Goal: Task Accomplishment & Management: Use online tool/utility

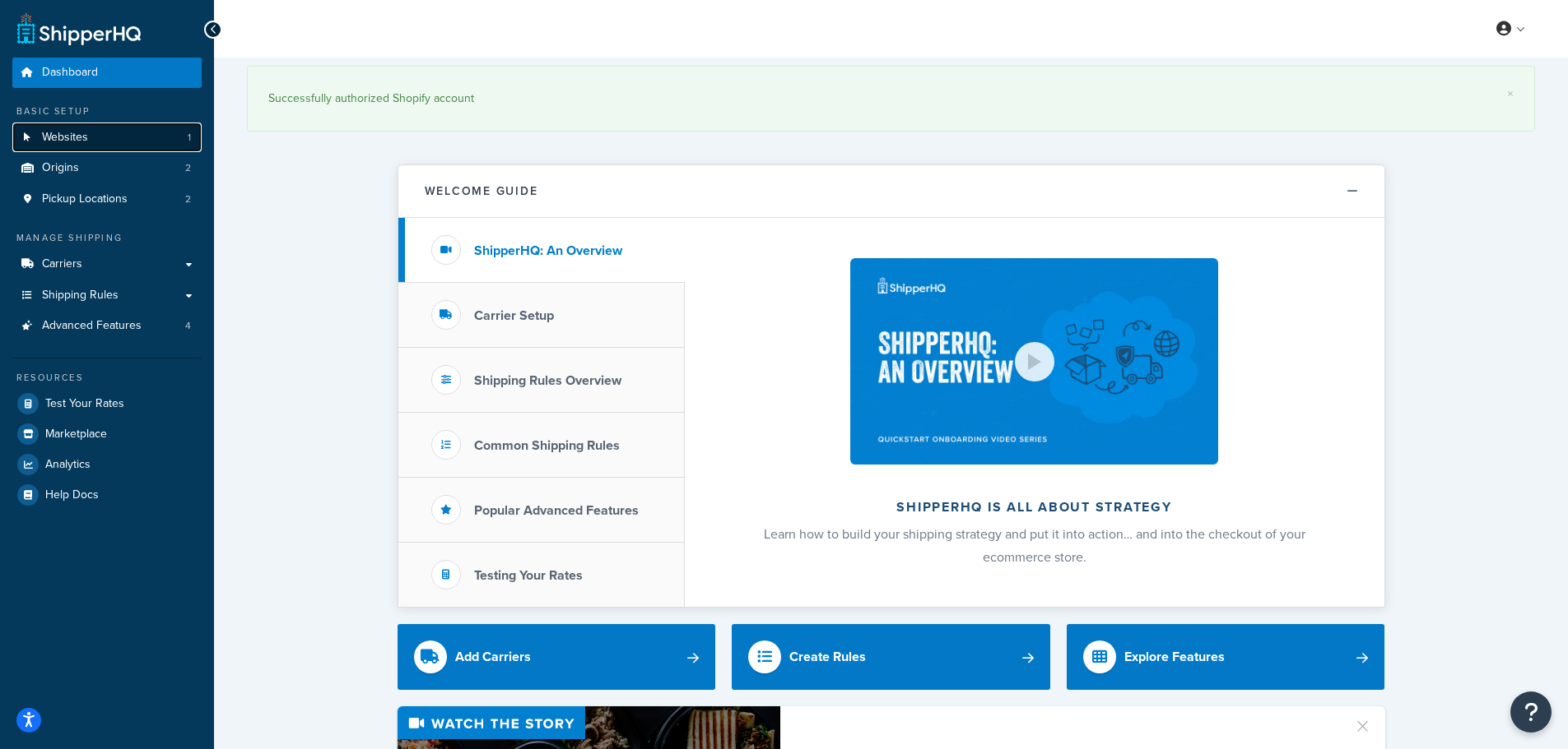
click at [150, 141] on link "Websites 1" at bounding box center [107, 138] width 189 height 31
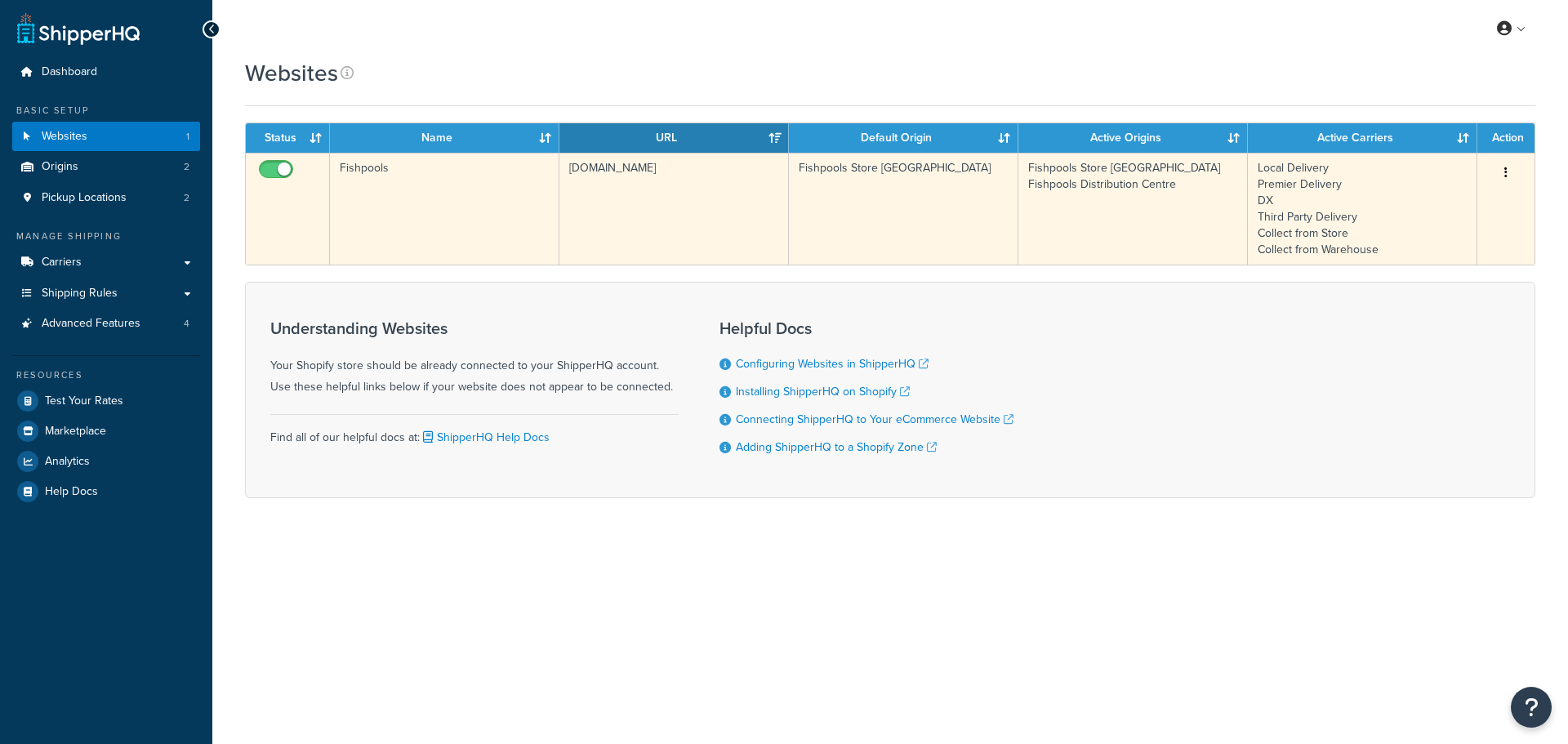
click at [473, 187] on td "Fishpools" at bounding box center [444, 209] width 229 height 112
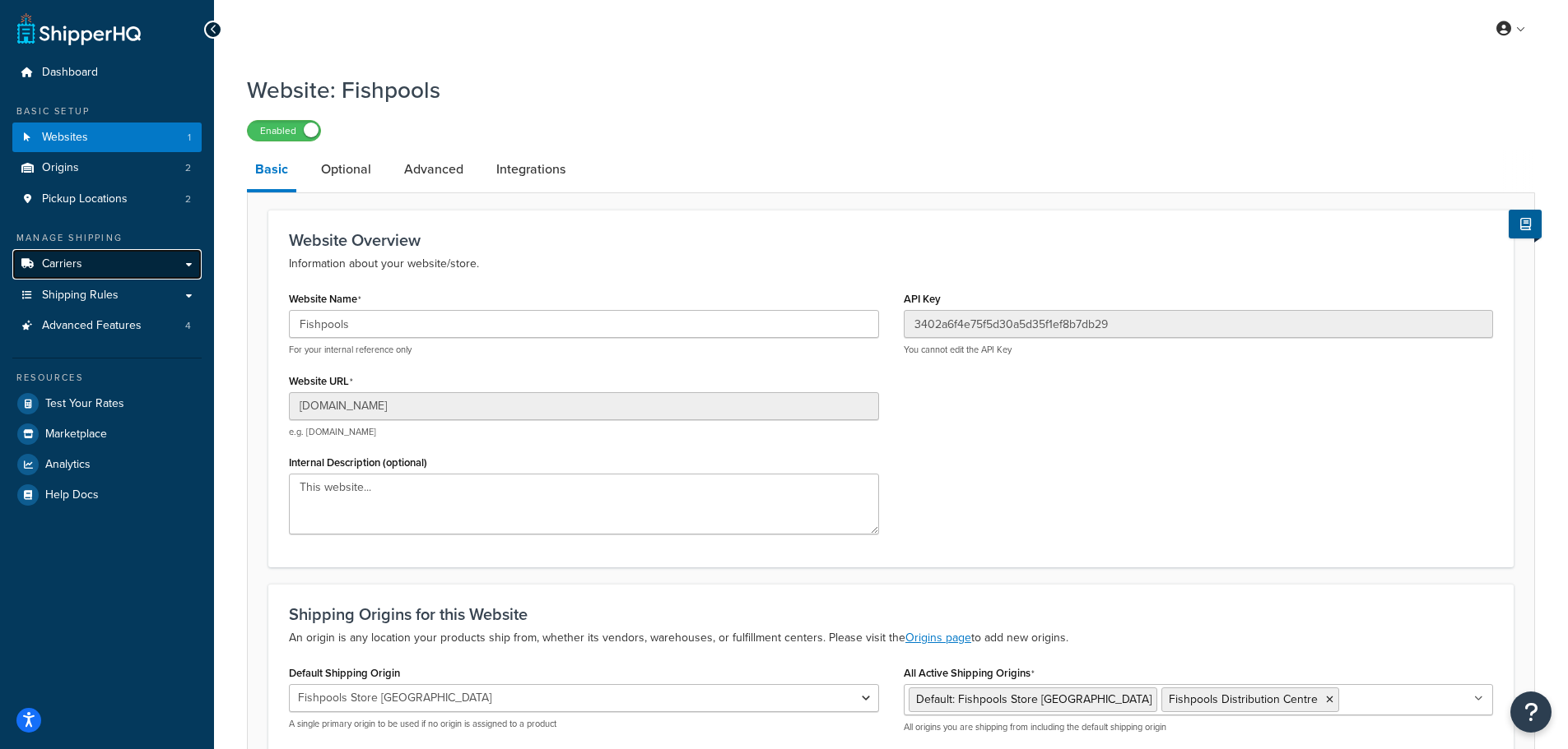
click at [119, 267] on link "Carriers" at bounding box center [107, 264] width 189 height 31
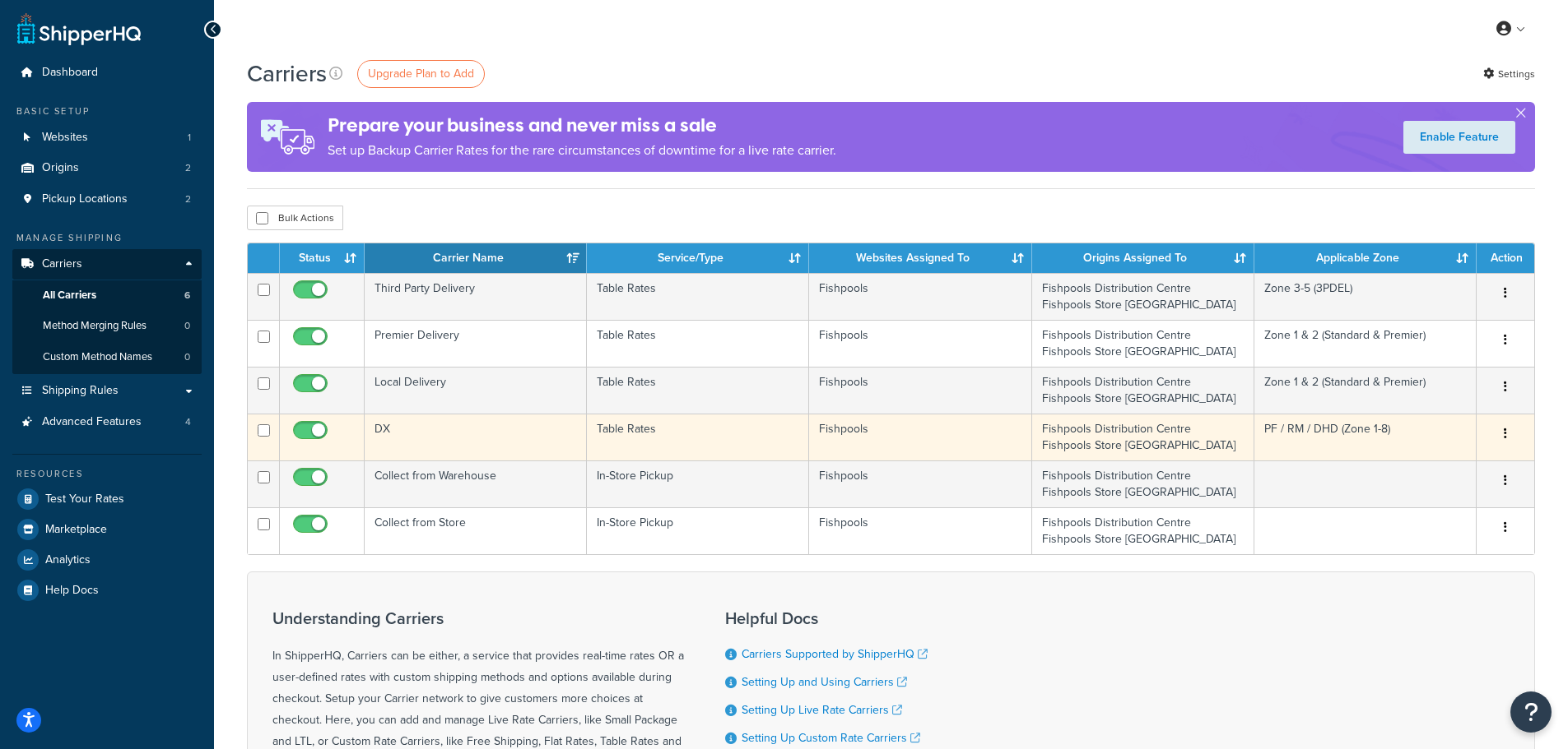
click at [466, 443] on td "DX" at bounding box center [476, 437] width 223 height 47
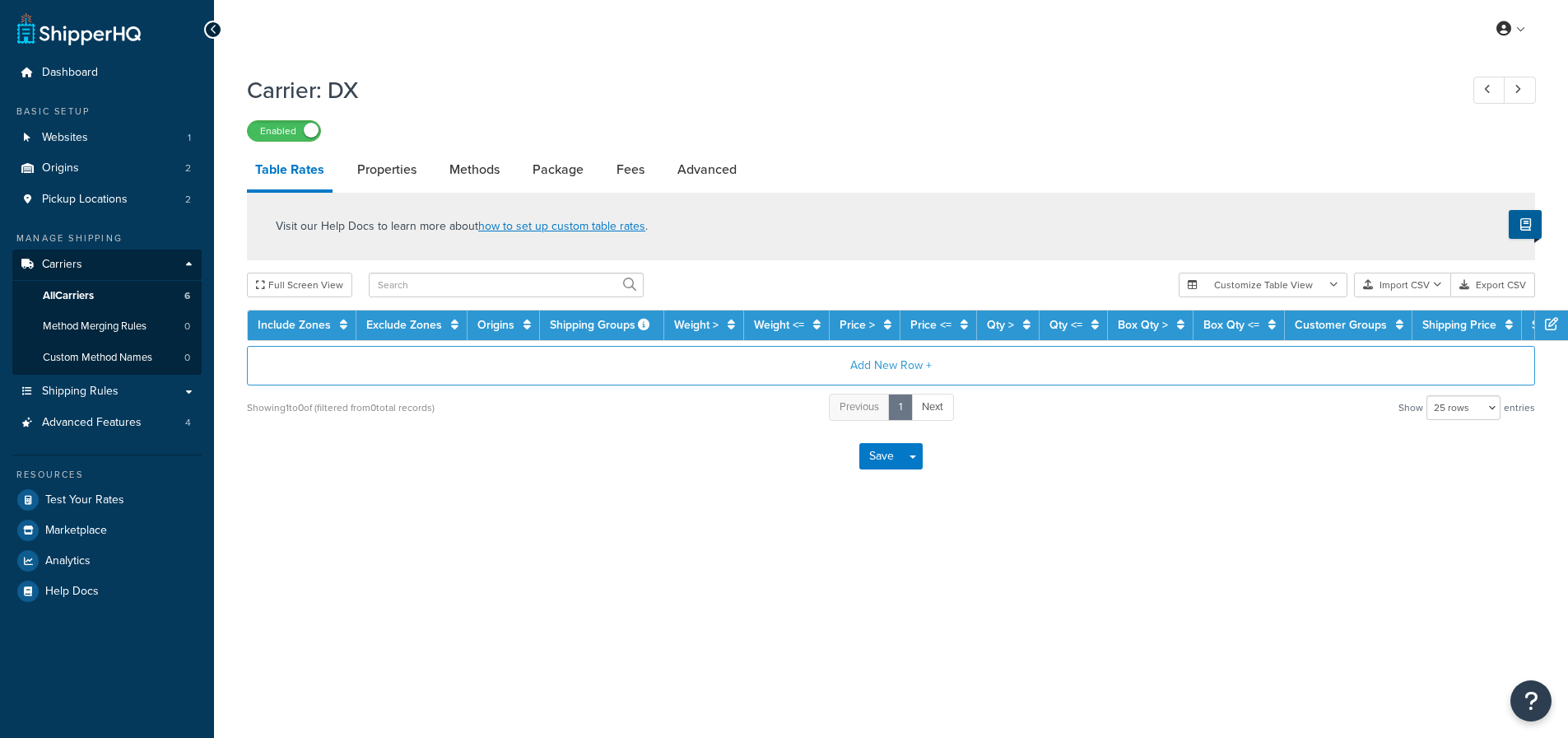
select select "25"
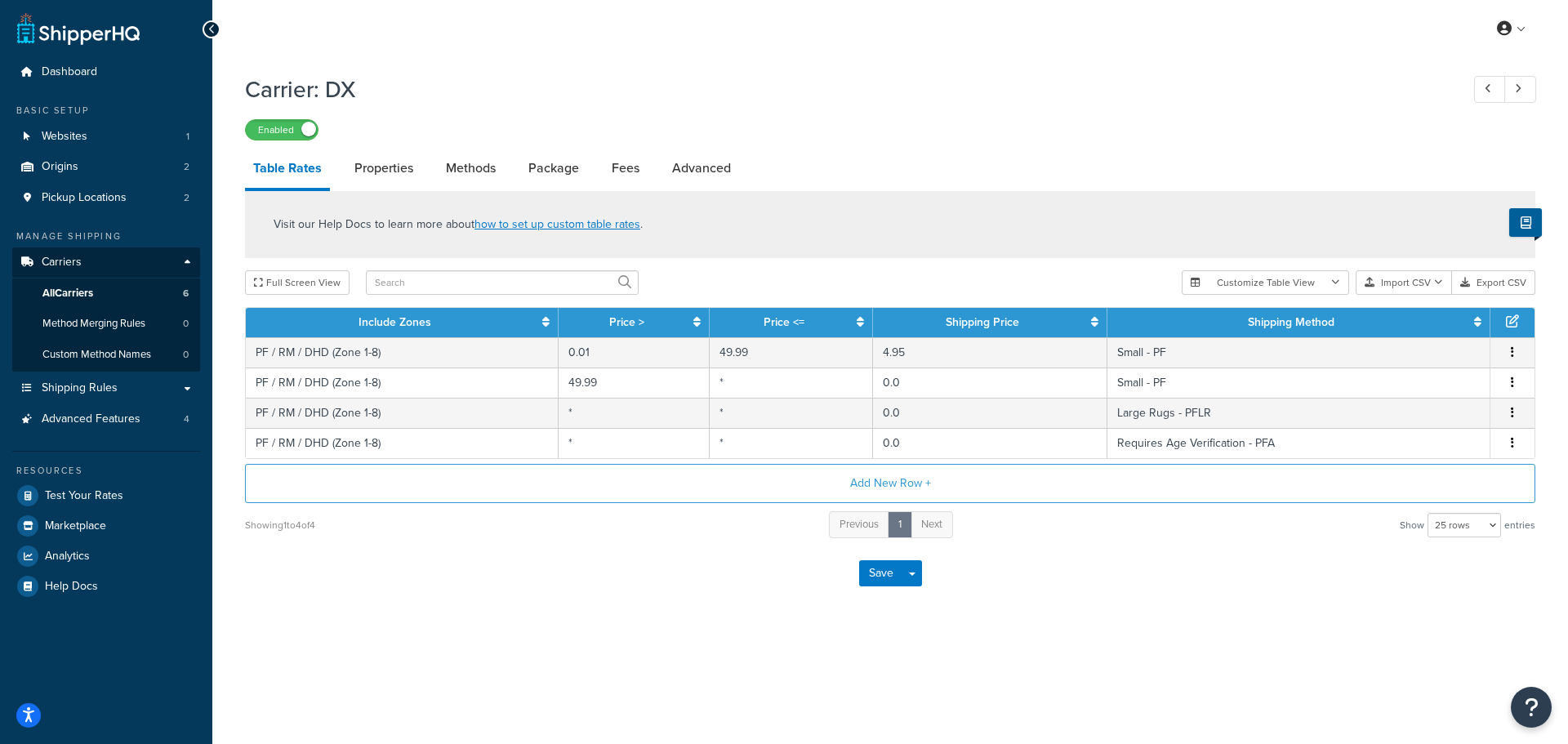
click at [306, 164] on link "Table Rates" at bounding box center [288, 170] width 85 height 42
click at [113, 389] on span "Shipping Rules" at bounding box center [80, 389] width 76 height 14
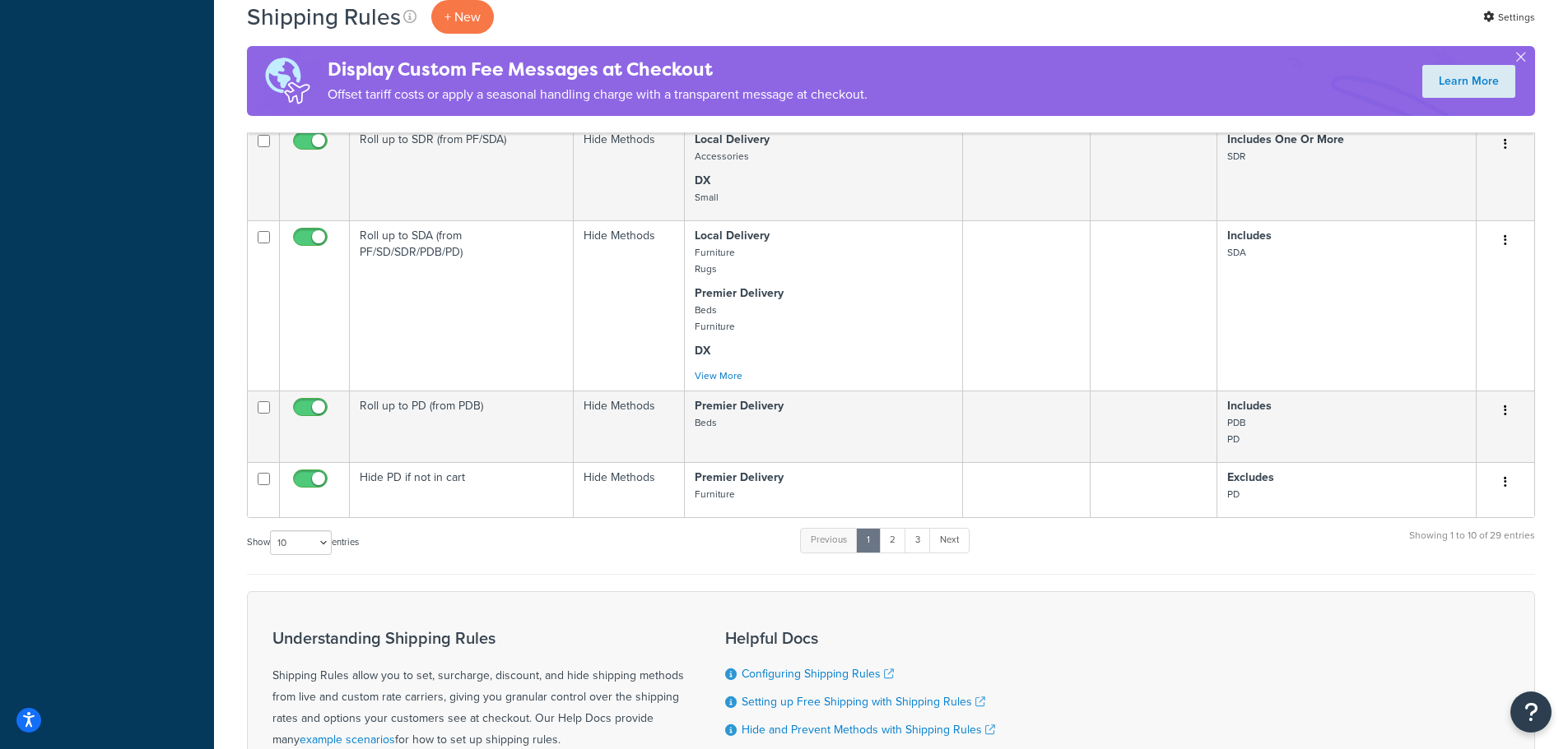
scroll to position [987, 0]
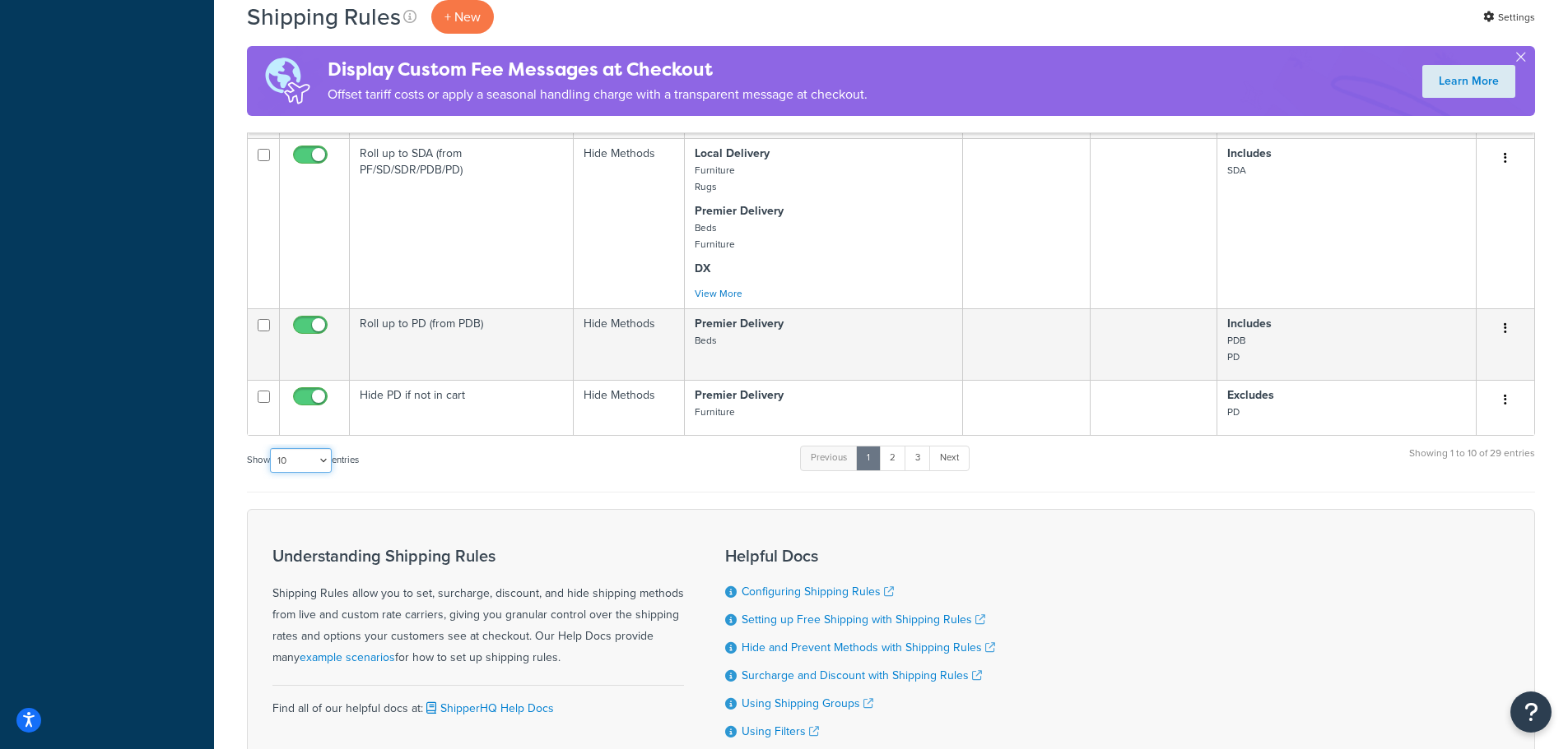
click at [317, 458] on select "10 15 25 50 100 1000" at bounding box center [301, 460] width 61 height 25
select select "1000"
click at [272, 449] on select "10 15 25 50 100 1000" at bounding box center [301, 460] width 61 height 25
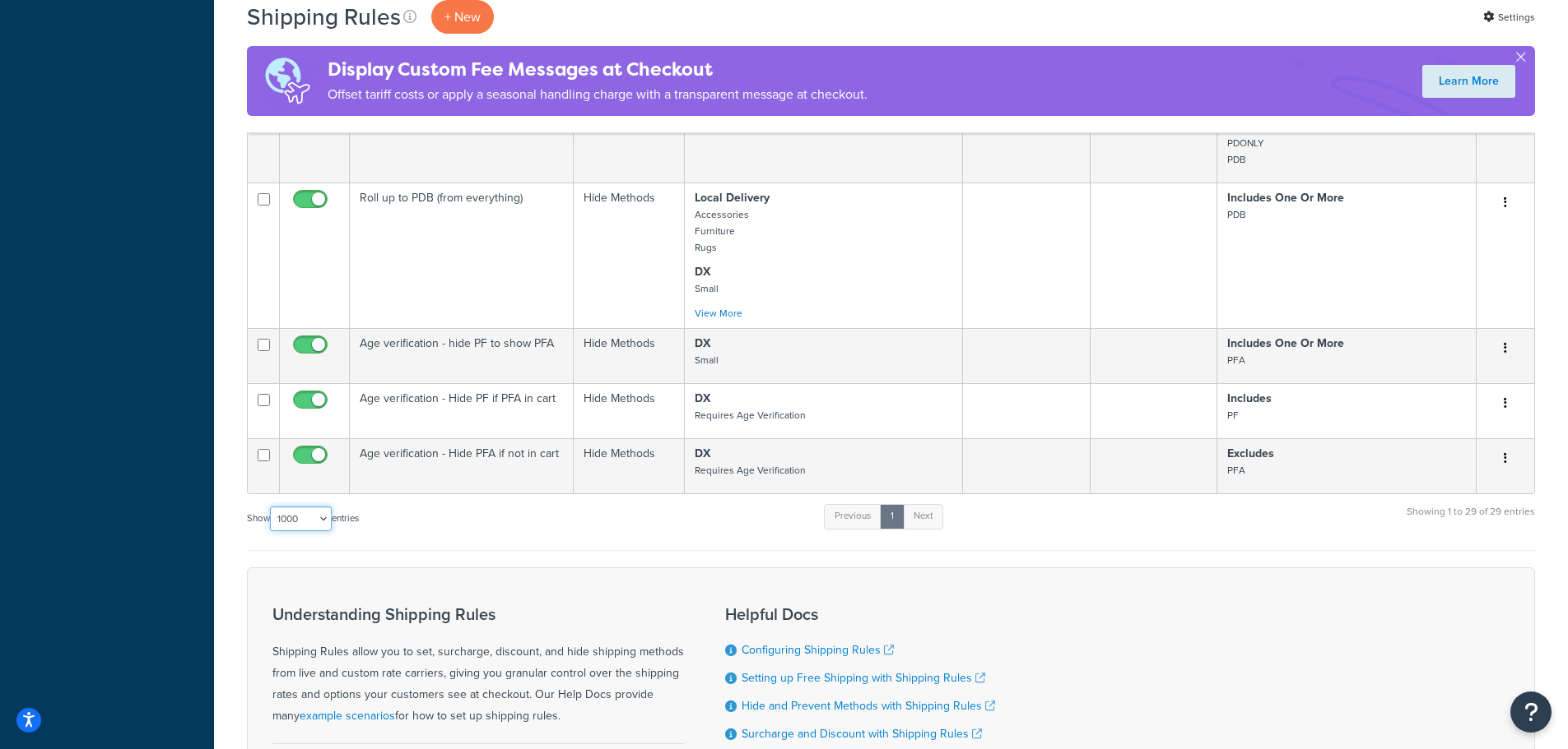
scroll to position [2194, 0]
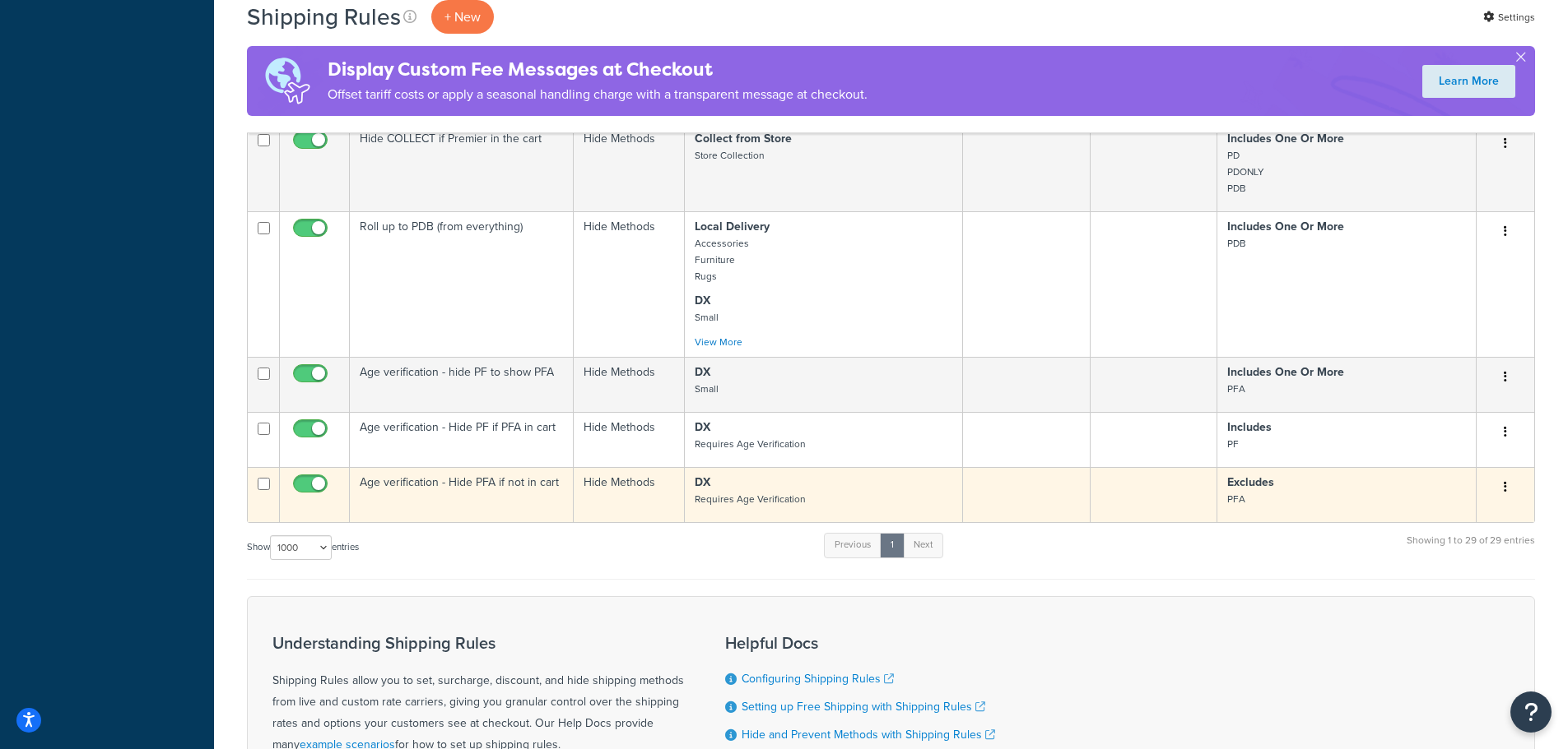
click at [734, 500] on small "Requires Age Verification" at bounding box center [750, 498] width 111 height 14
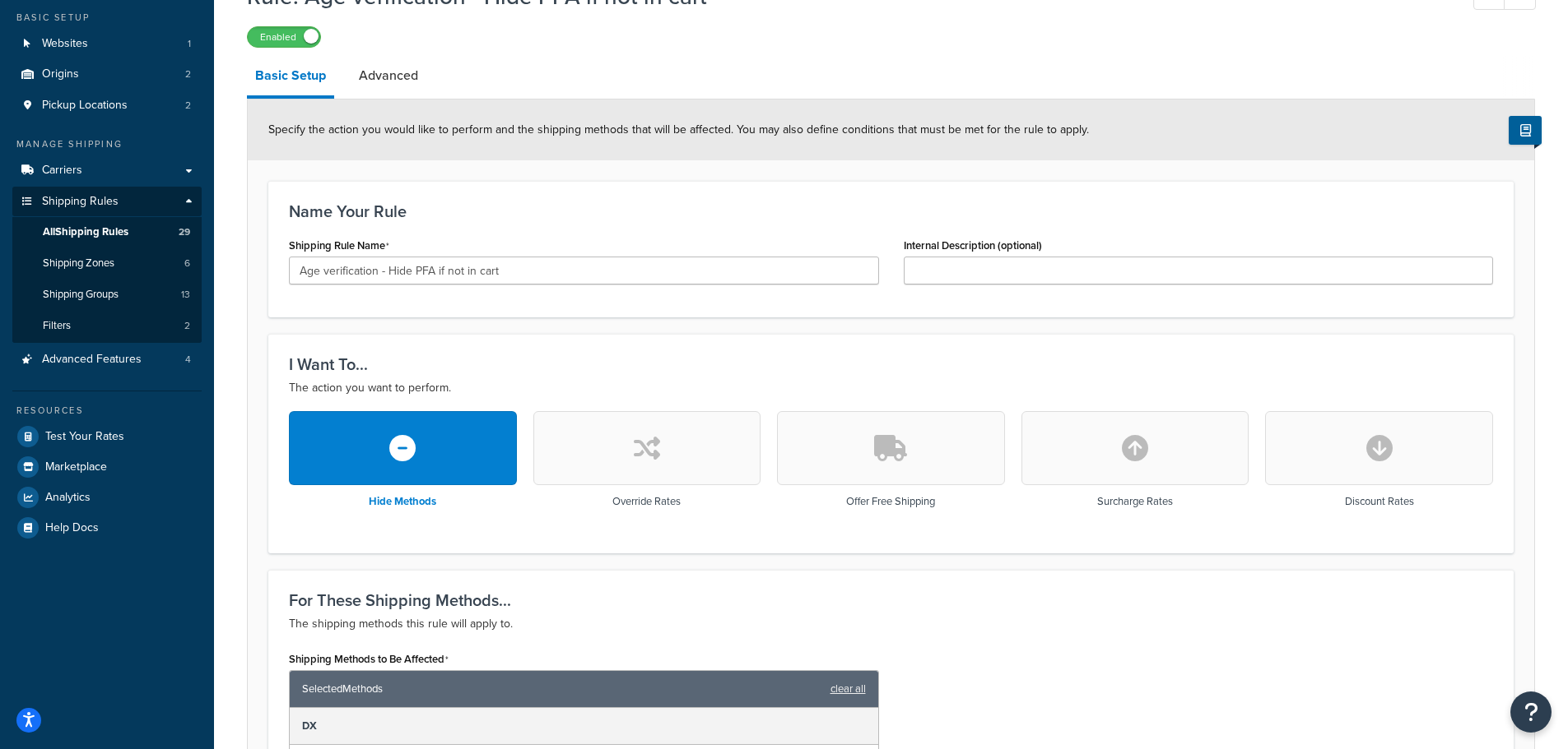
scroll to position [57, 0]
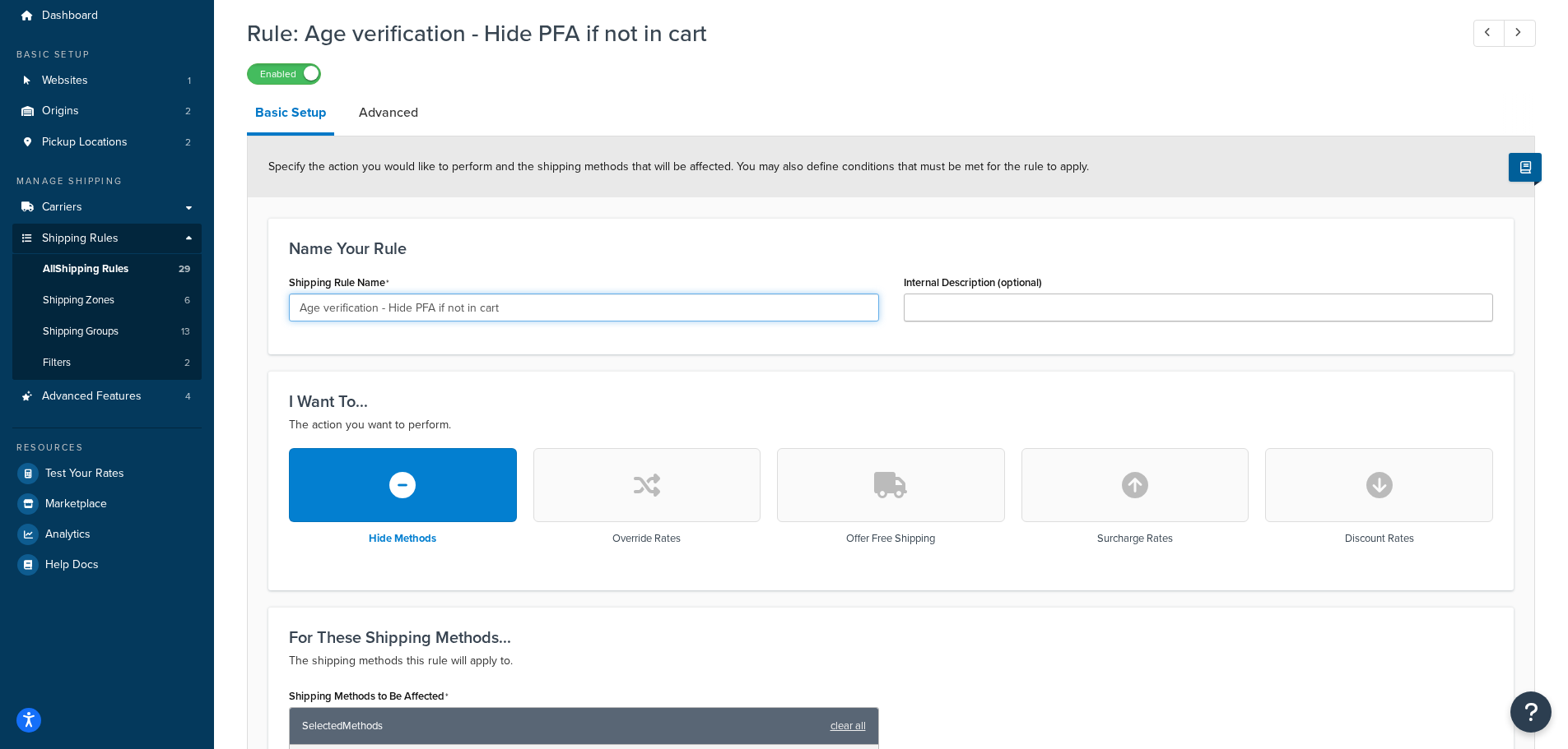
click at [609, 310] on input "Age verification - Hide PFA if not in cart" at bounding box center [584, 308] width 590 height 28
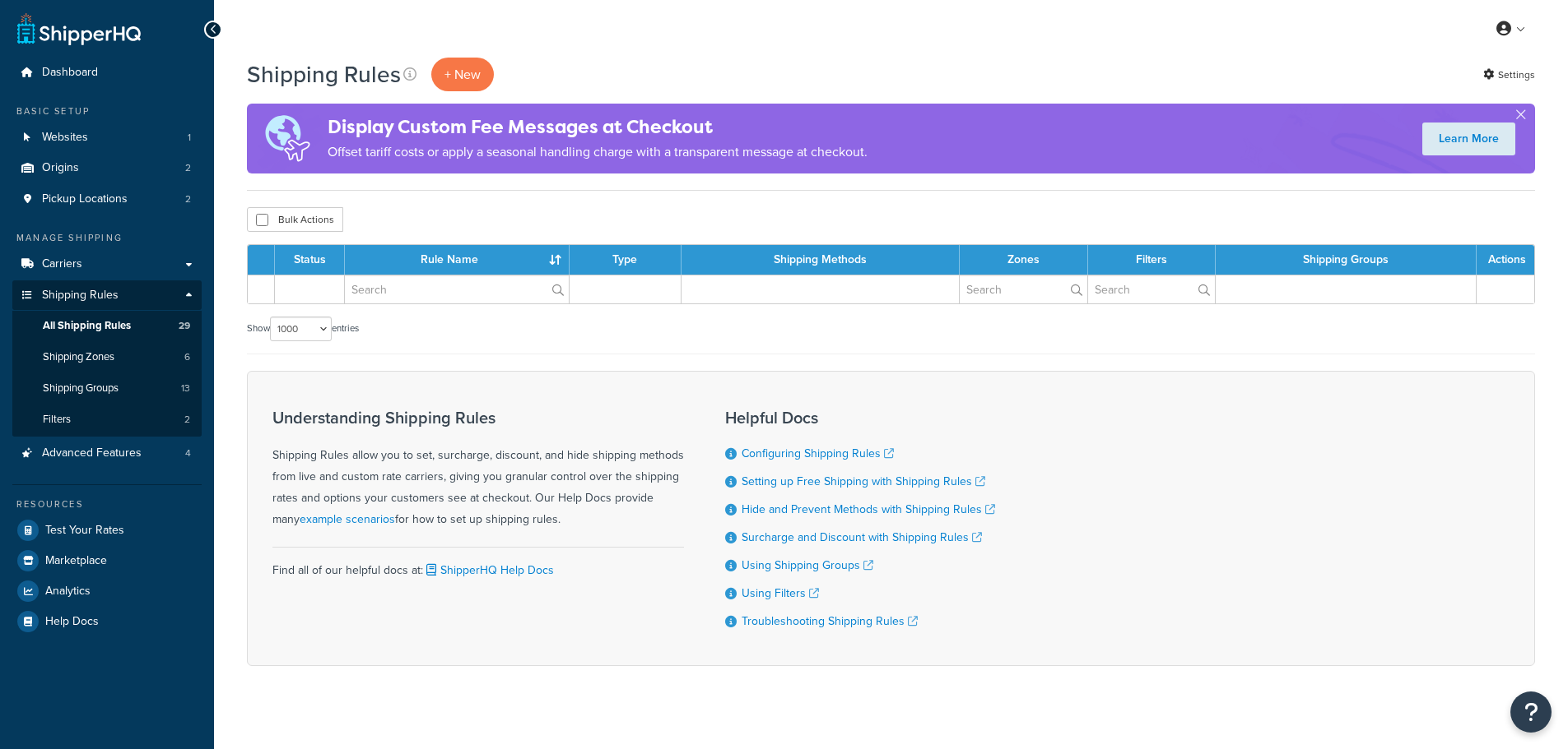
select select "1000"
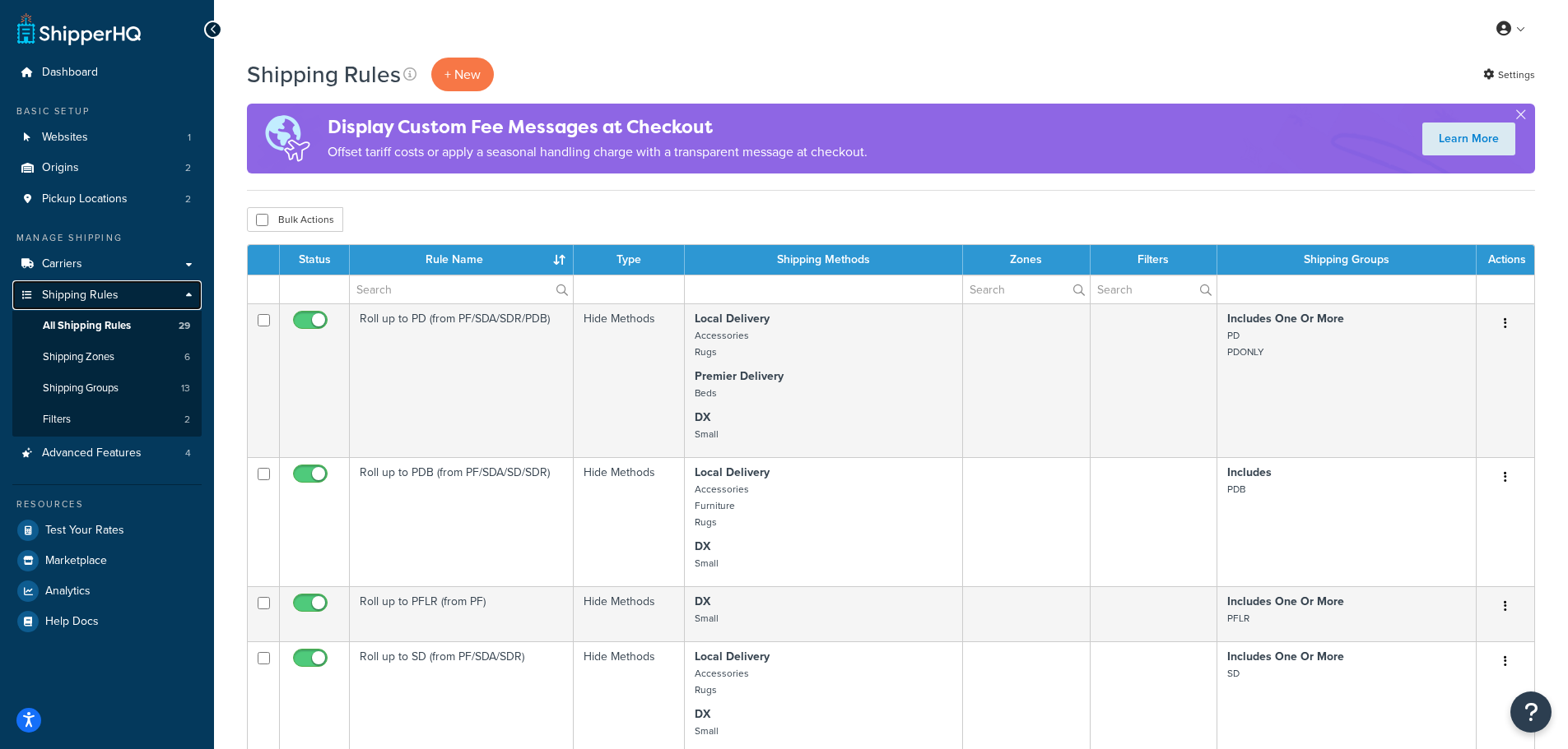
click at [100, 300] on span "Shipping Rules" at bounding box center [80, 296] width 77 height 14
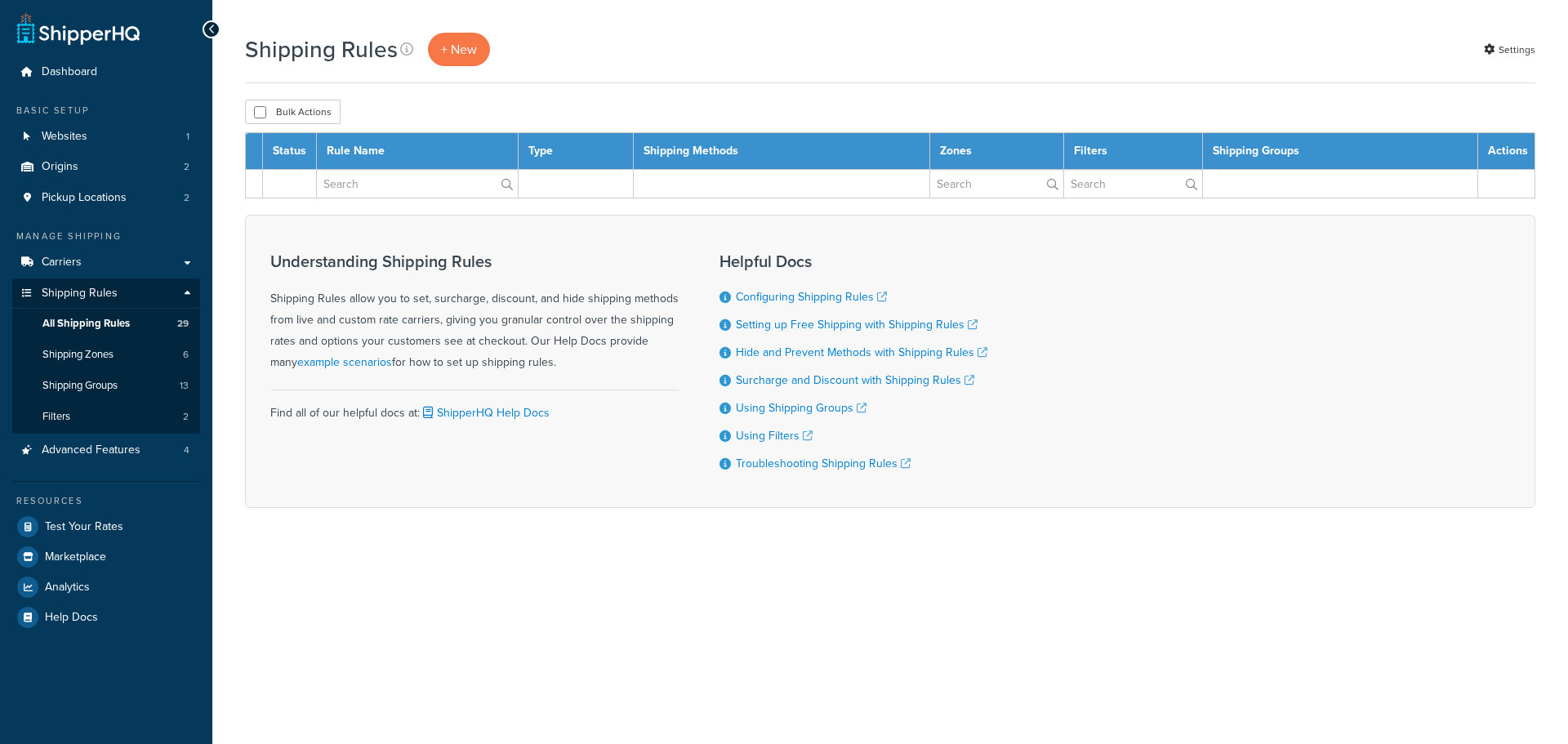
select select "1000"
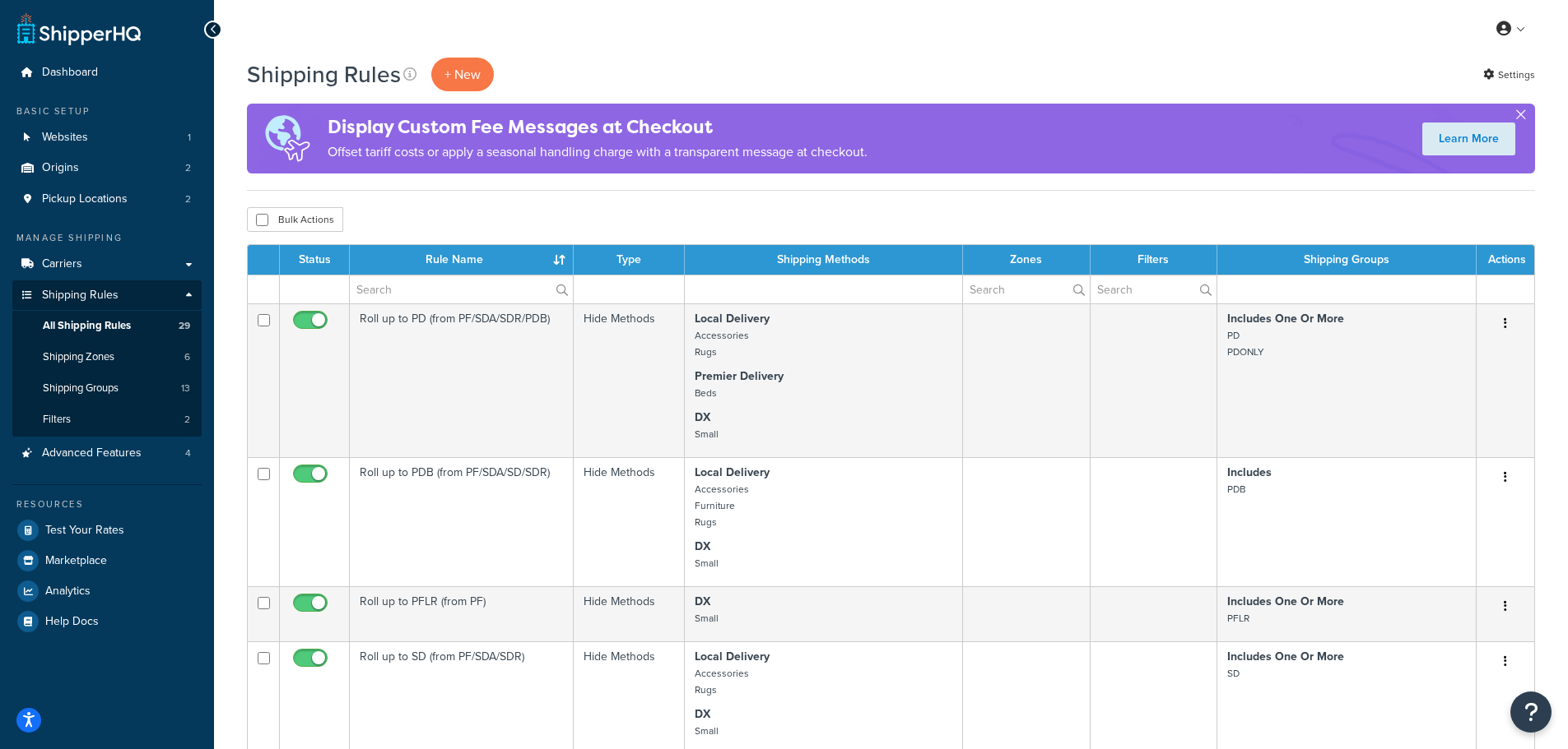
click at [1523, 116] on button "button" at bounding box center [1520, 118] width 4 height 4
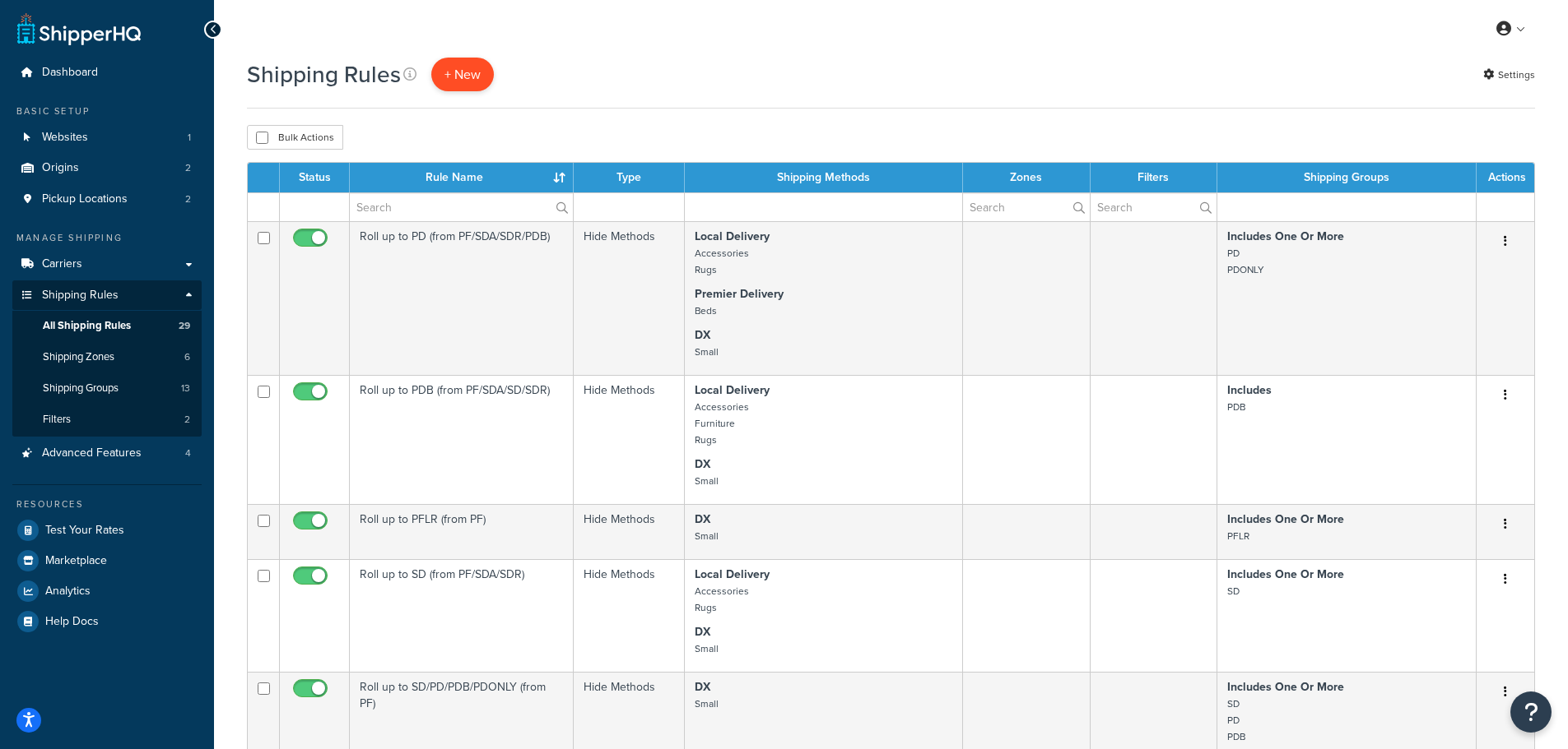
click at [465, 71] on p "+ New" at bounding box center [462, 75] width 62 height 34
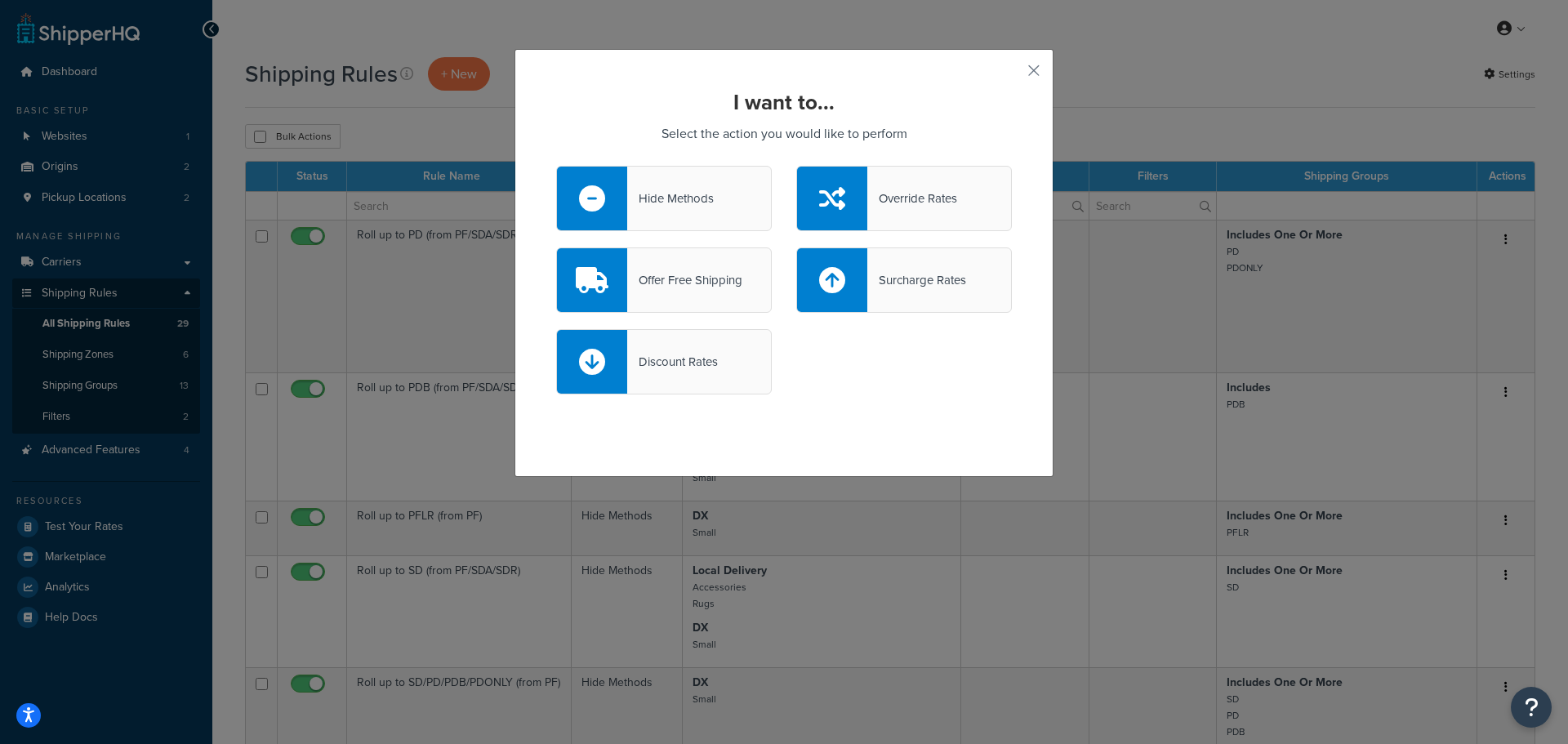
click at [698, 295] on div "Offer Free Shipping" at bounding box center [663, 279] width 216 height 65
click at [0, 0] on input "Offer Free Shipping" at bounding box center [0, 0] width 0 height 0
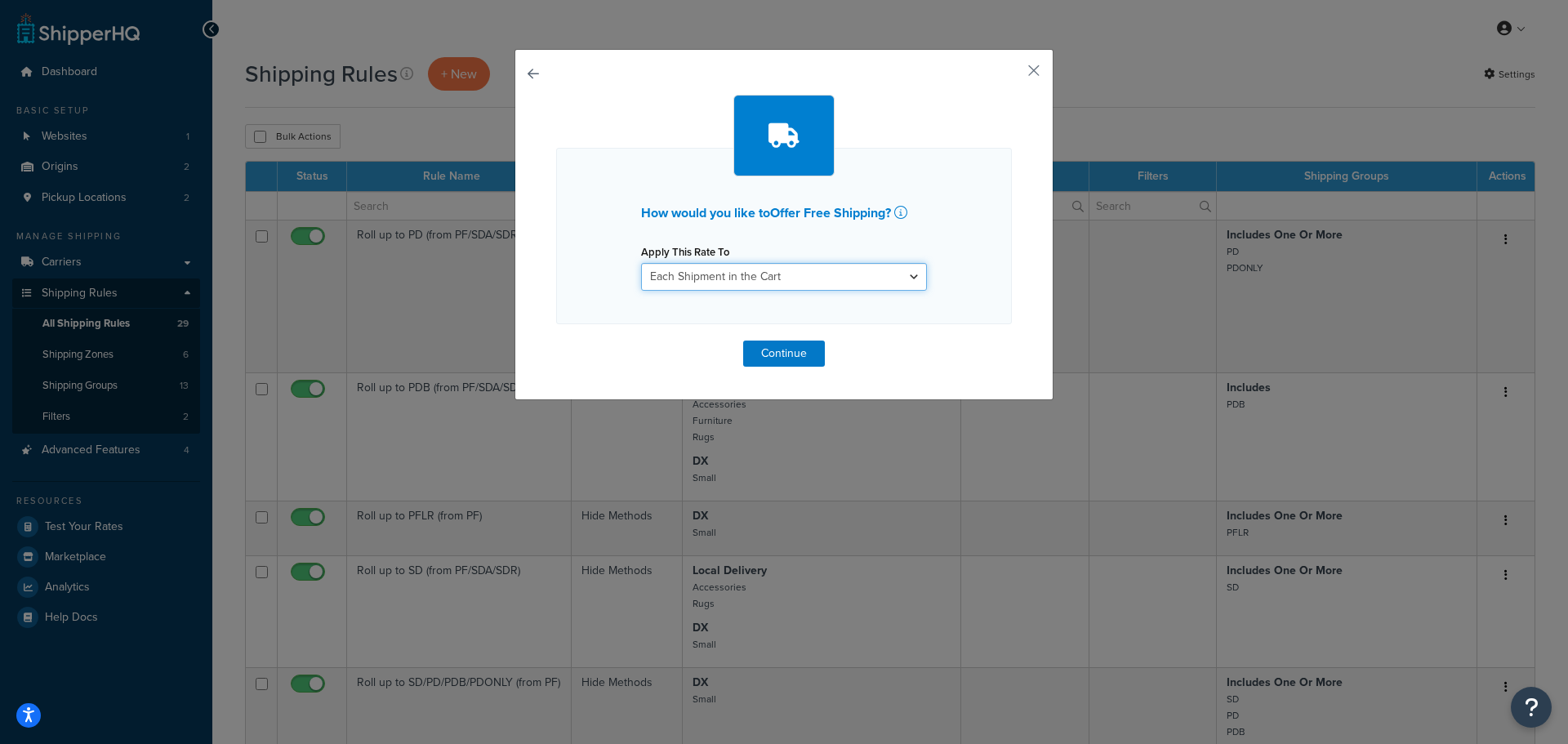
click at [881, 277] on select "Each Shipment in the Cart Each Origin in the Cart Each Shipping Group in the Ca…" at bounding box center [784, 277] width 286 height 28
click at [556, 341] on button "button" at bounding box center [556, 341] width 0 height 0
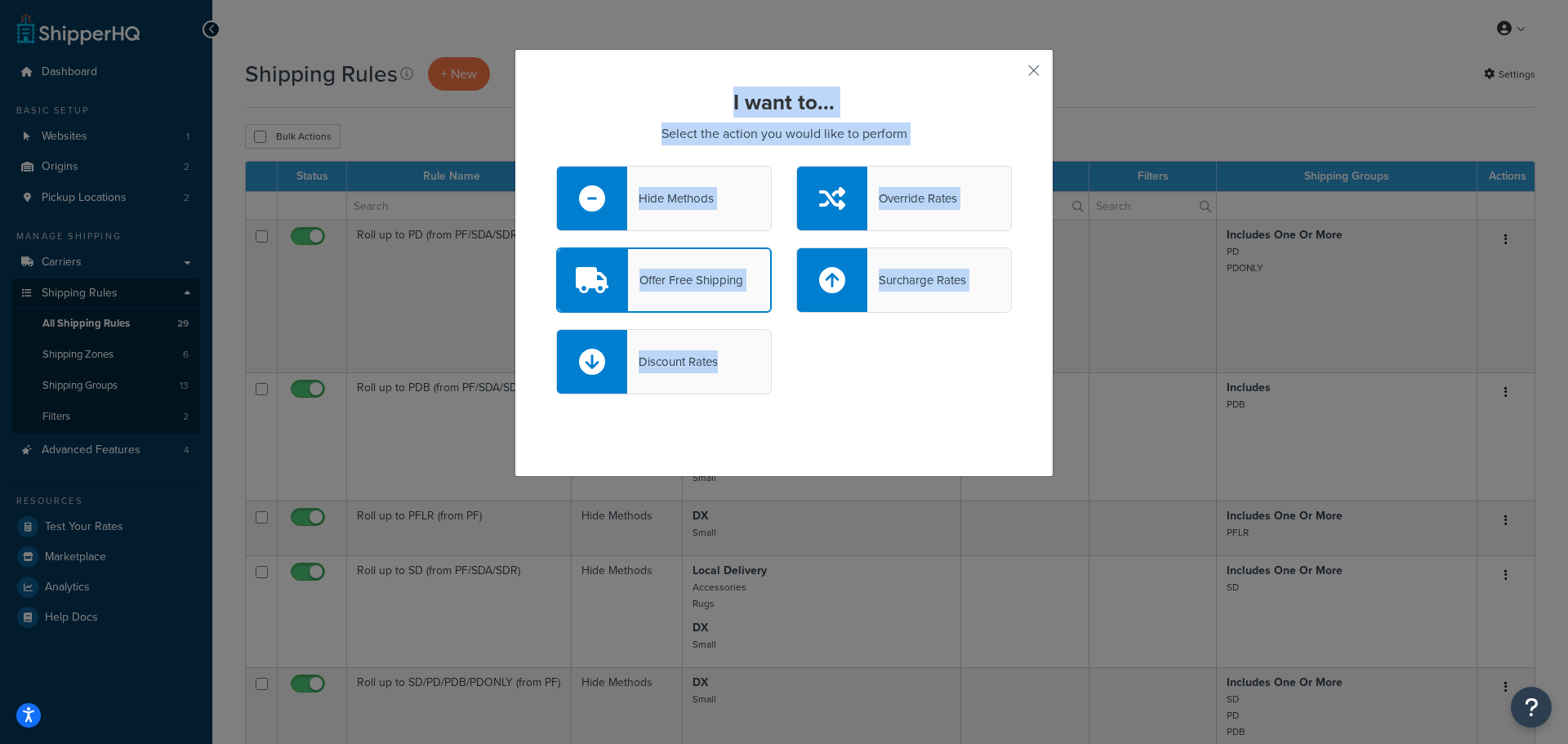
drag, startPoint x: 974, startPoint y: 375, endPoint x: 587, endPoint y: 99, distance: 475.3
click at [587, 99] on div "I want to... Select the action you would like to perform Hide Methods Override …" at bounding box center [784, 251] width 456 height 320
copy div "I want to... Select the action you would like to perform Hide Methods Override …"
click at [701, 286] on div "Offer Free Shipping" at bounding box center [685, 280] width 115 height 23
click at [0, 0] on input "Offer Free Shipping" at bounding box center [0, 0] width 0 height 0
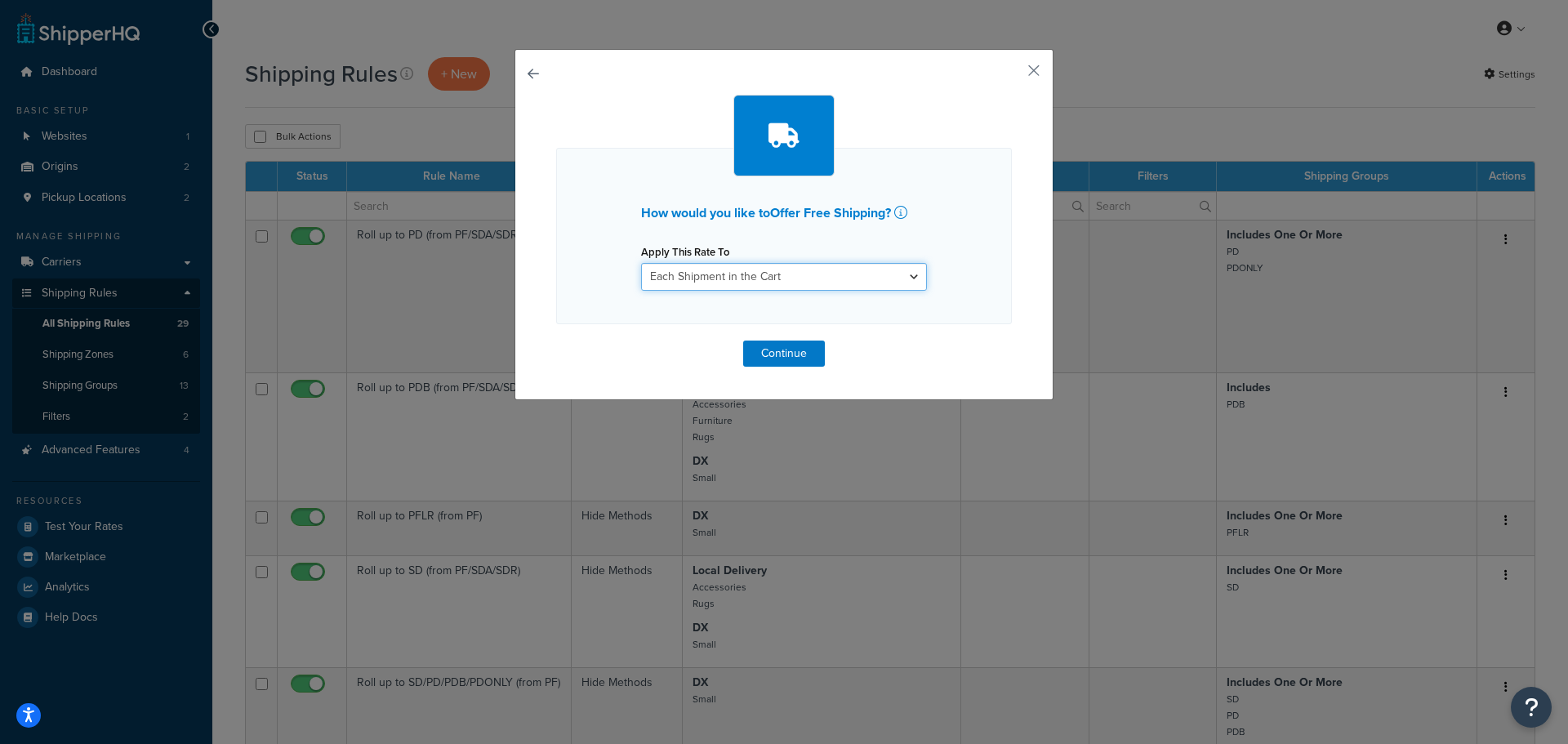
click at [829, 278] on select "Each Shipment in the Cart Each Origin in the Cart Each Shipping Group in the Ca…" at bounding box center [784, 277] width 286 height 28
click at [768, 274] on select "Each Shipment in the Cart Each Origin in the Cart Each Shipping Group in the Ca…" at bounding box center [784, 277] width 286 height 28
drag, startPoint x: 999, startPoint y: 377, endPoint x: 701, endPoint y: 332, distance: 301.4
click at [701, 332] on div "How would you like to Offer Free Shipping ? Apply This Rate To Each Shipment in…" at bounding box center [784, 224] width 539 height 351
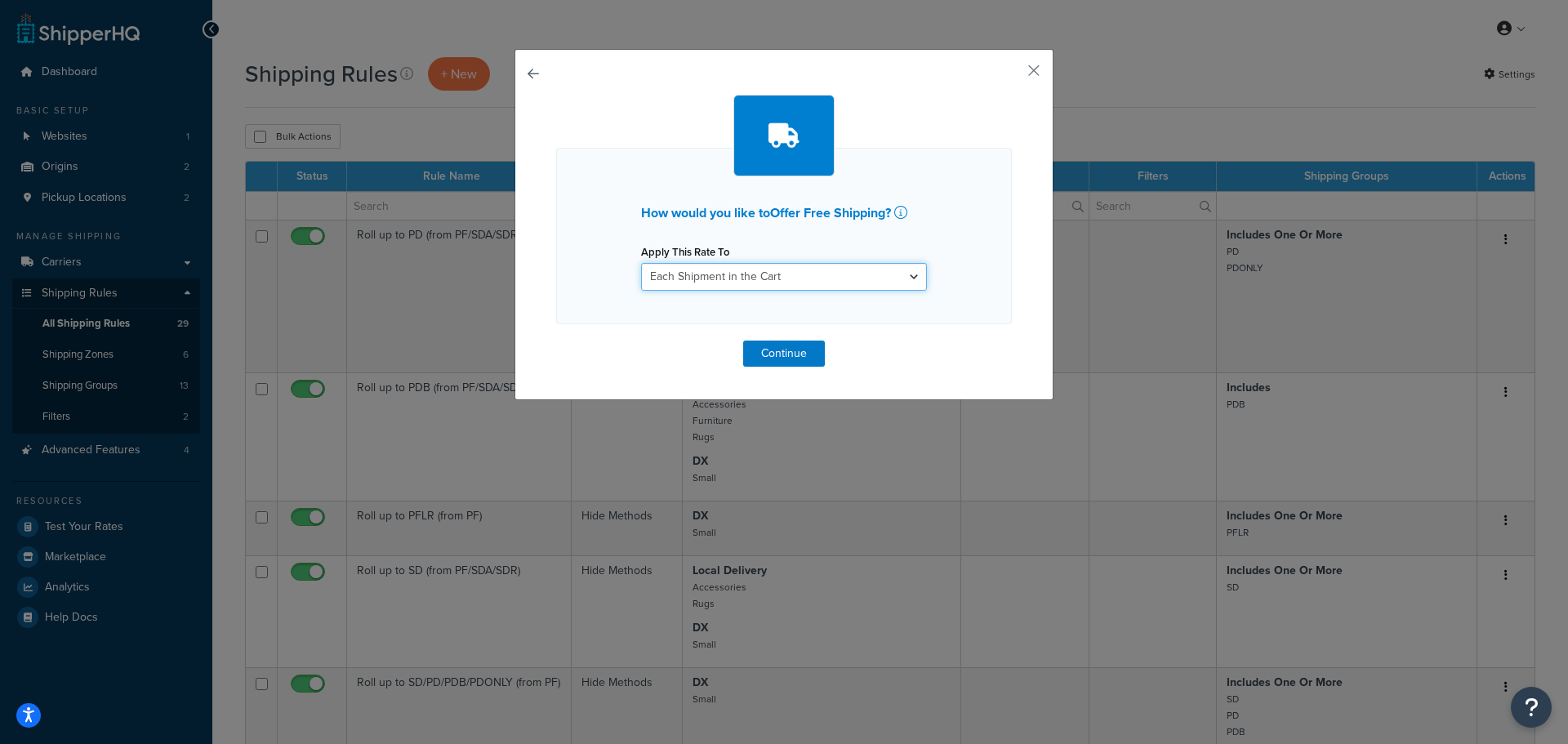
click at [668, 267] on select "Each Shipment in the Cart Each Origin in the Cart Each Shipping Group in the Ca…" at bounding box center [784, 277] width 286 height 28
click at [734, 256] on div "Apply This Rate To Each Shipment in the Cart Each Origin in the Cart Each Shipp…" at bounding box center [784, 266] width 286 height 51
click at [731, 273] on select "Each Shipment in the Cart Each Origin in the Cart Each Shipping Group in the Ca…" at bounding box center [784, 277] width 286 height 28
drag, startPoint x: 822, startPoint y: 280, endPoint x: 629, endPoint y: 279, distance: 193.0
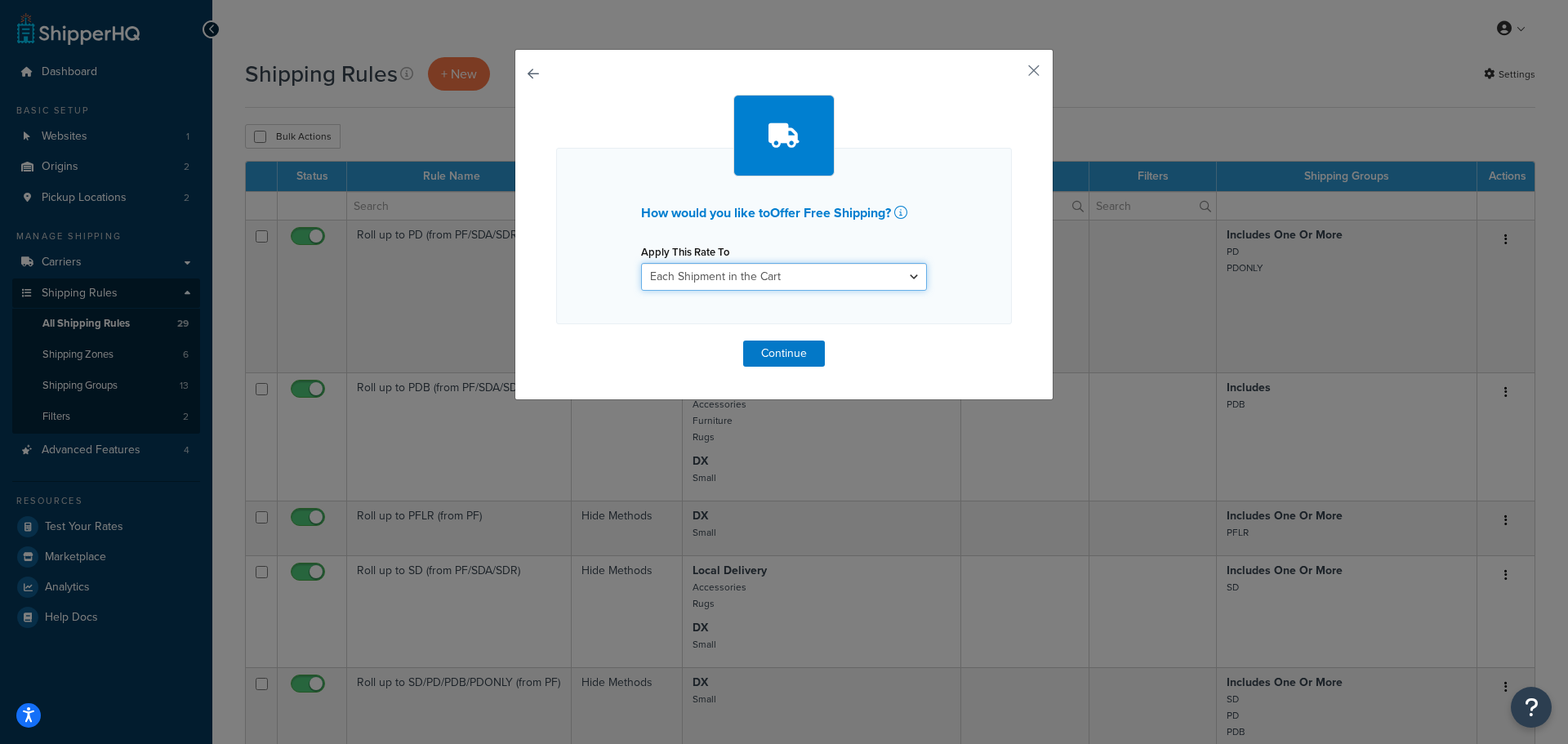
click at [629, 279] on div "Apply This Rate To Each Shipment in the Cart Each Origin in the Cart Each Shipp…" at bounding box center [784, 266] width 311 height 51
click at [780, 282] on select "Each Shipment in the Cart Each Origin in the Cart Each Shipping Group in the Ca…" at bounding box center [784, 277] width 286 height 28
click at [869, 273] on select "Each Shipment in the Cart Each Origin in the Cart Each Shipping Group in the Ca…" at bounding box center [784, 277] width 286 height 28
click at [791, 271] on select "Each Shipment in the Cart Each Origin in the Cart Each Shipping Group in the Ca…" at bounding box center [784, 277] width 286 height 28
click at [641, 263] on select "Each Shipment in the Cart Each Origin in the Cart Each Shipping Group in the Ca…" at bounding box center [784, 277] width 286 height 28
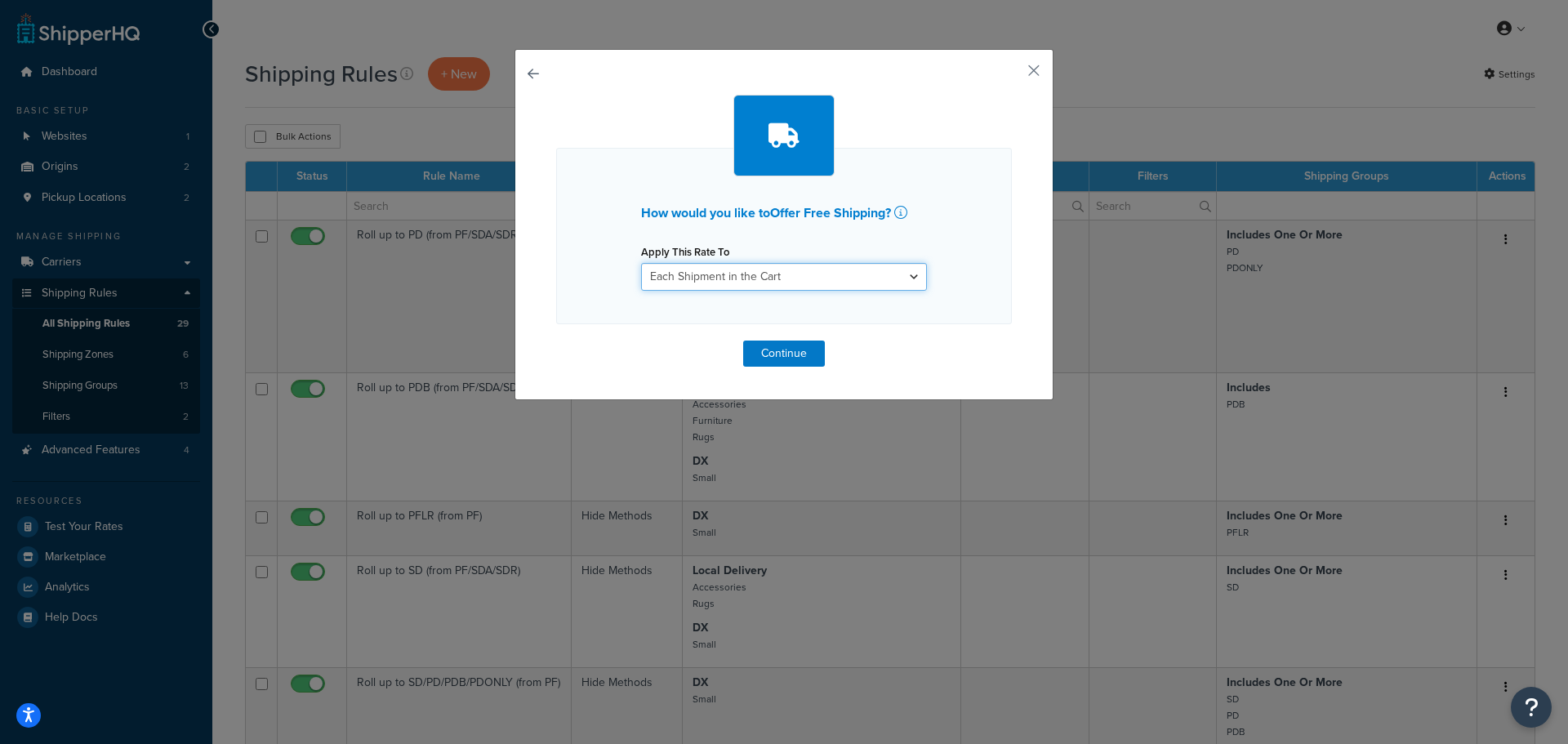
click at [798, 271] on select "Each Shipment in the Cart Each Origin in the Cart Each Shipping Group in the Ca…" at bounding box center [784, 277] width 286 height 28
click at [768, 349] on button "Continue" at bounding box center [784, 354] width 82 height 26
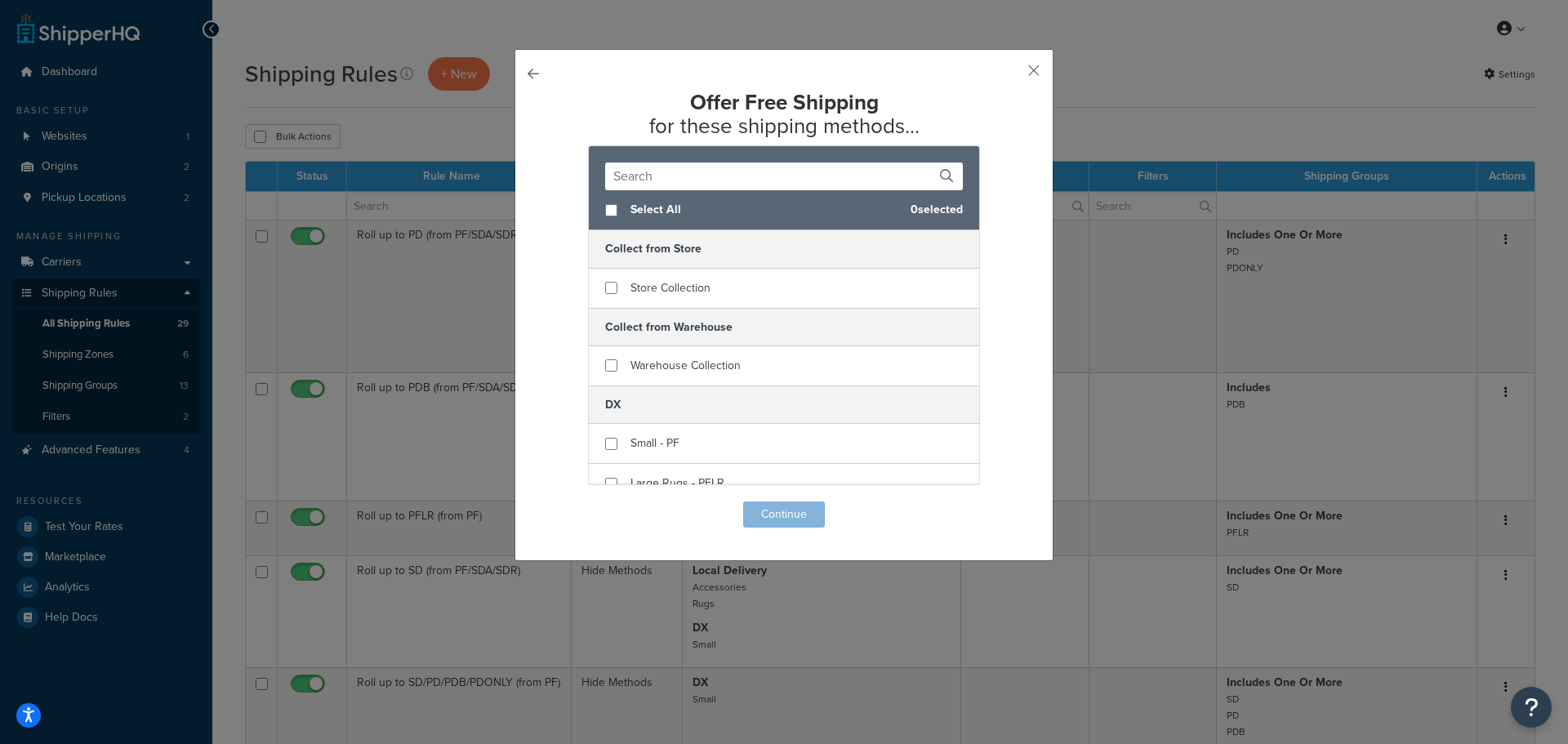
click at [691, 176] on input "text" at bounding box center [784, 176] width 358 height 28
click at [542, 68] on div "Offer Free Shipping for these shipping methods... Select All 0 selected Collect…" at bounding box center [784, 305] width 539 height 512
click at [536, 72] on div "Offer Free Shipping for these shipping methods... Select All 0 selected Collect…" at bounding box center [784, 305] width 539 height 512
click at [539, 71] on div "Offer Free Shipping for these shipping methods... Select All 0 selected Collect…" at bounding box center [784, 305] width 539 height 512
click at [556, 502] on button "button" at bounding box center [556, 502] width 0 height 0
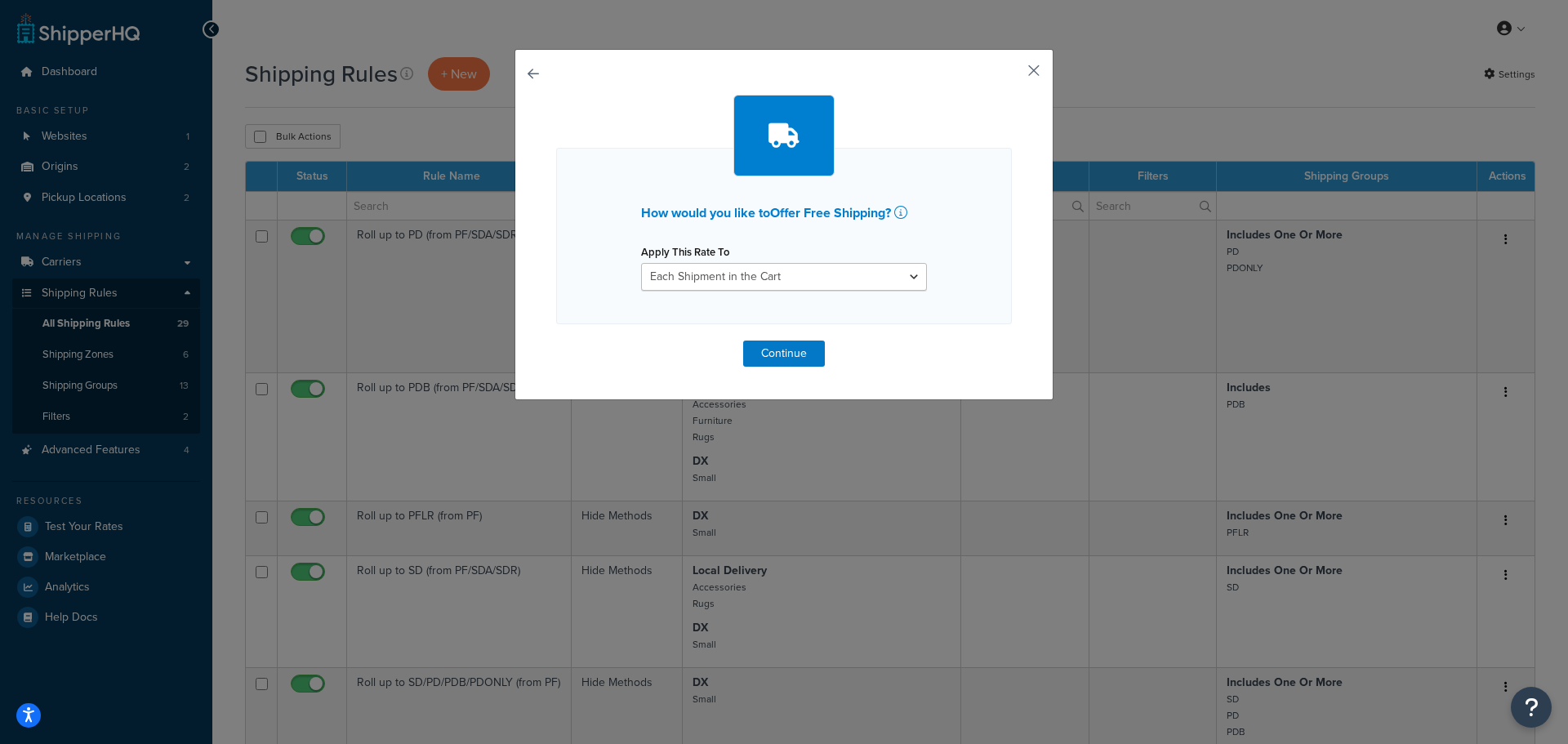
click at [1012, 74] on button "button" at bounding box center [1010, 76] width 4 height 4
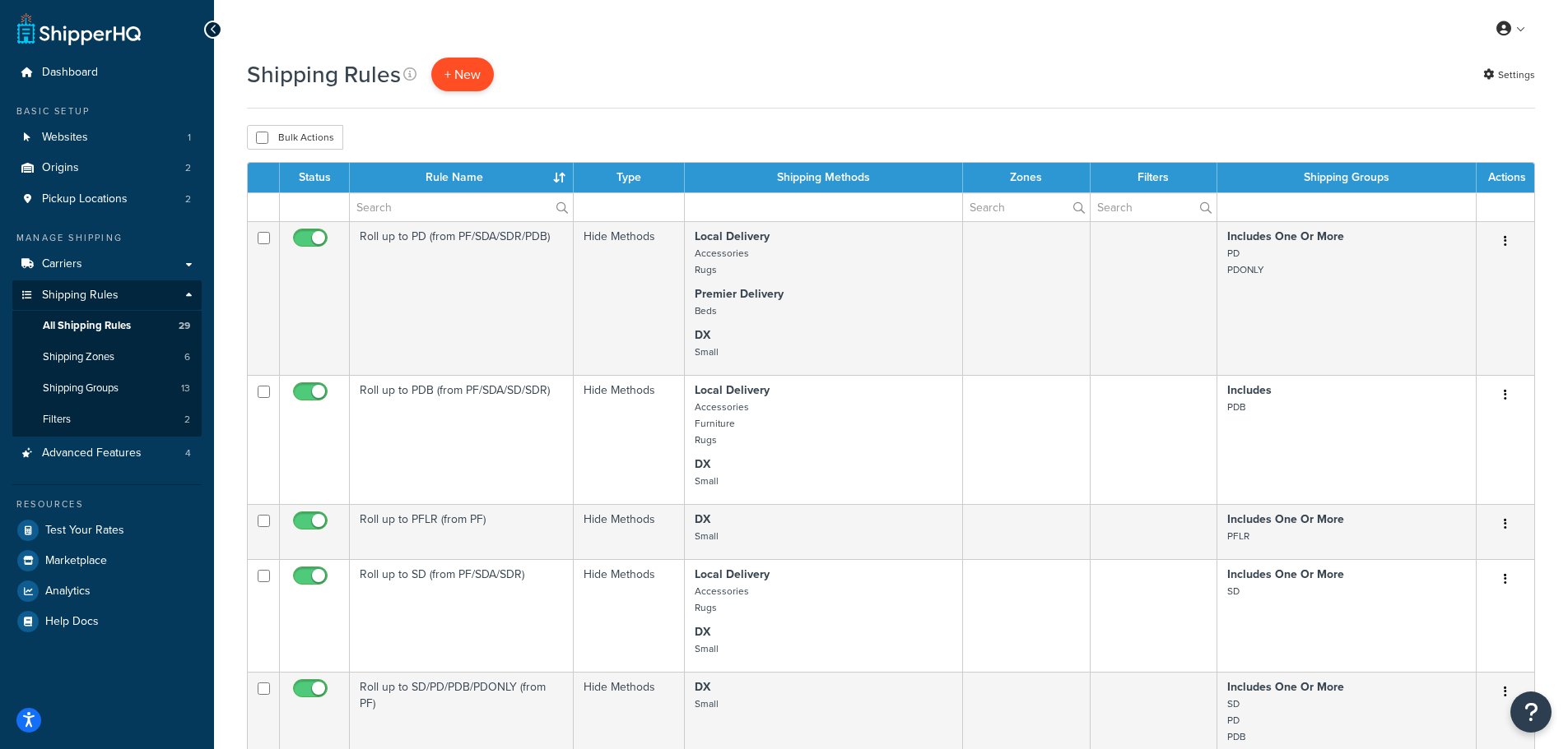
click at [454, 73] on p "+ New" at bounding box center [462, 75] width 62 height 34
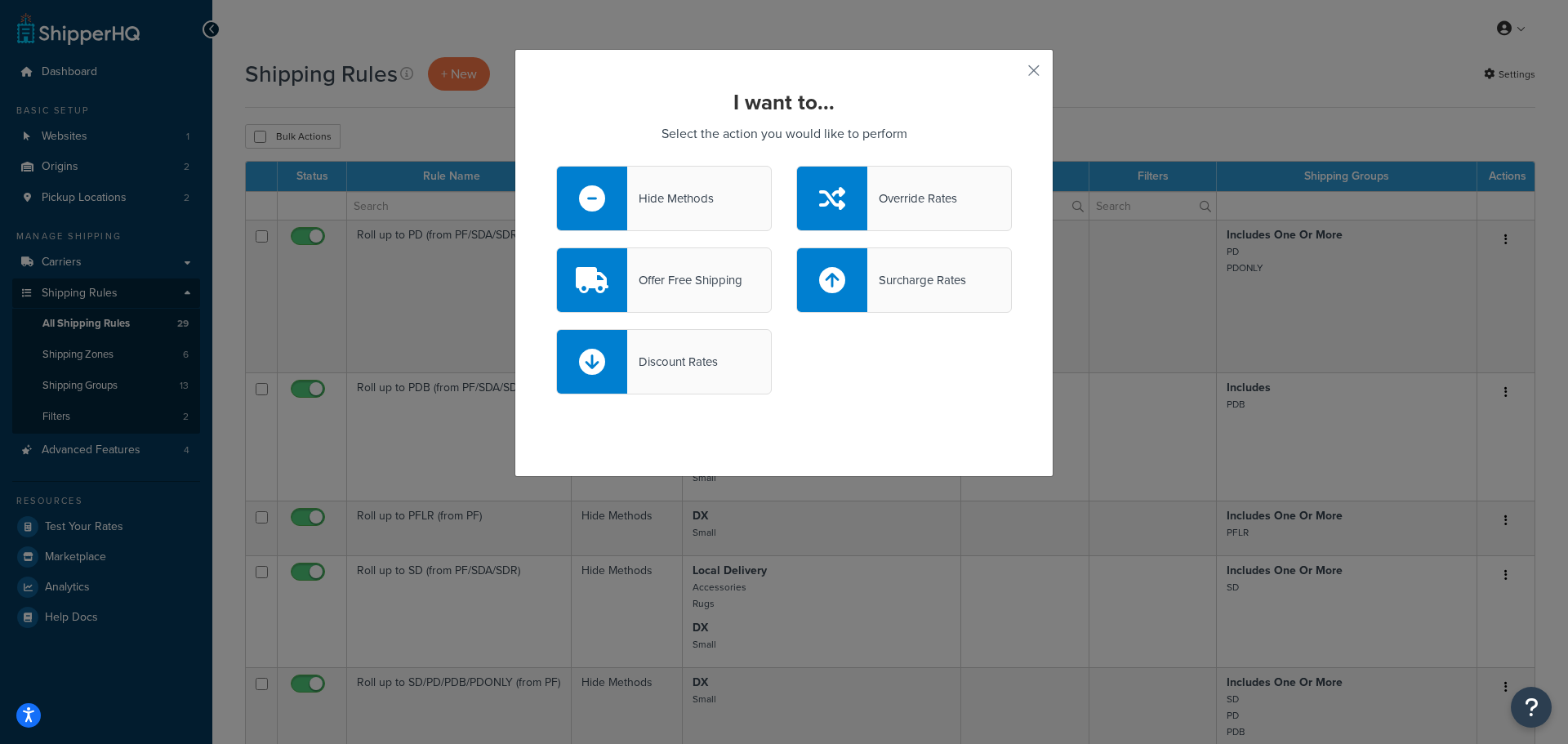
click at [698, 272] on div "Offer Free Shipping" at bounding box center [685, 280] width 115 height 23
click at [0, 0] on input "Offer Free Shipping" at bounding box center [0, 0] width 0 height 0
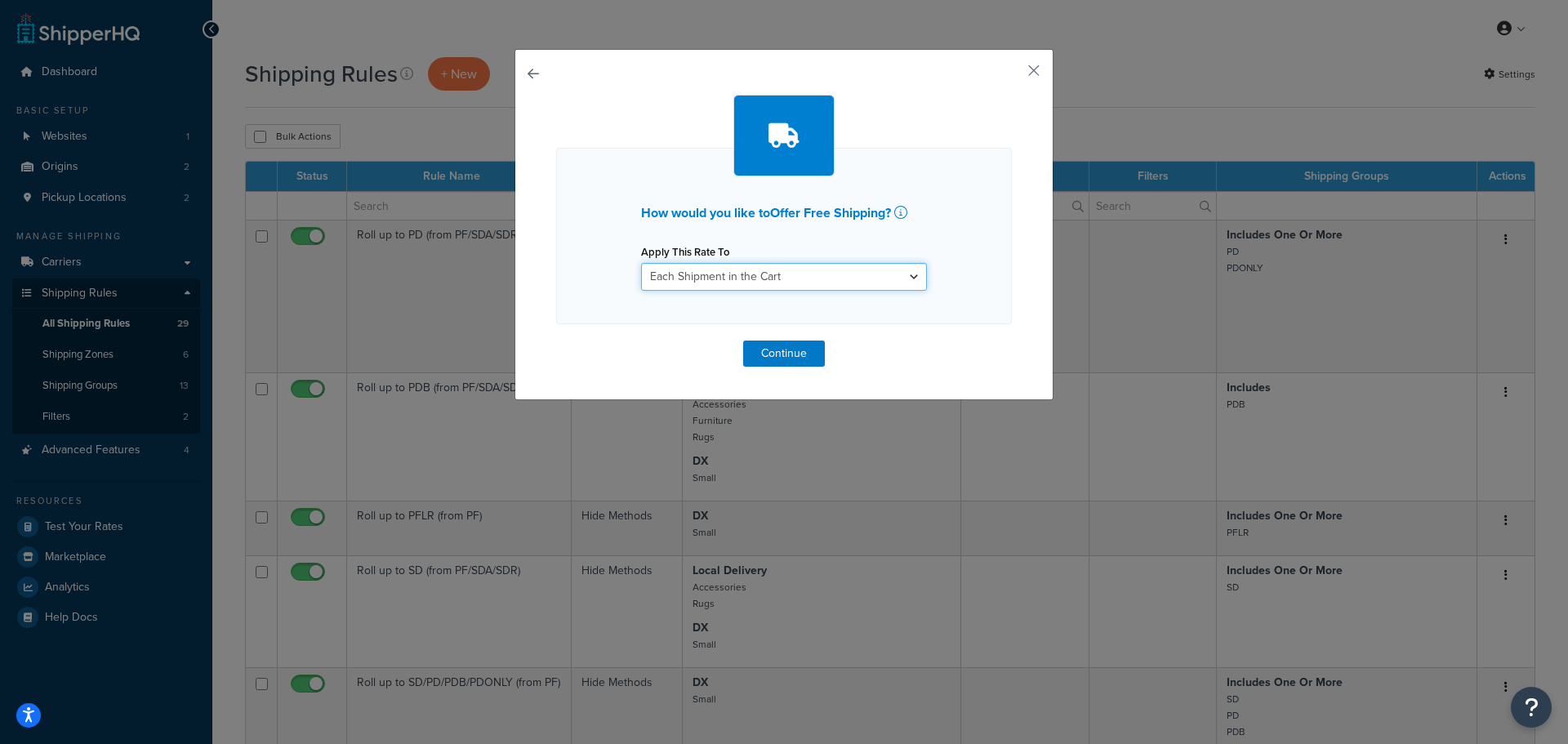
click at [864, 275] on select "Each Shipment in the Cart Each Origin in the Cart Each Shipping Group in the Ca…" at bounding box center [784, 277] width 286 height 28
click at [1012, 74] on button "button" at bounding box center [1010, 76] width 4 height 4
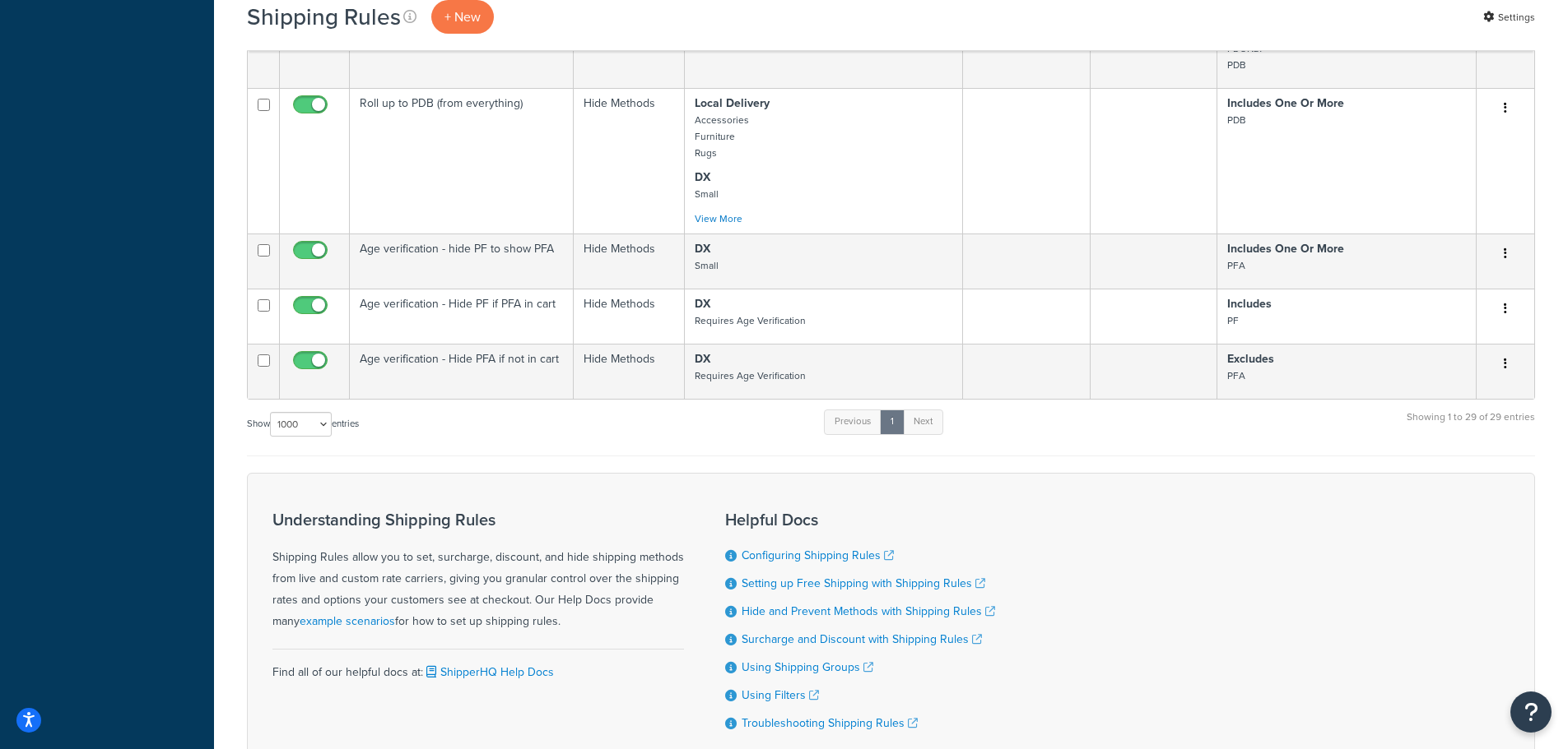
scroll to position [2194, 0]
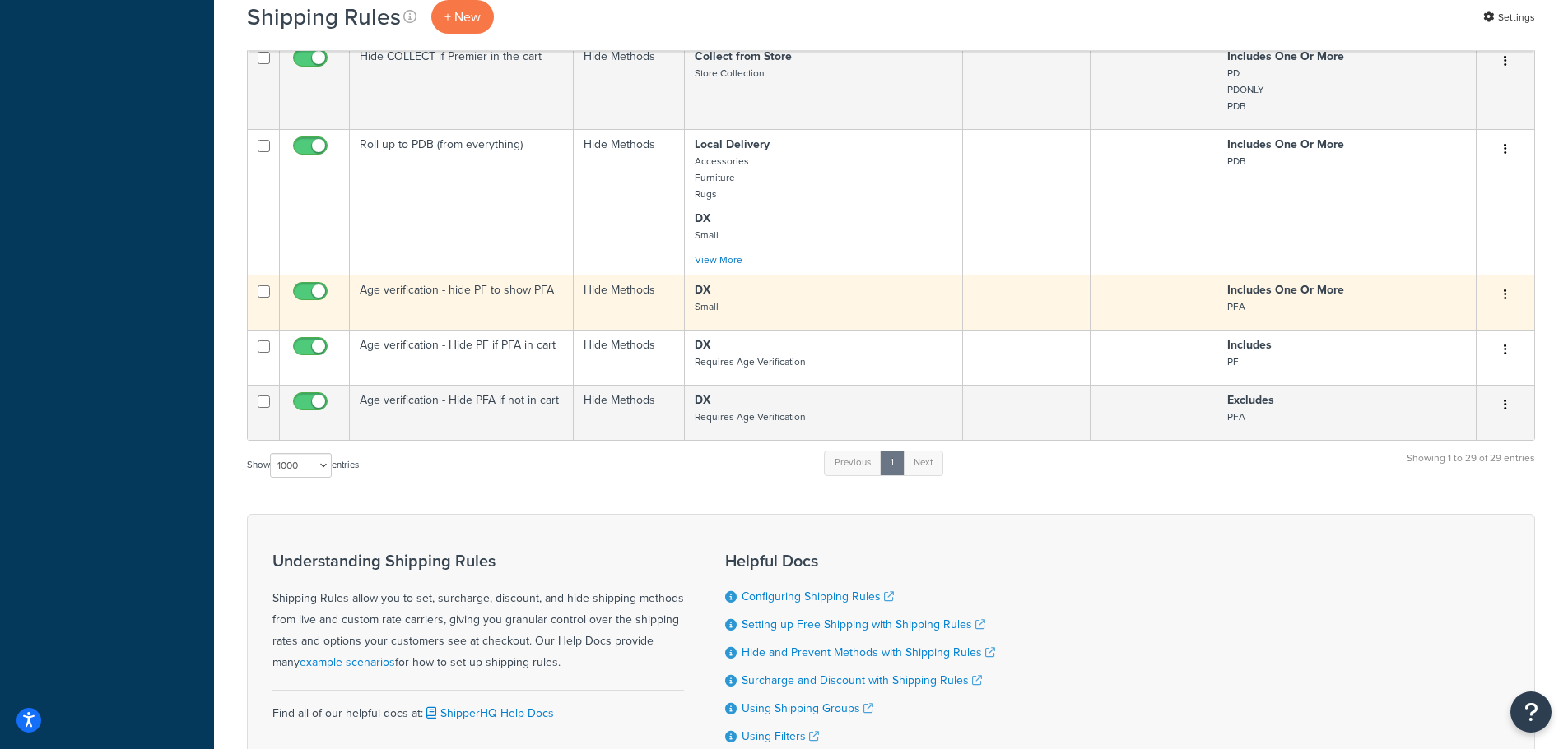
click at [544, 304] on td "Age verification - hide PF to show PFA" at bounding box center [461, 302] width 224 height 55
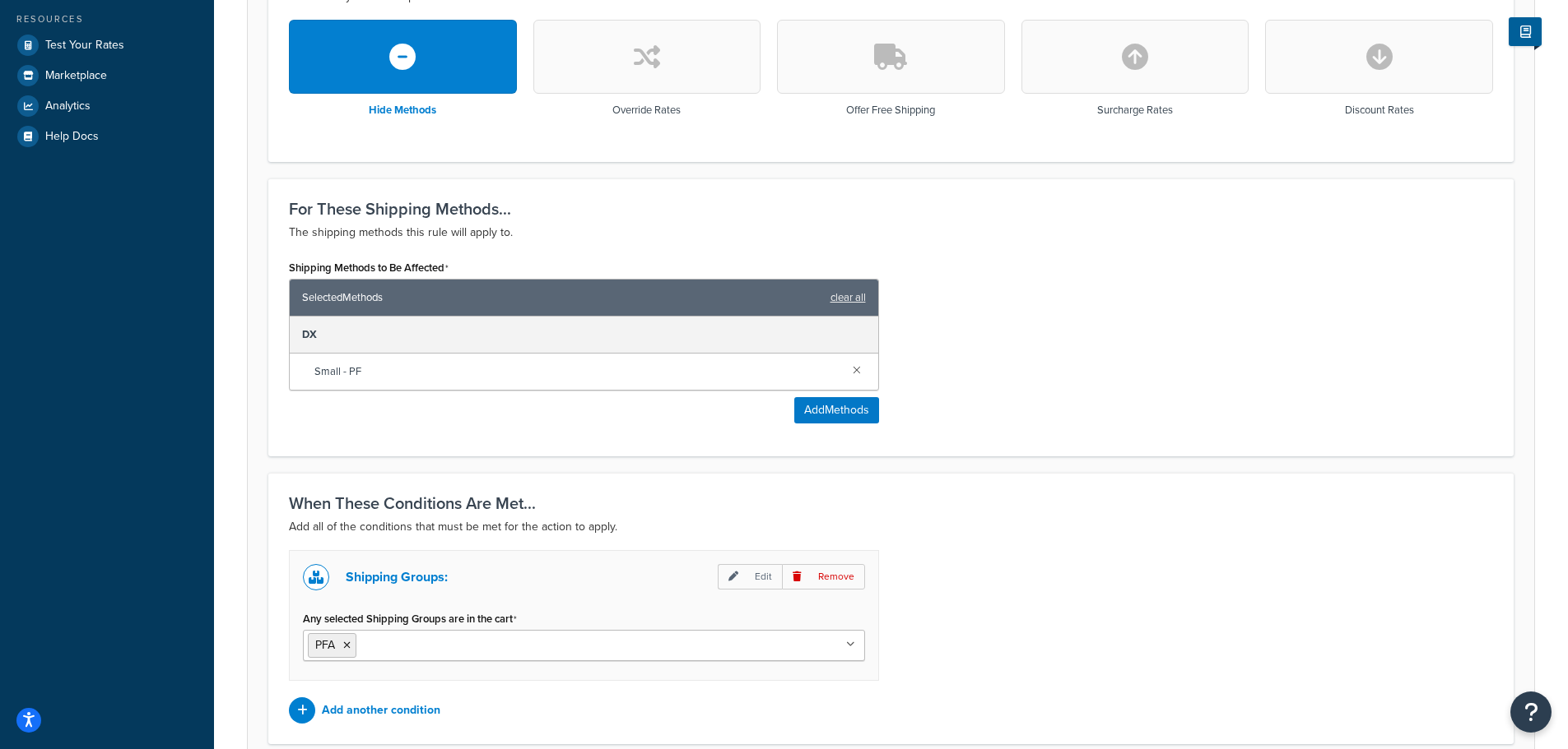
scroll to position [468, 0]
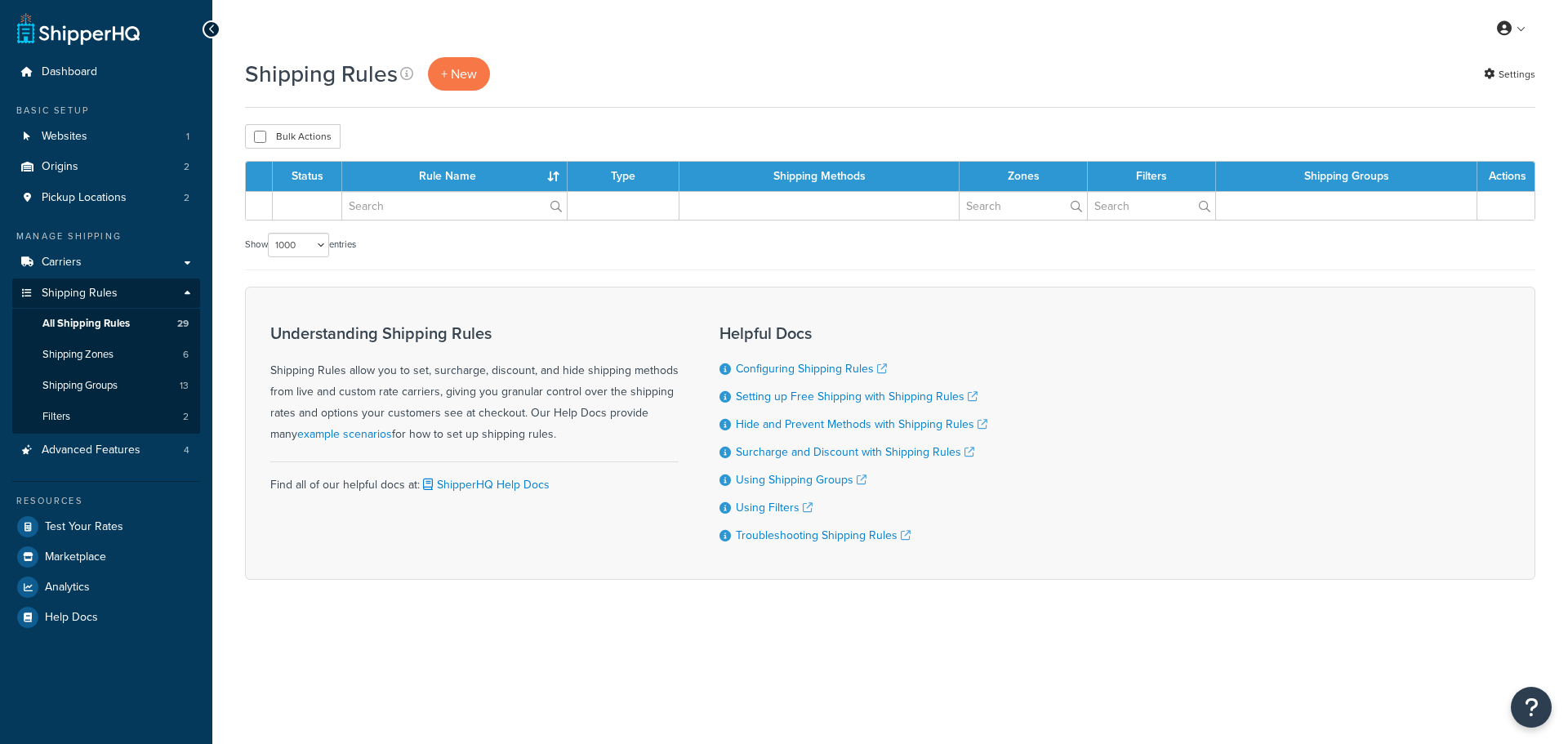
select select "1000"
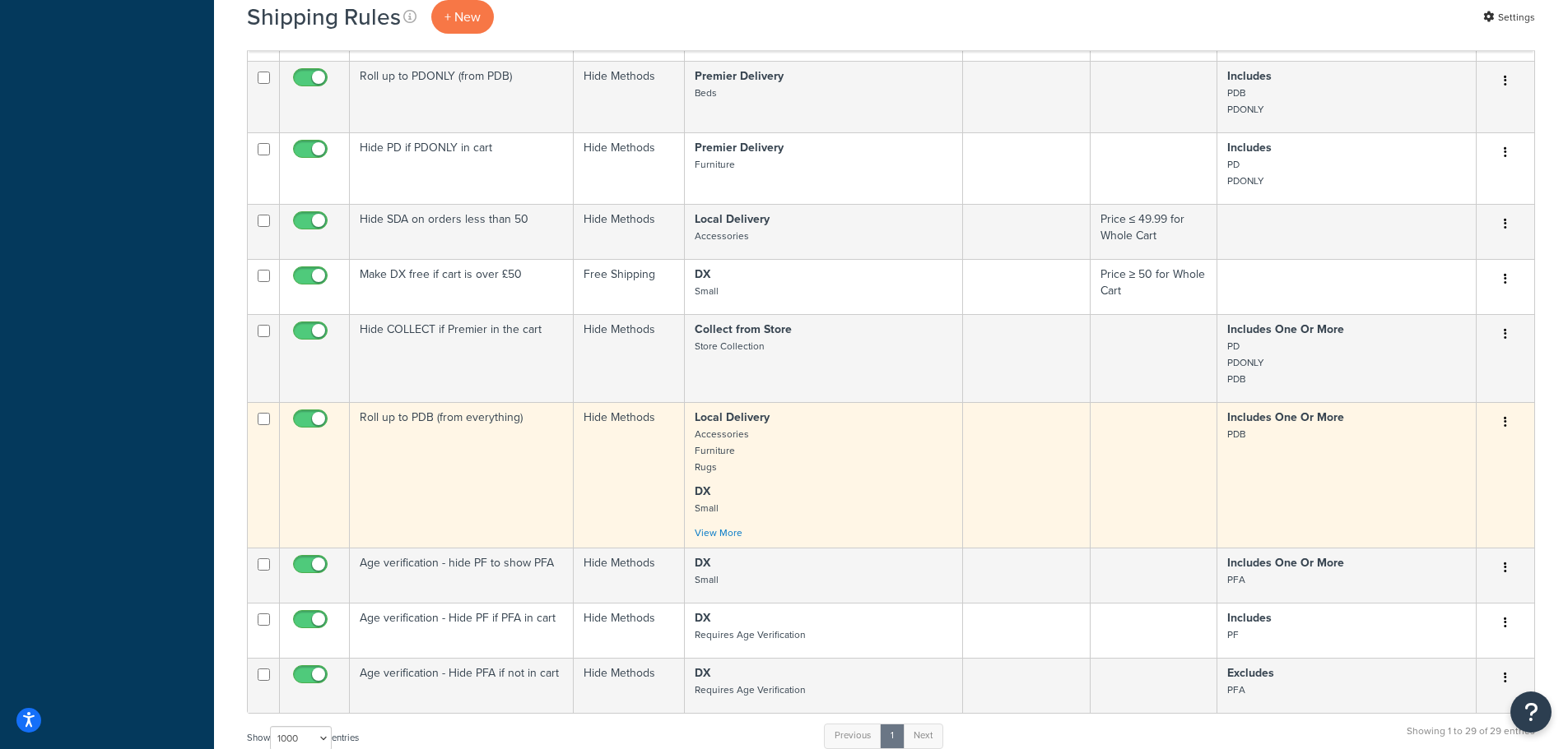
scroll to position [1892, 0]
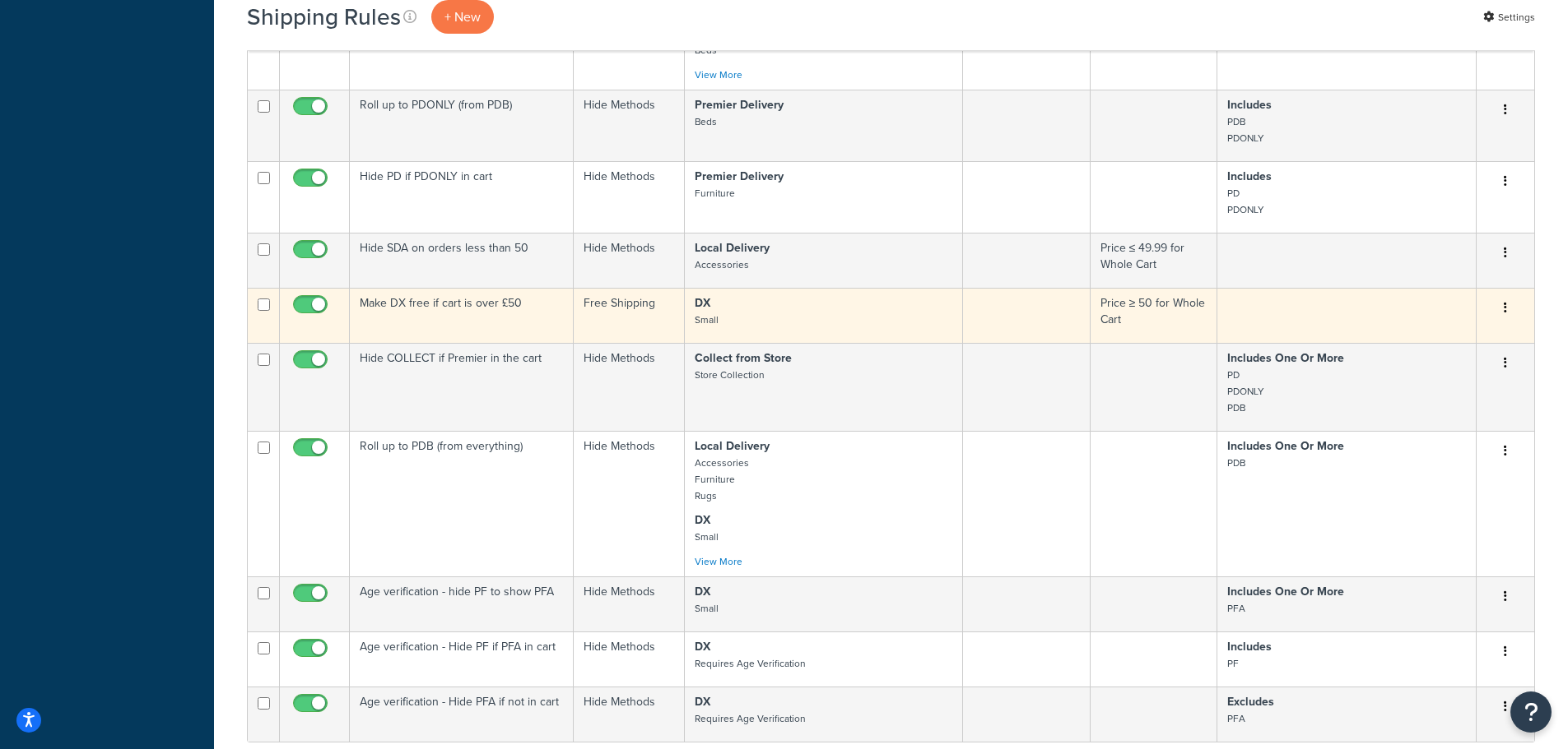
click at [501, 308] on td "Make DX free if cart is over £50" at bounding box center [461, 315] width 224 height 55
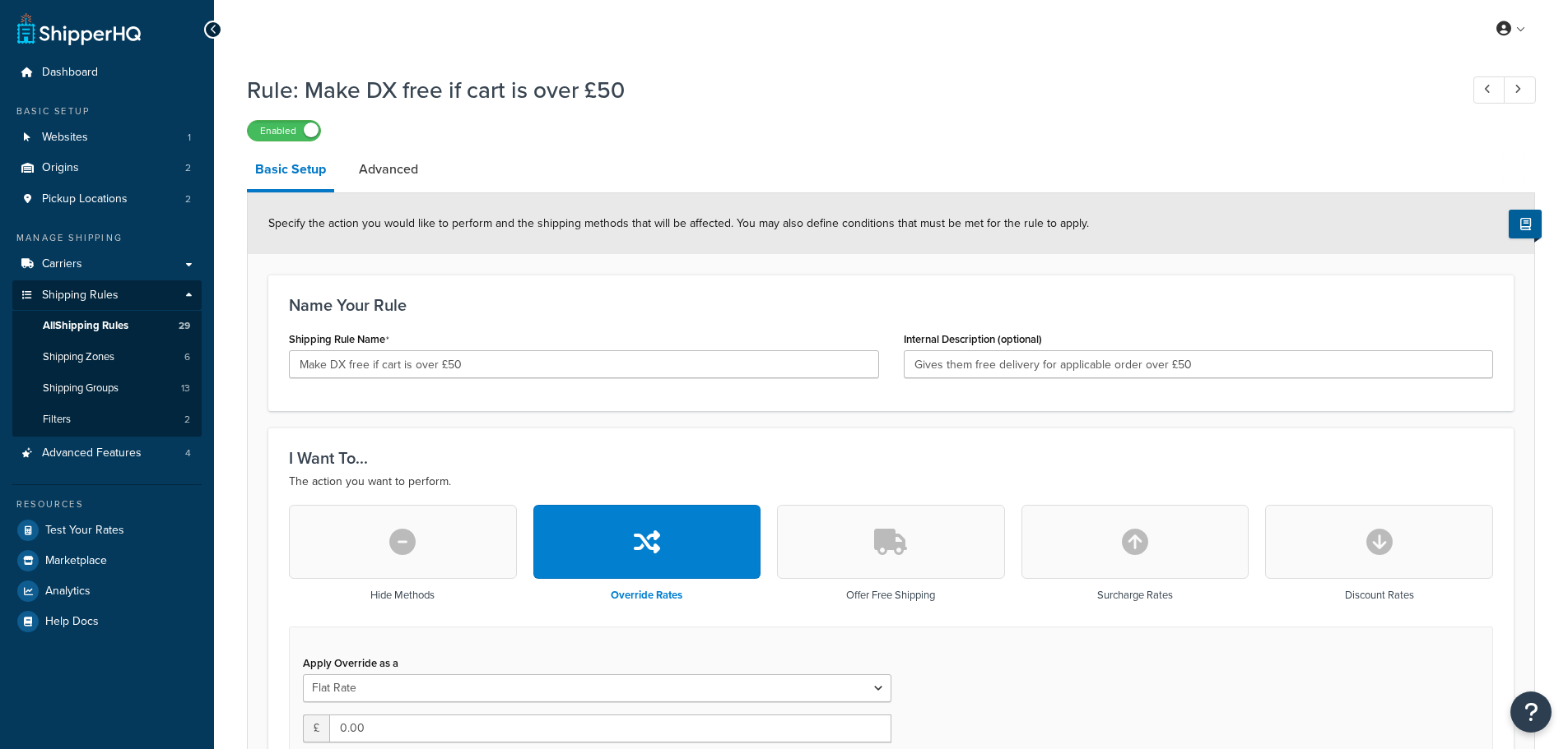
select select "LOCATION"
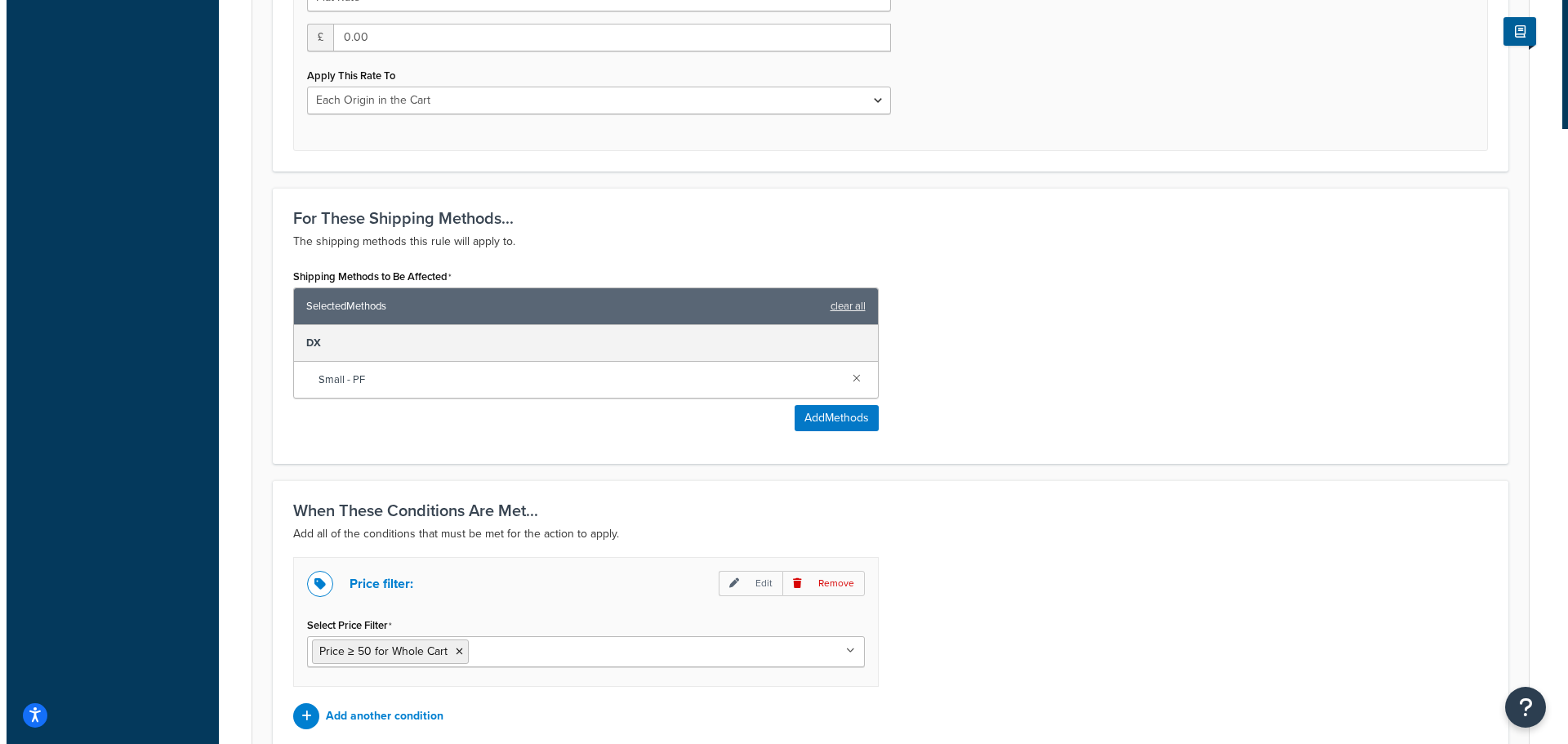
scroll to position [680, 0]
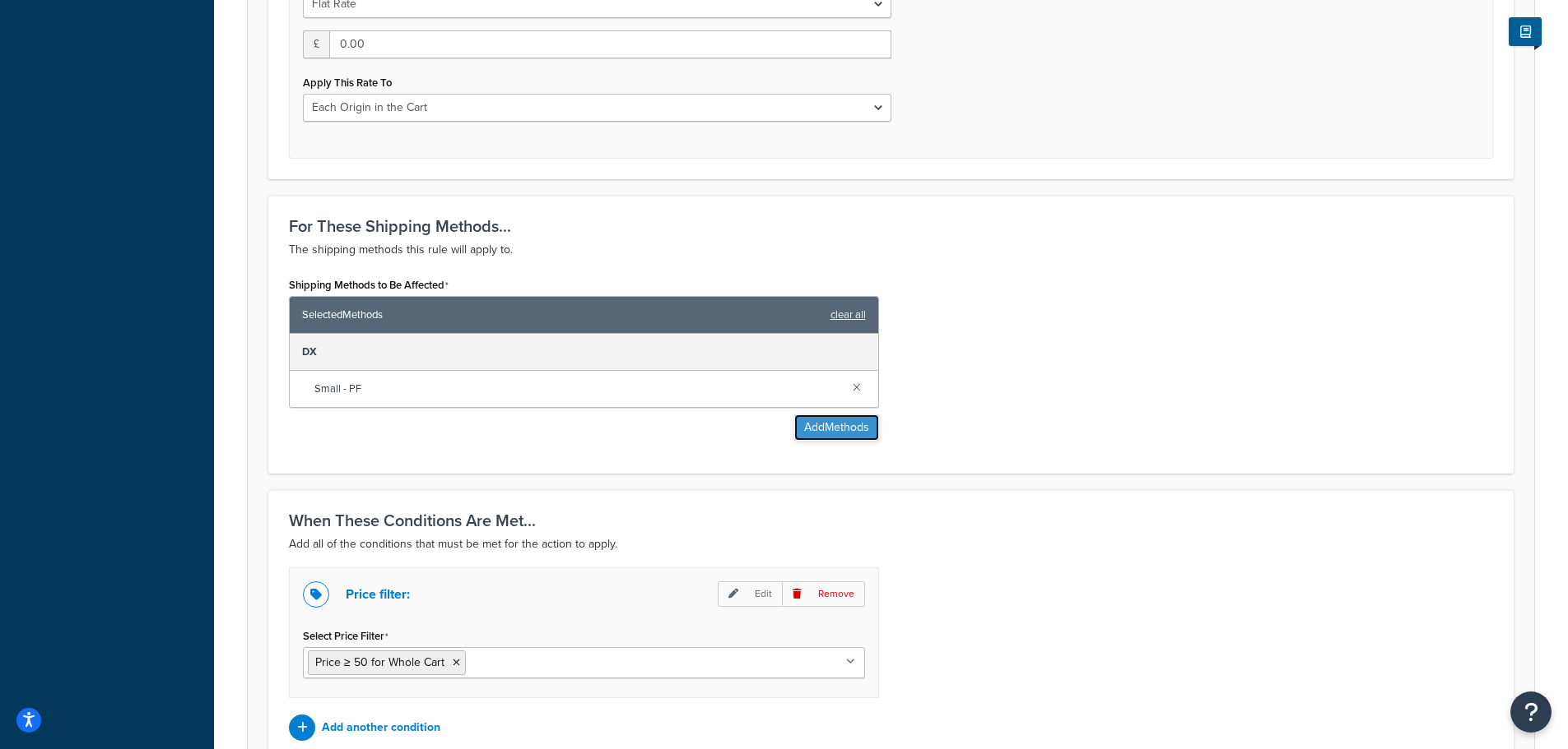
click at [818, 429] on button "Add Methods" at bounding box center [836, 428] width 84 height 26
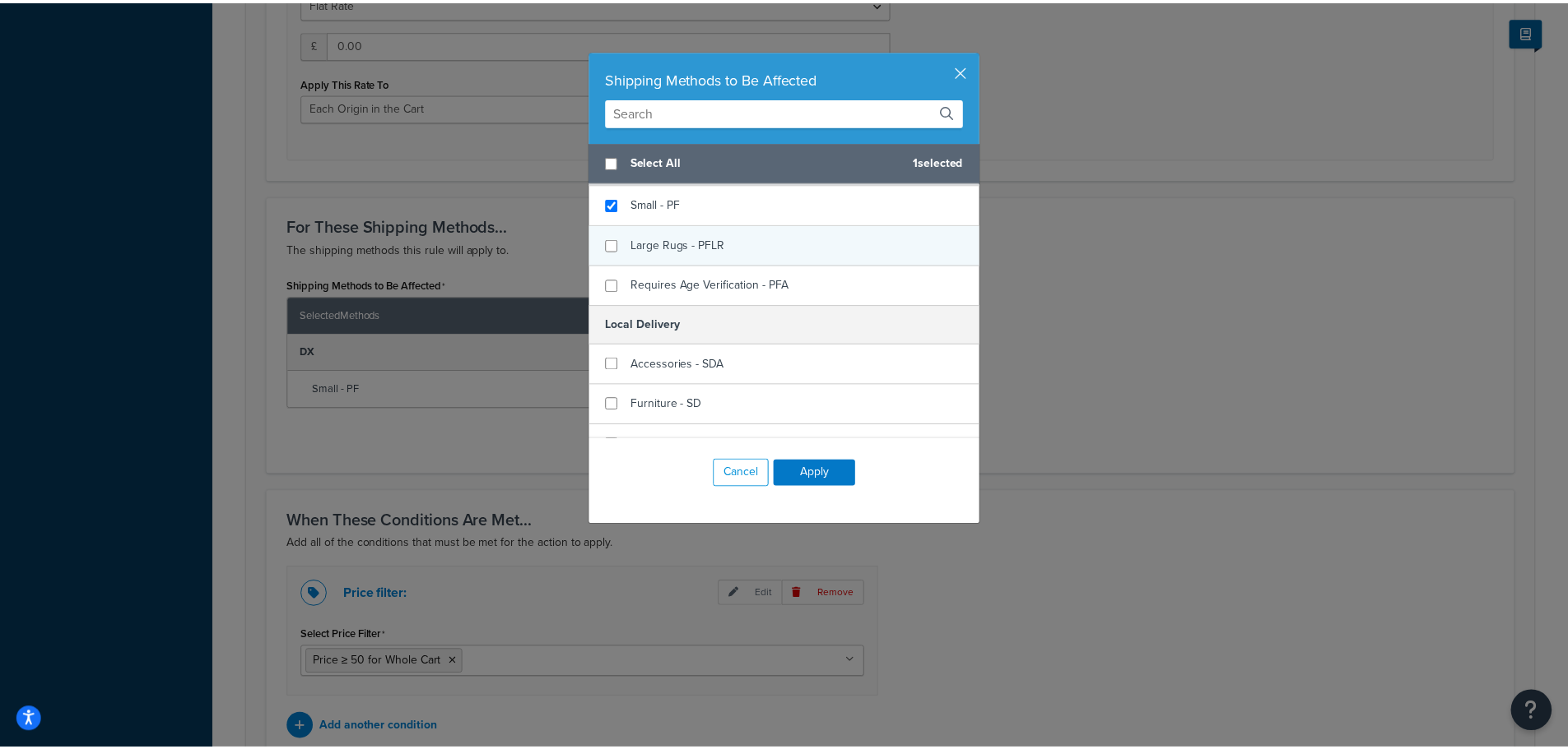
scroll to position [164, 0]
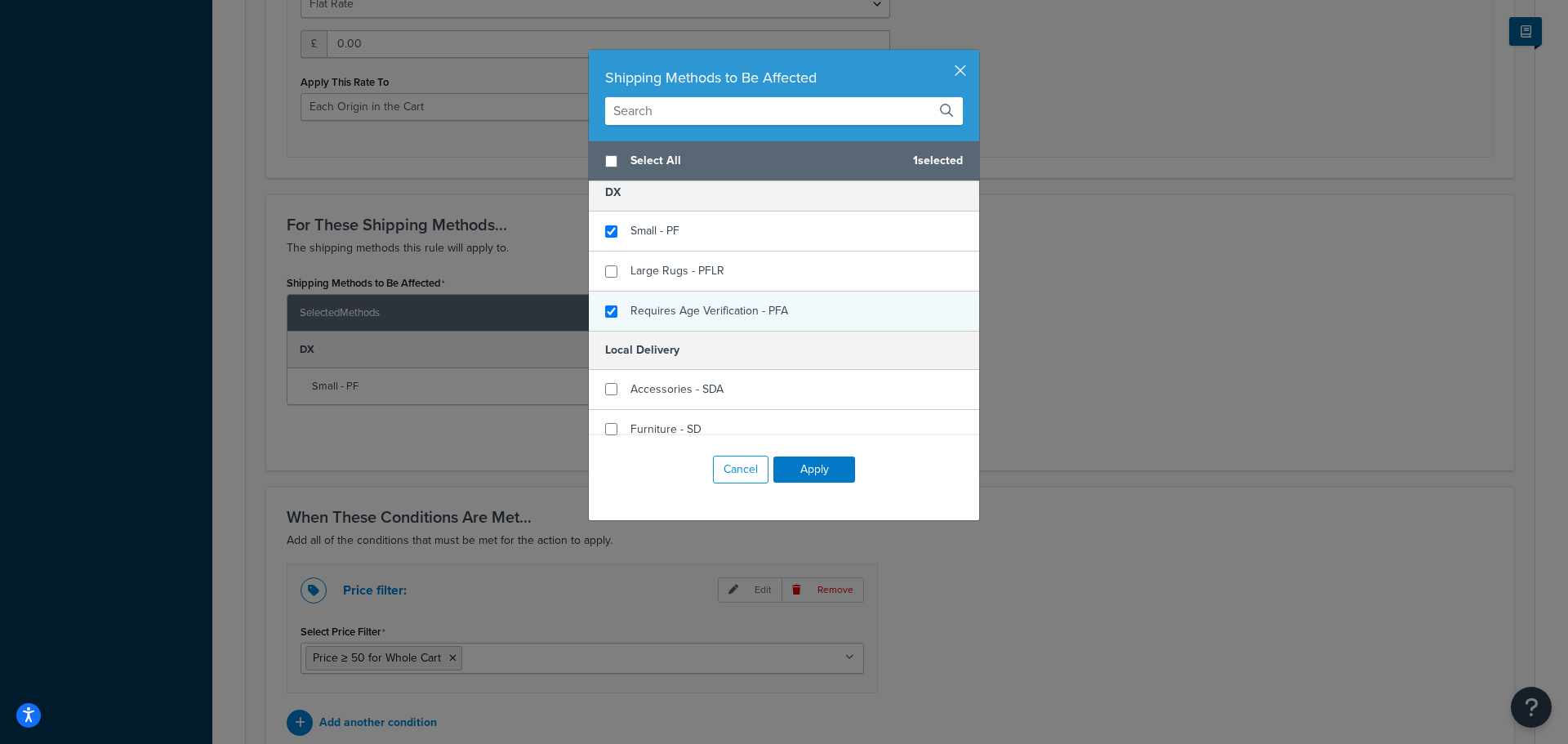
checkbox input "true"
click at [765, 311] on span "Requires Age Verification - PFA" at bounding box center [709, 311] width 157 height 17
click at [800, 467] on button "Apply" at bounding box center [814, 470] width 82 height 26
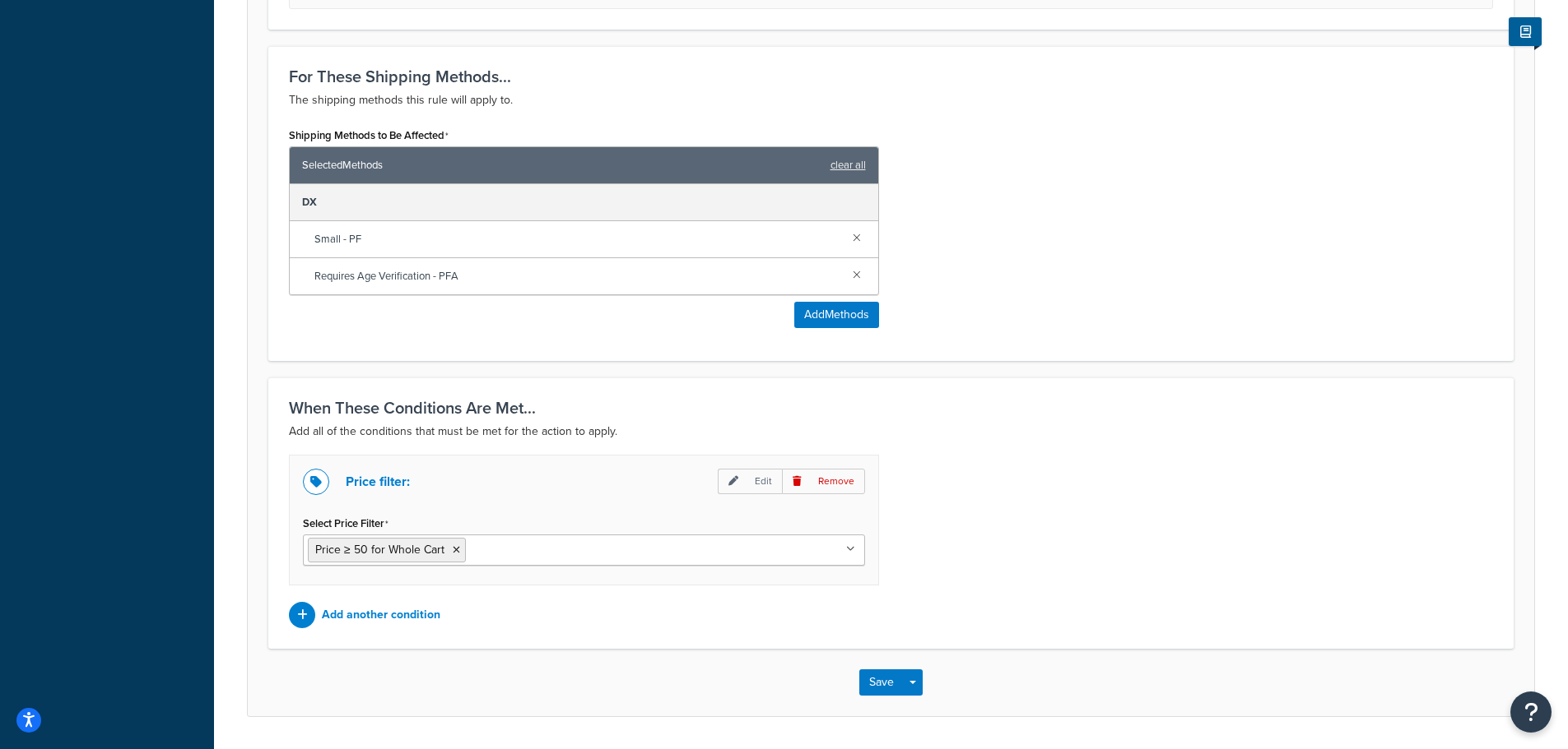
scroll to position [886, 0]
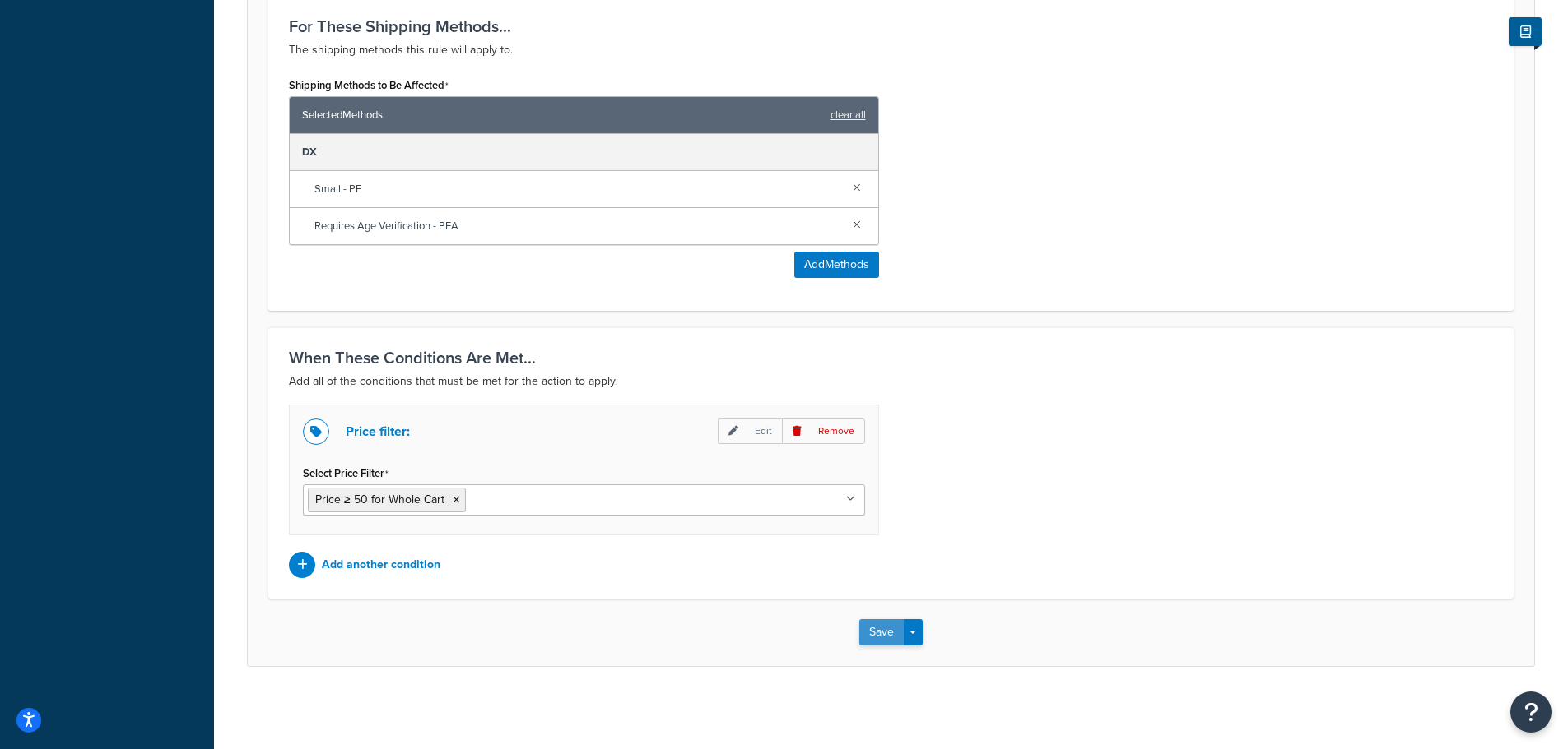
click at [888, 638] on button "Save" at bounding box center [882, 632] width 44 height 26
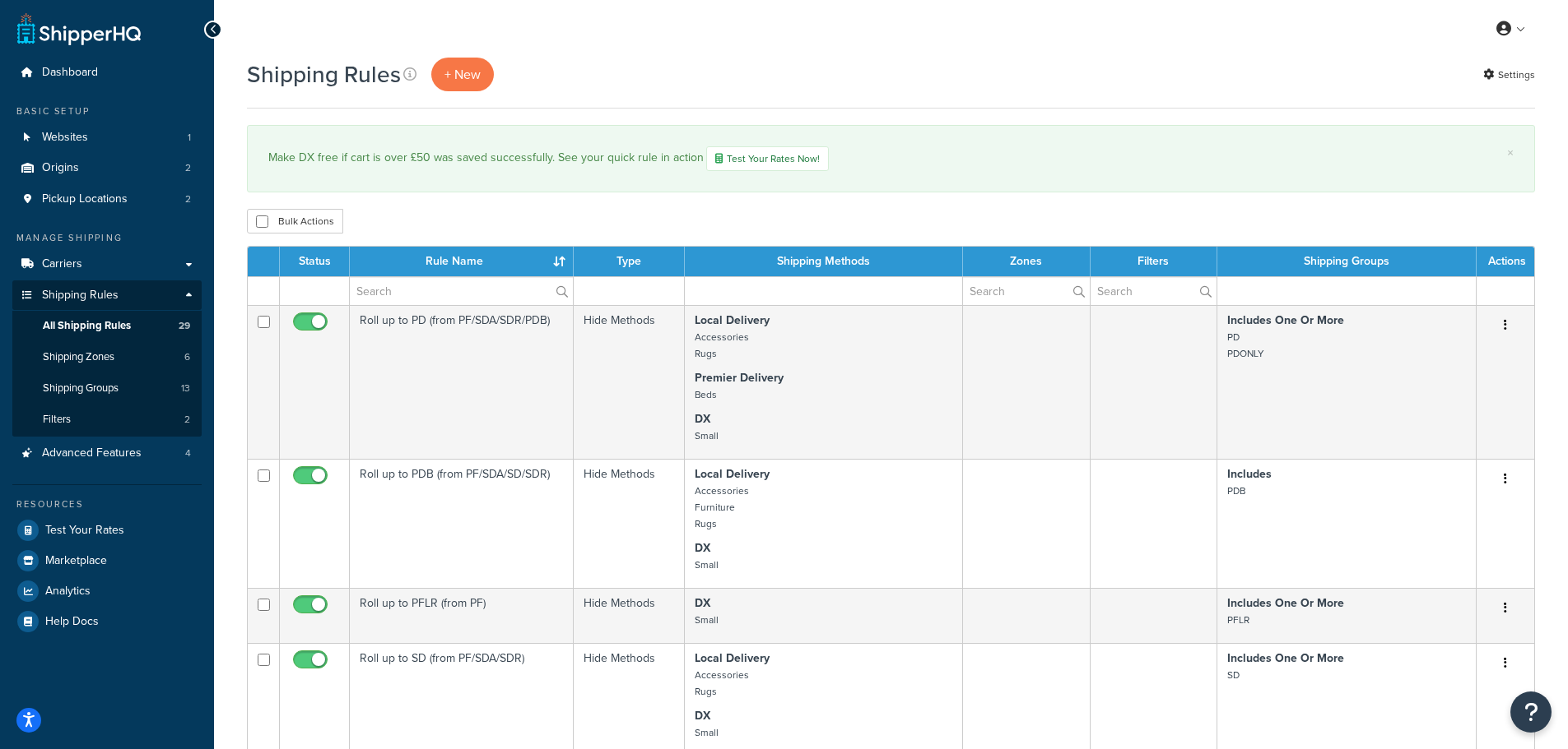
select select "1000"
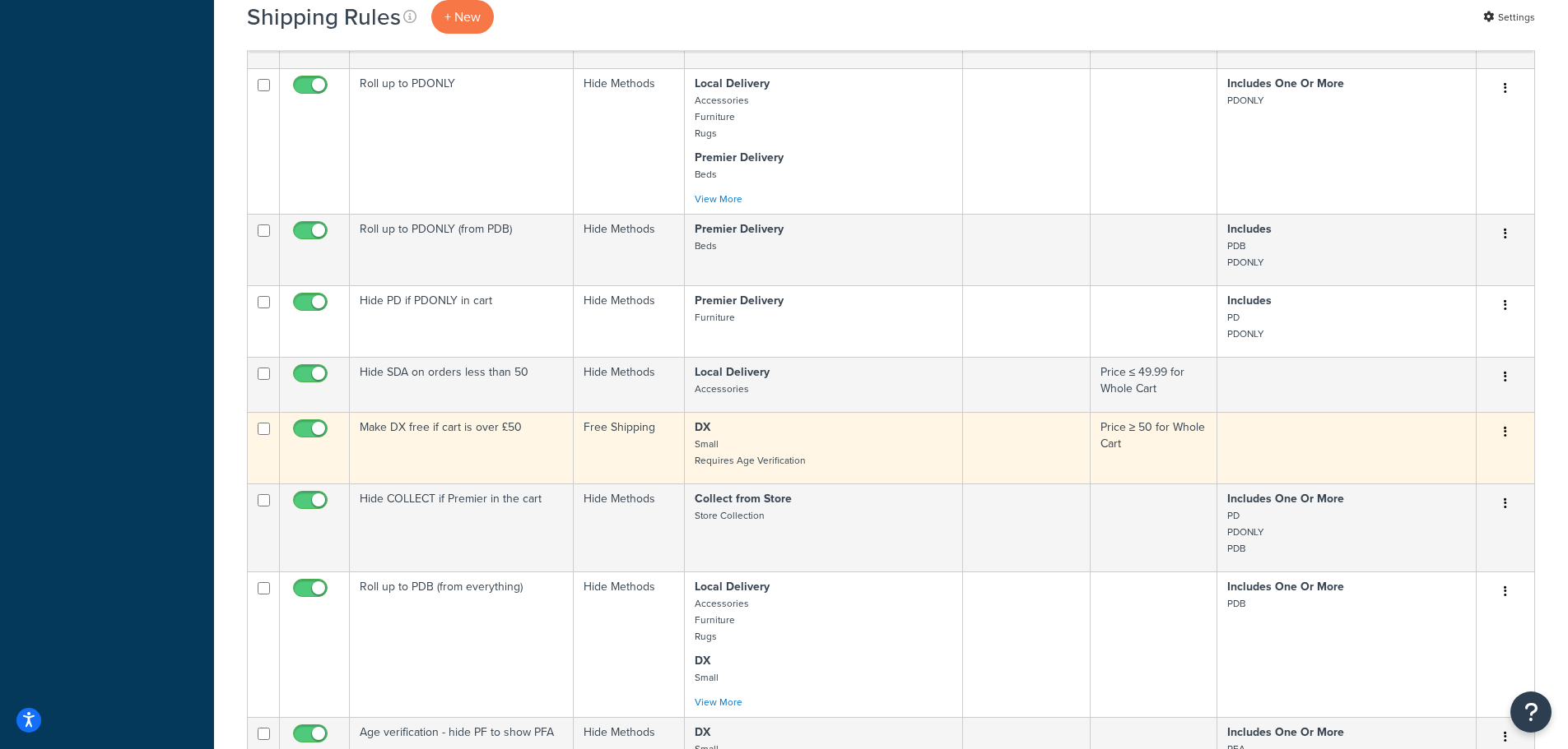
click at [798, 448] on p "DX Small Requires Age Verification" at bounding box center [824, 444] width 257 height 49
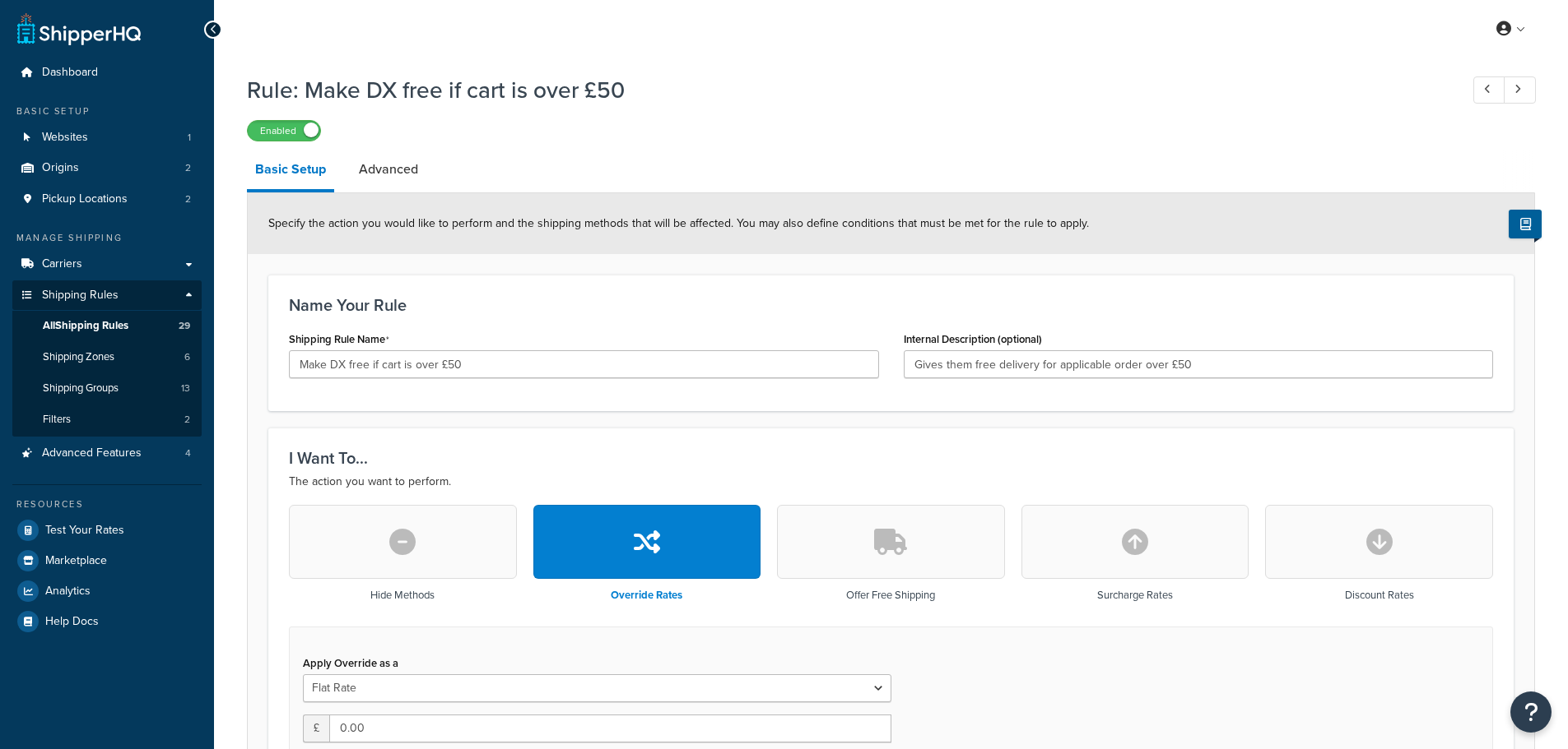
select select "LOCATION"
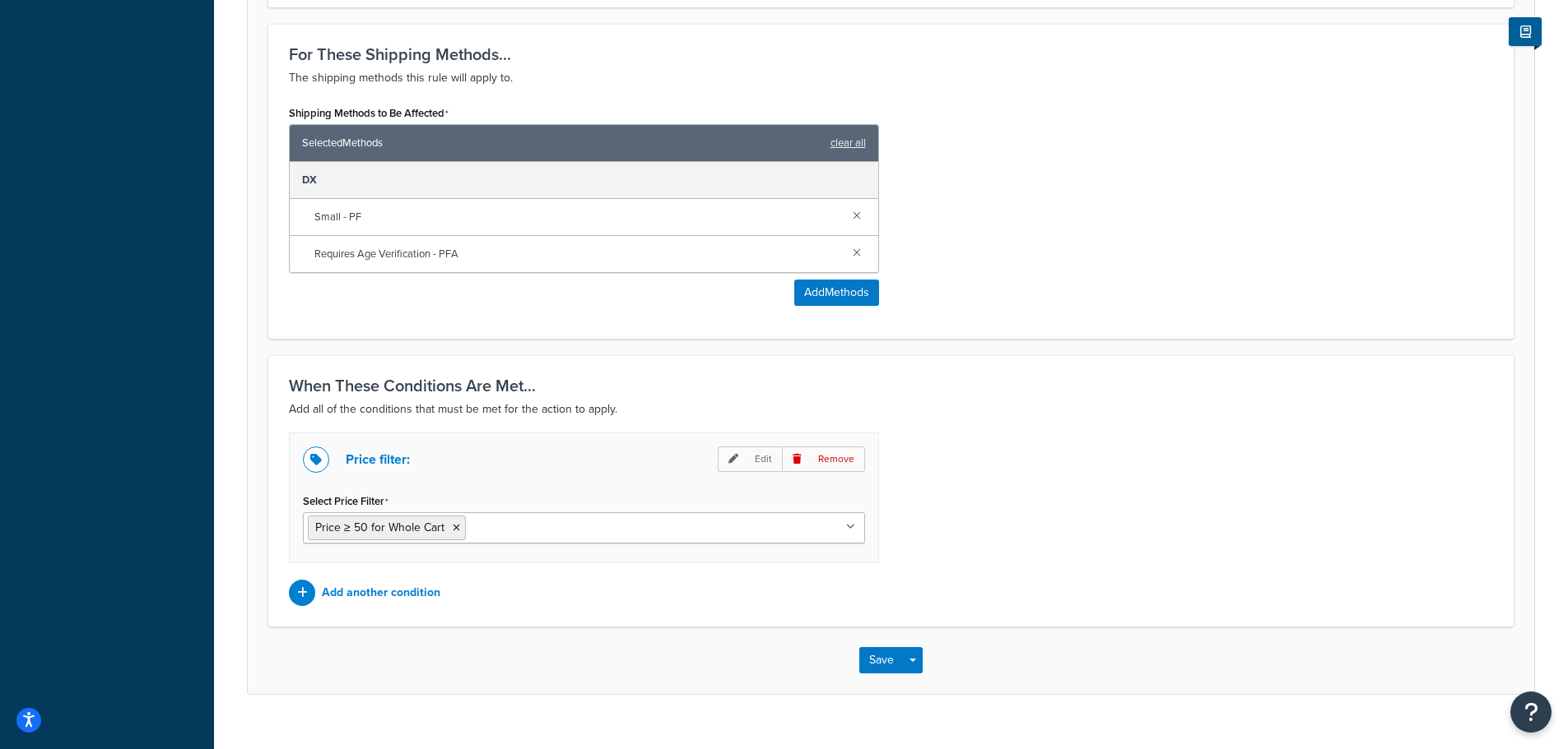
scroll to position [886, 0]
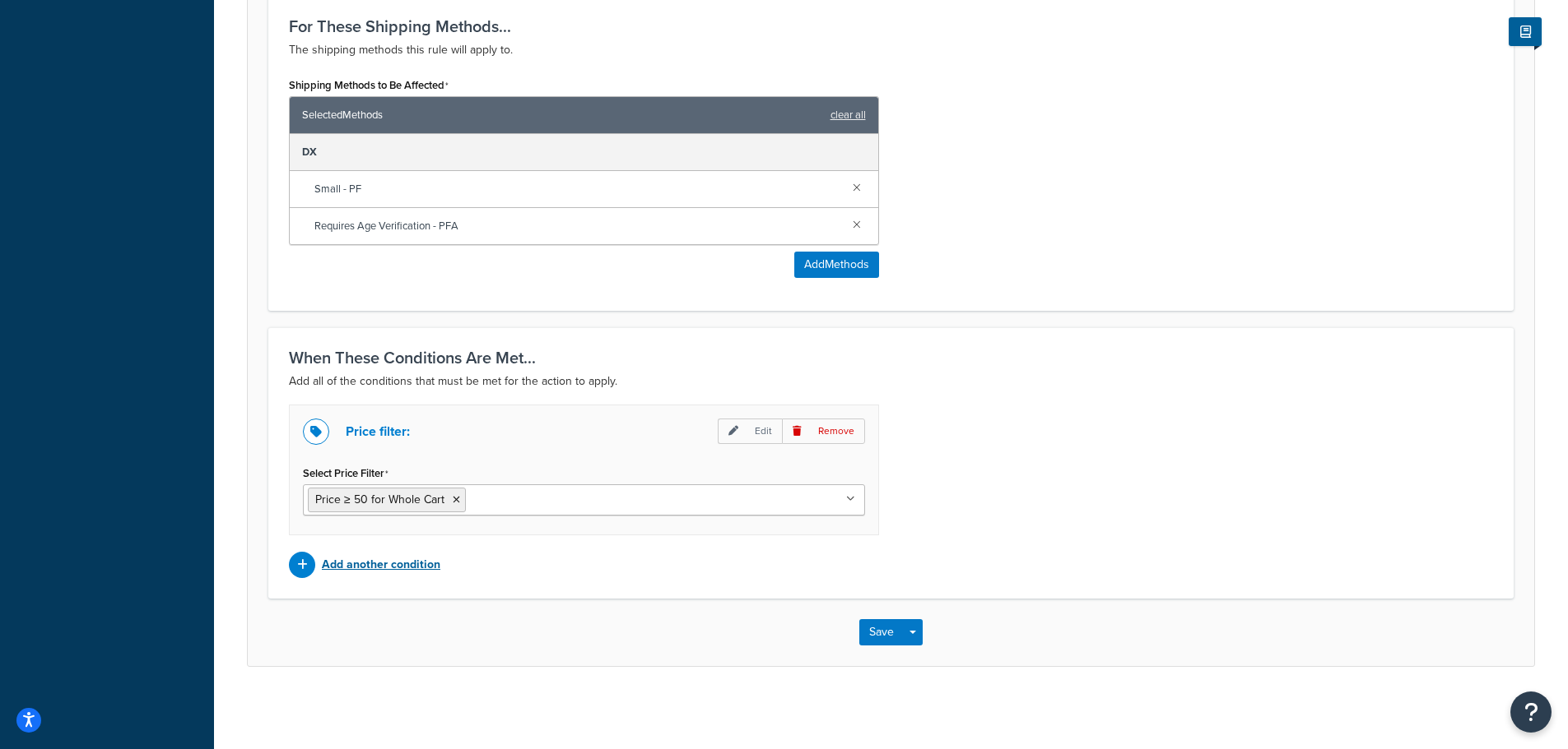
click at [359, 554] on p "Add another condition" at bounding box center [380, 565] width 119 height 23
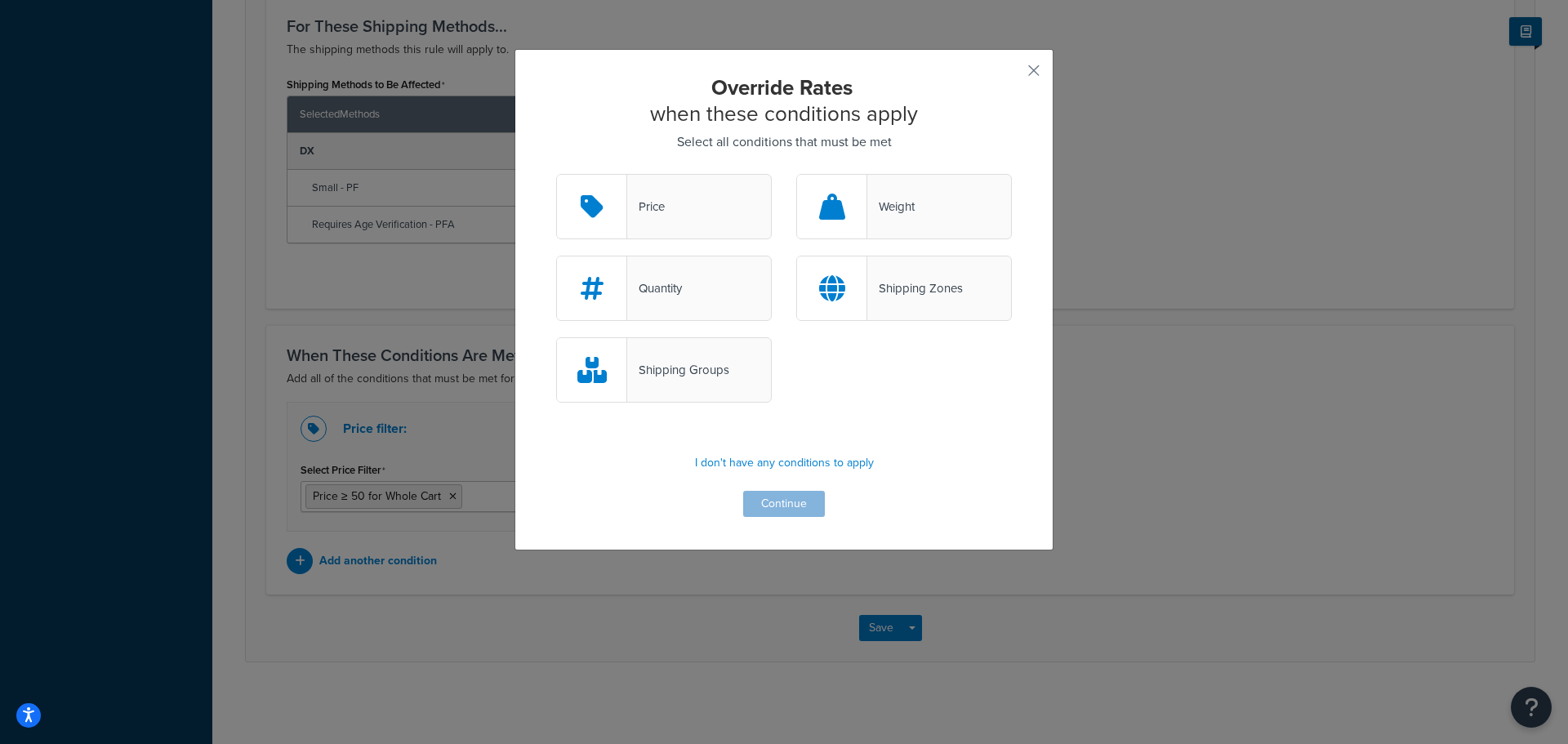
click at [707, 206] on div "Price" at bounding box center [663, 207] width 216 height 65
click at [0, 0] on input "Price" at bounding box center [0, 0] width 0 height 0
click at [785, 510] on button "Continue" at bounding box center [784, 504] width 82 height 26
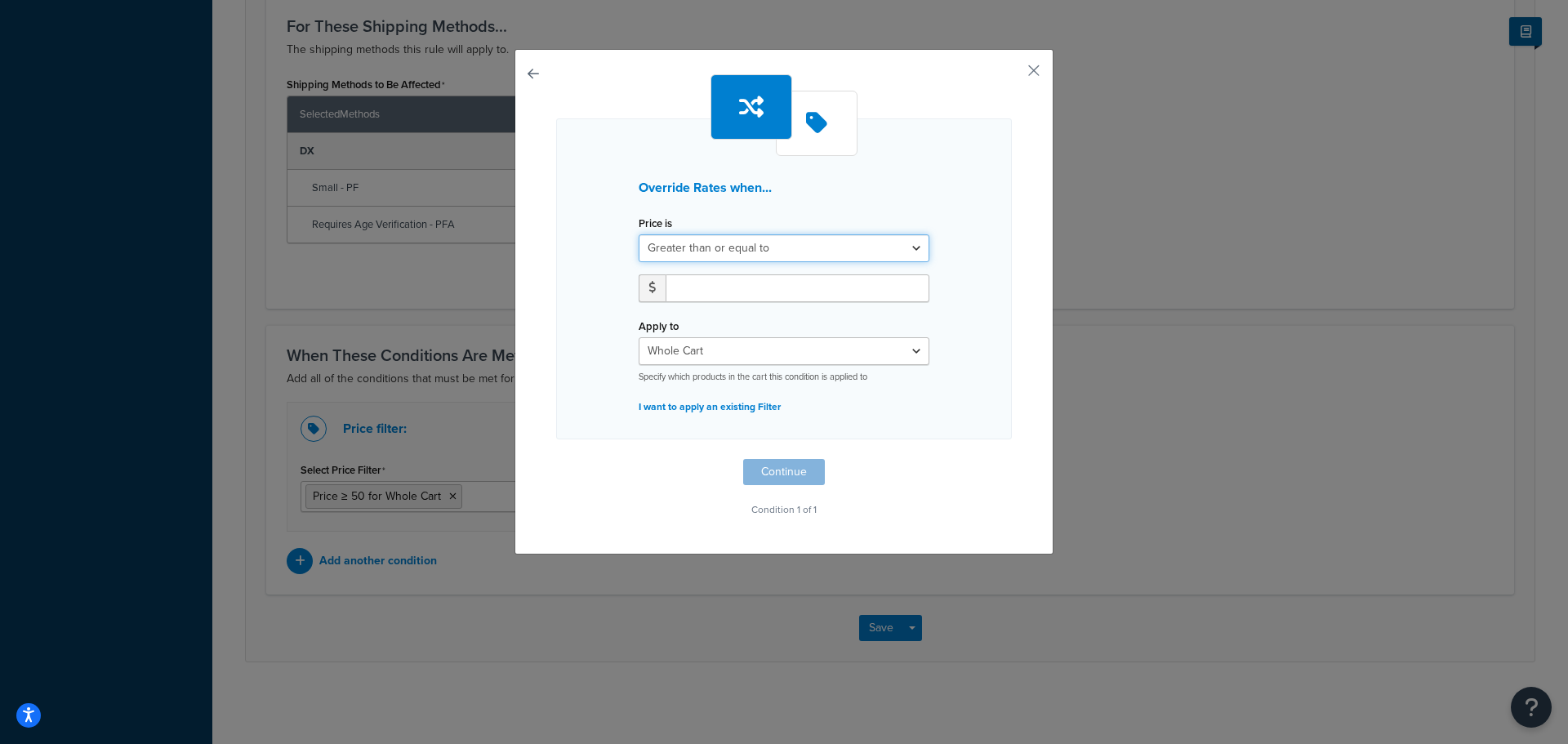
click at [866, 247] on select "Greater than or equal to Between or equal to Less than or equal to" at bounding box center [784, 248] width 291 height 28
select select "UNDER"
click at [639, 234] on select "Greater than or equal to Between or equal to Less than or equal to" at bounding box center [784, 248] width 291 height 28
click at [733, 289] on input "number" at bounding box center [798, 288] width 264 height 28
type input "50"
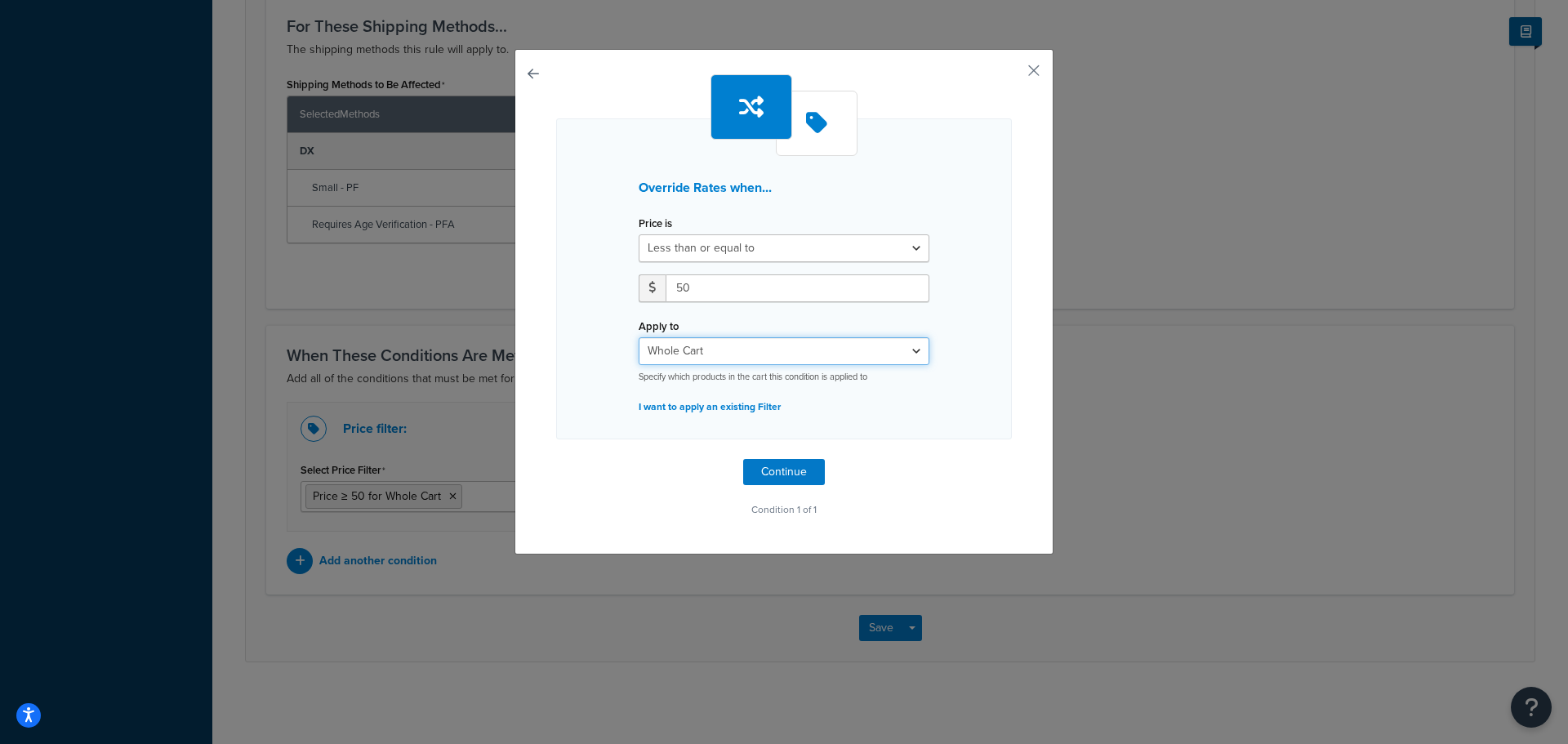
click at [798, 348] on select "Whole Cart Everything in Shipping Group Everything at Origin Each Item within S…" at bounding box center [784, 351] width 291 height 28
click at [783, 469] on button "Continue" at bounding box center [784, 472] width 82 height 26
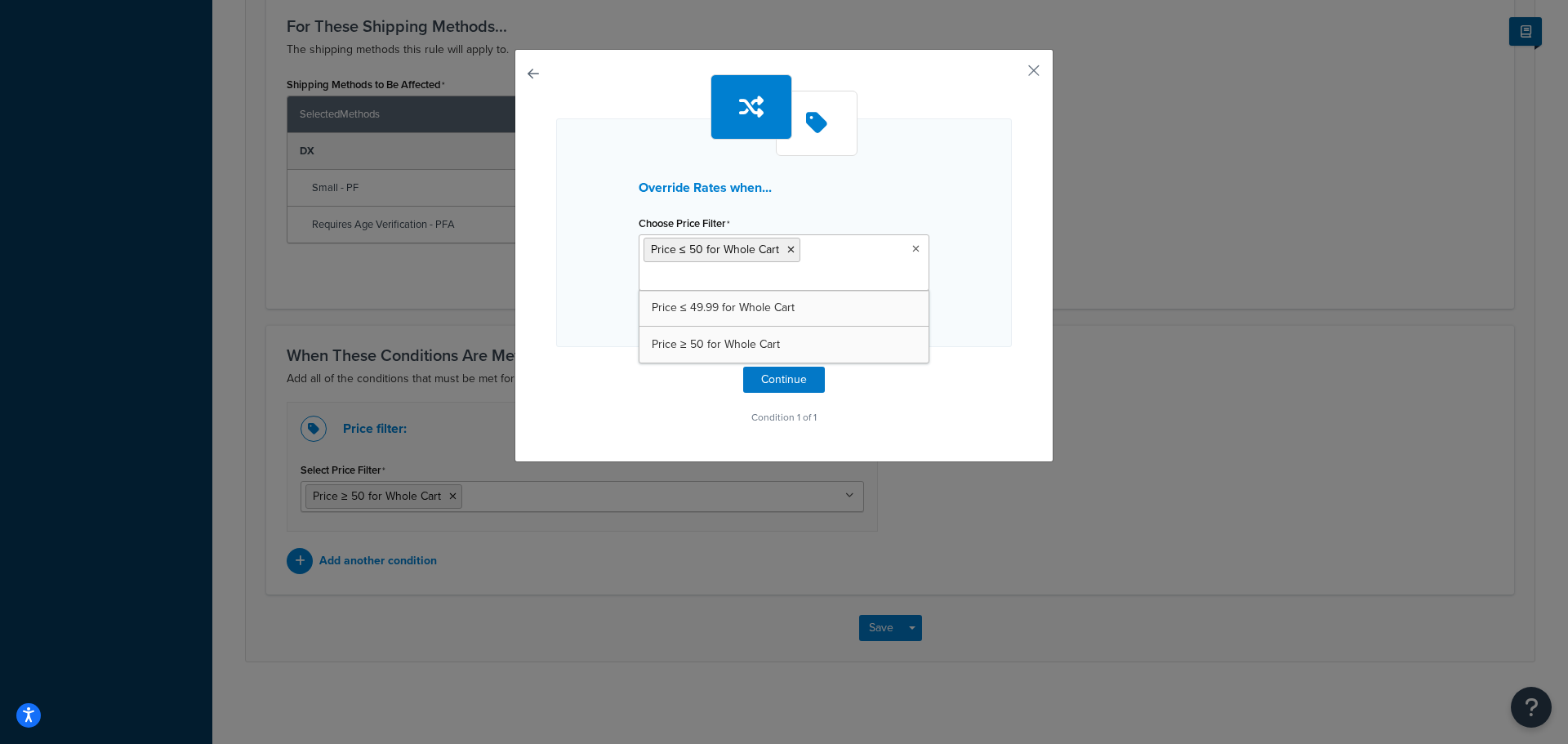
click at [745, 286] on input "Choose Price Filter" at bounding box center [716, 278] width 145 height 18
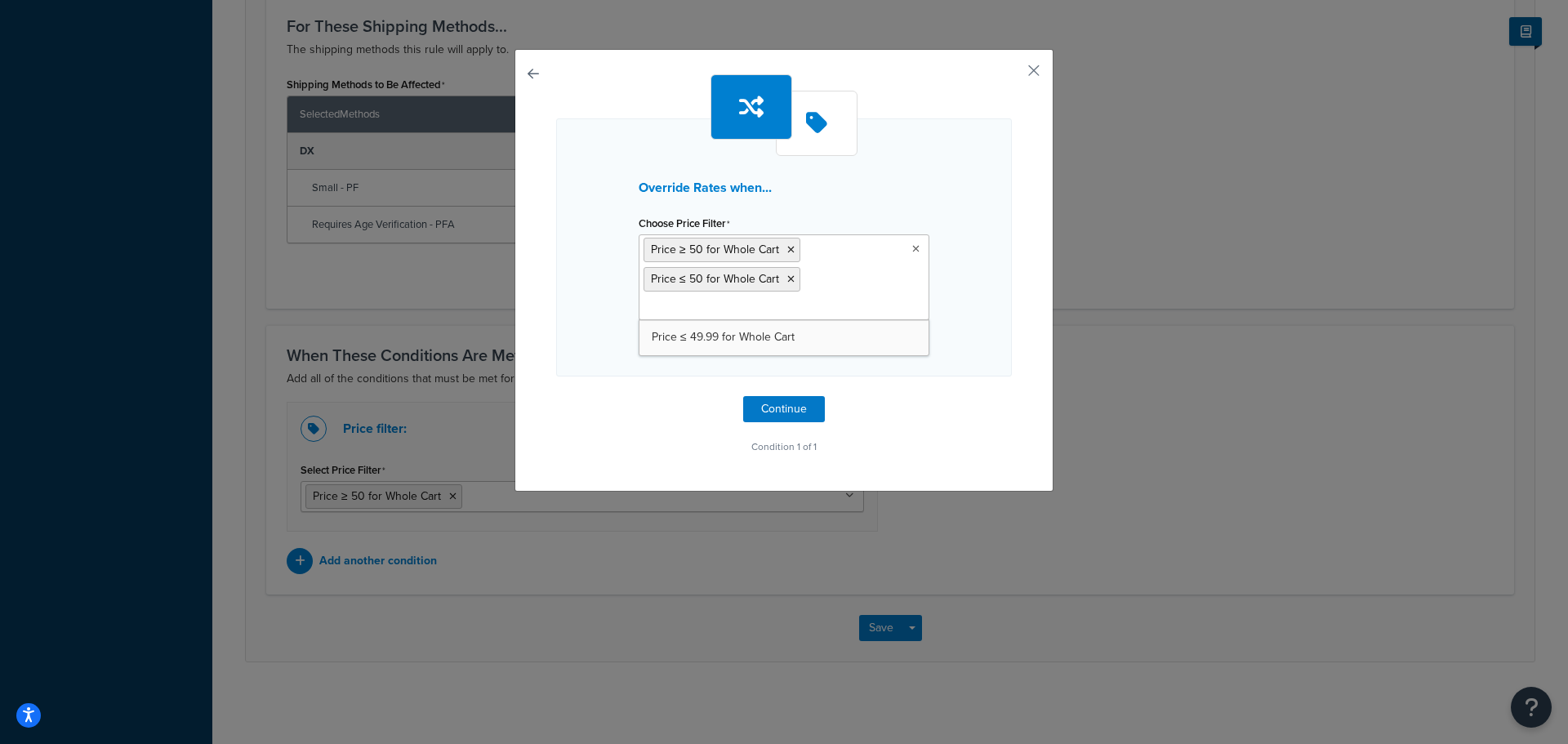
click at [556, 396] on button "button" at bounding box center [556, 396] width 0 height 0
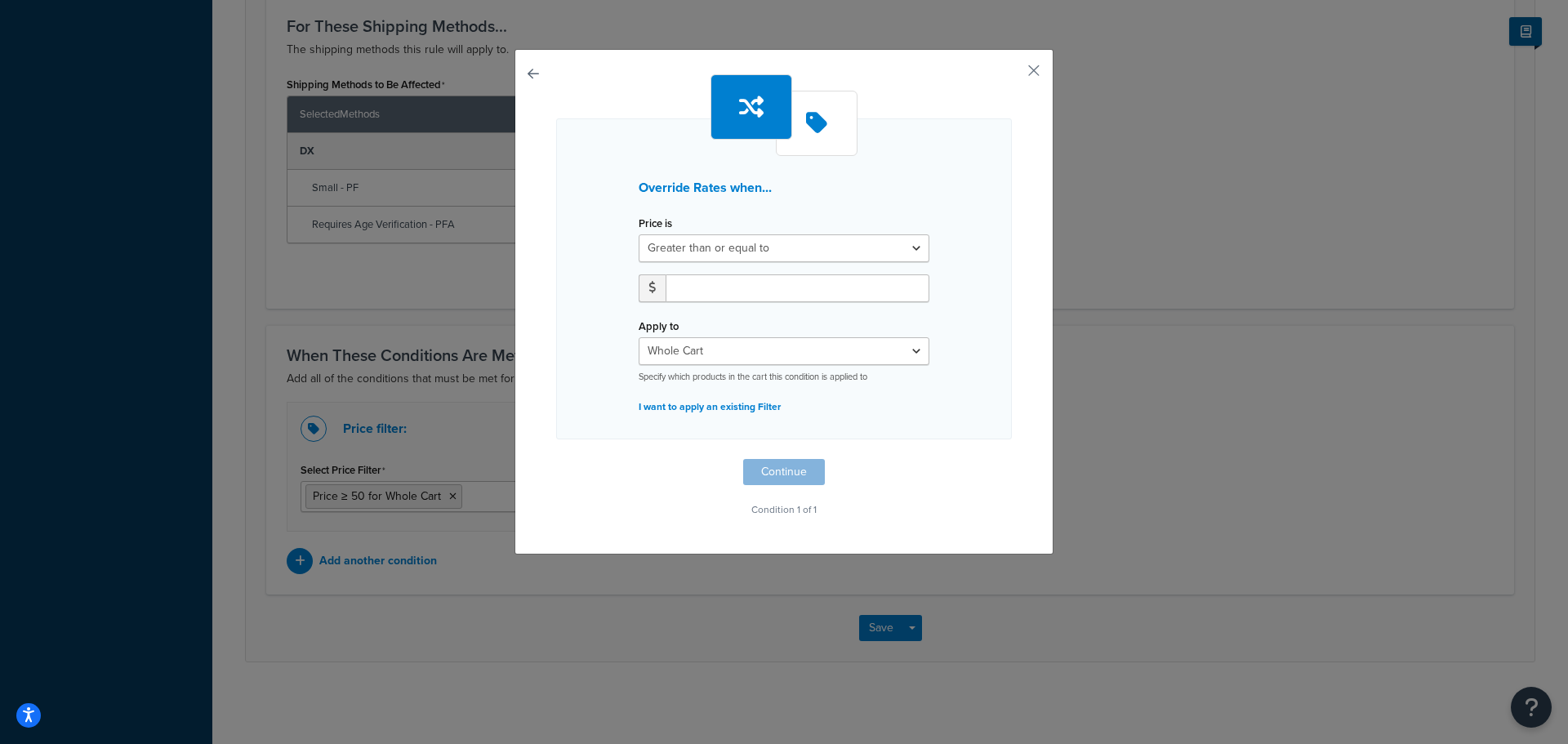
click at [556, 460] on button "button" at bounding box center [556, 460] width 0 height 0
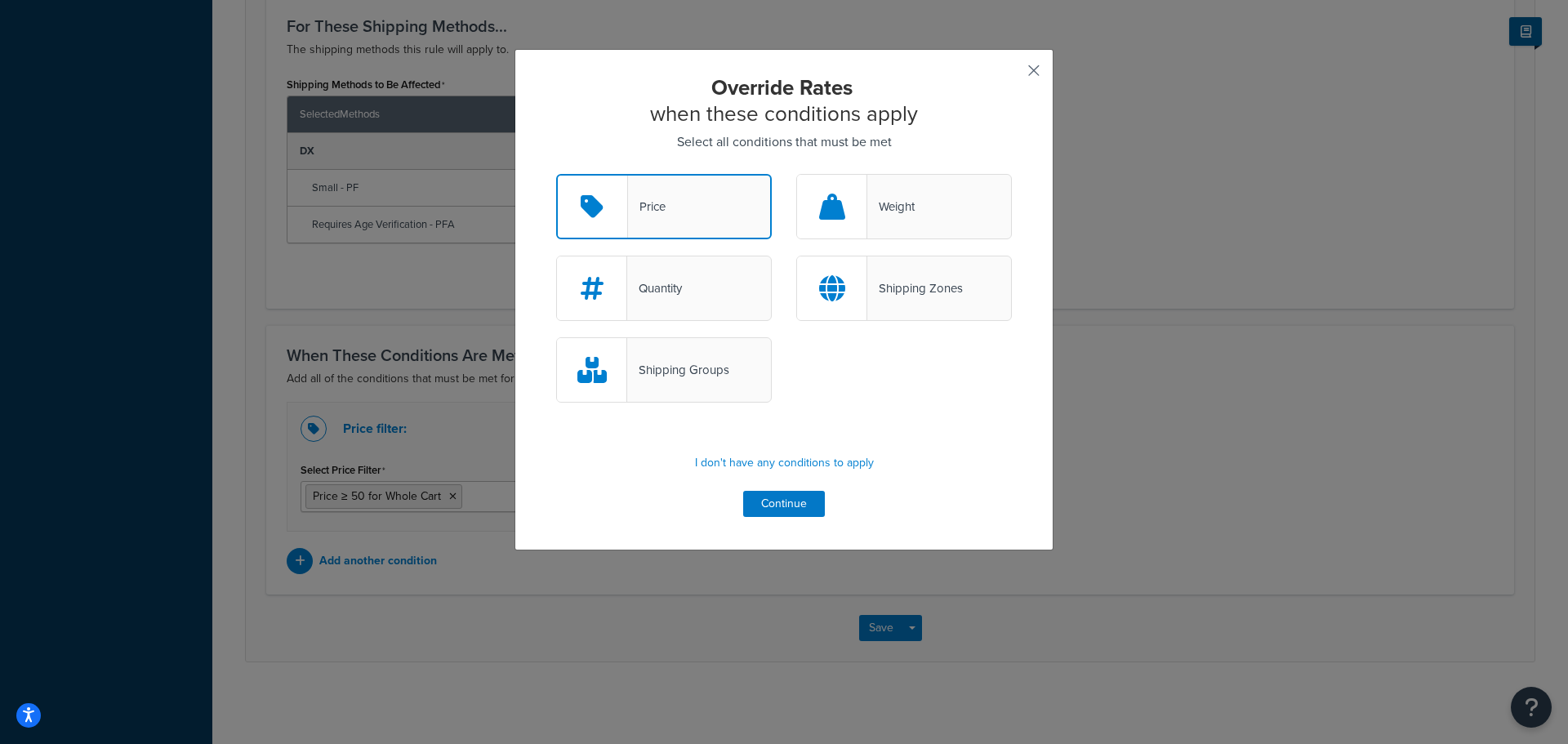
click at [1012, 74] on button "button" at bounding box center [1010, 76] width 4 height 4
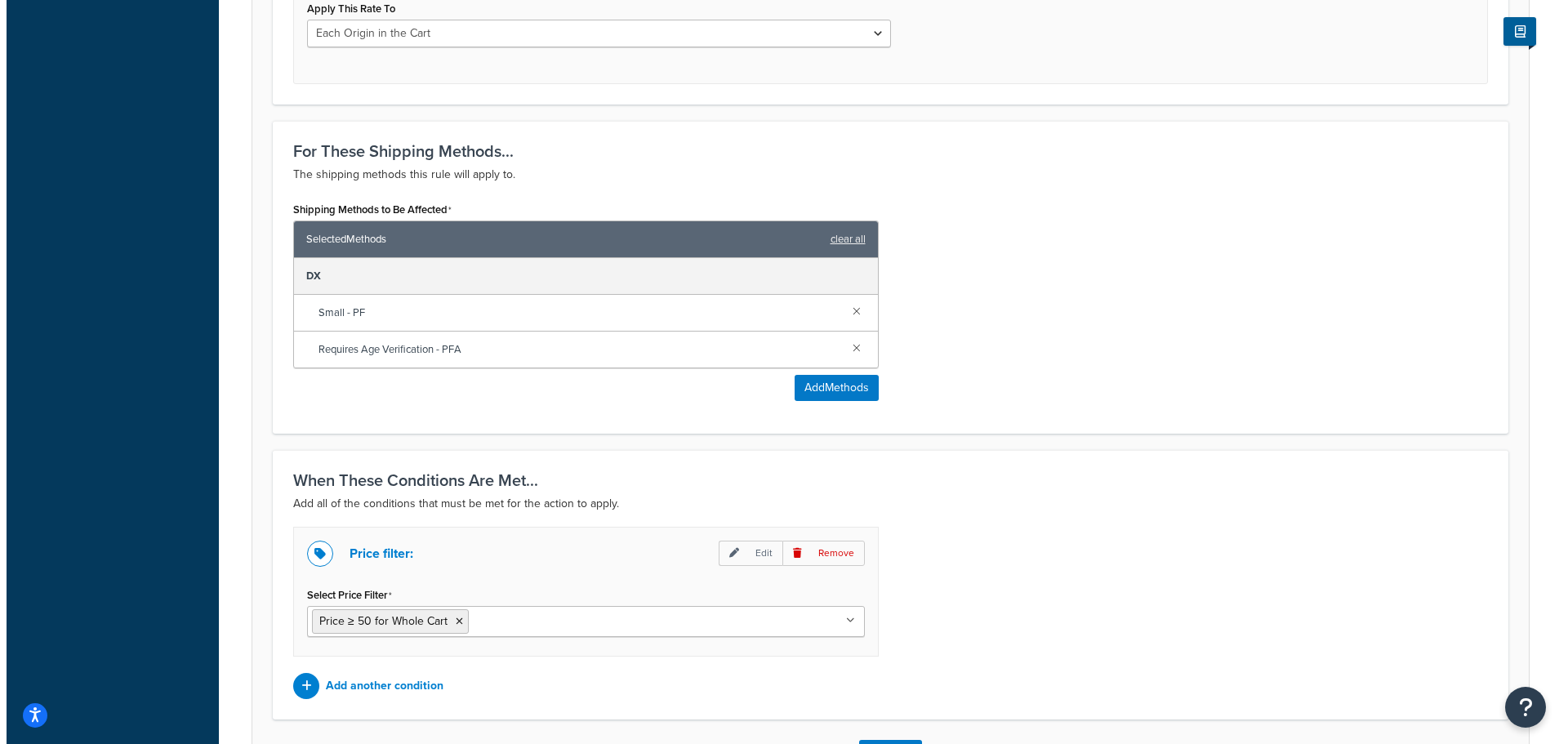
scroll to position [717, 0]
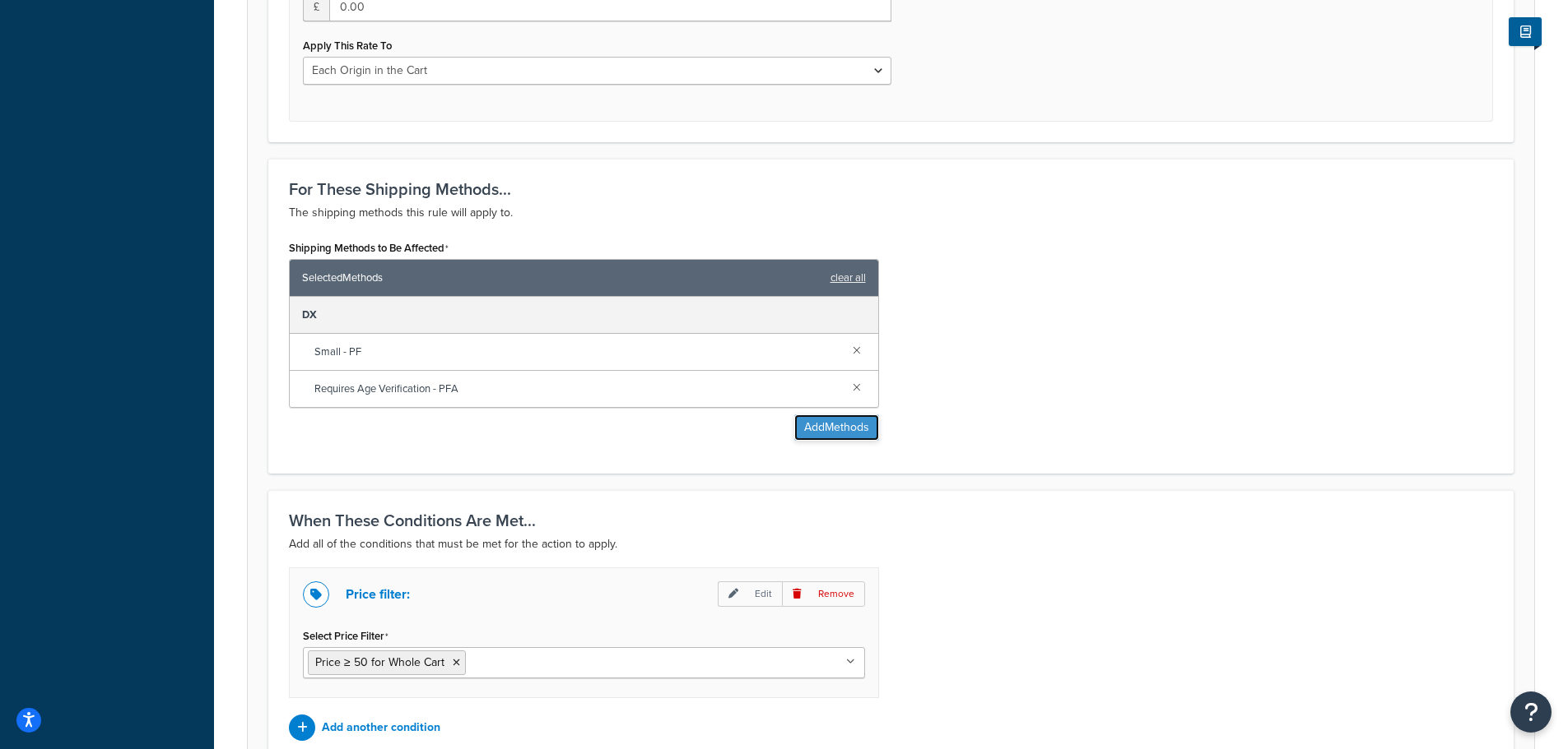
click at [824, 435] on button "Add Methods" at bounding box center [836, 428] width 84 height 26
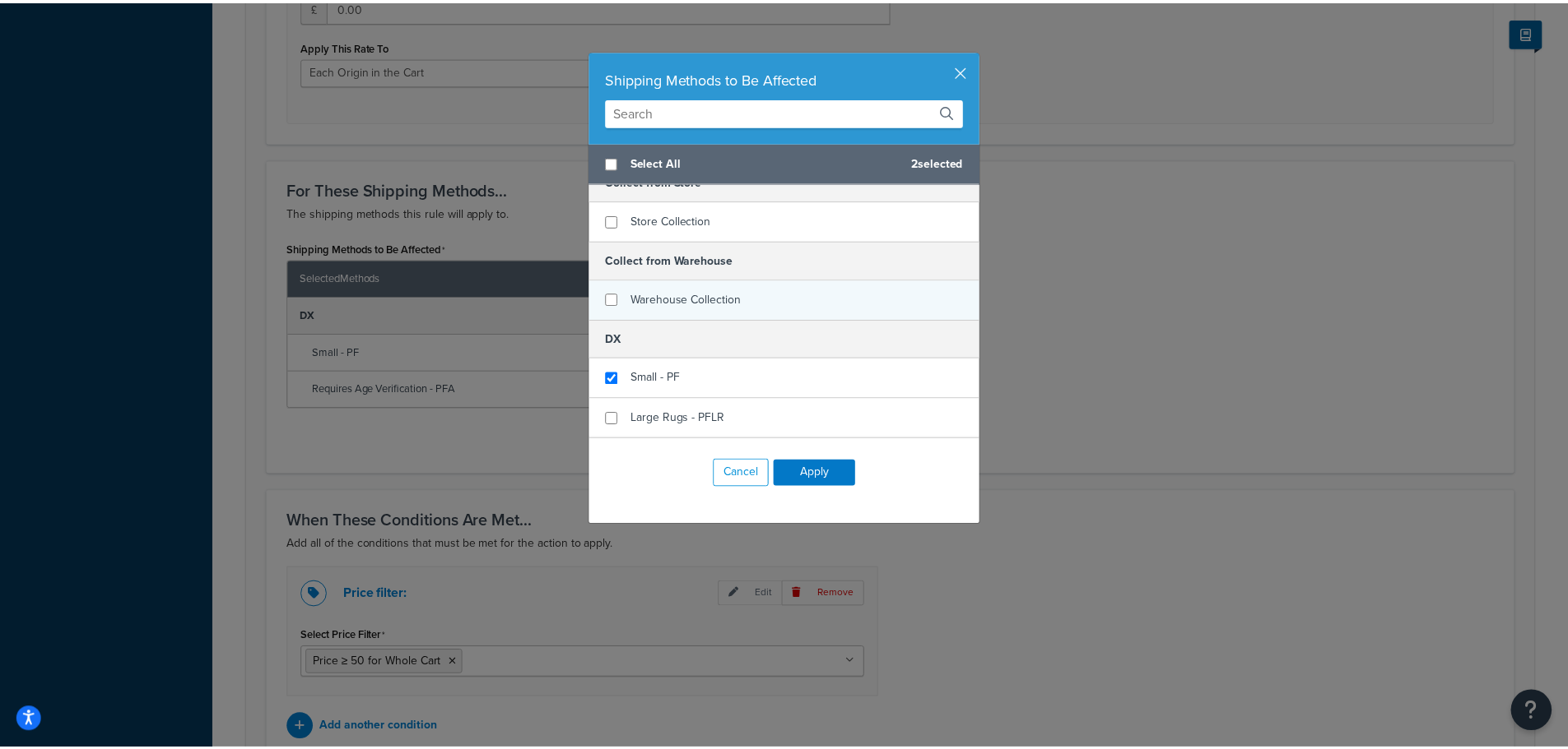
scroll to position [0, 0]
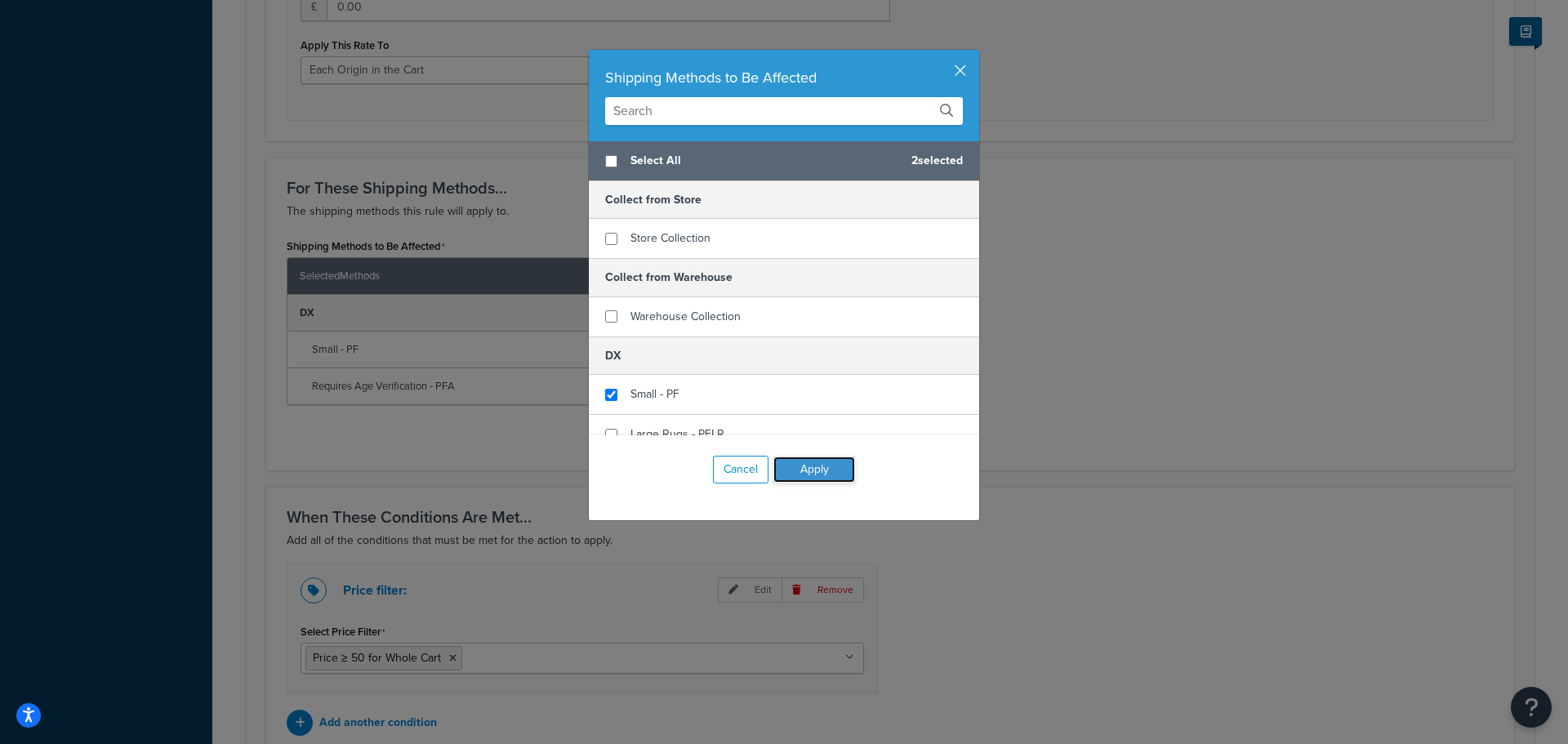
click at [820, 468] on button "Apply" at bounding box center [814, 470] width 82 height 26
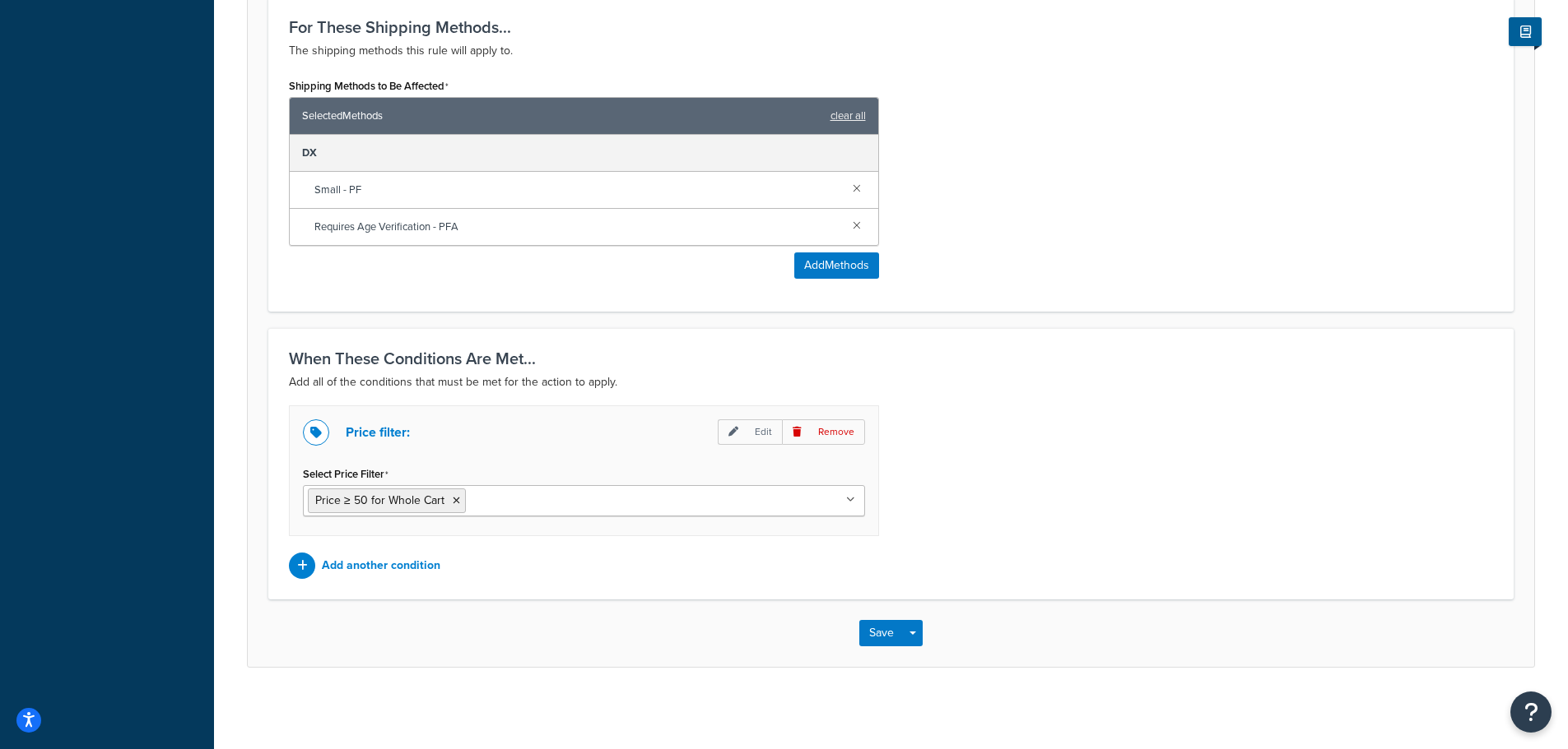
scroll to position [886, 0]
click at [883, 631] on button "Save" at bounding box center [882, 632] width 44 height 26
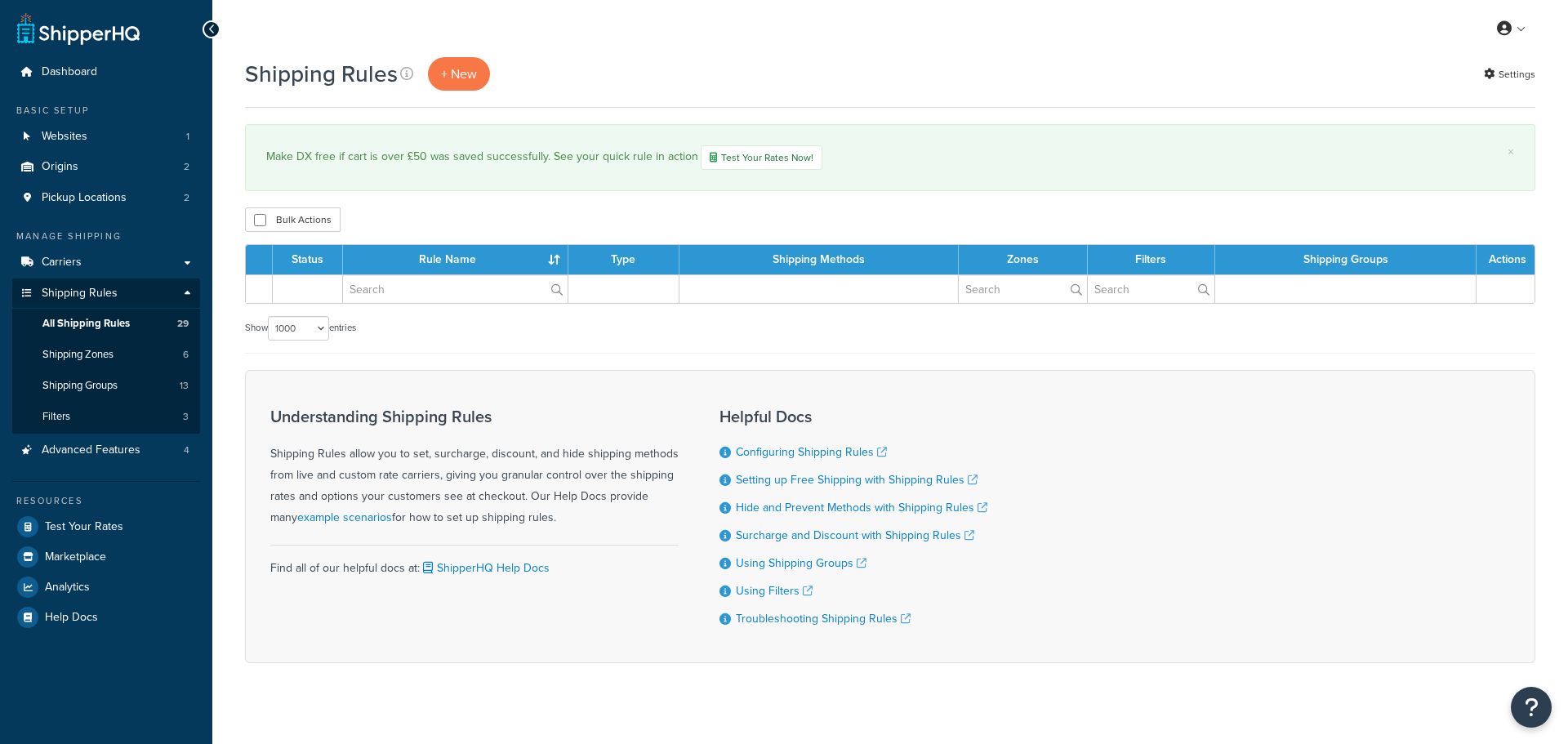
select select "1000"
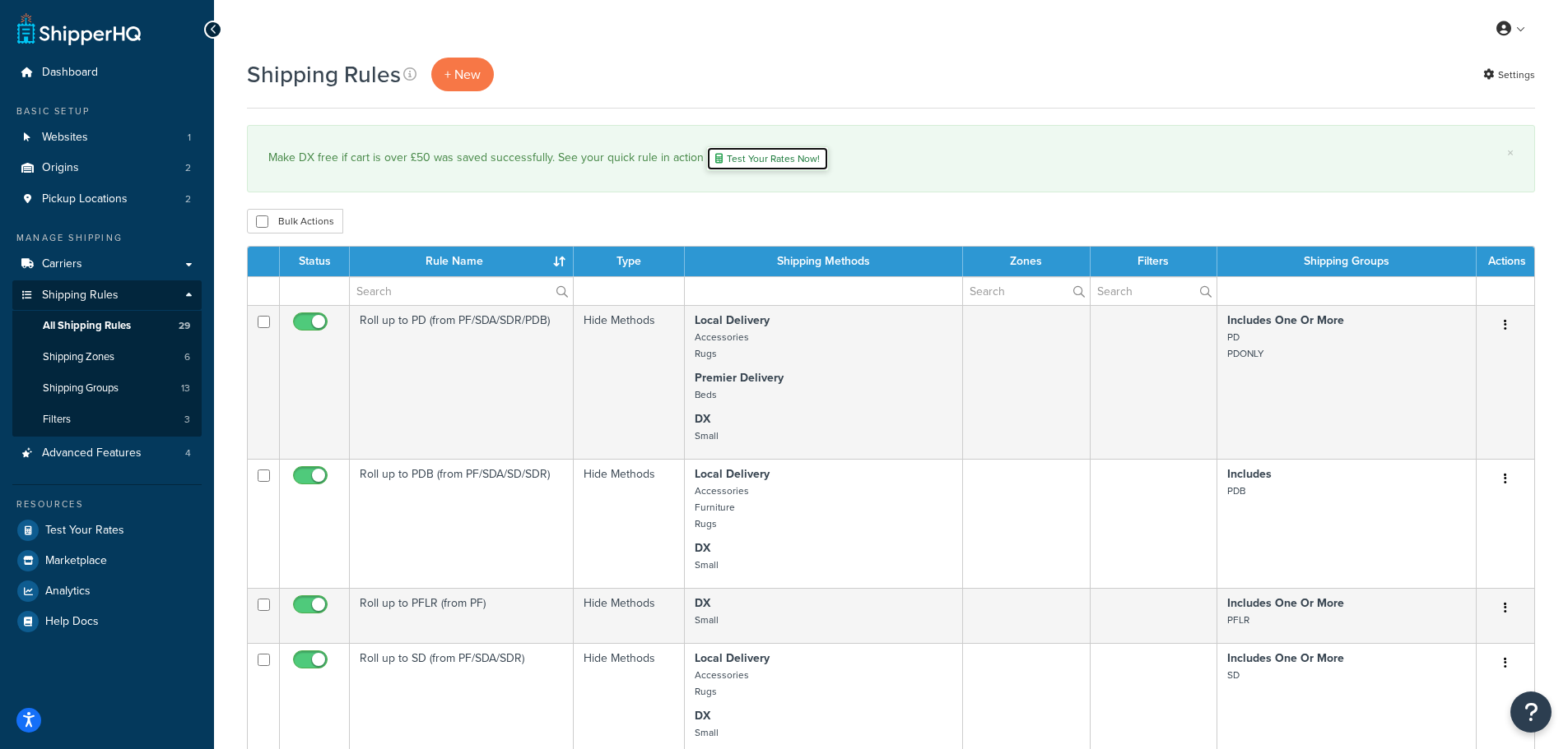
click at [777, 154] on link "Test Your Rates Now!" at bounding box center [767, 158] width 123 height 25
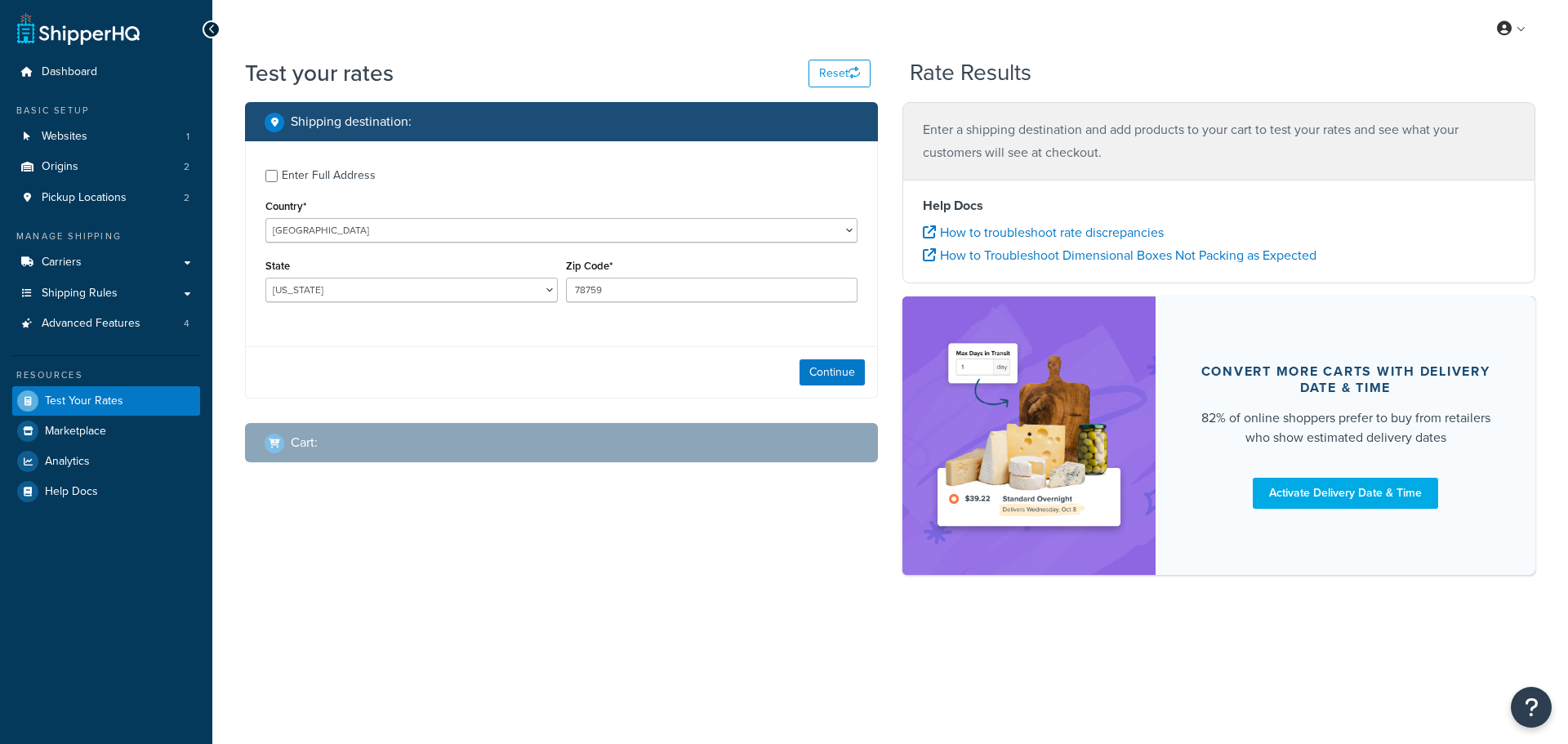
select select "[GEOGRAPHIC_DATA]"
click at [118, 295] on link "Shipping Rules" at bounding box center [106, 294] width 188 height 30
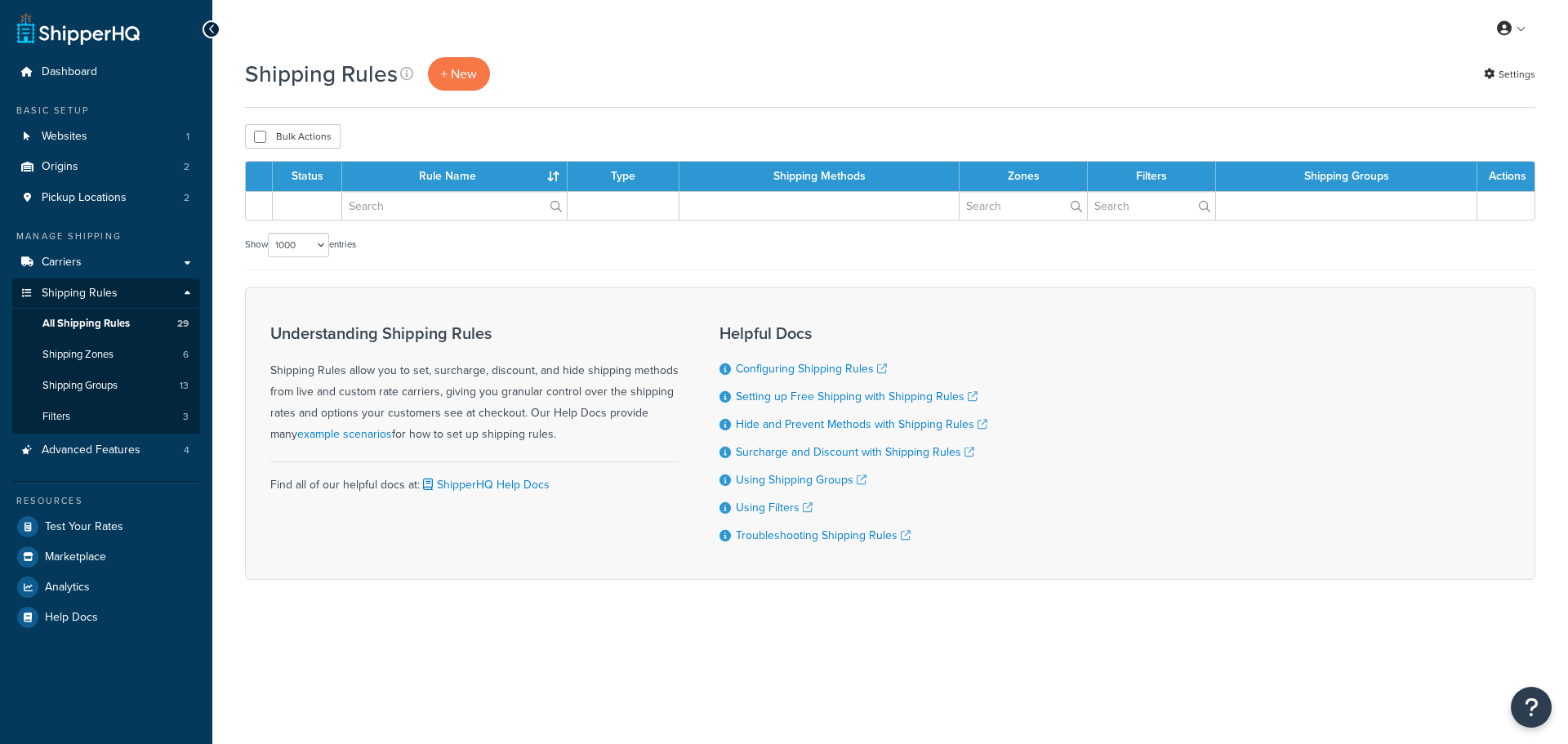
select select "1000"
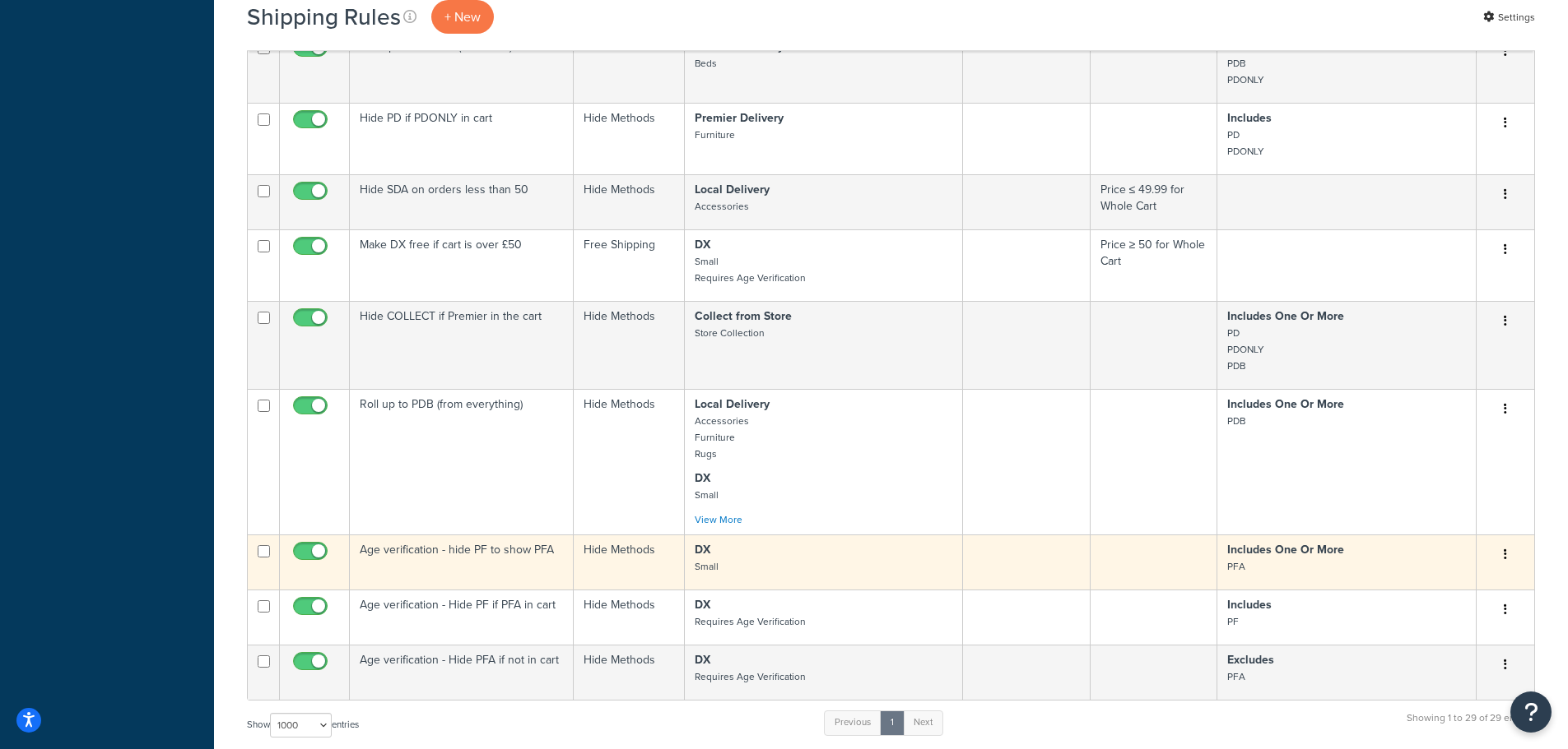
scroll to position [2139, 0]
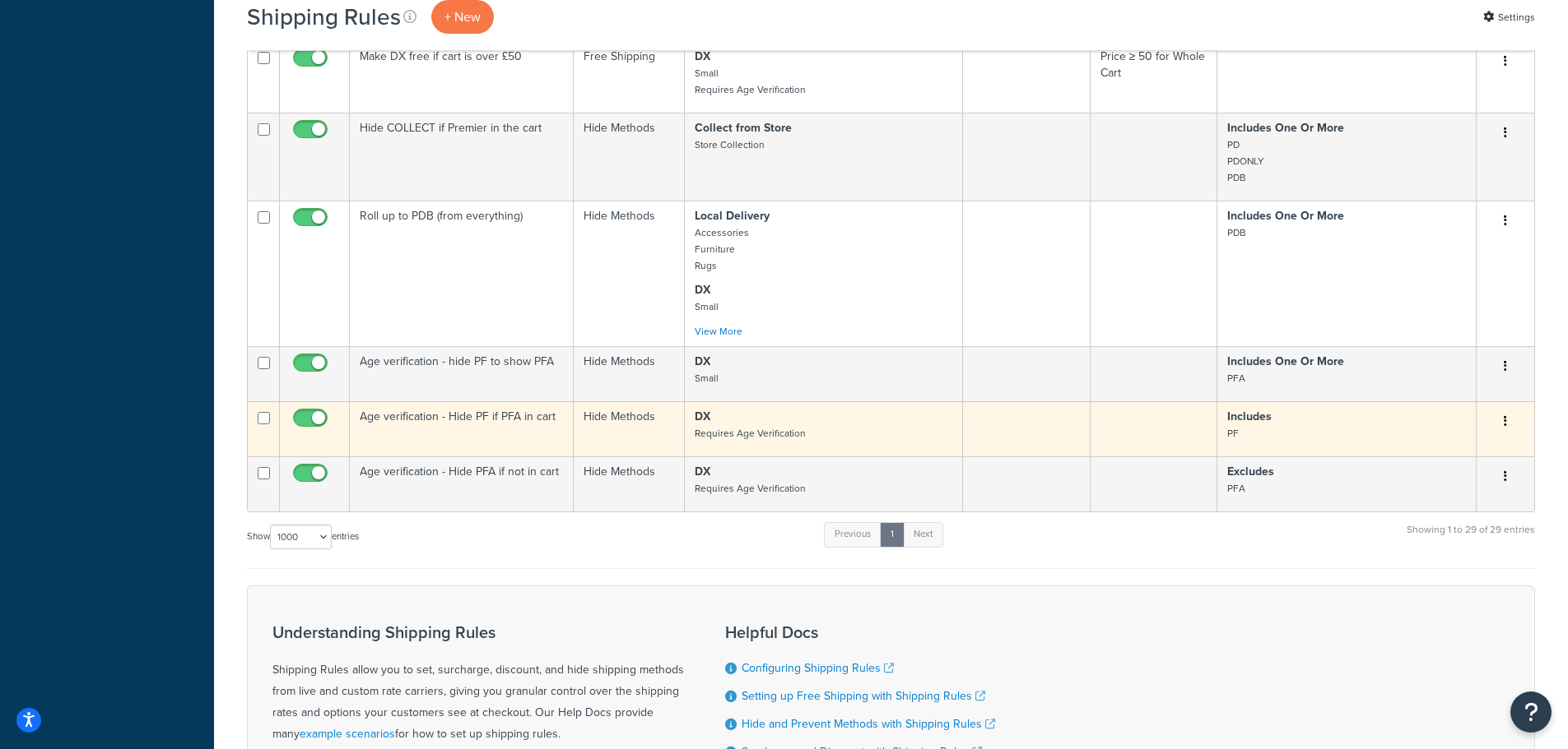
click at [743, 432] on small "Requires Age Verification" at bounding box center [750, 433] width 111 height 14
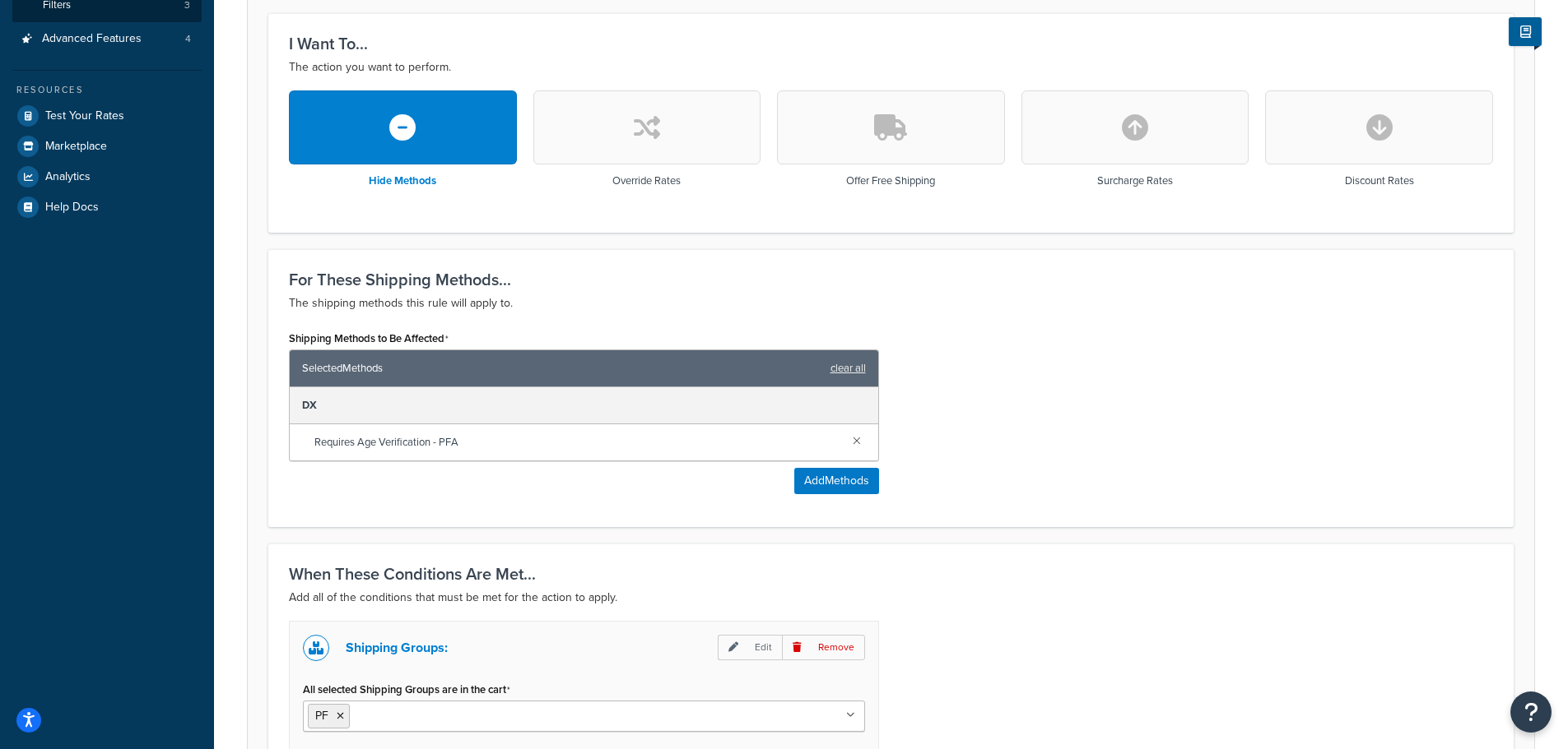
scroll to position [386, 0]
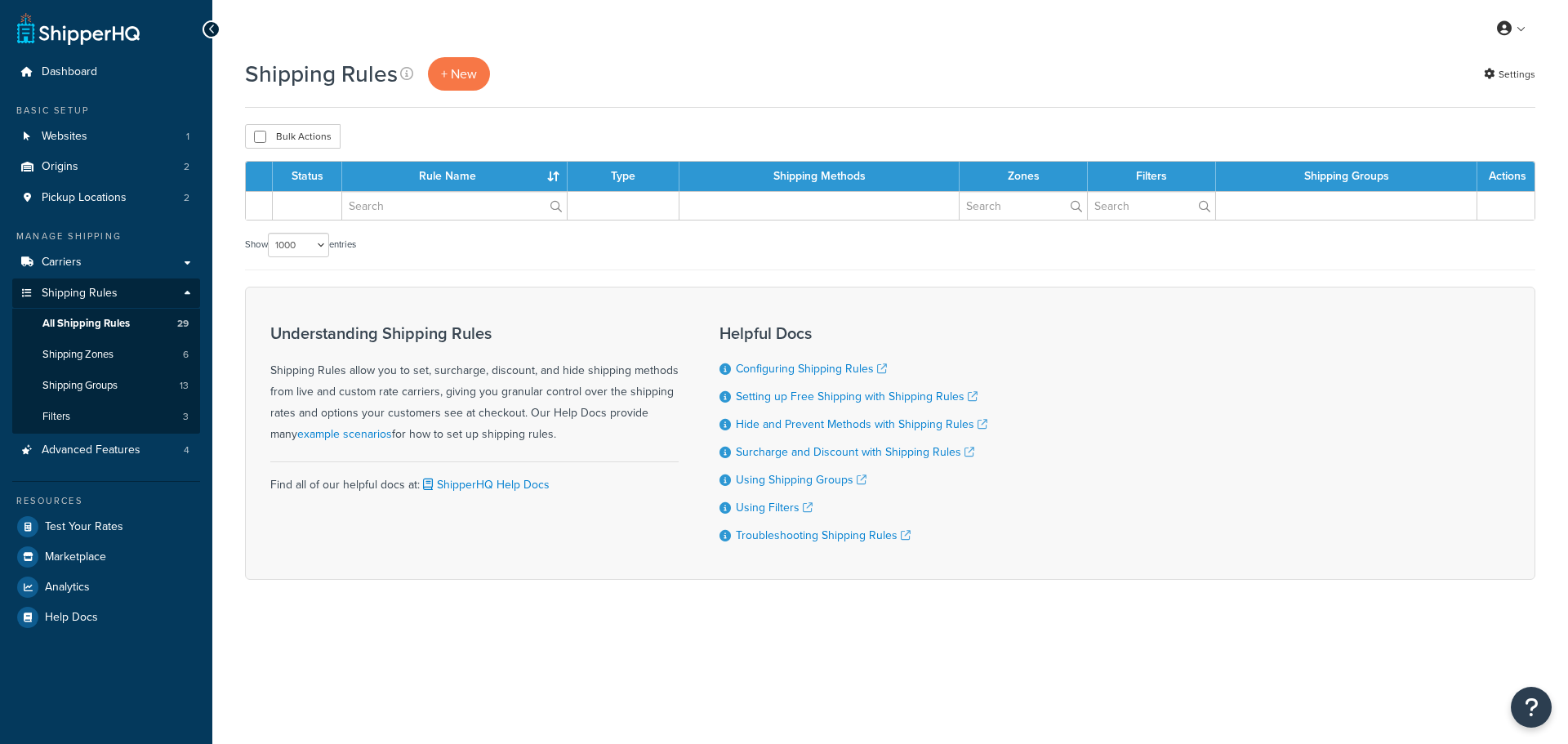
select select "1000"
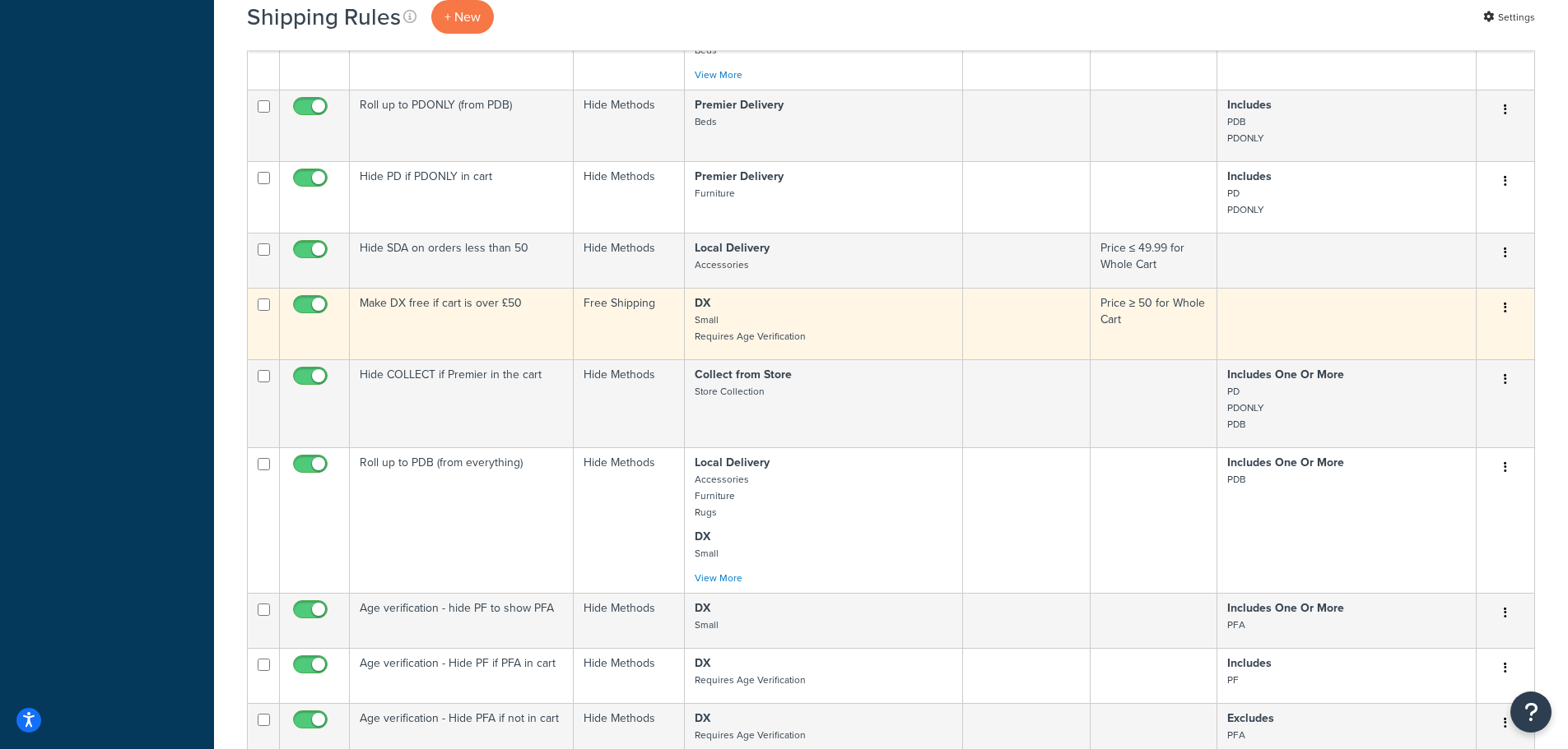
scroll to position [2056, 0]
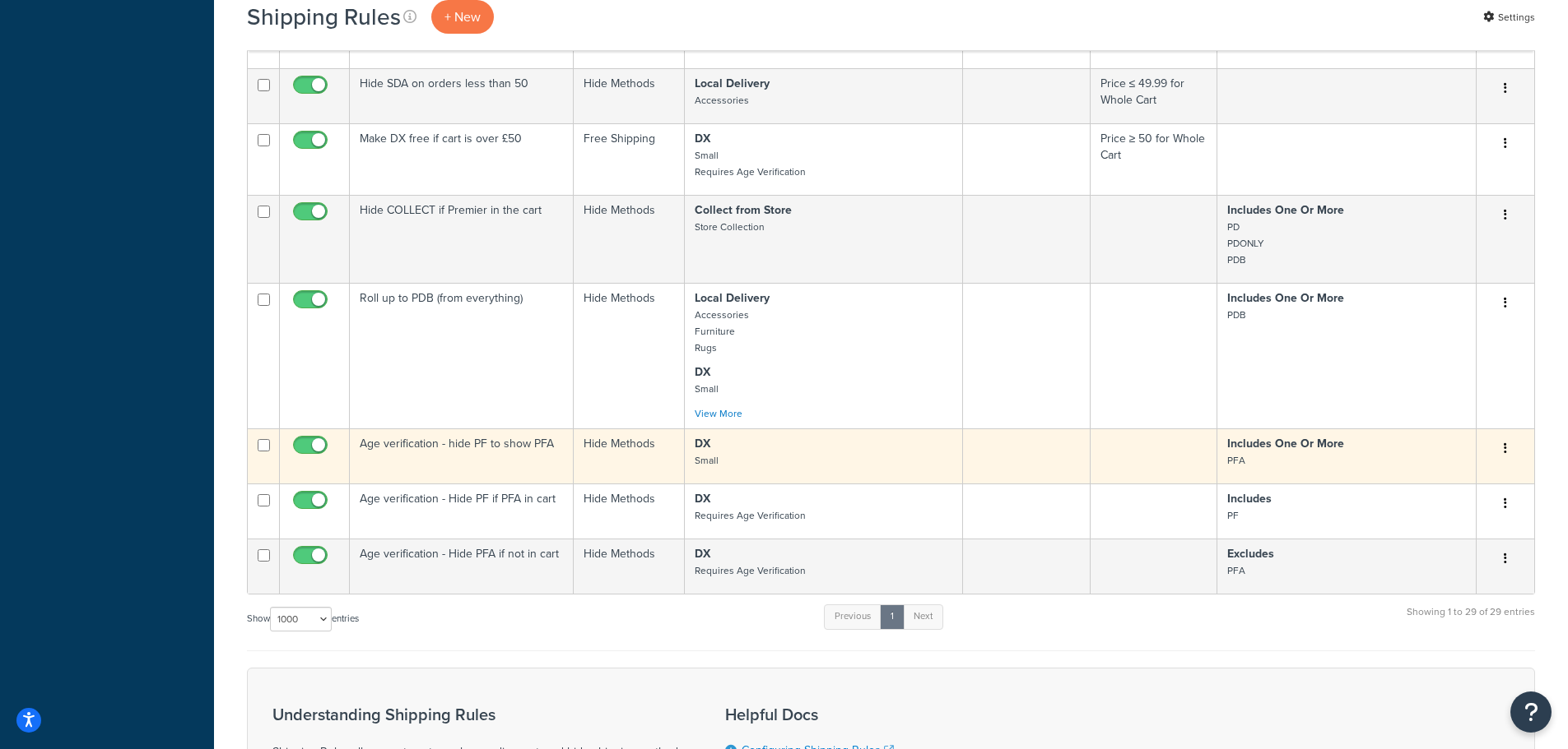
click at [787, 461] on p "DX Small" at bounding box center [824, 452] width 257 height 33
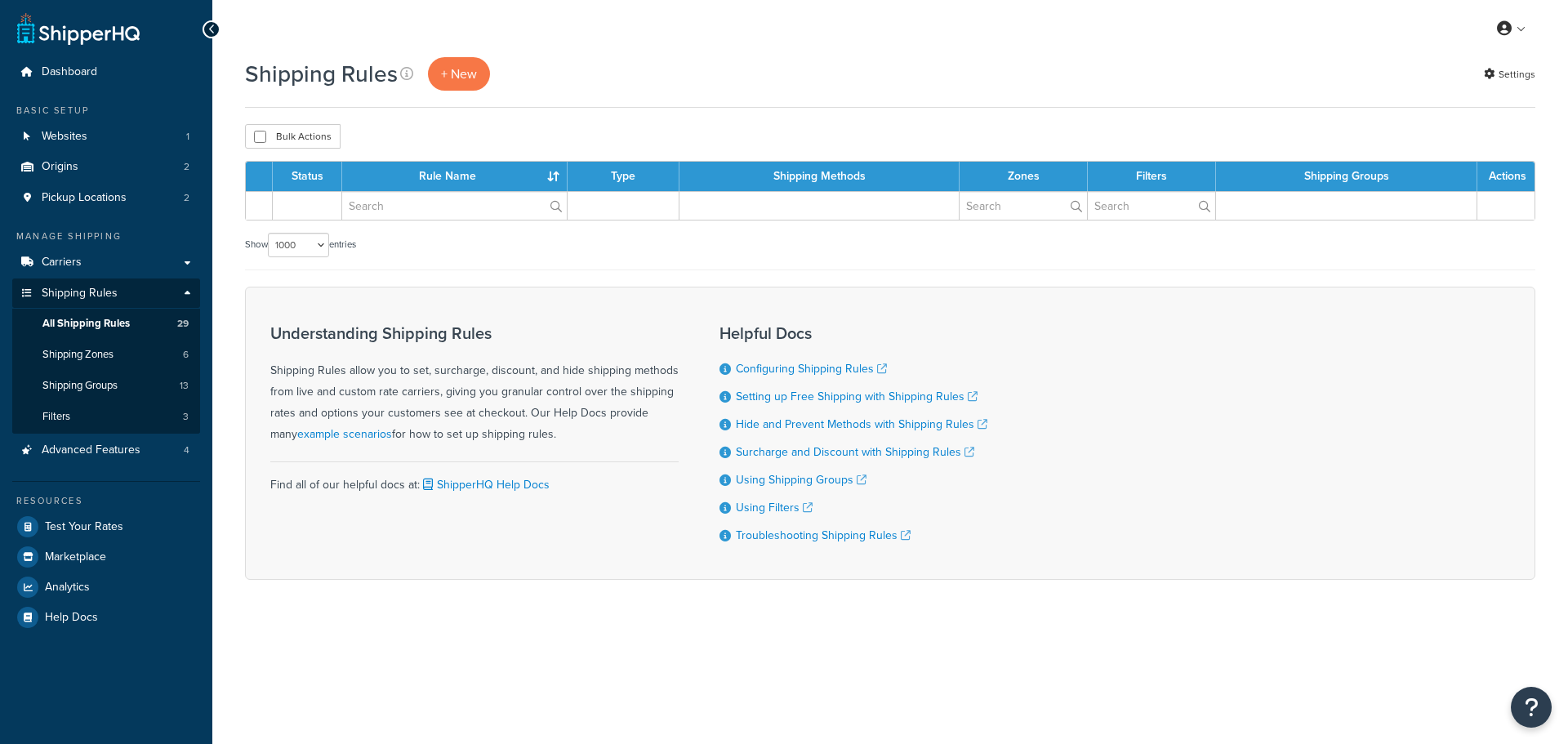
select select "1000"
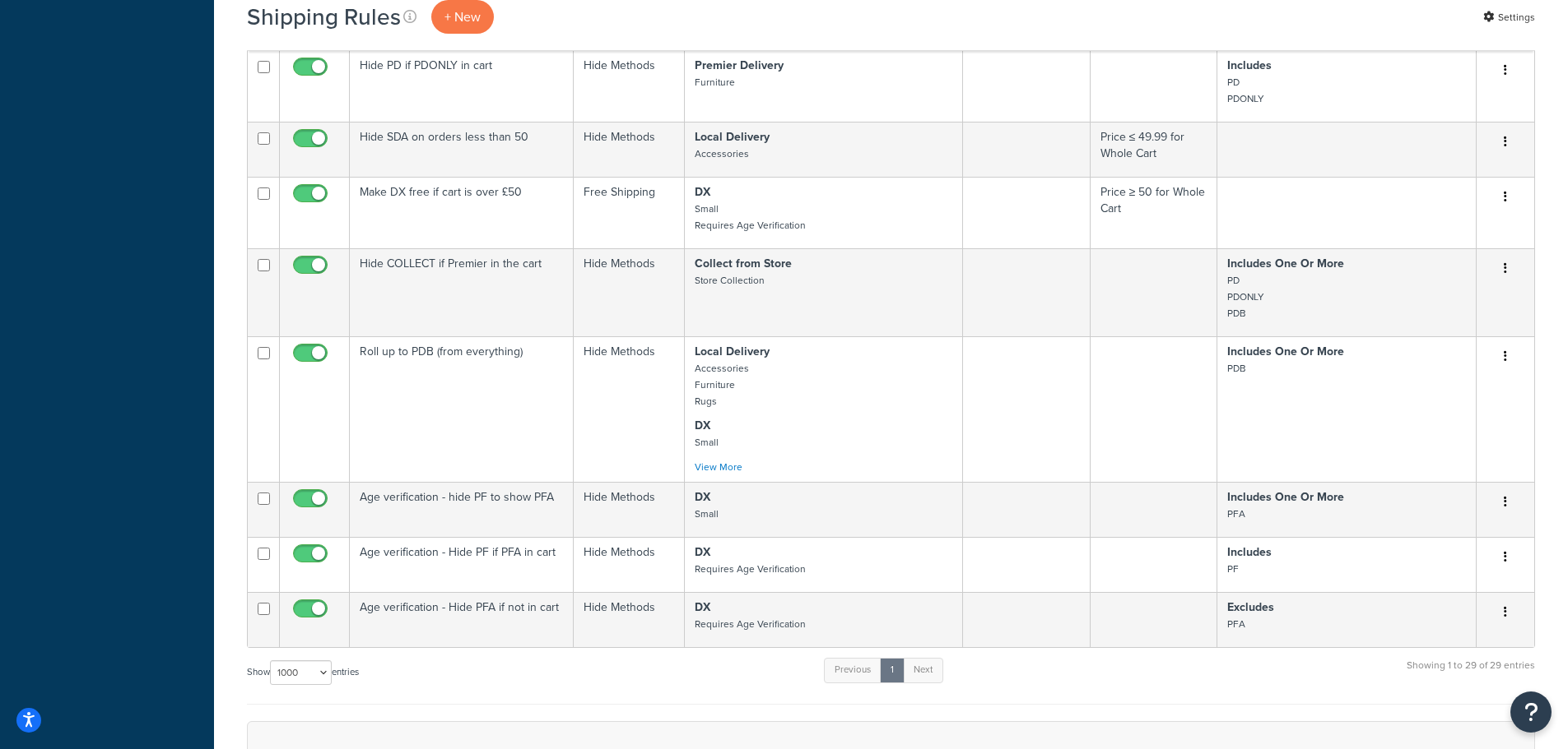
scroll to position [1974, 0]
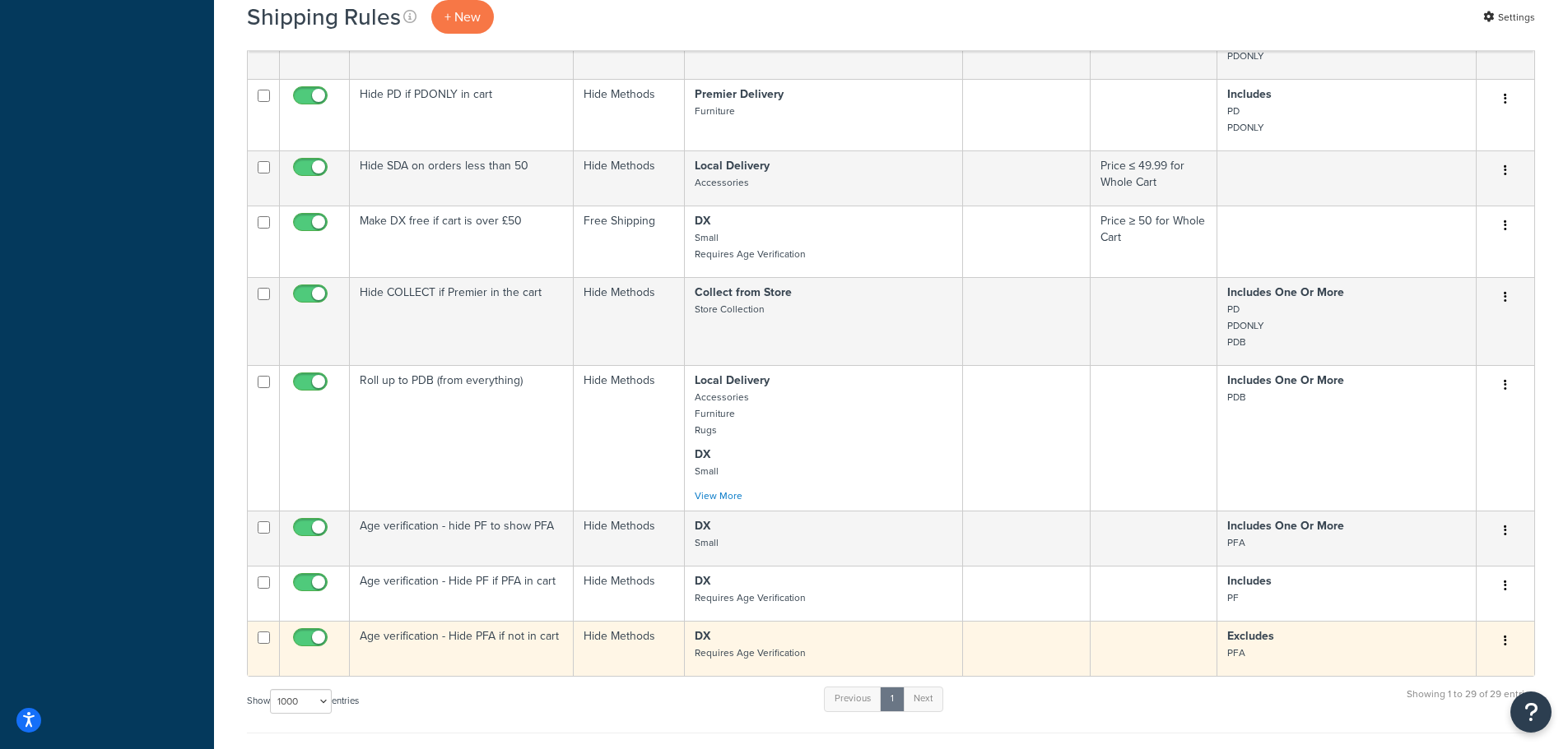
click at [1111, 639] on td at bounding box center [1154, 648] width 127 height 55
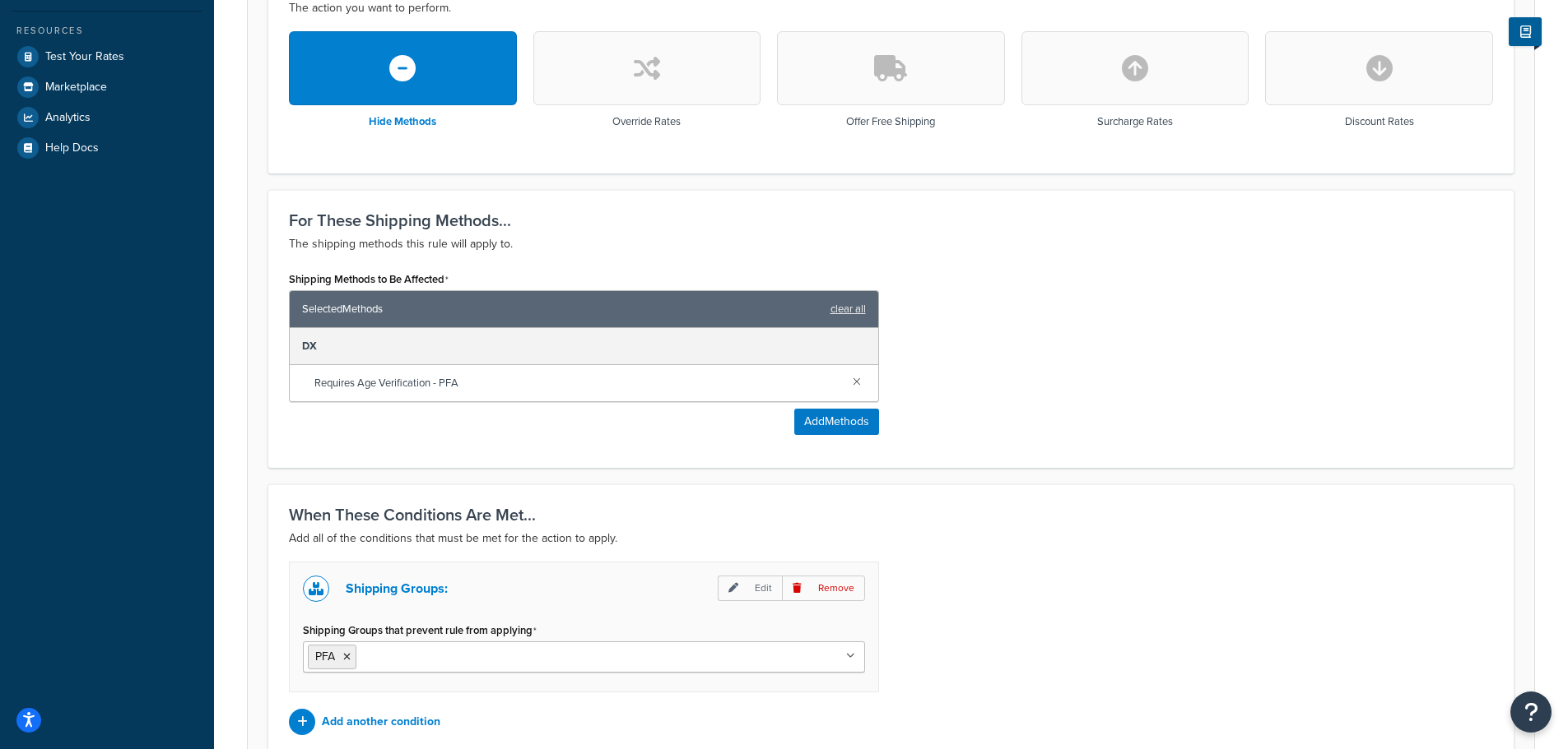
scroll to position [632, 0]
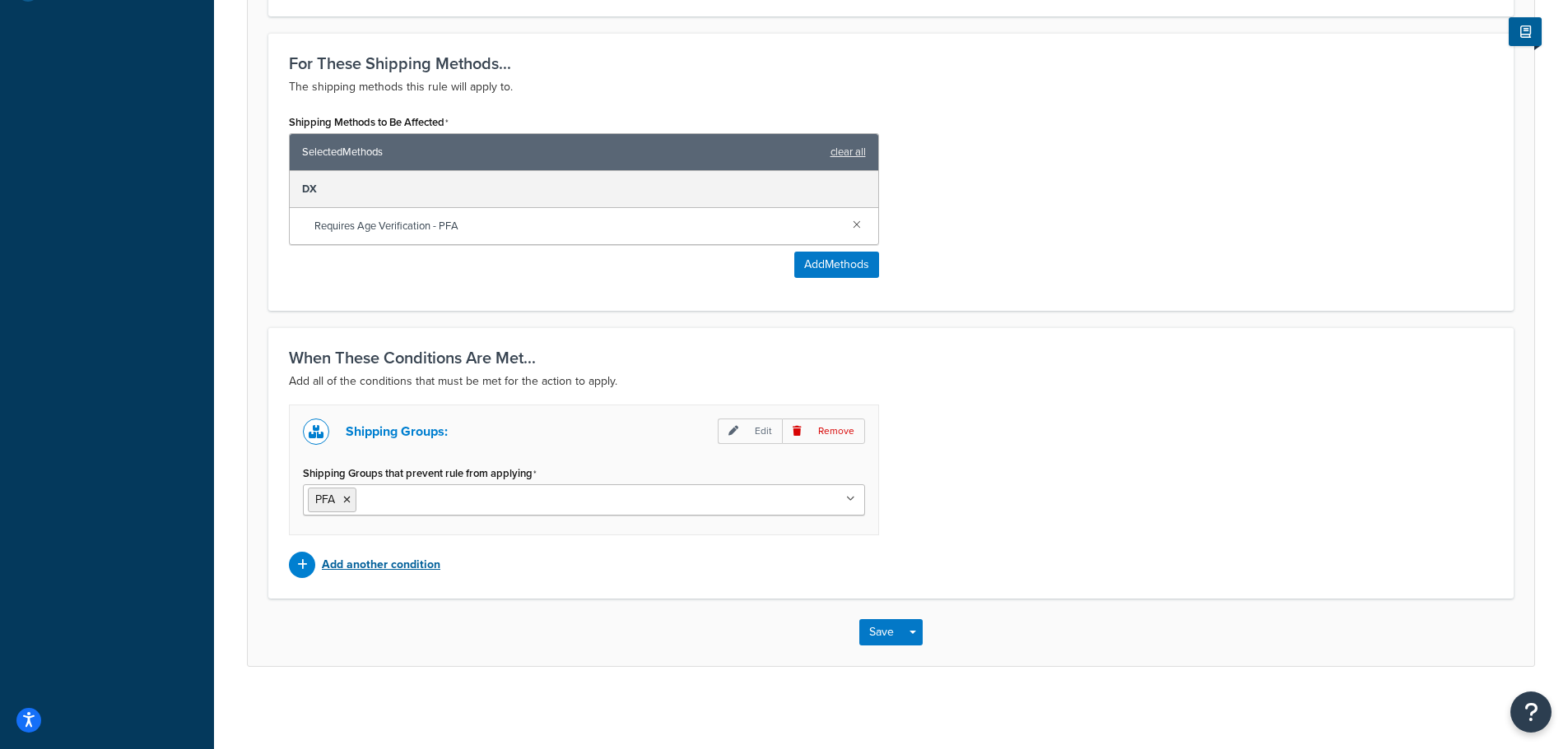
click at [406, 568] on p "Add another condition" at bounding box center [380, 565] width 119 height 23
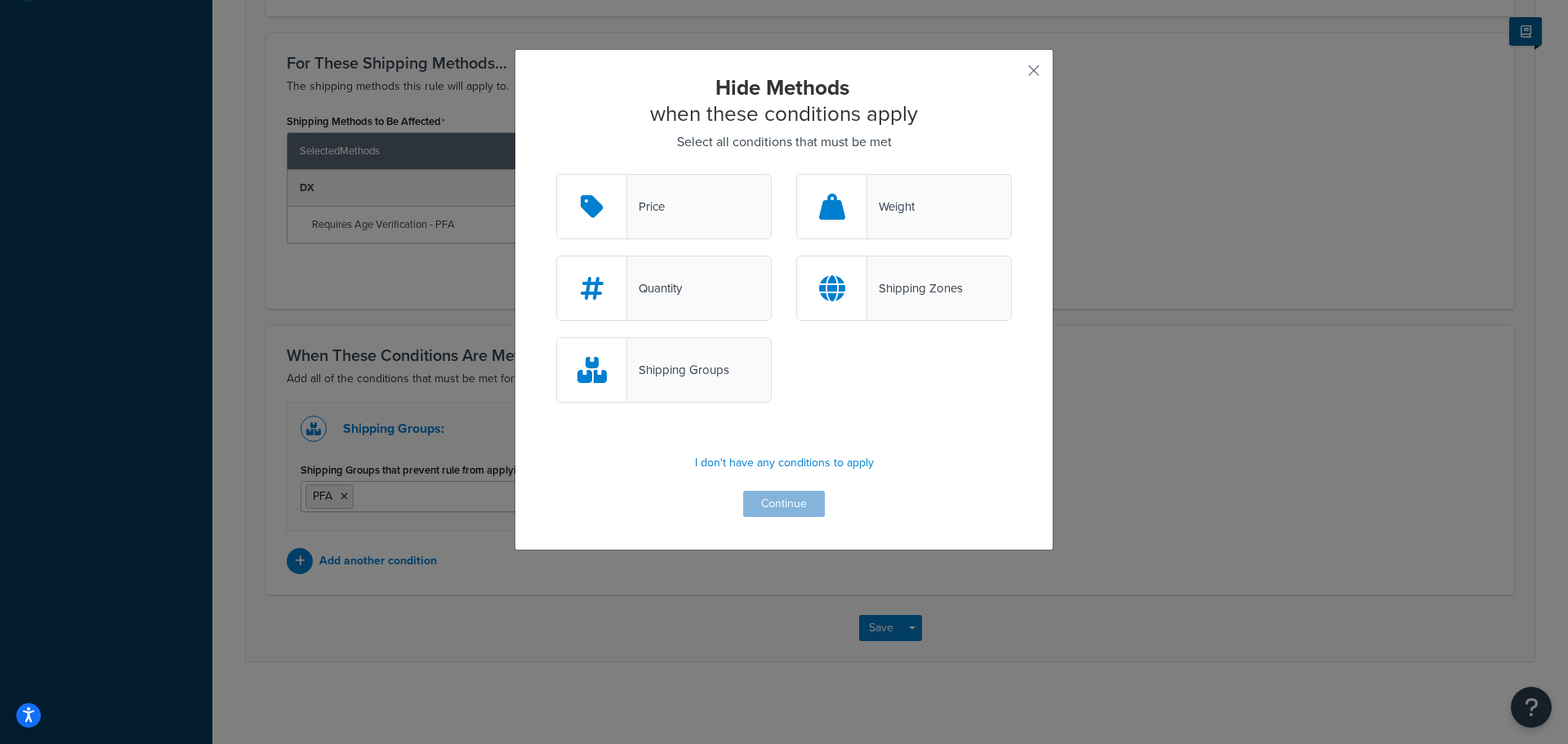
click at [668, 220] on div "Price" at bounding box center [663, 207] width 216 height 65
click at [0, 0] on input "Price" at bounding box center [0, 0] width 0 height 0
click at [773, 533] on div "Hide Methods when these conditions apply Select all conditions that must be met…" at bounding box center [784, 300] width 539 height 502
click at [781, 519] on div "Hide Methods when these conditions apply Select all conditions that must be met…" at bounding box center [784, 300] width 539 height 502
click at [789, 509] on button "Continue" at bounding box center [784, 504] width 82 height 26
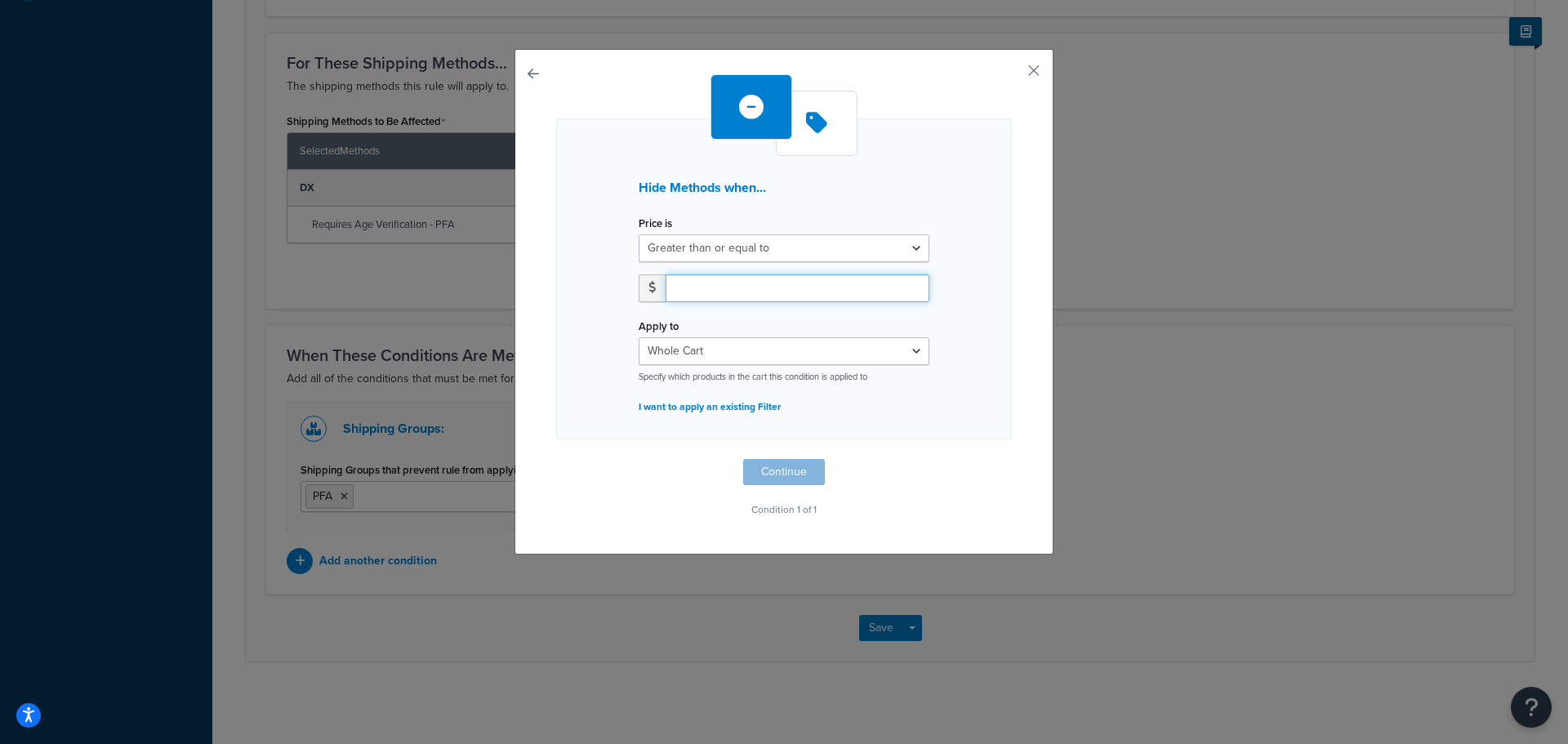
click at [734, 289] on input "number" at bounding box center [798, 288] width 264 height 28
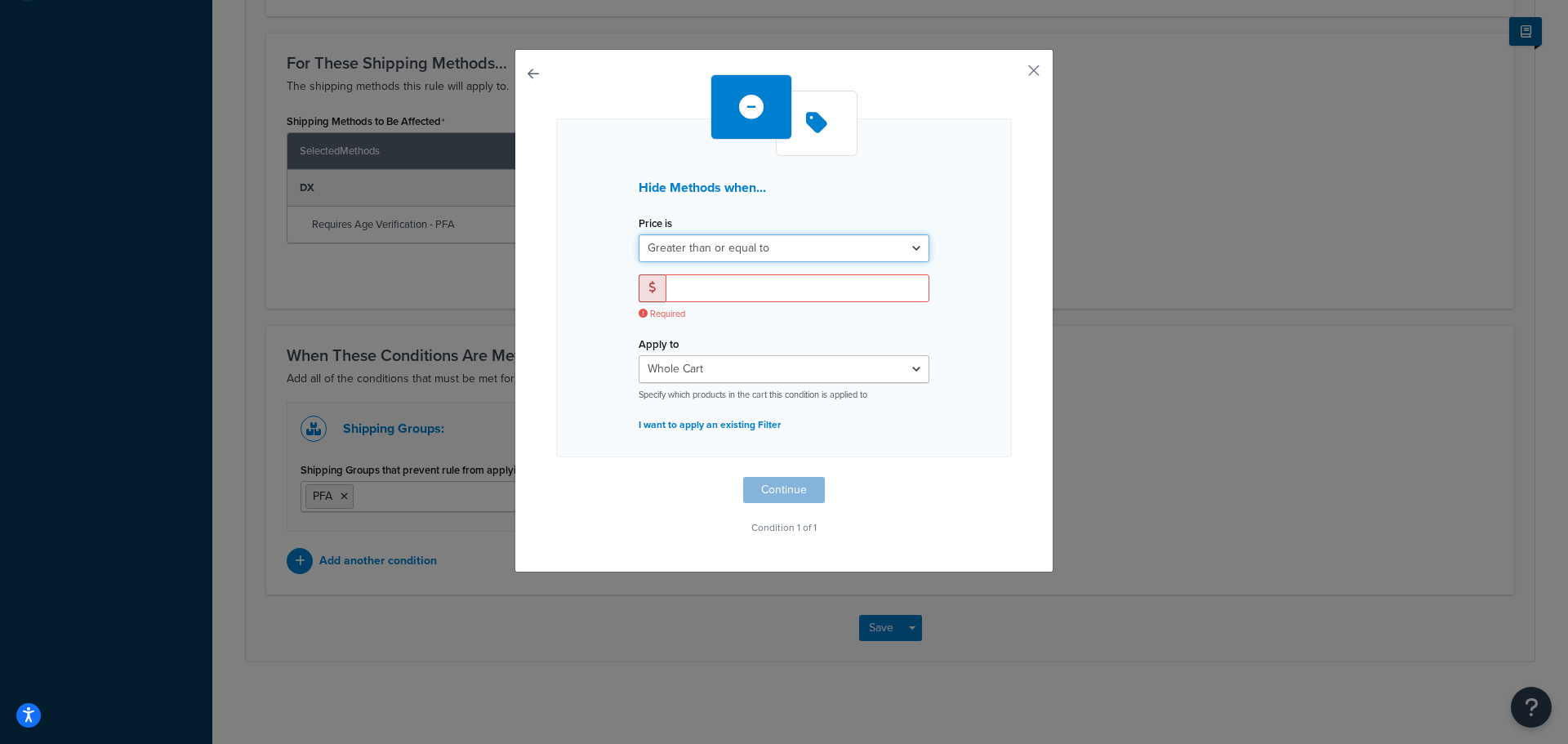
click at [811, 244] on select "Greater than or equal to Between or equal to Less than or equal to" at bounding box center [784, 248] width 291 height 28
select select "UNDER"
click at [639, 234] on select "Greater than or equal to Between or equal to Less than or equal to" at bounding box center [784, 248] width 291 height 28
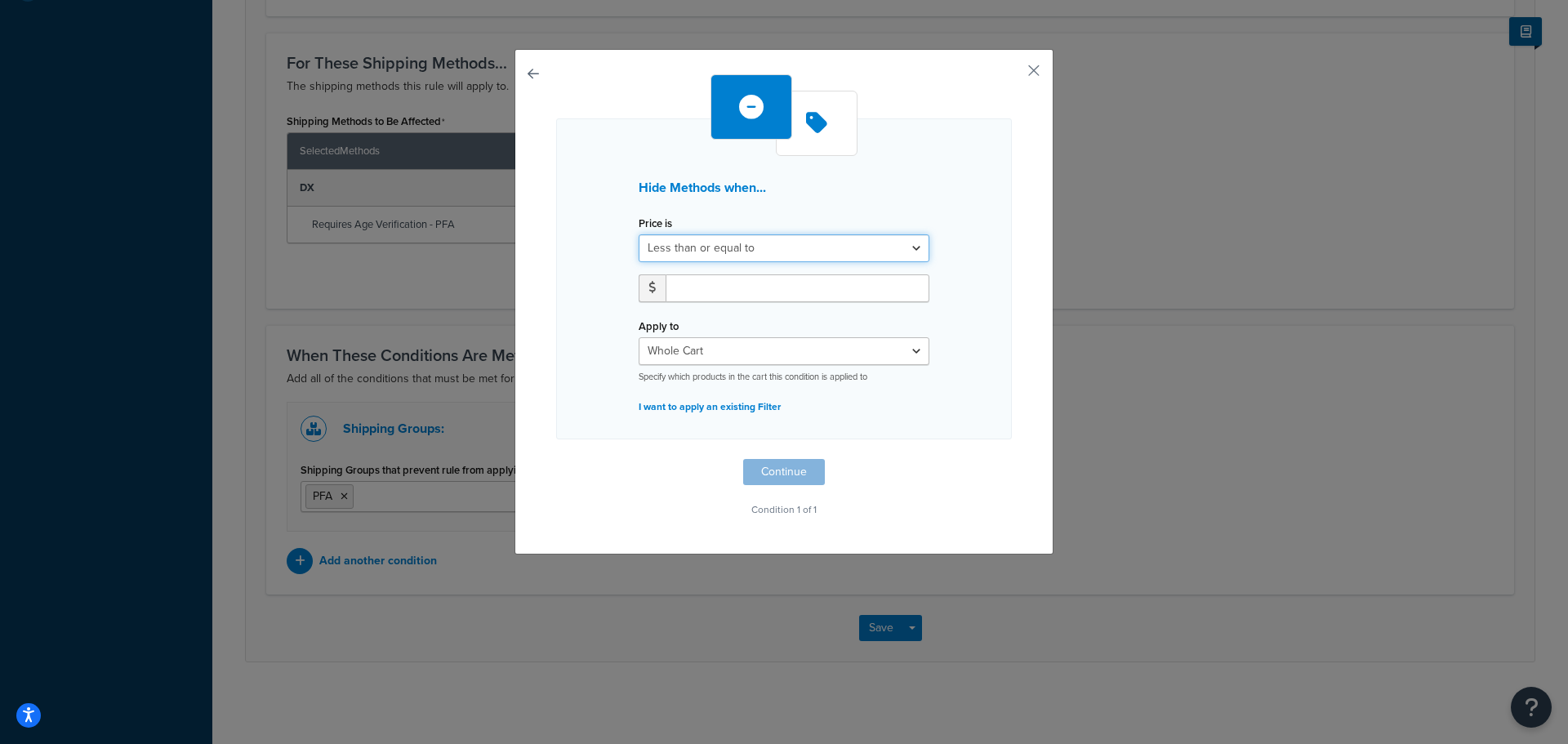
click at [778, 251] on select "Greater than or equal to Between or equal to Less than or equal to" at bounding box center [784, 248] width 291 height 28
drag, startPoint x: 778, startPoint y: 251, endPoint x: 762, endPoint y: 272, distance: 26.4
click at [778, 251] on select "Greater than or equal to Between or equal to Less than or equal to" at bounding box center [784, 248] width 291 height 28
click at [723, 301] on input "number" at bounding box center [798, 288] width 264 height 28
type input "5"
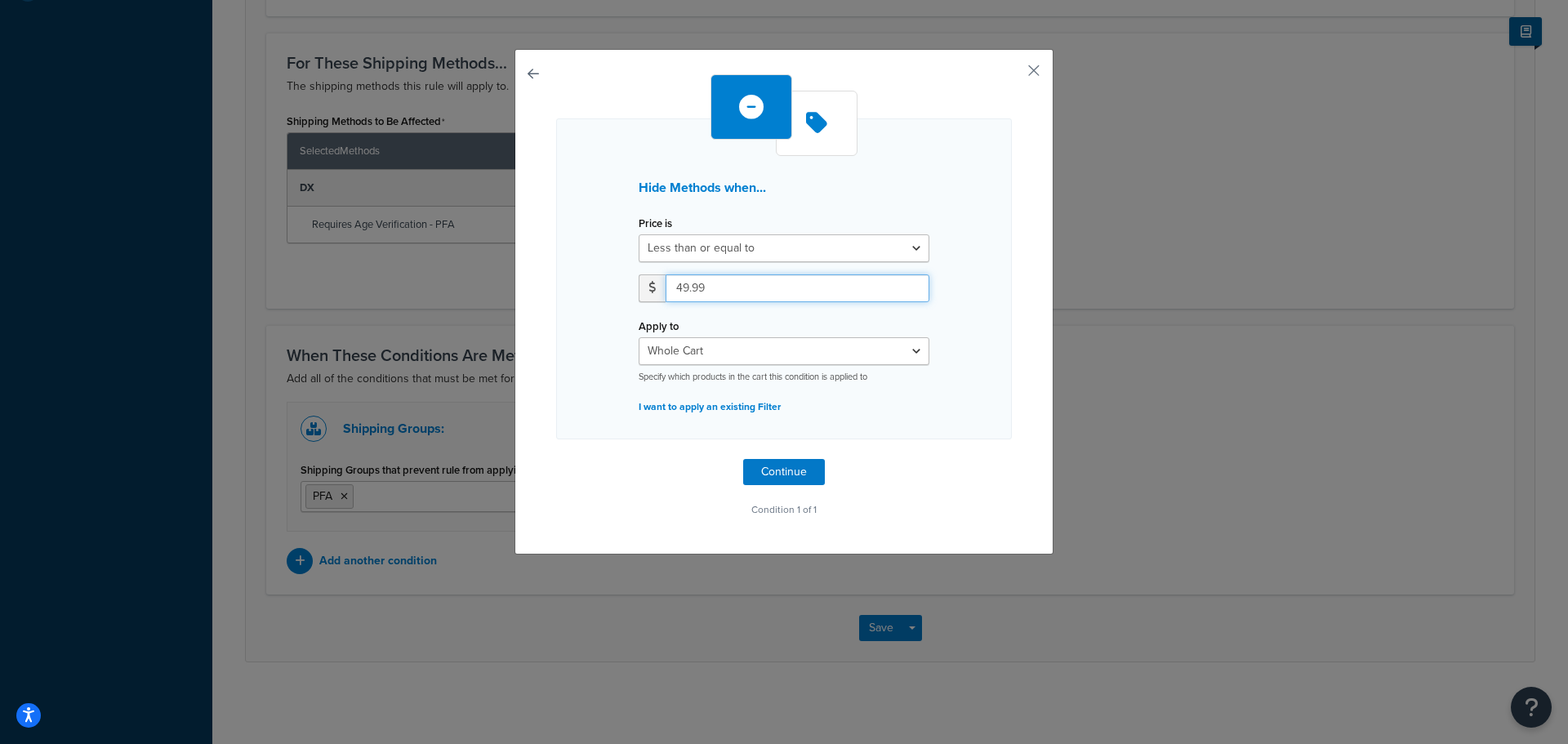
type input "49.99"
click at [723, 353] on select "Whole Cart Everything in Shipping Group Everything at Origin Each Item within S…" at bounding box center [784, 351] width 291 height 28
click at [969, 342] on div "Hide Methods when... Price is Greater than or equal to Between or equal to Less…" at bounding box center [784, 278] width 456 height 321
click at [778, 245] on select "Greater than or equal to Between or equal to Less than or equal to" at bounding box center [784, 248] width 291 height 28
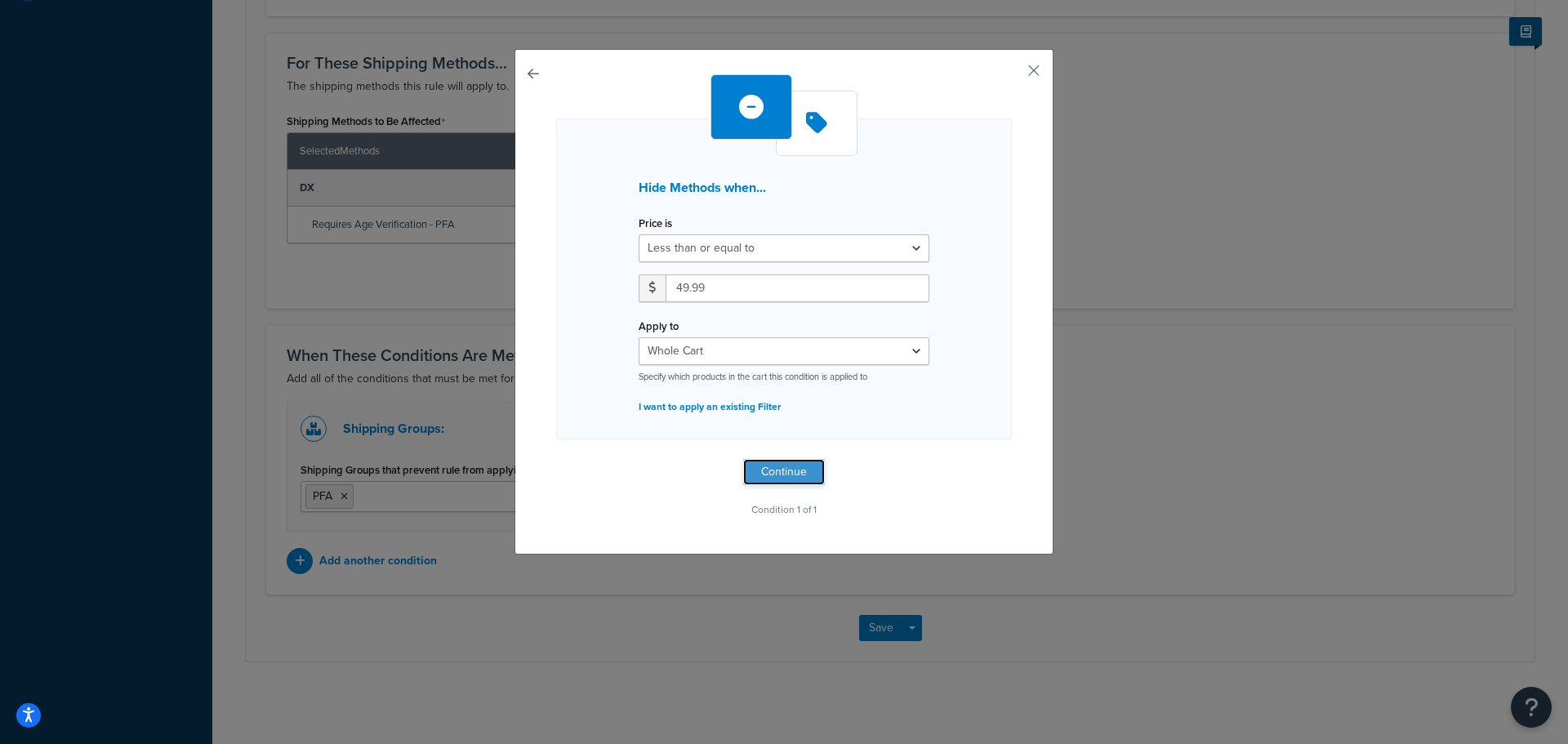
click at [778, 463] on button "Continue" at bounding box center [784, 472] width 82 height 26
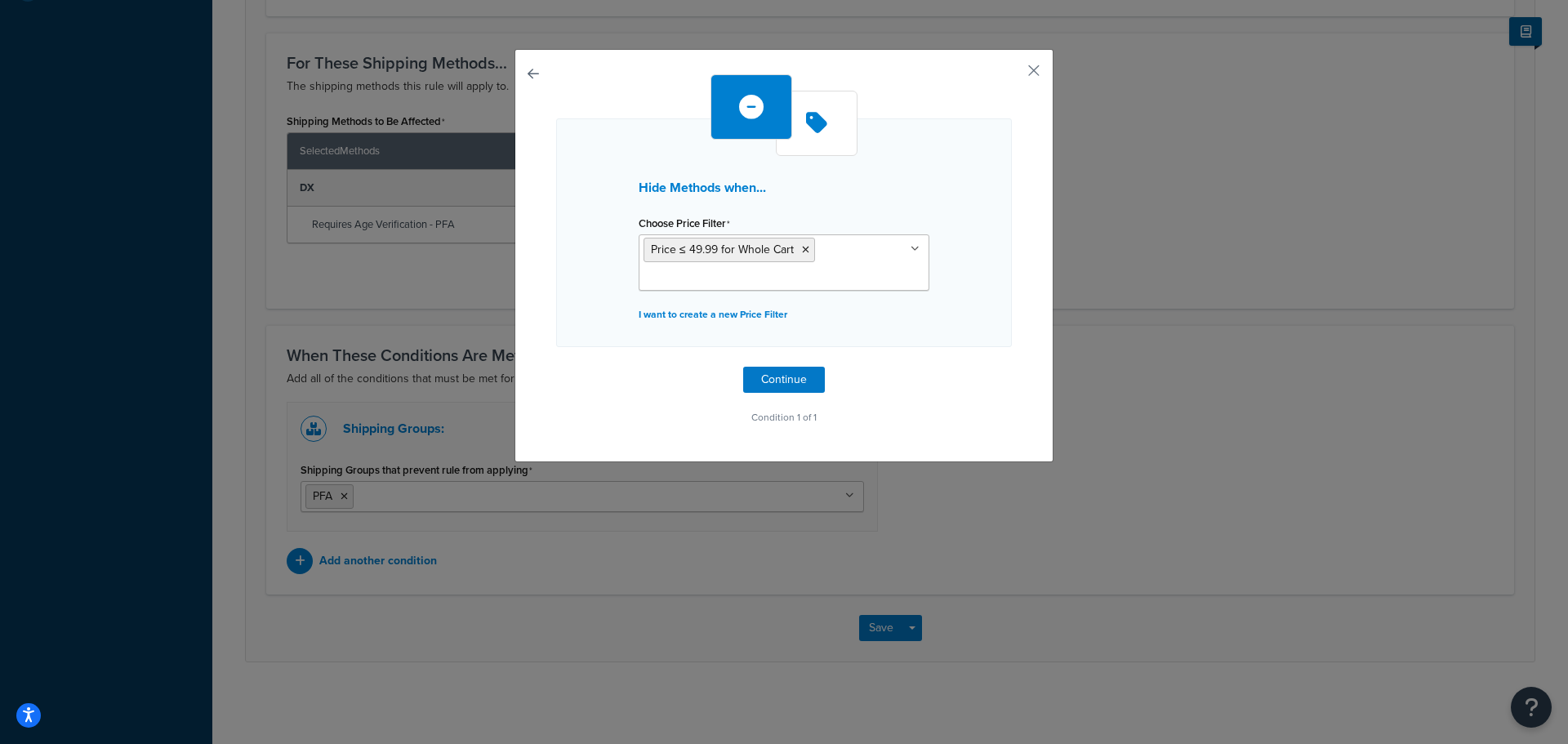
click at [725, 277] on input "Choose Price Filter" at bounding box center [716, 278] width 145 height 18
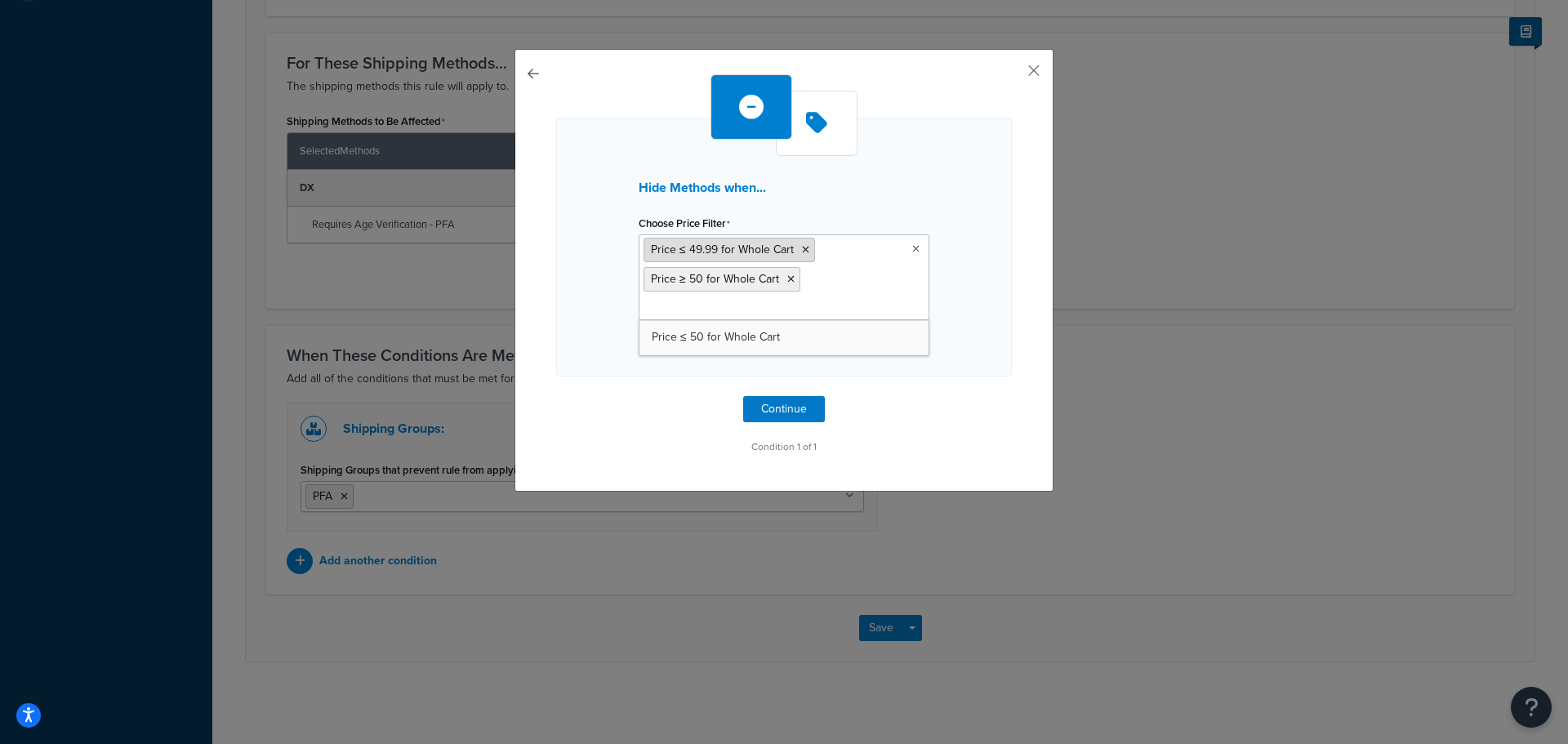
click at [802, 246] on icon at bounding box center [806, 251] width 8 height 10
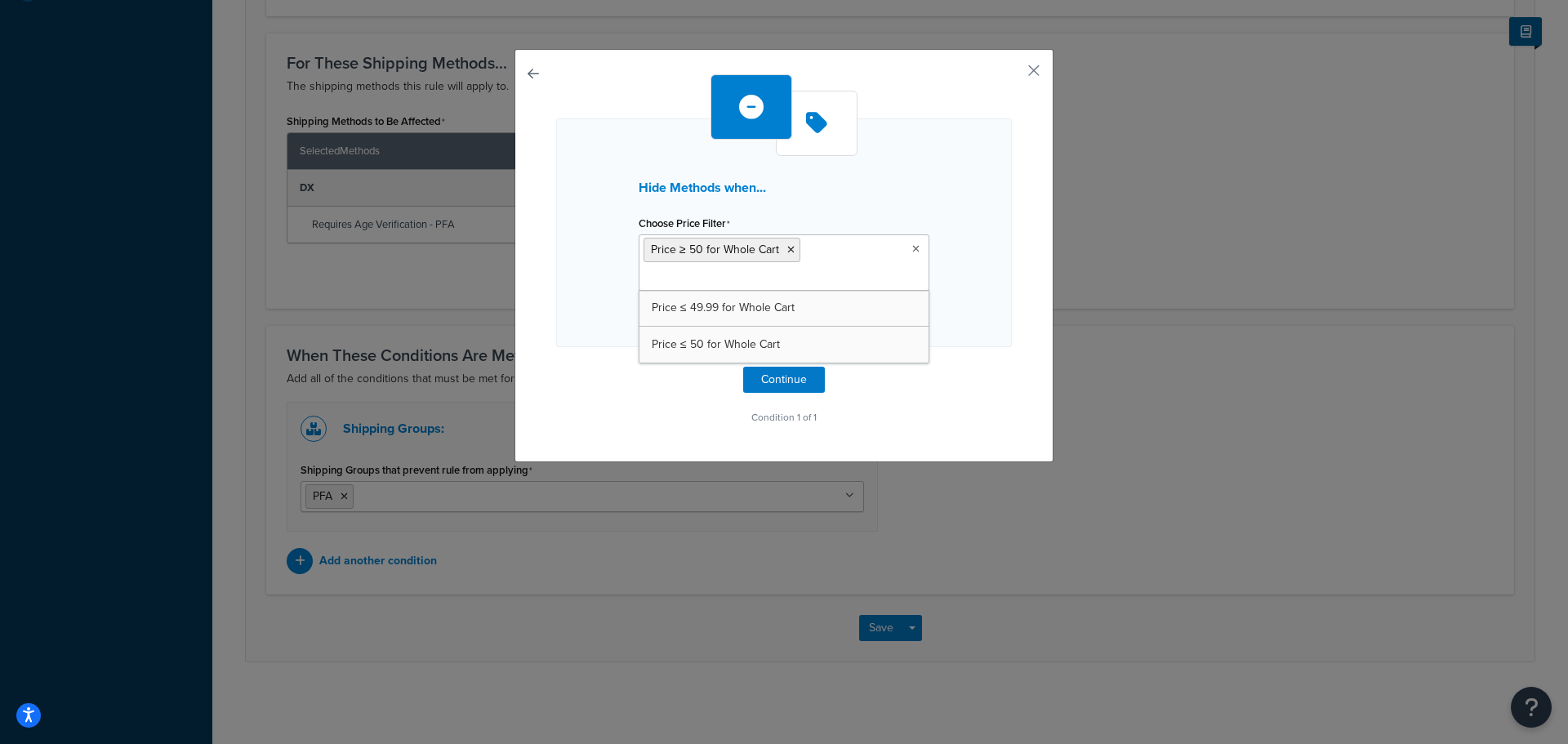
click at [960, 391] on div "Hide Methods when... Choose Price Filter Price ≥ 50 for Whole Cart Price ≤ 49.9…" at bounding box center [784, 251] width 456 height 355
click at [788, 249] on icon at bounding box center [791, 251] width 8 height 10
click at [982, 223] on div "Hide Methods when... Choose Price Filter Price ≥ 50 for Whole Cart Price ≤ 49.9…" at bounding box center [784, 233] width 456 height 229
click at [780, 377] on button "Continue" at bounding box center [784, 379] width 82 height 26
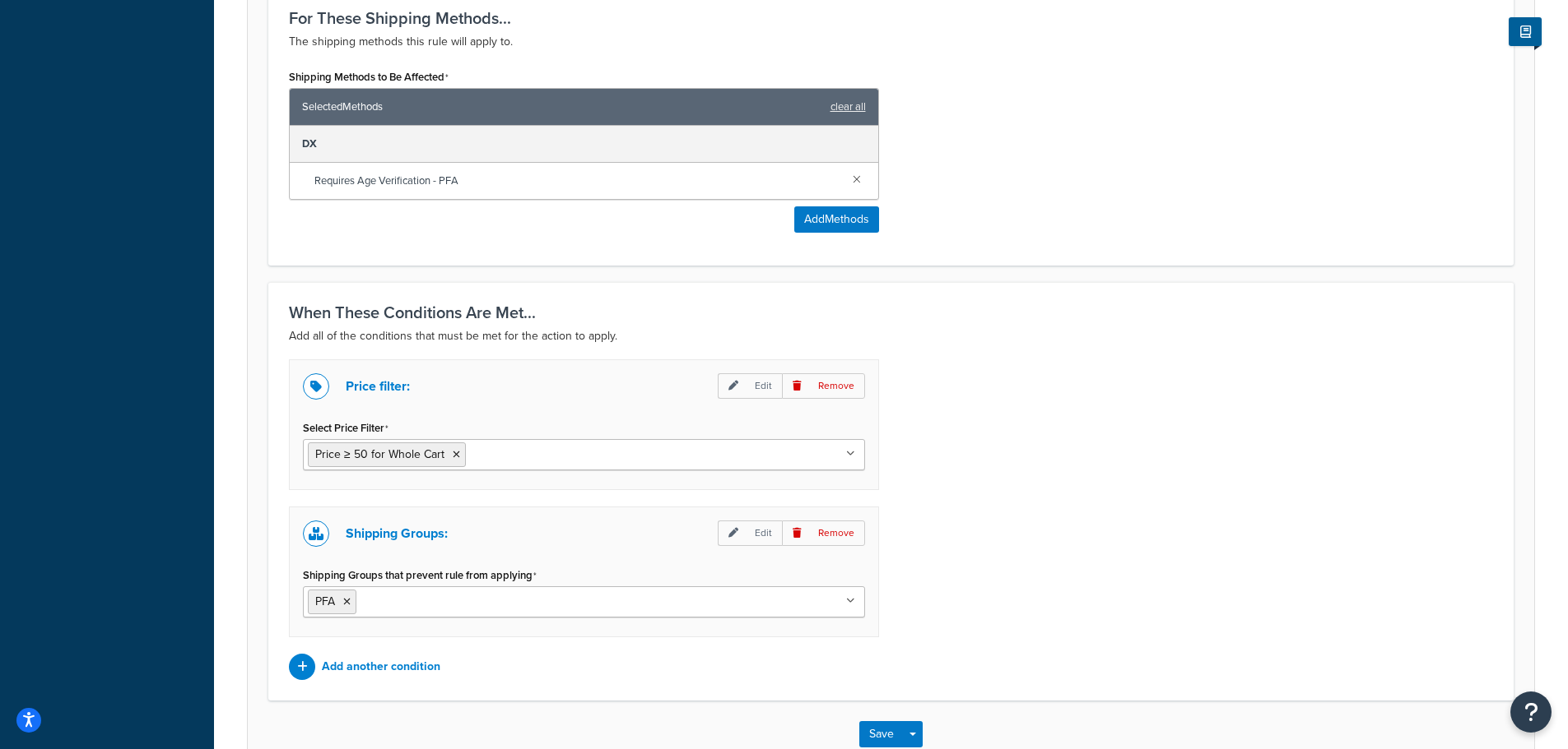
scroll to position [715, 0]
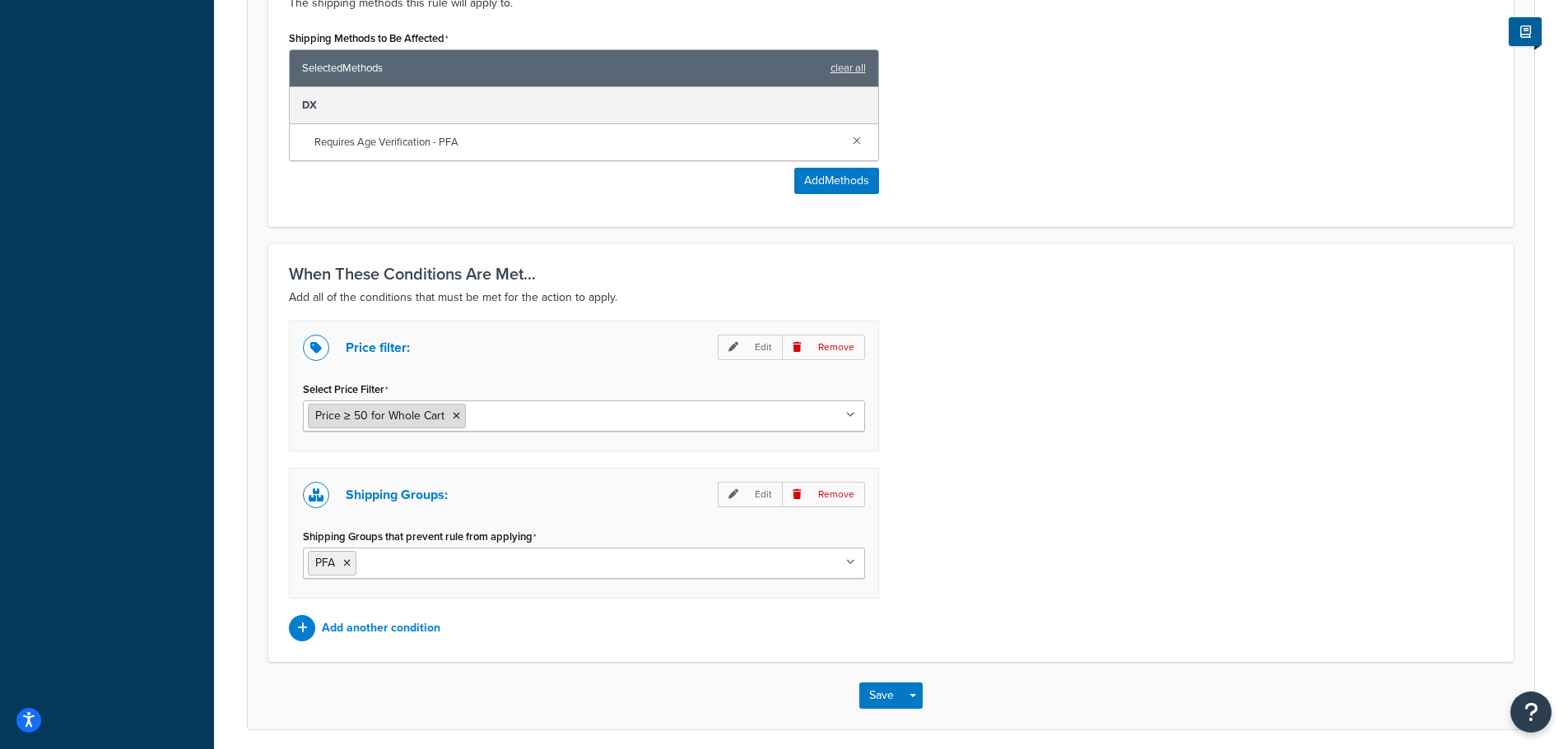
click at [385, 424] on span "Price ≥ 50 for Whole Cart" at bounding box center [380, 416] width 130 height 17
click at [726, 344] on p "Edit" at bounding box center [749, 348] width 64 height 26
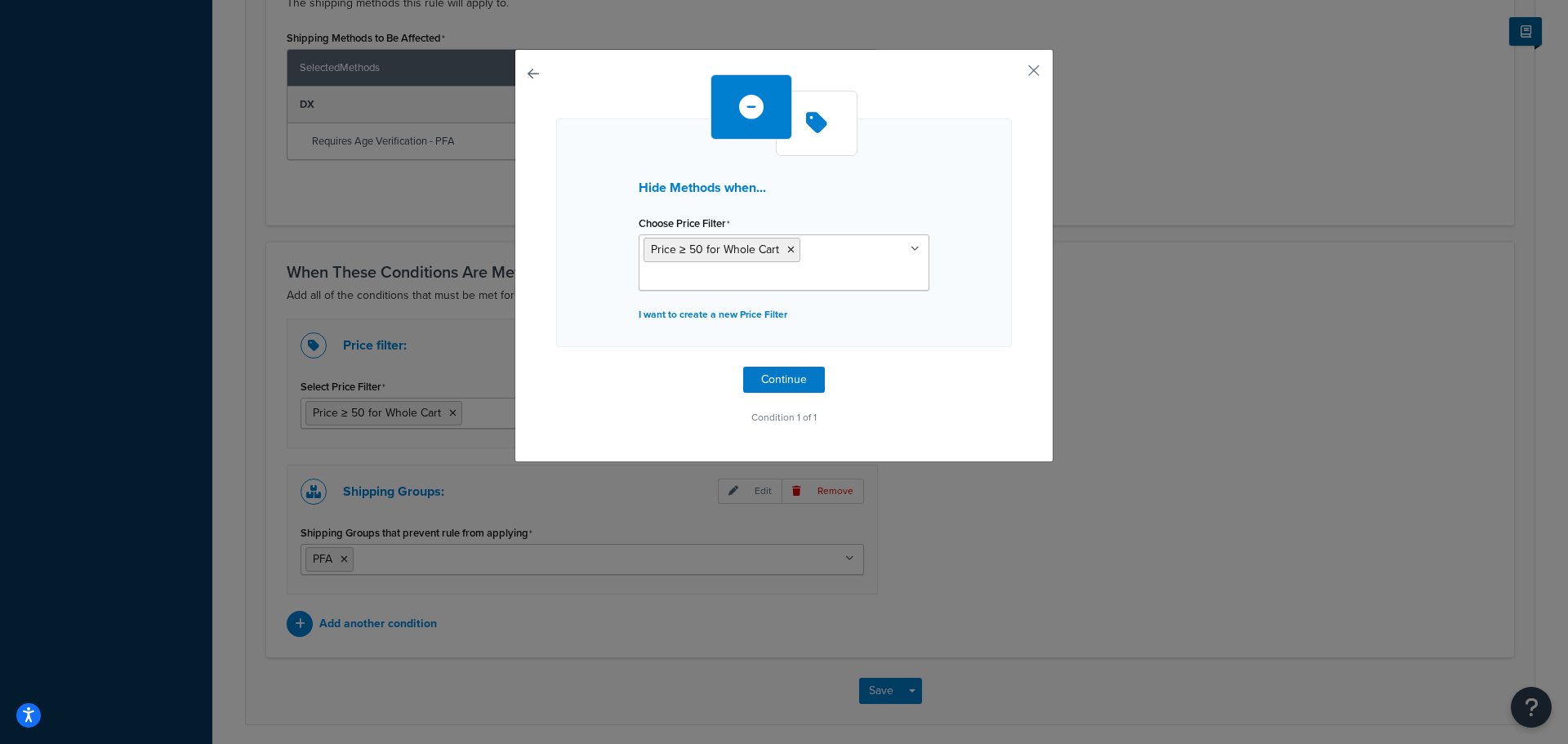
click at [517, 69] on div "Hide Methods when... Choose Price Filter Price ≥ 50 for Whole Cart Price ≤ 49.9…" at bounding box center [784, 256] width 539 height 413
click at [556, 366] on button "button" at bounding box center [556, 366] width 0 height 0
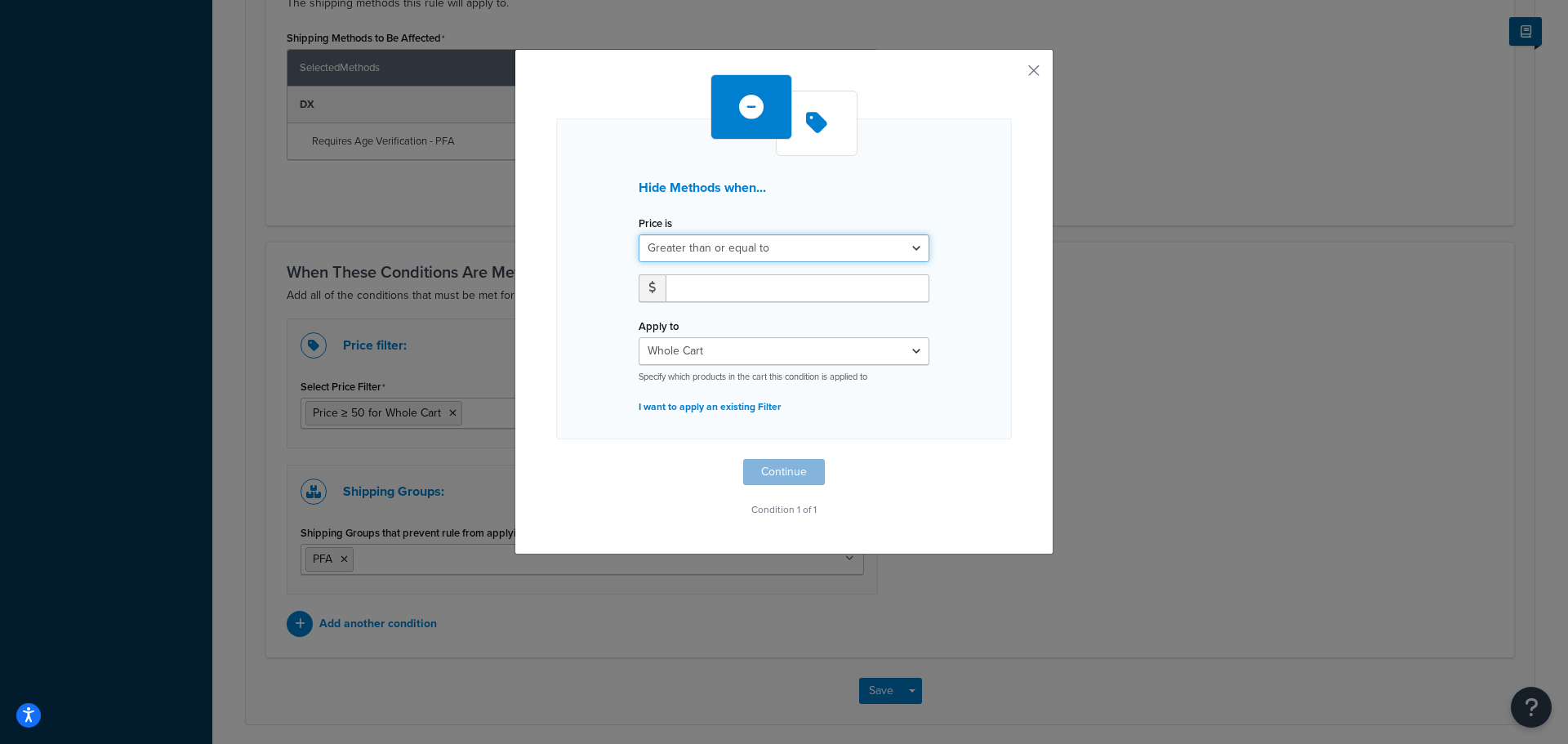
click at [850, 259] on select "Greater than or equal to Between or equal to Less than or equal to" at bounding box center [784, 248] width 291 height 28
click at [1012, 74] on button "button" at bounding box center [1010, 76] width 4 height 4
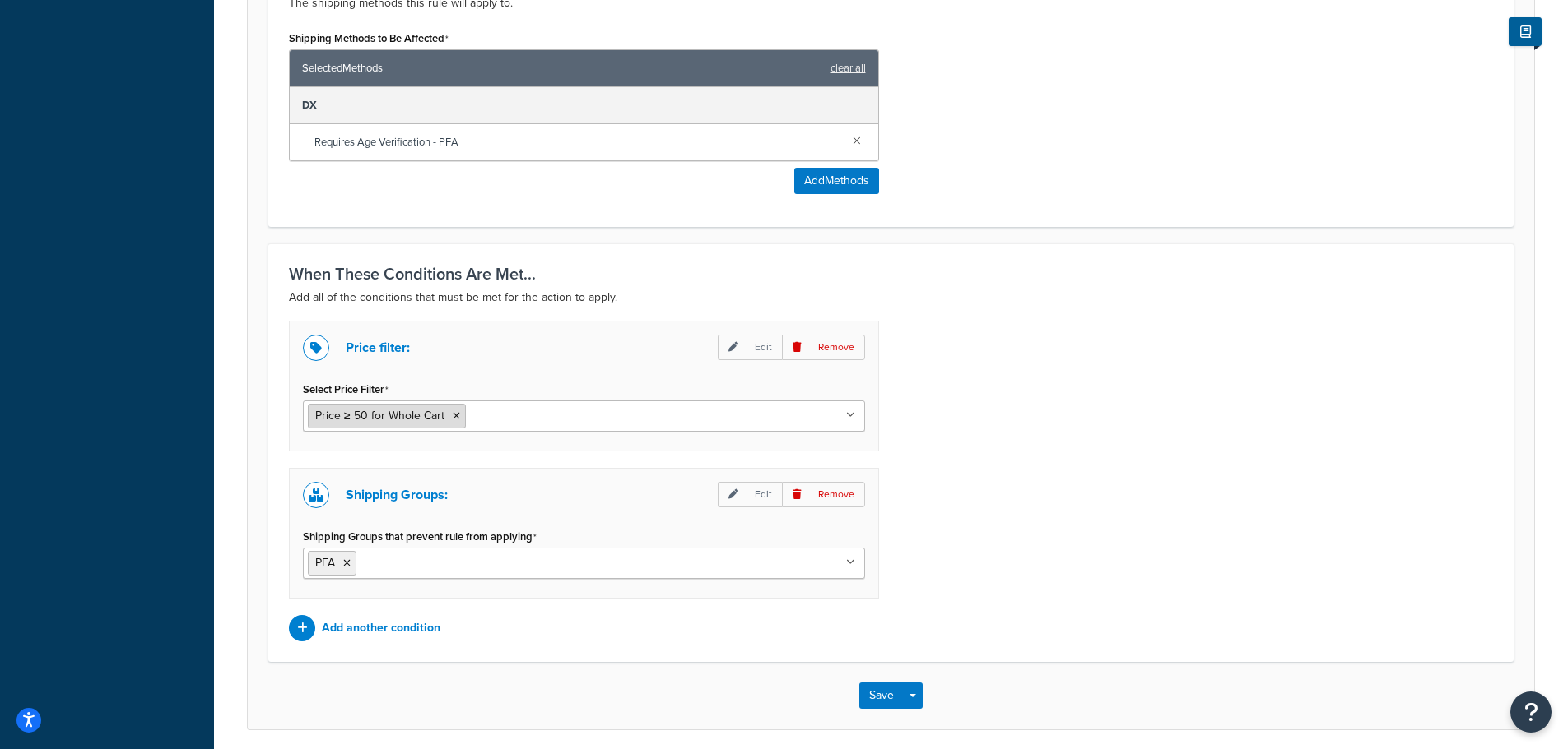
click at [453, 418] on icon at bounding box center [456, 417] width 8 height 10
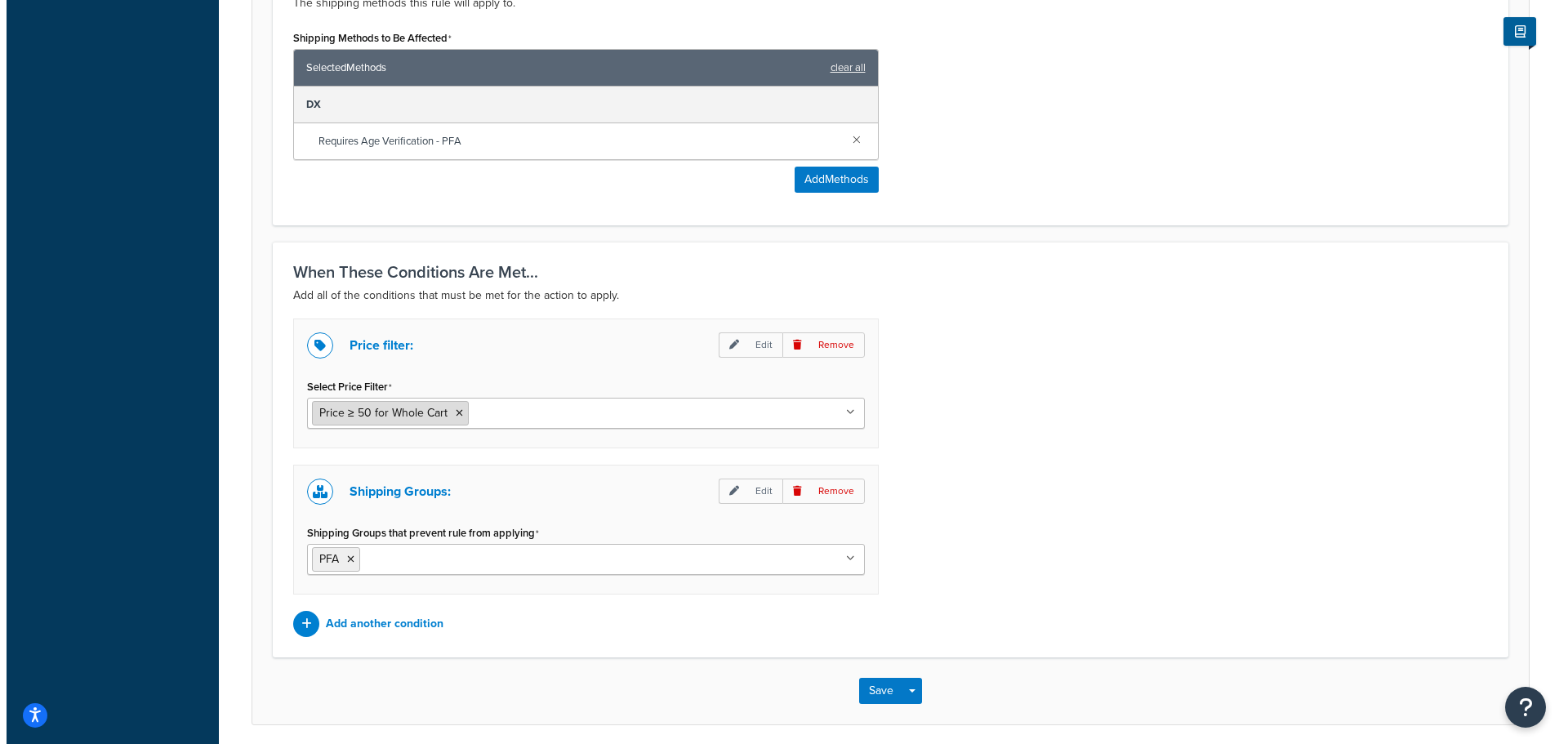
scroll to position [628, 0]
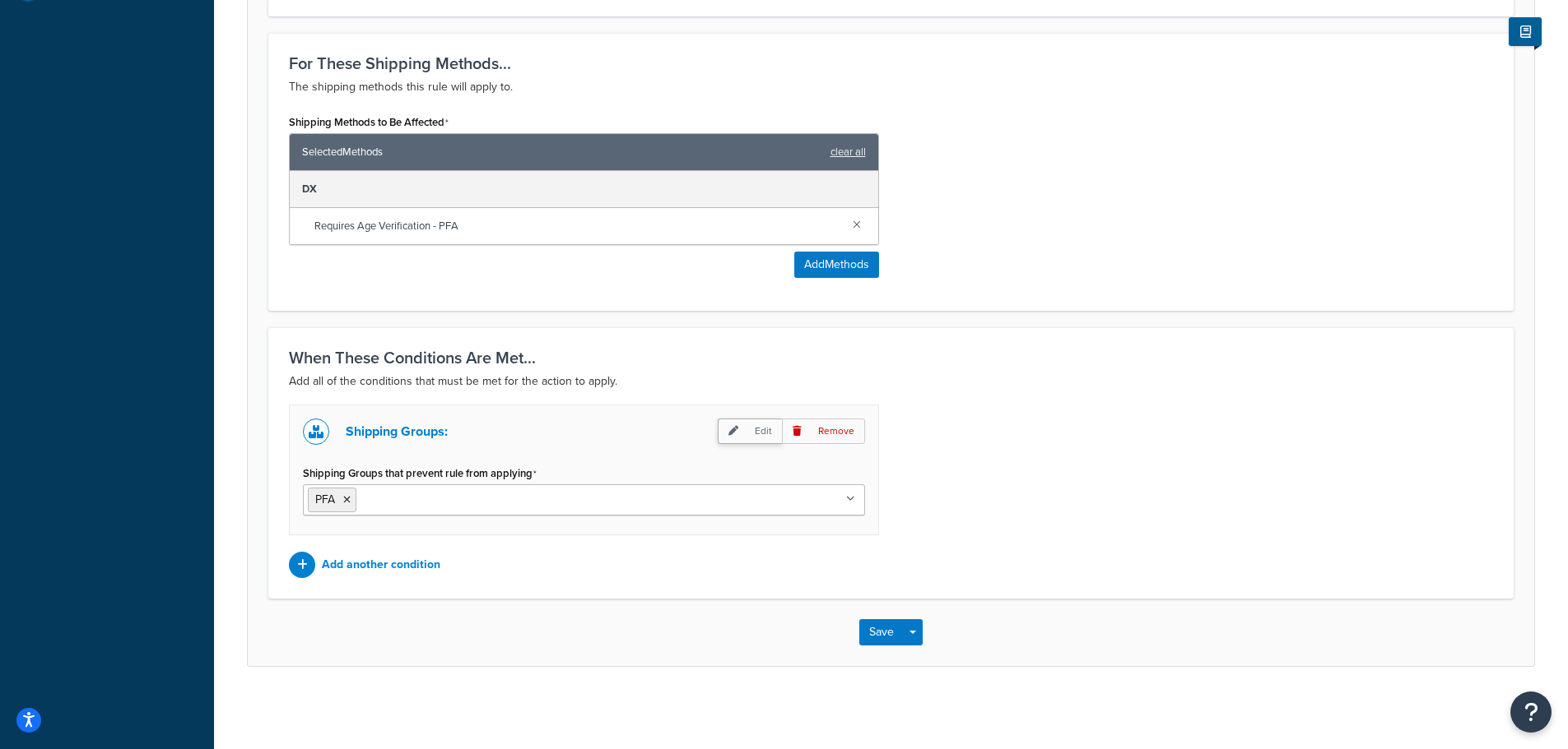
click at [759, 436] on p "Edit" at bounding box center [749, 431] width 64 height 26
select select "any"
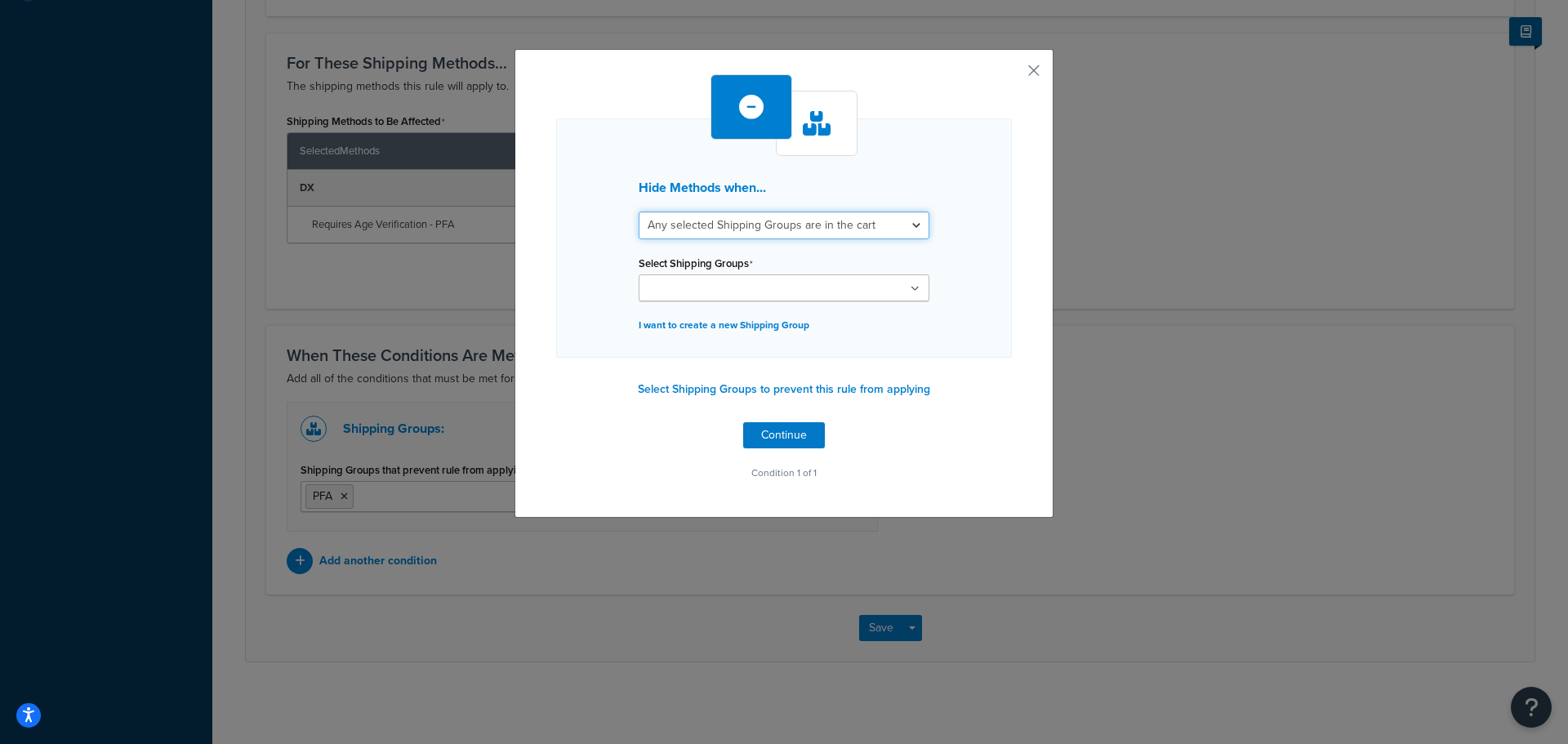
click at [857, 229] on select "All selected Shipping Groups are in the cart Any selected Shipping Groups are i…" at bounding box center [784, 225] width 291 height 28
drag, startPoint x: 857, startPoint y: 229, endPoint x: 864, endPoint y: 258, distance: 29.8
click at [857, 229] on select "All selected Shipping Groups are in the cart Any selected Shipping Groups are i…" at bounding box center [784, 225] width 291 height 28
click at [871, 284] on ul at bounding box center [784, 288] width 291 height 27
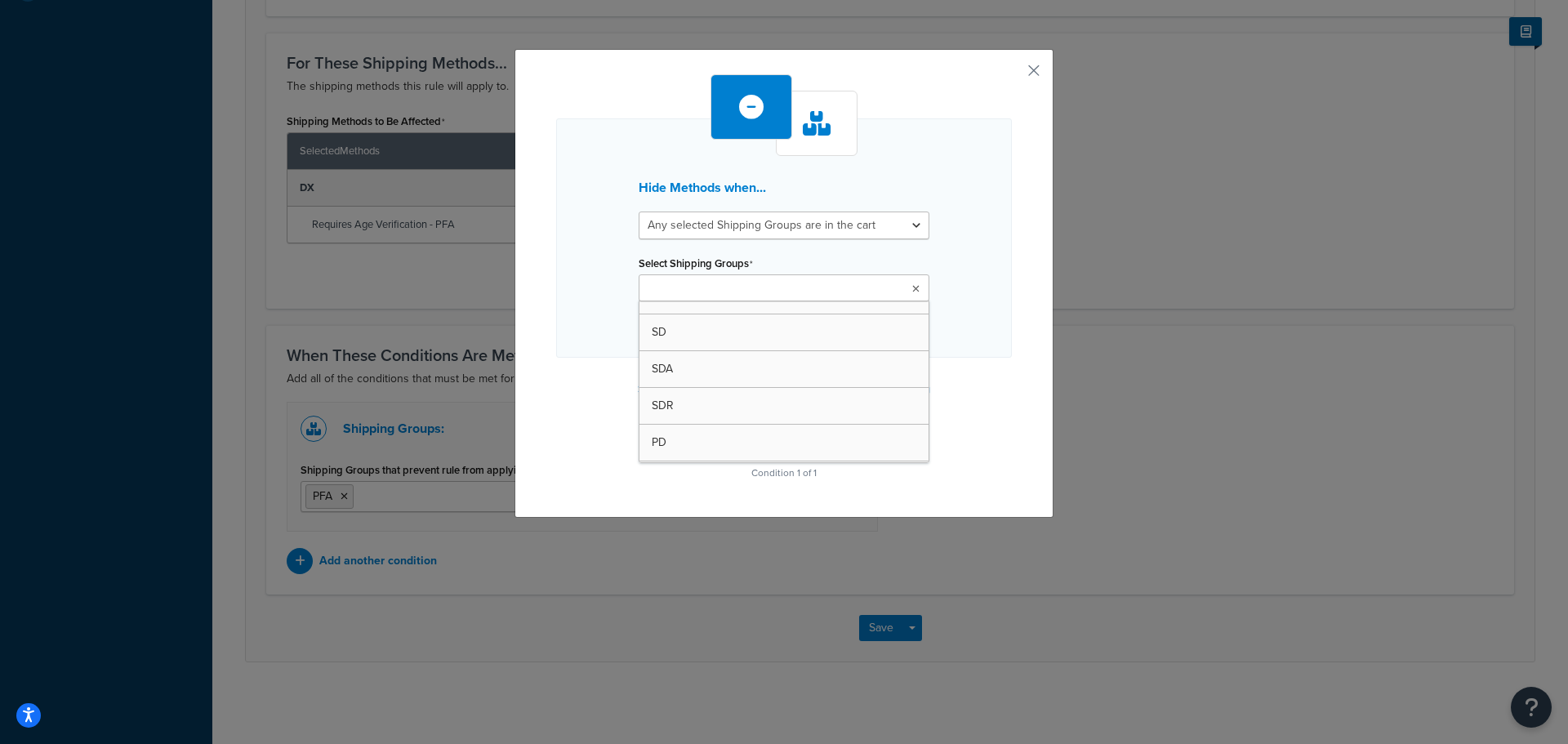
click at [1037, 80] on div "Hide Methods when... All selected Shipping Groups are in the cart Any selected …" at bounding box center [784, 284] width 539 height 469
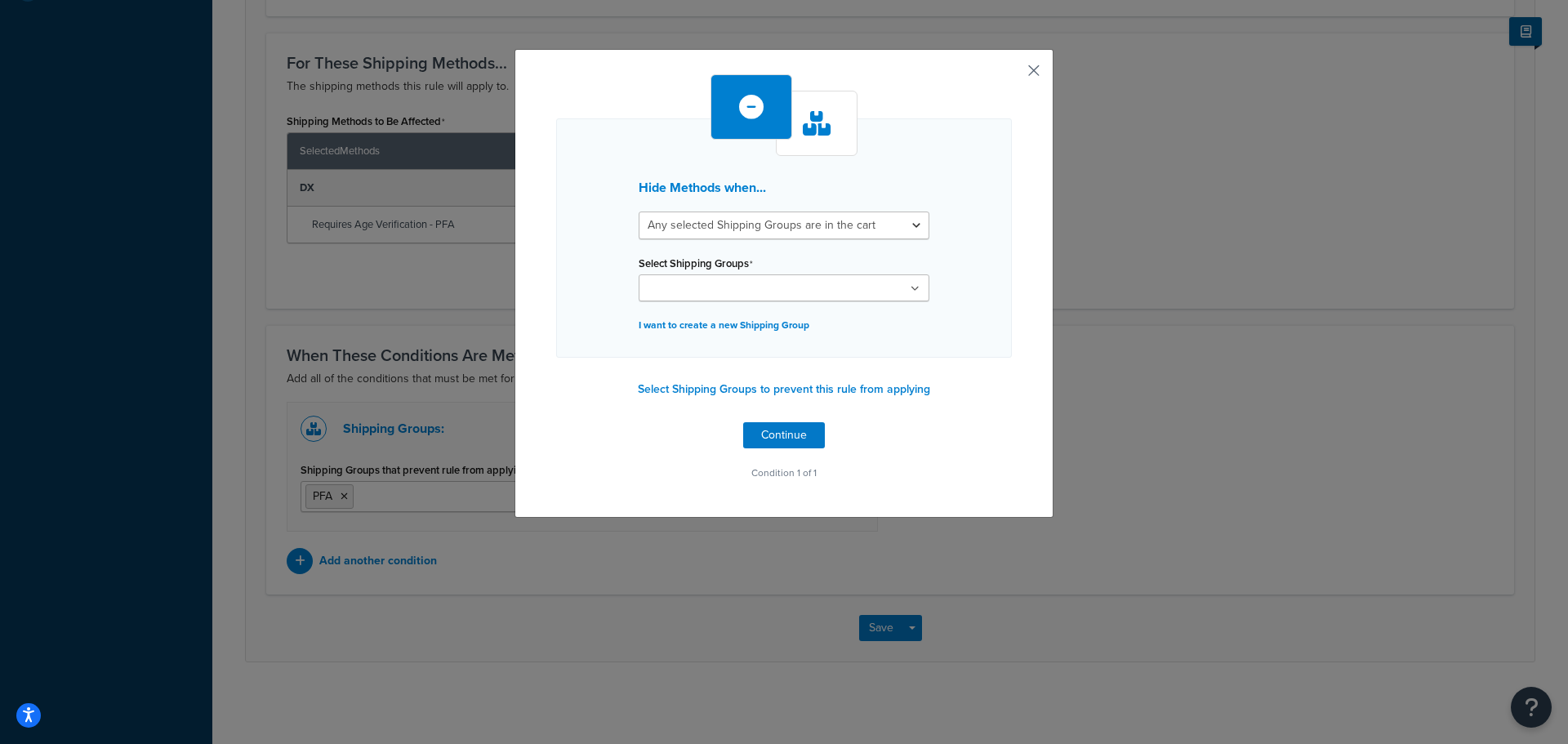
click at [1012, 74] on button "button" at bounding box center [1010, 76] width 4 height 4
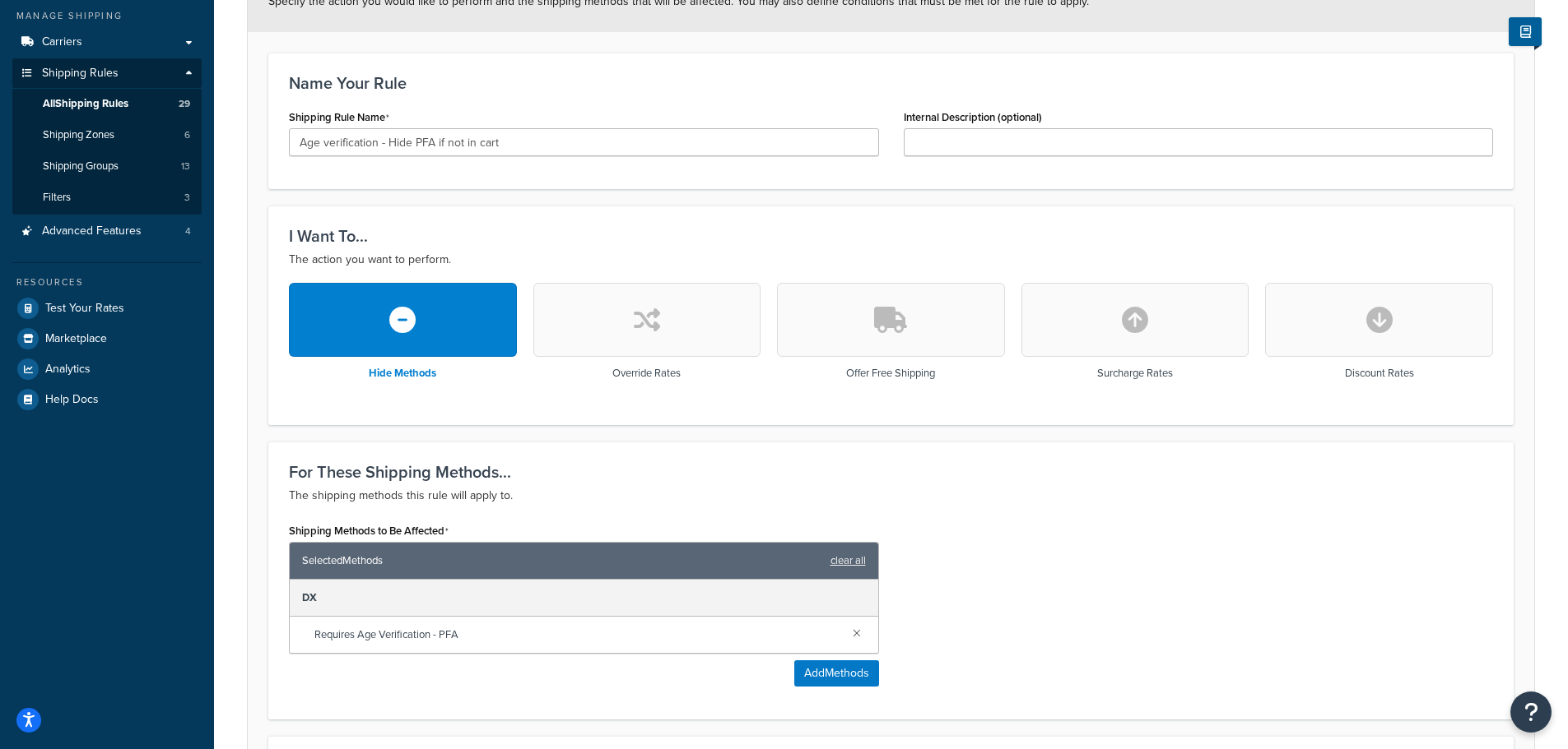
scroll to position [222, 0]
click at [888, 340] on button "button" at bounding box center [890, 320] width 228 height 74
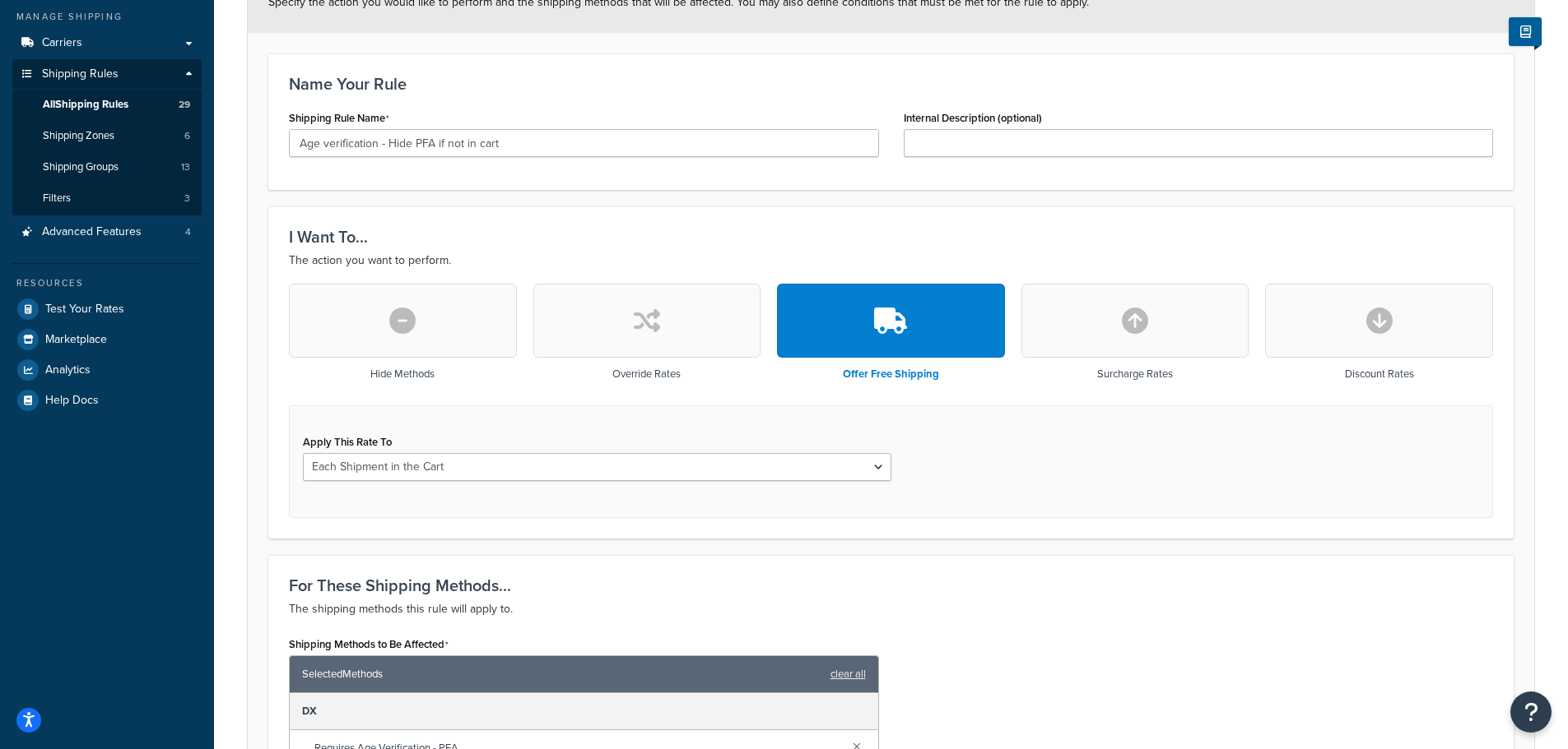
click at [396, 361] on div "Hide Methods" at bounding box center [402, 336] width 228 height 105
click at [408, 323] on icon "button" at bounding box center [402, 320] width 26 height 26
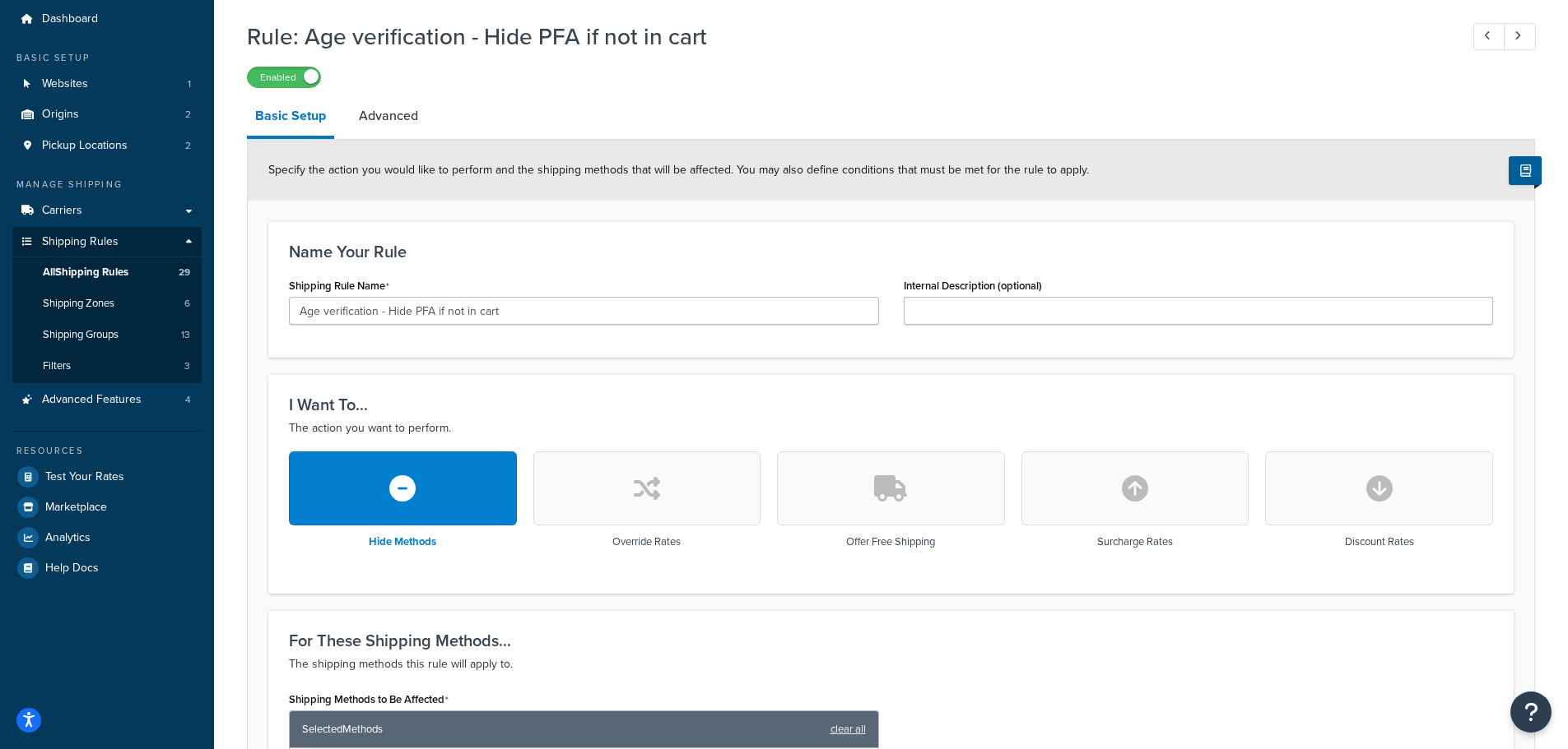
scroll to position [83, 0]
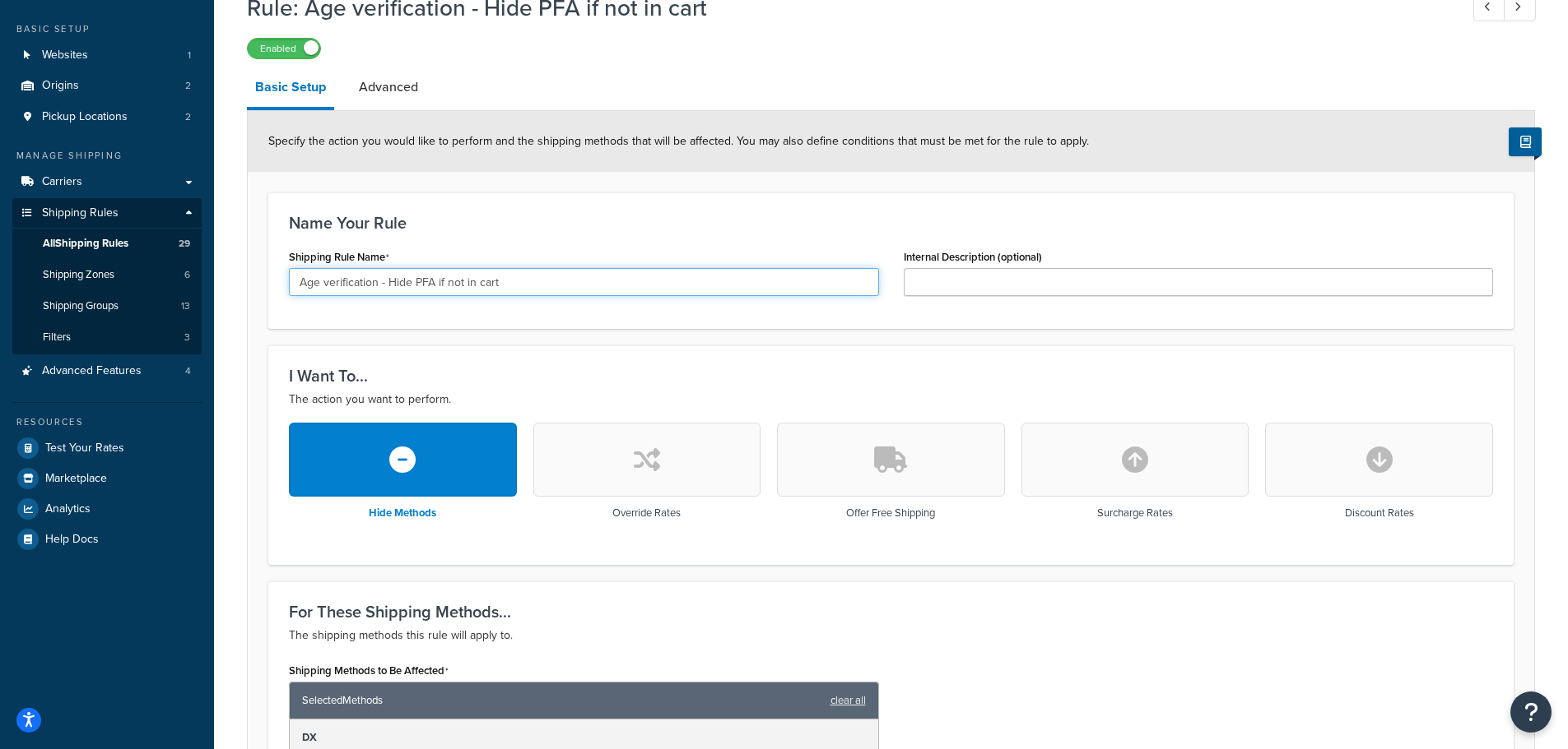
click at [518, 285] on input "Age verification - Hide PFA if not in cart" at bounding box center [584, 282] width 590 height 28
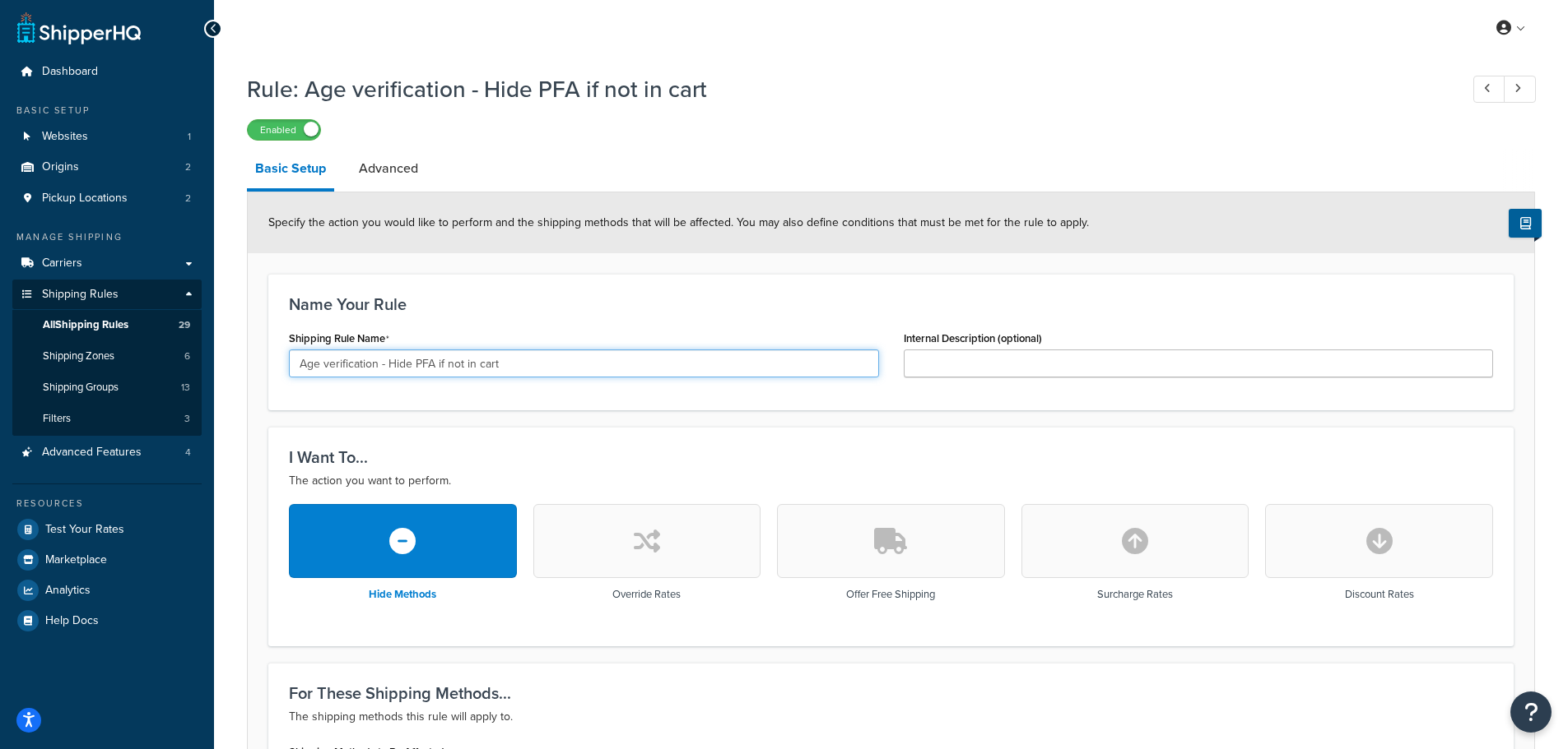
scroll to position [0, 0]
click at [211, 29] on icon at bounding box center [213, 30] width 8 height 12
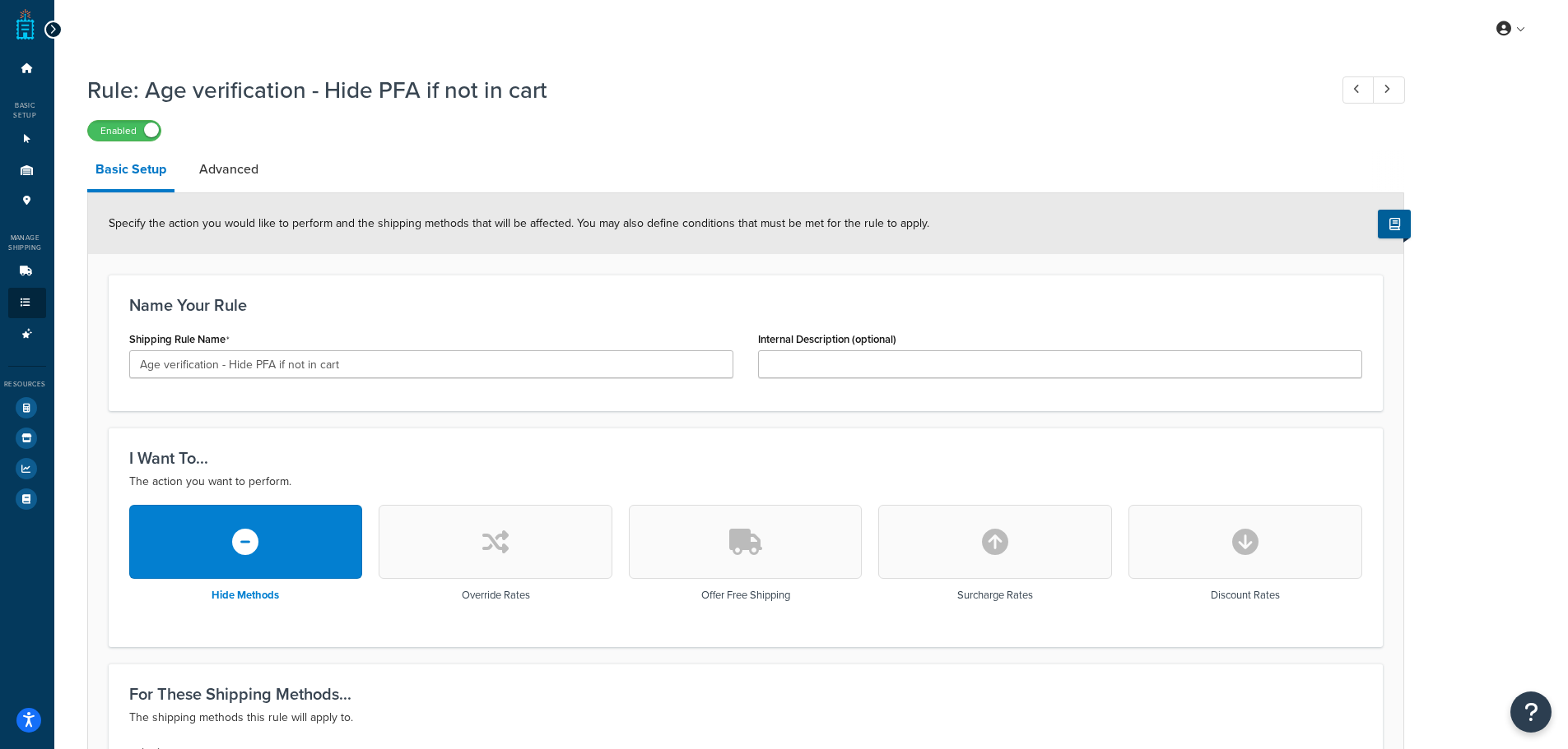
click at [52, 32] on icon at bounding box center [53, 30] width 8 height 12
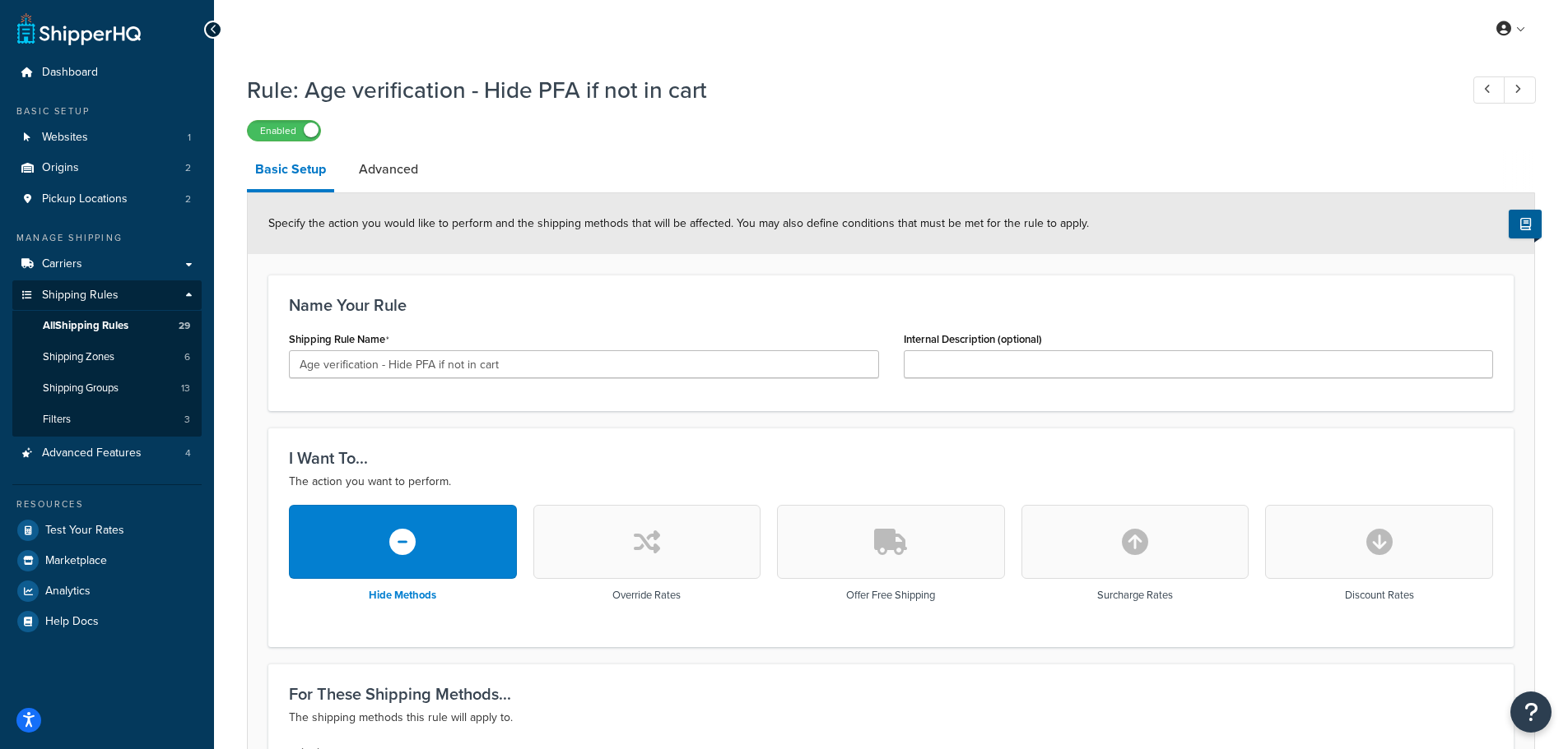
scroll to position [632, 0]
click at [91, 297] on span "Shipping Rules" at bounding box center [80, 296] width 77 height 14
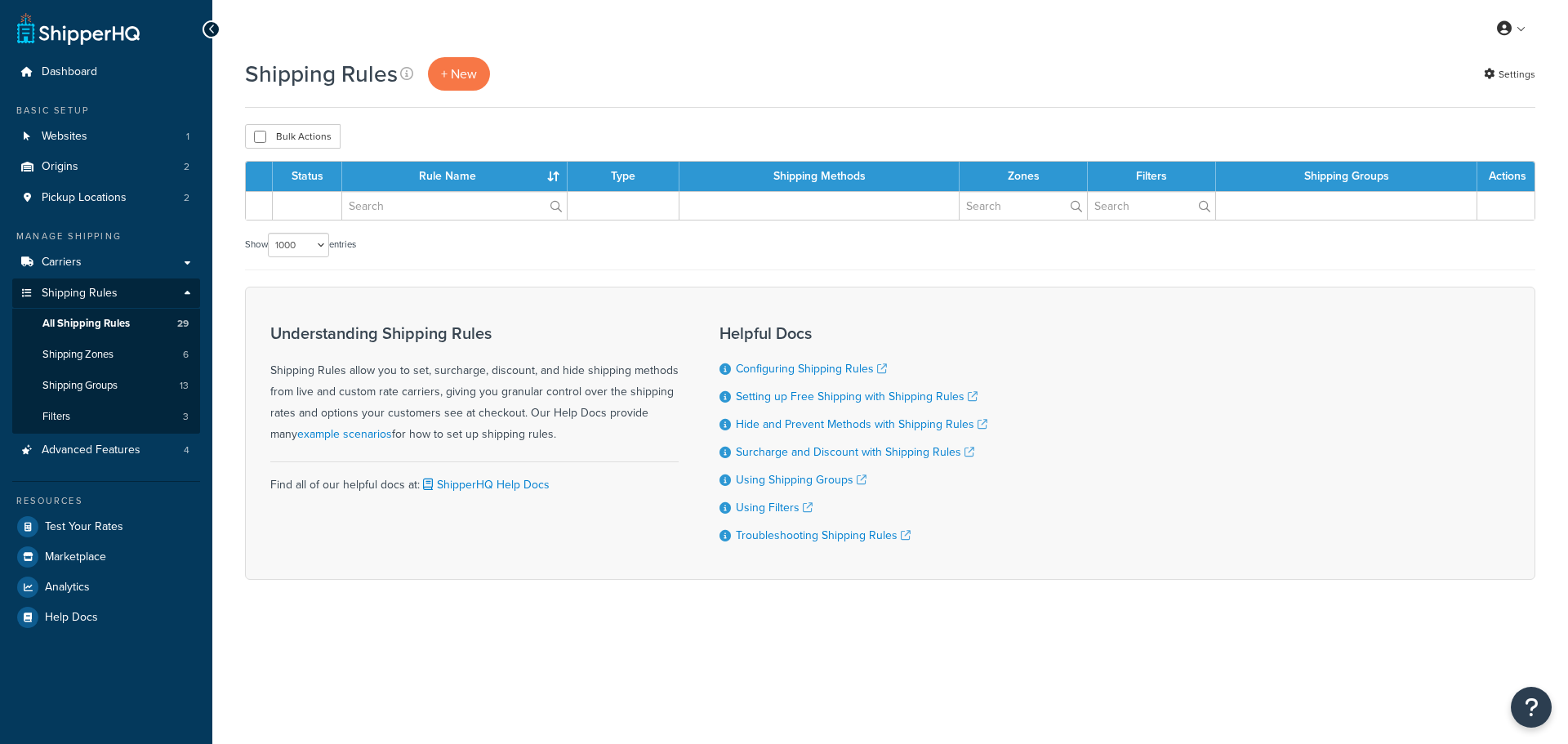
select select "1000"
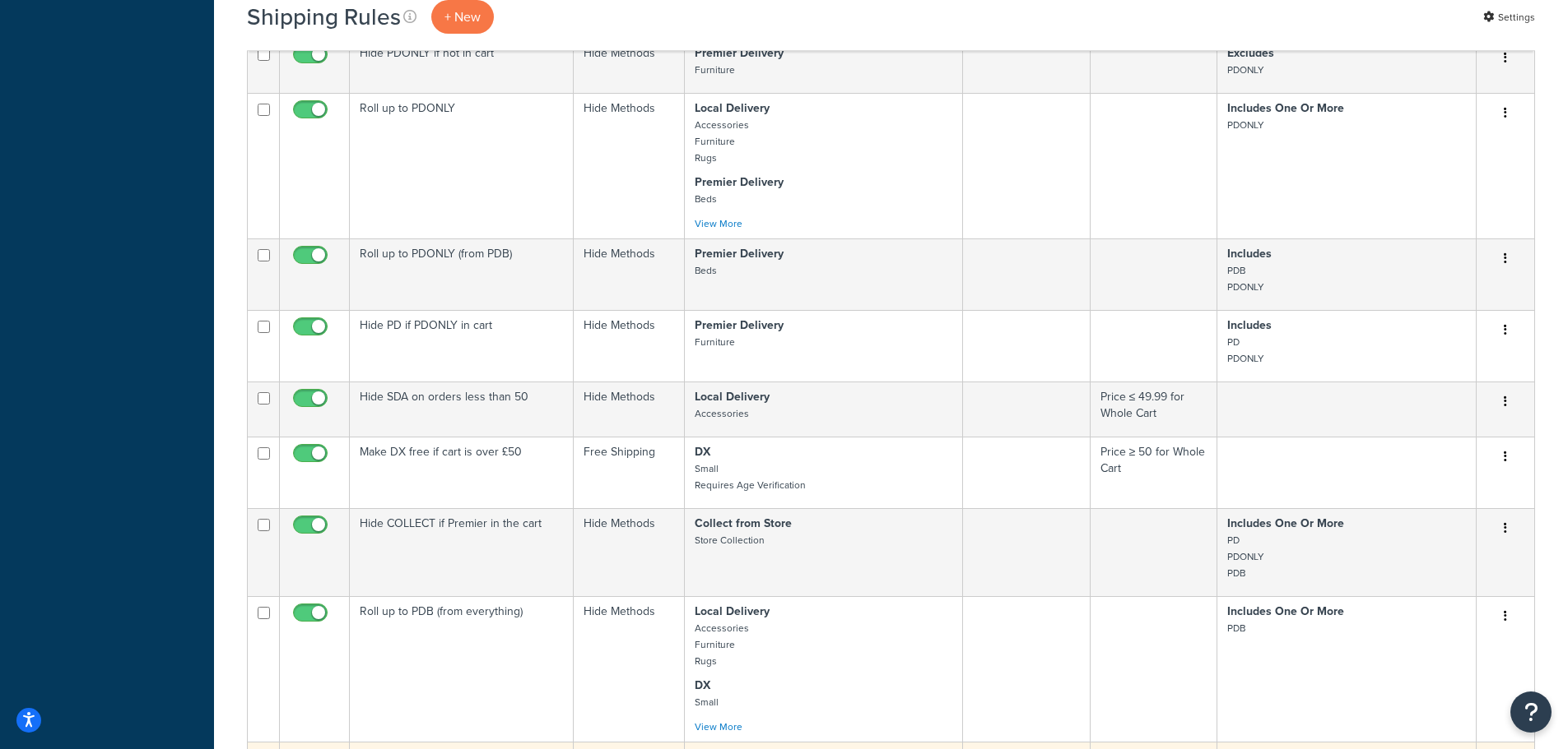
scroll to position [1717, 0]
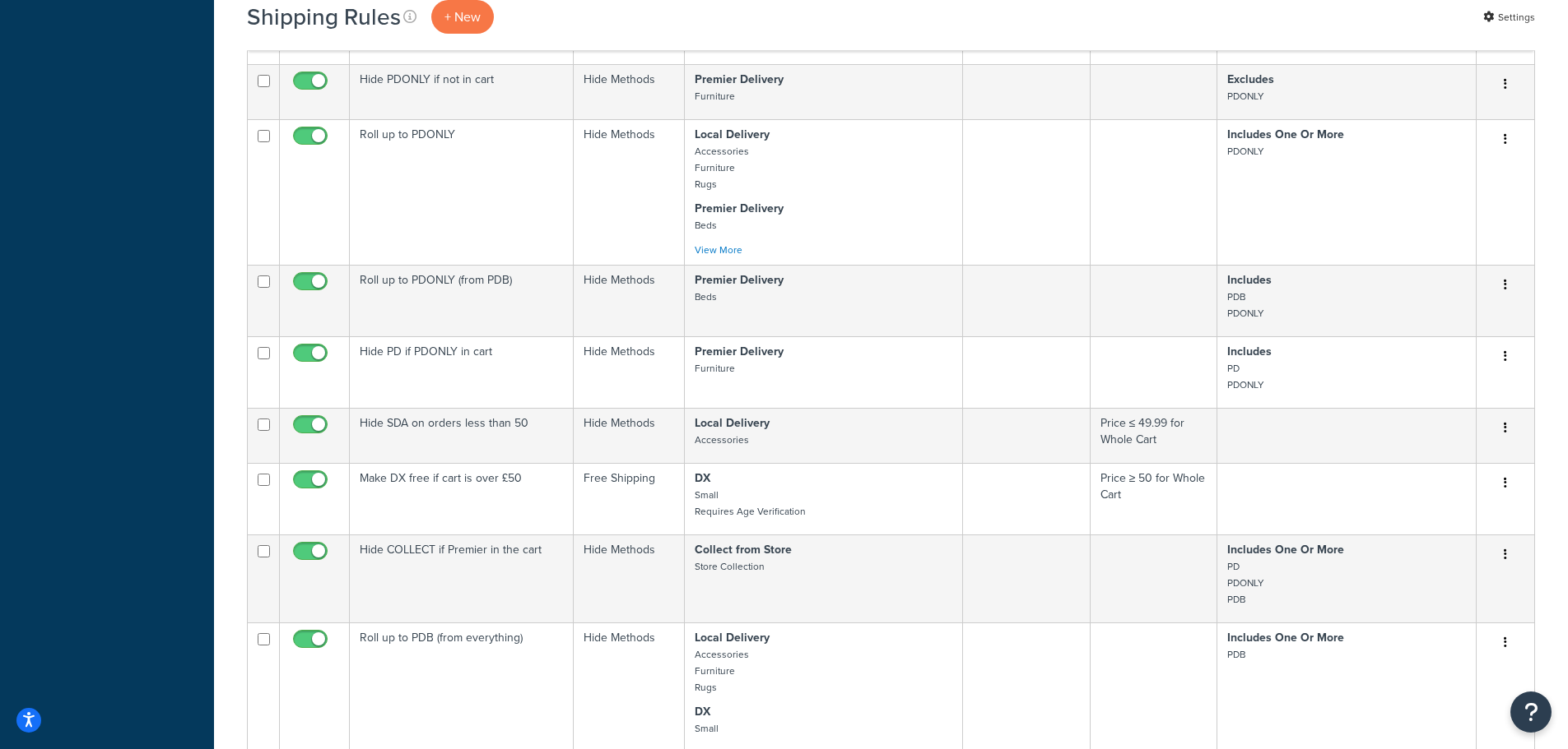
click at [438, 472] on td "Make DX free if cart is over £50" at bounding box center [461, 498] width 224 height 72
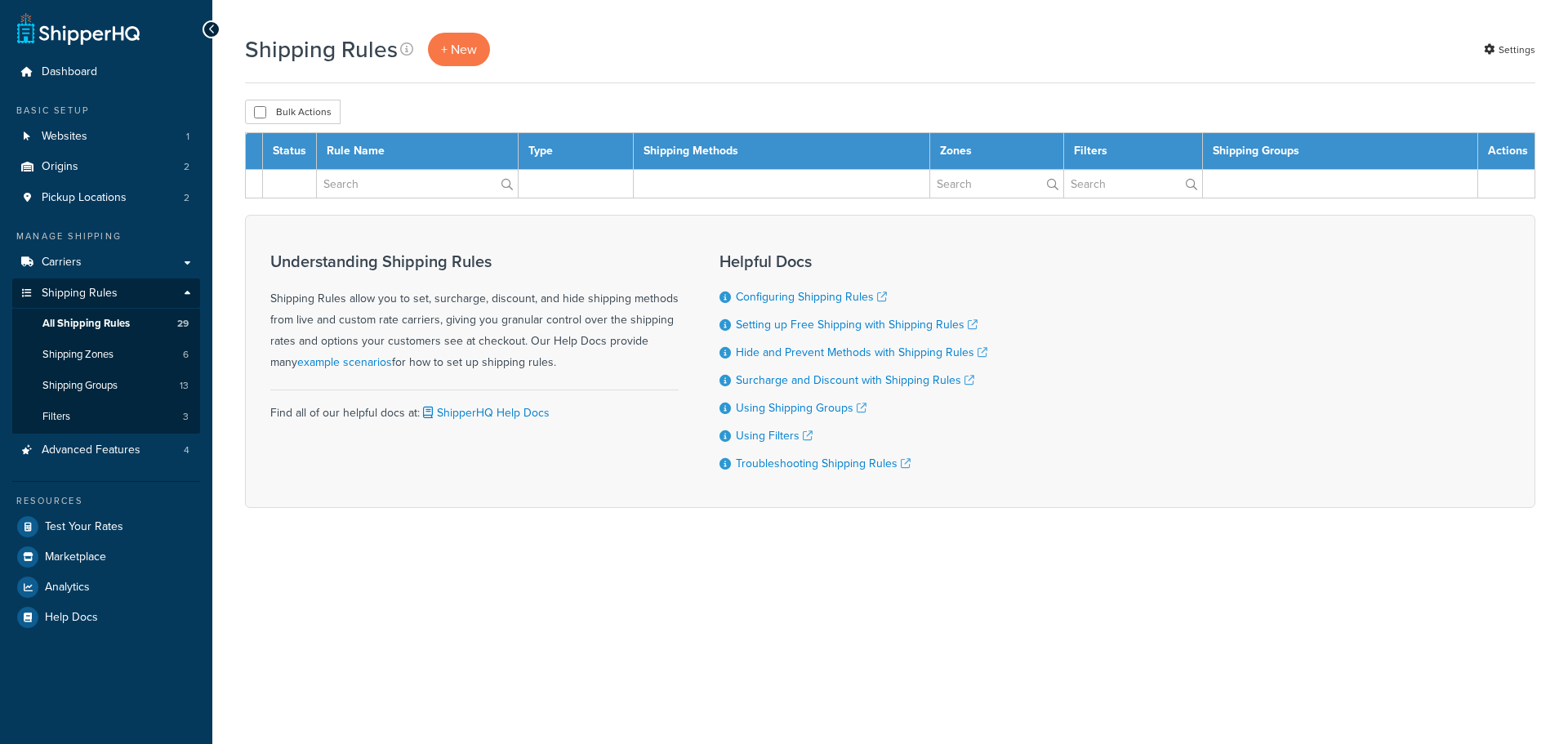
select select "1000"
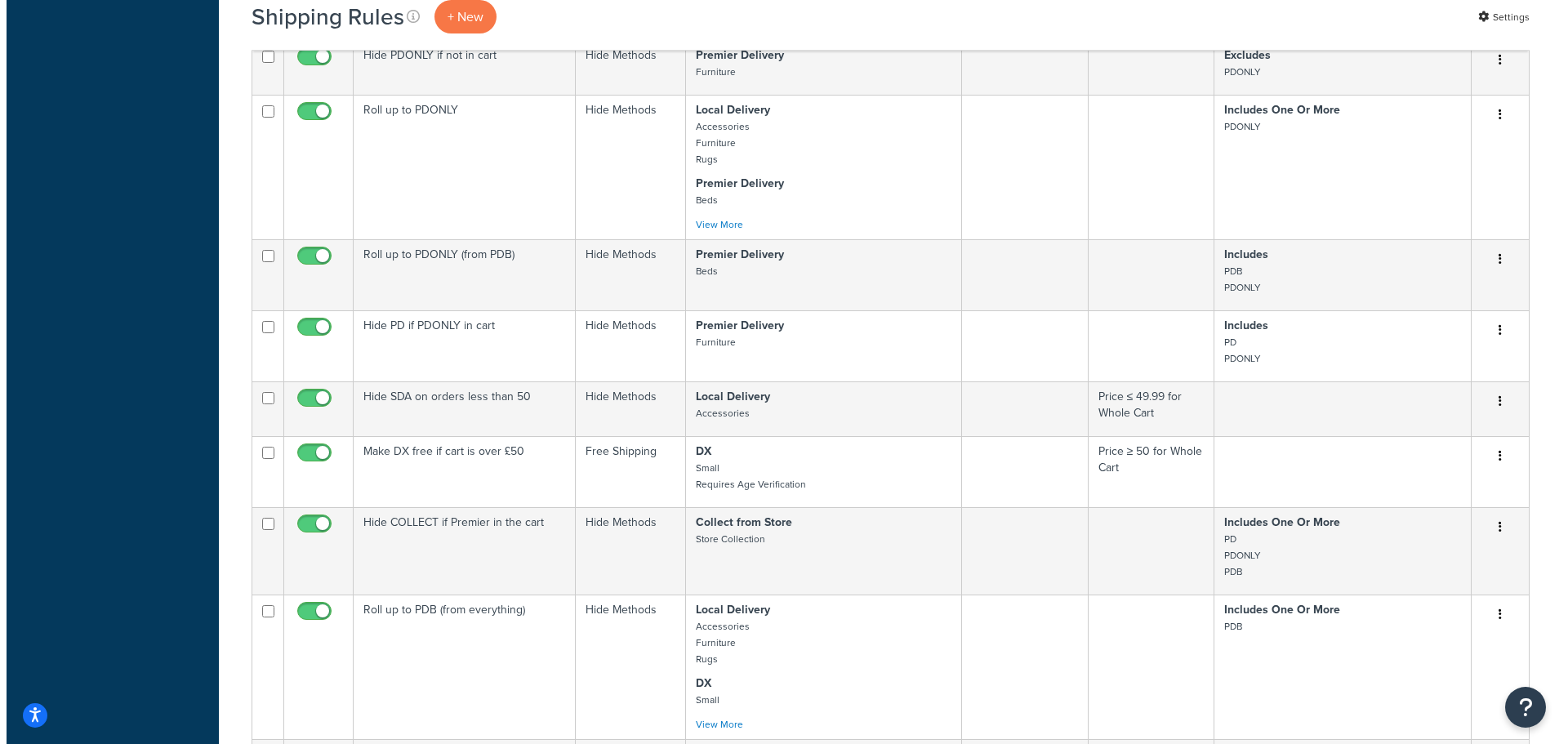
scroll to position [1716, 0]
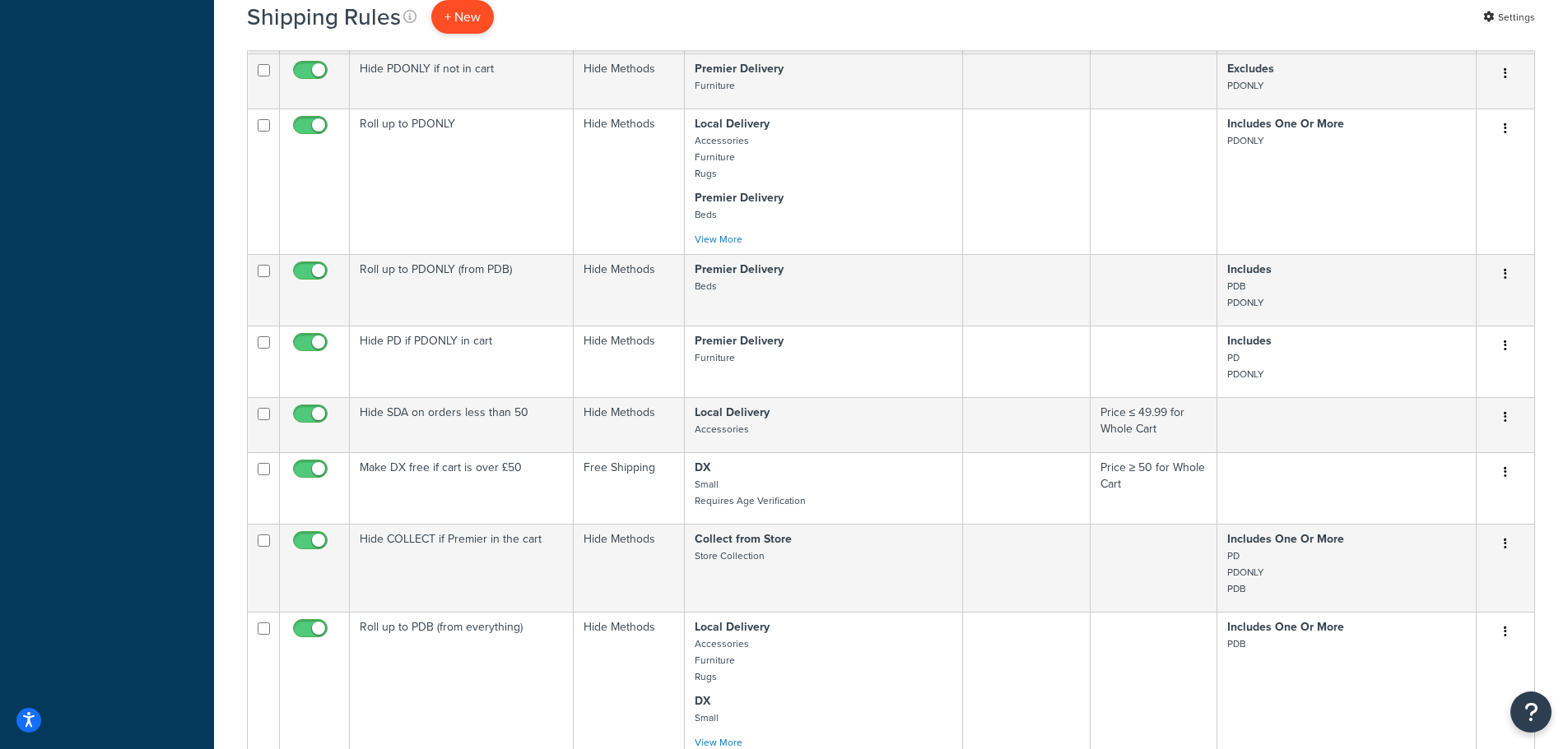
click at [450, 22] on p "+ New" at bounding box center [462, 17] width 62 height 34
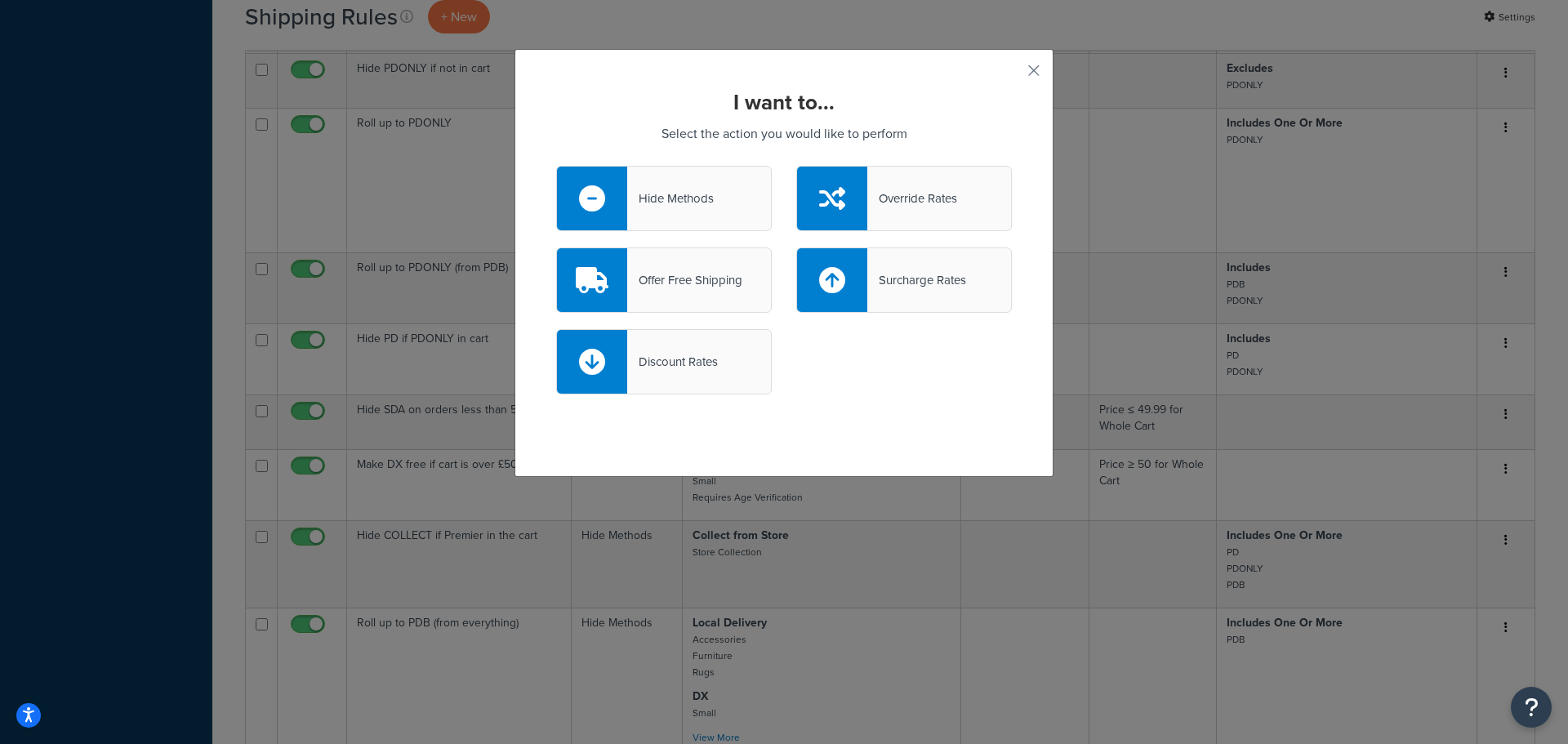
click at [743, 292] on div "Offer Free Shipping" at bounding box center [663, 279] width 216 height 65
click at [0, 0] on input "Offer Free Shipping" at bounding box center [0, 0] width 0 height 0
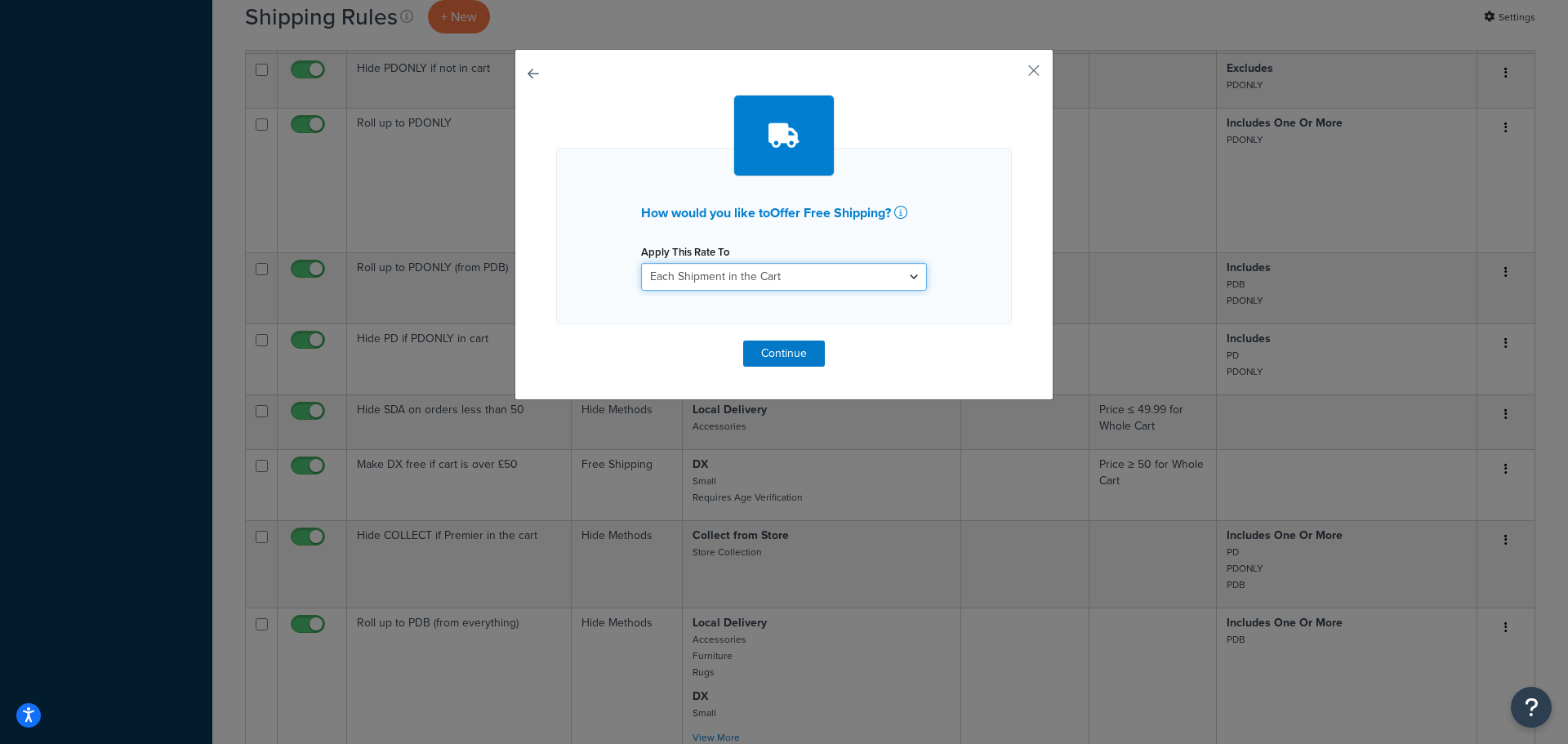
click at [760, 282] on select "Each Shipment in the Cart Each Origin in the Cart Each Shipping Group in the Ca…" at bounding box center [784, 277] width 286 height 28
click at [1037, 63] on div "How would you like to Offer Free Shipping ? Apply This Rate To Each Shipment in…" at bounding box center [784, 224] width 539 height 351
click at [1012, 74] on button "button" at bounding box center [1010, 76] width 4 height 4
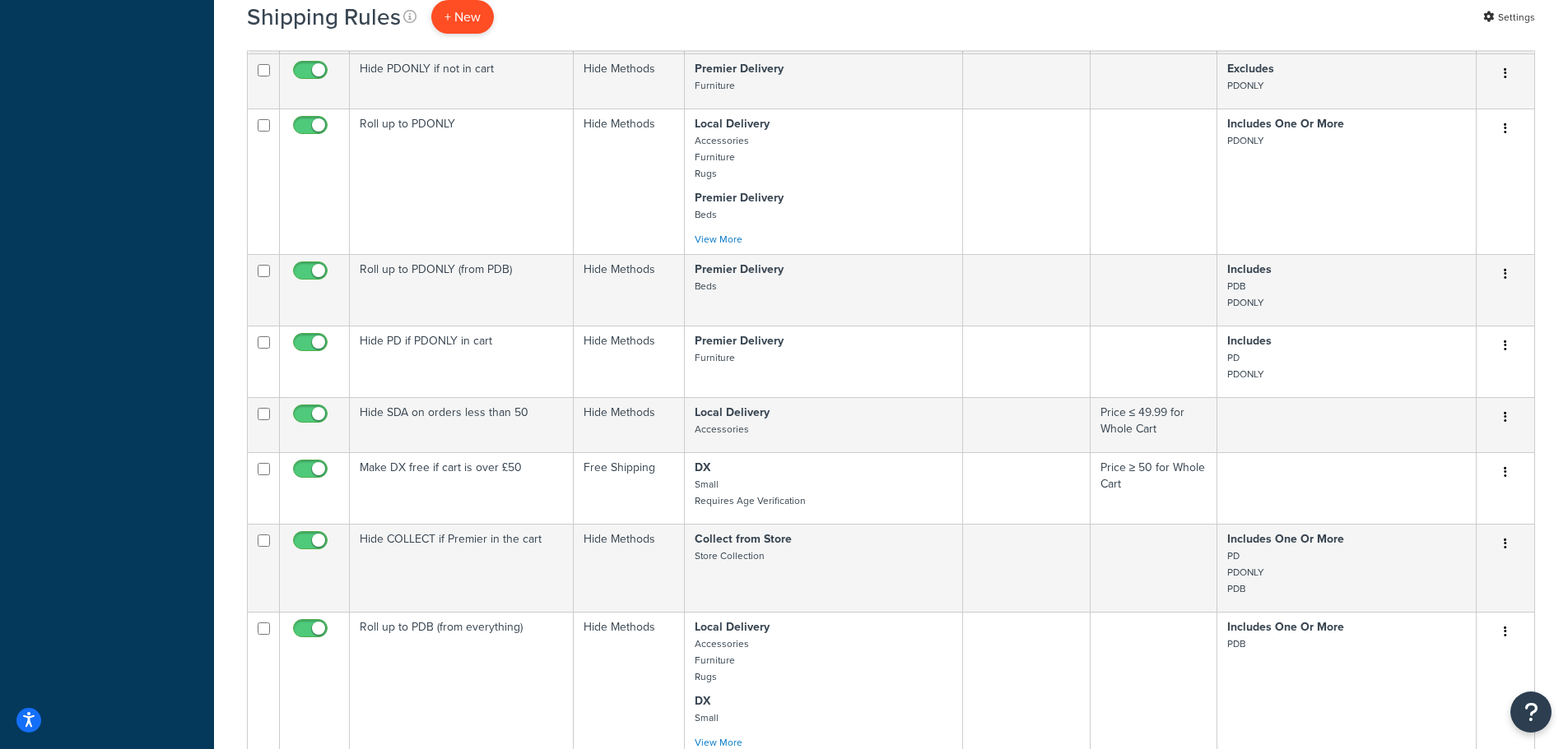
click at [468, 14] on p "+ New" at bounding box center [462, 17] width 62 height 34
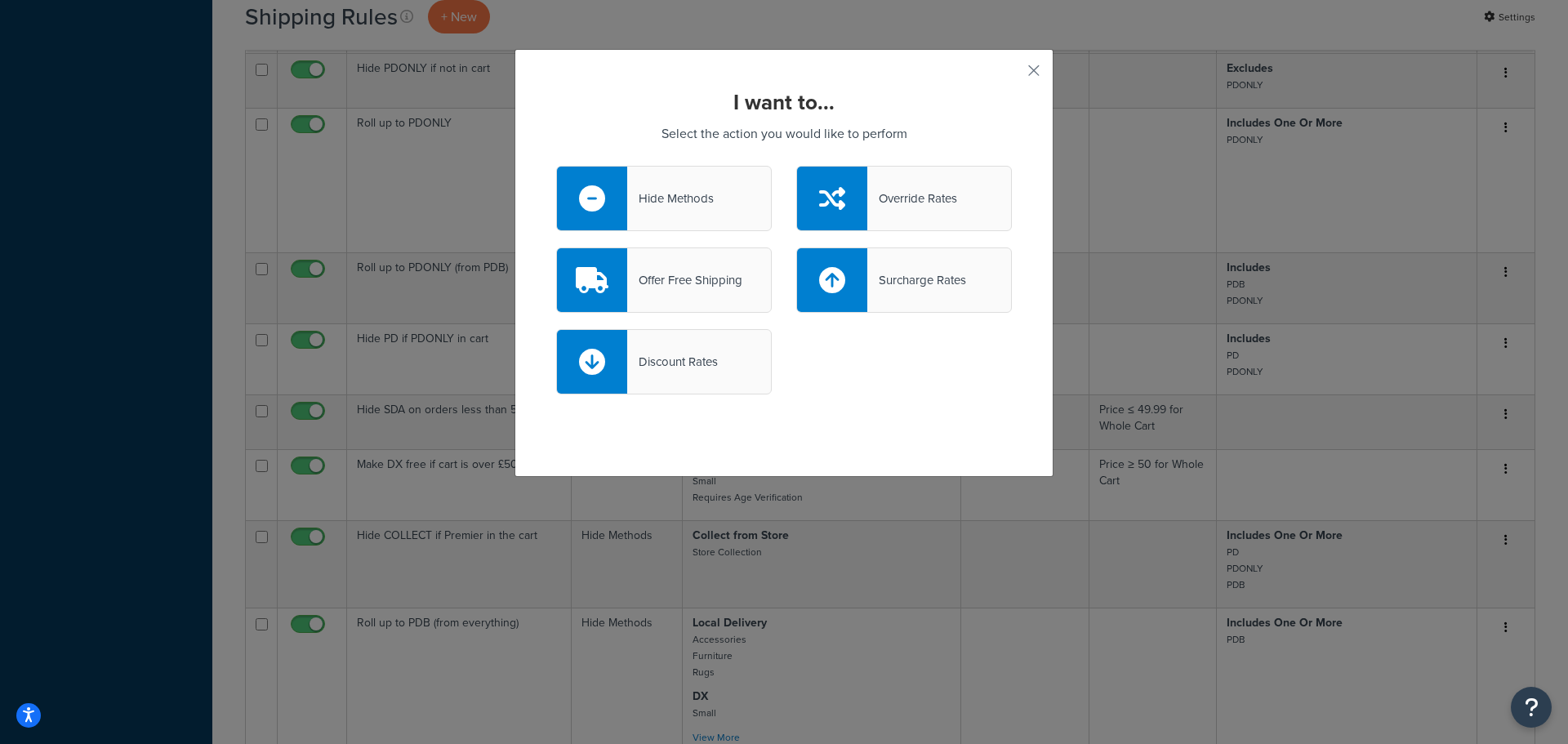
click at [675, 293] on div "Offer Free Shipping" at bounding box center [663, 279] width 216 height 65
click at [0, 0] on input "Offer Free Shipping" at bounding box center [0, 0] width 0 height 0
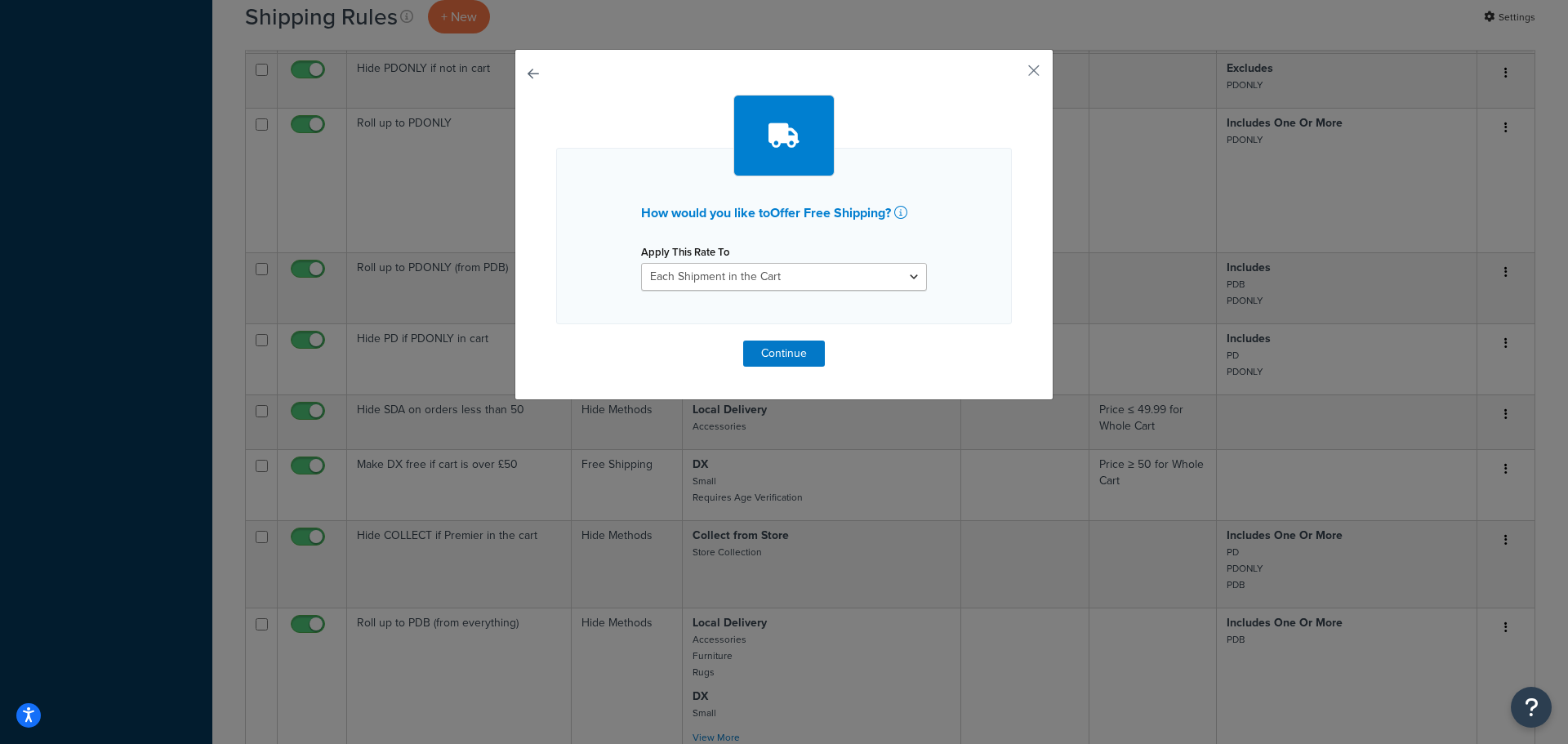
click at [556, 341] on button "button" at bounding box center [556, 341] width 0 height 0
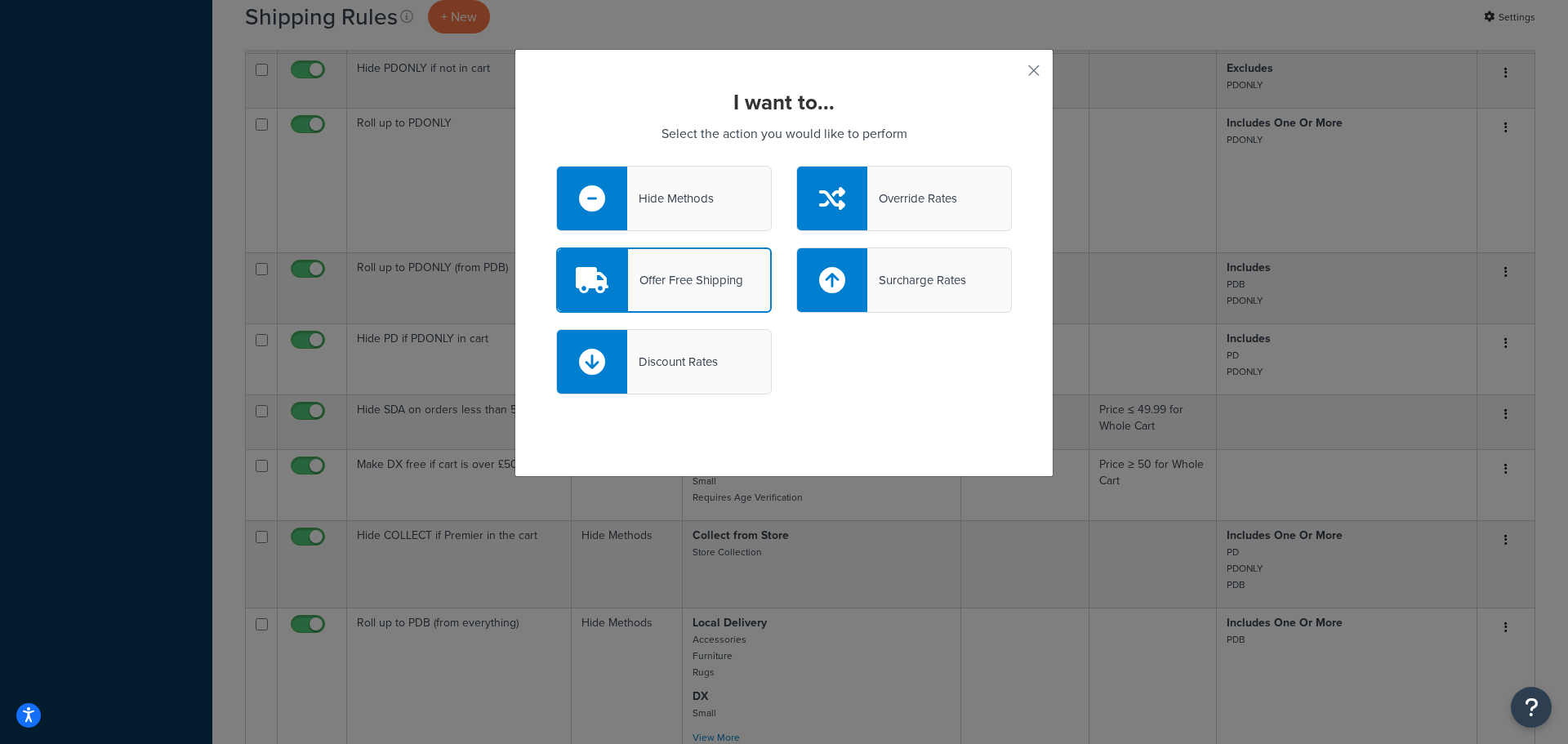
click at [883, 210] on div "Override Rates" at bounding box center [912, 198] width 90 height 23
click at [0, 0] on input "Override Rates" at bounding box center [0, 0] width 0 height 0
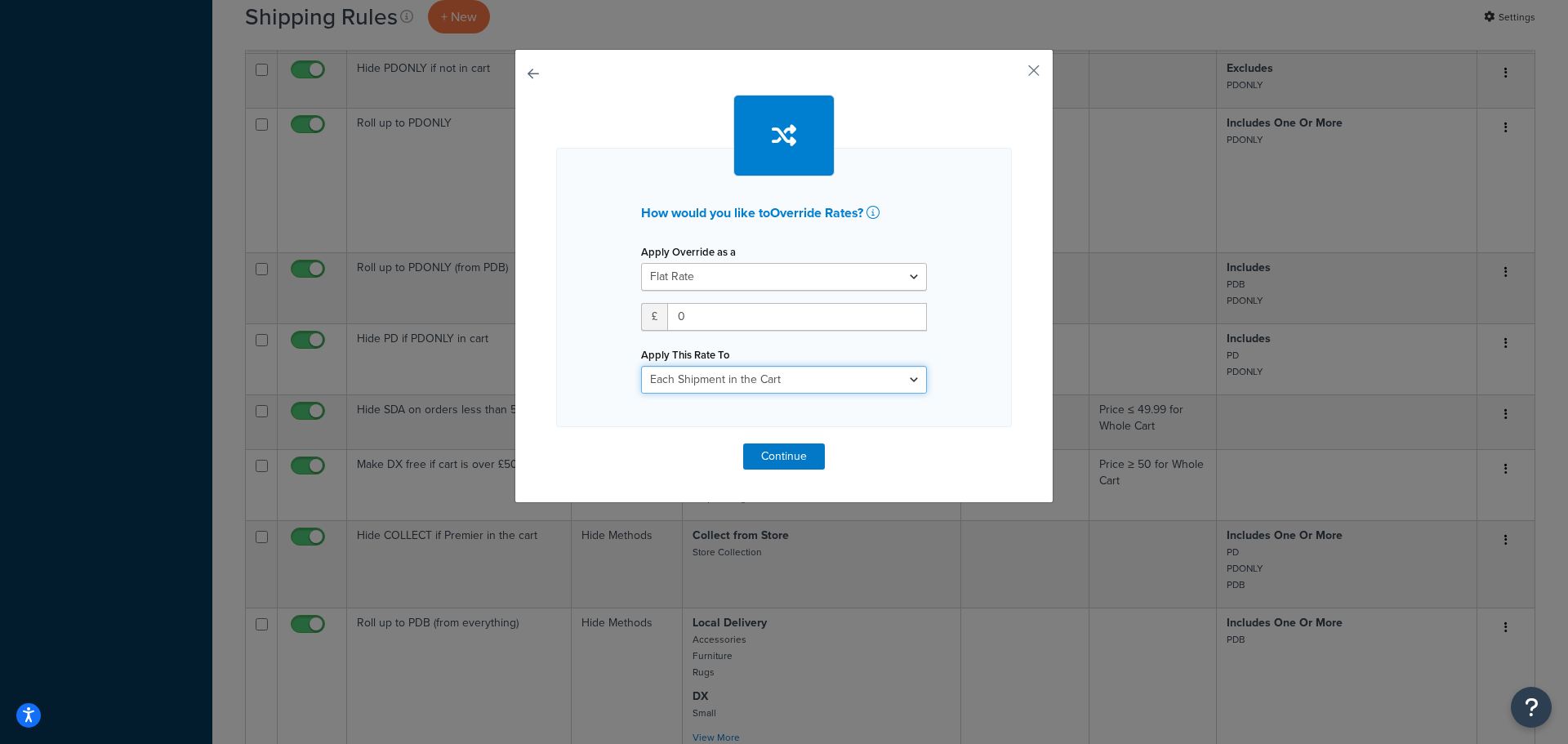
click at [753, 378] on select "Each Shipment in the Cart Each Origin in the Cart Each Shipping Group in the Ca…" at bounding box center [784, 379] width 286 height 28
select select "LOCATION"
click at [641, 366] on select "Each Shipment in the Cart Each Origin in the Cart Each Shipping Group in the Ca…" at bounding box center [784, 379] width 286 height 28
click at [778, 459] on button "Continue" at bounding box center [784, 456] width 82 height 26
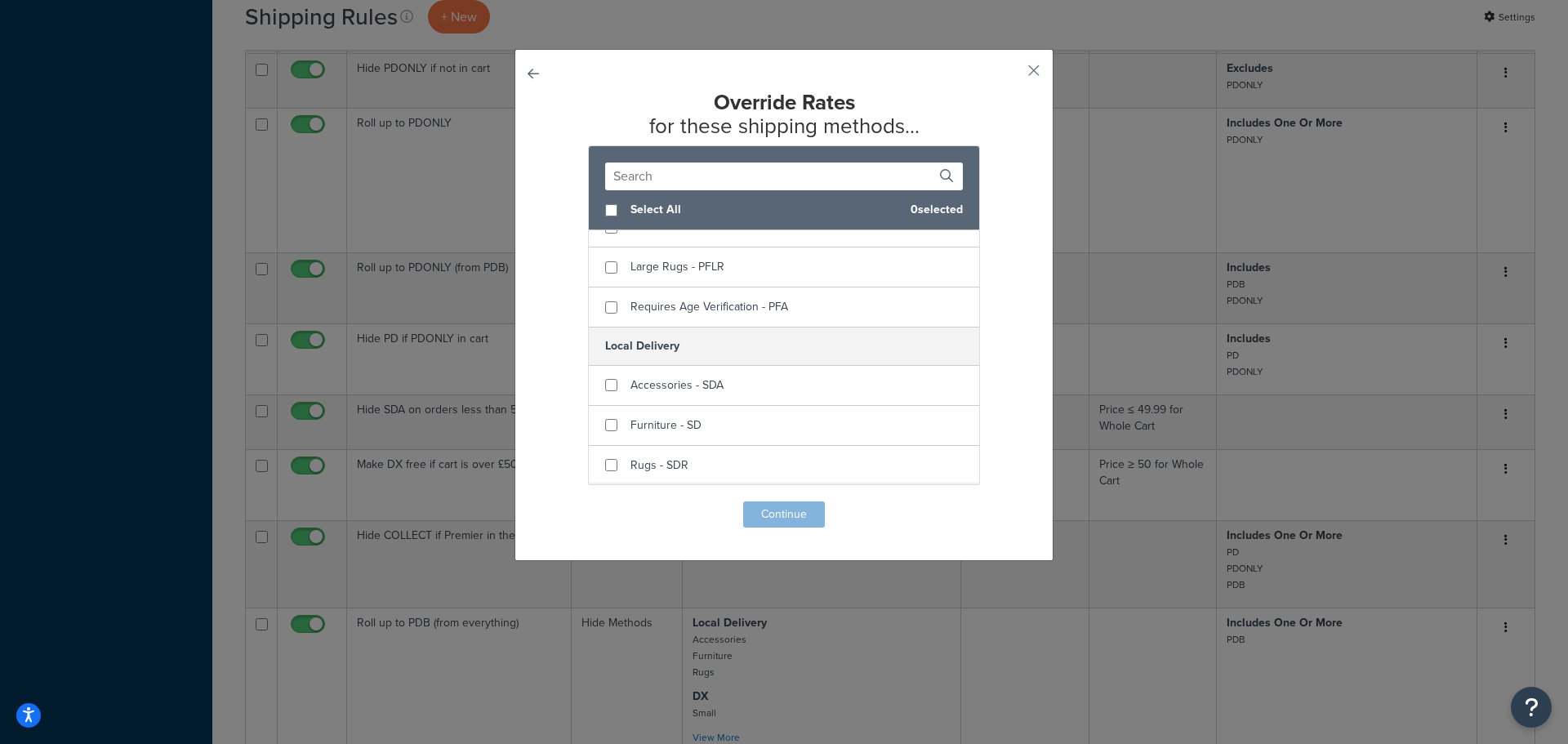
scroll to position [245, 0]
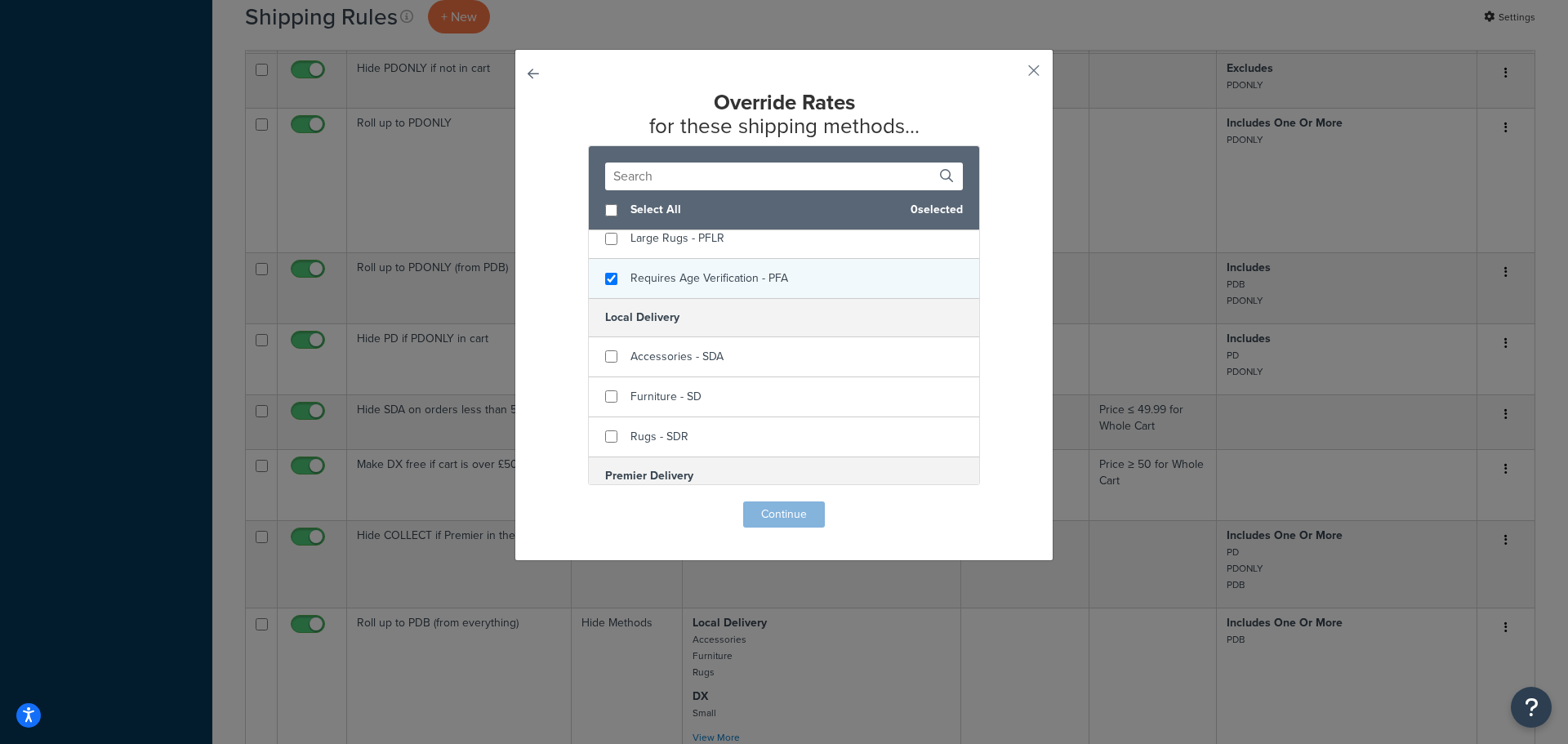
checkbox input "true"
click at [752, 284] on span "Requires Age Verification - PFA" at bounding box center [709, 278] width 157 height 17
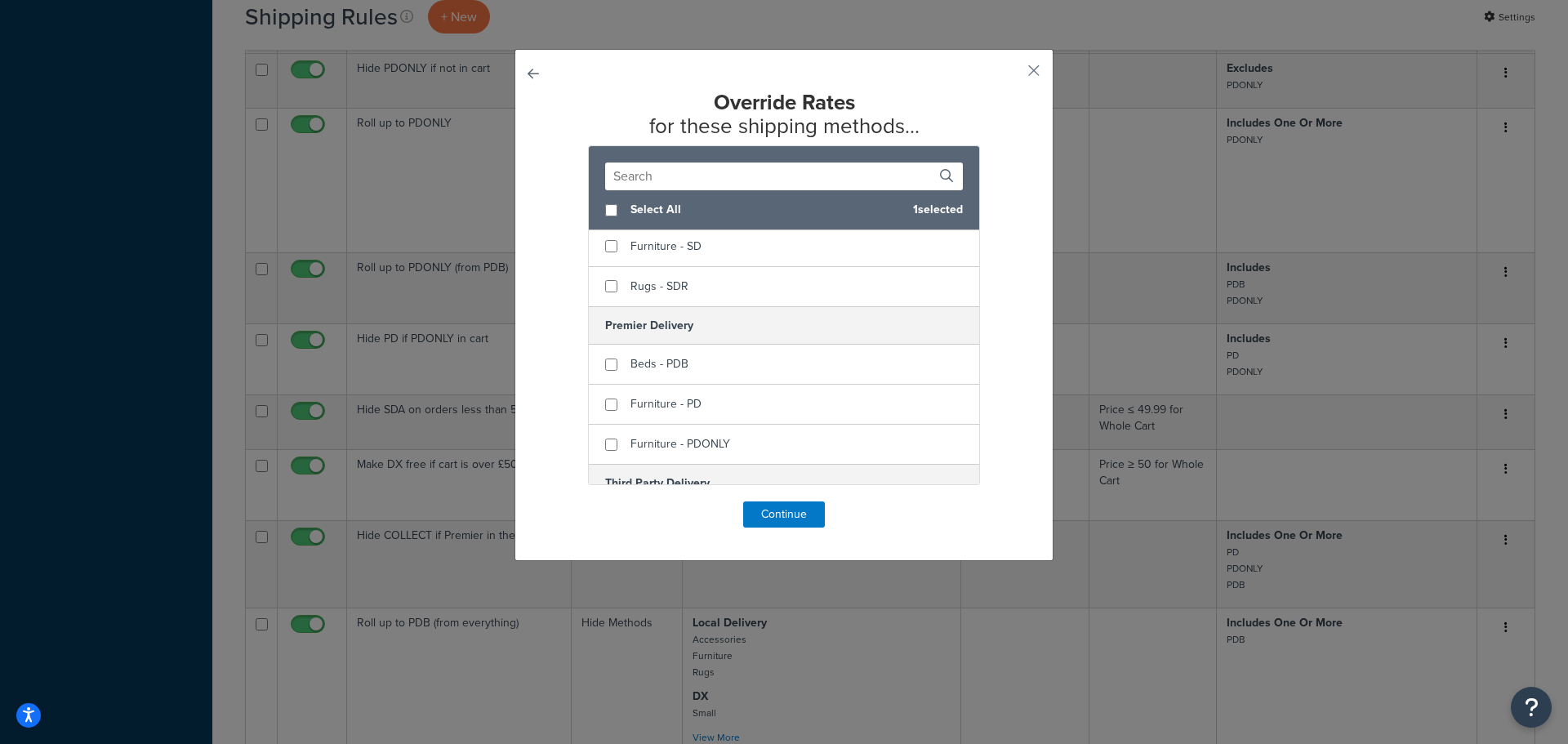
scroll to position [409, 0]
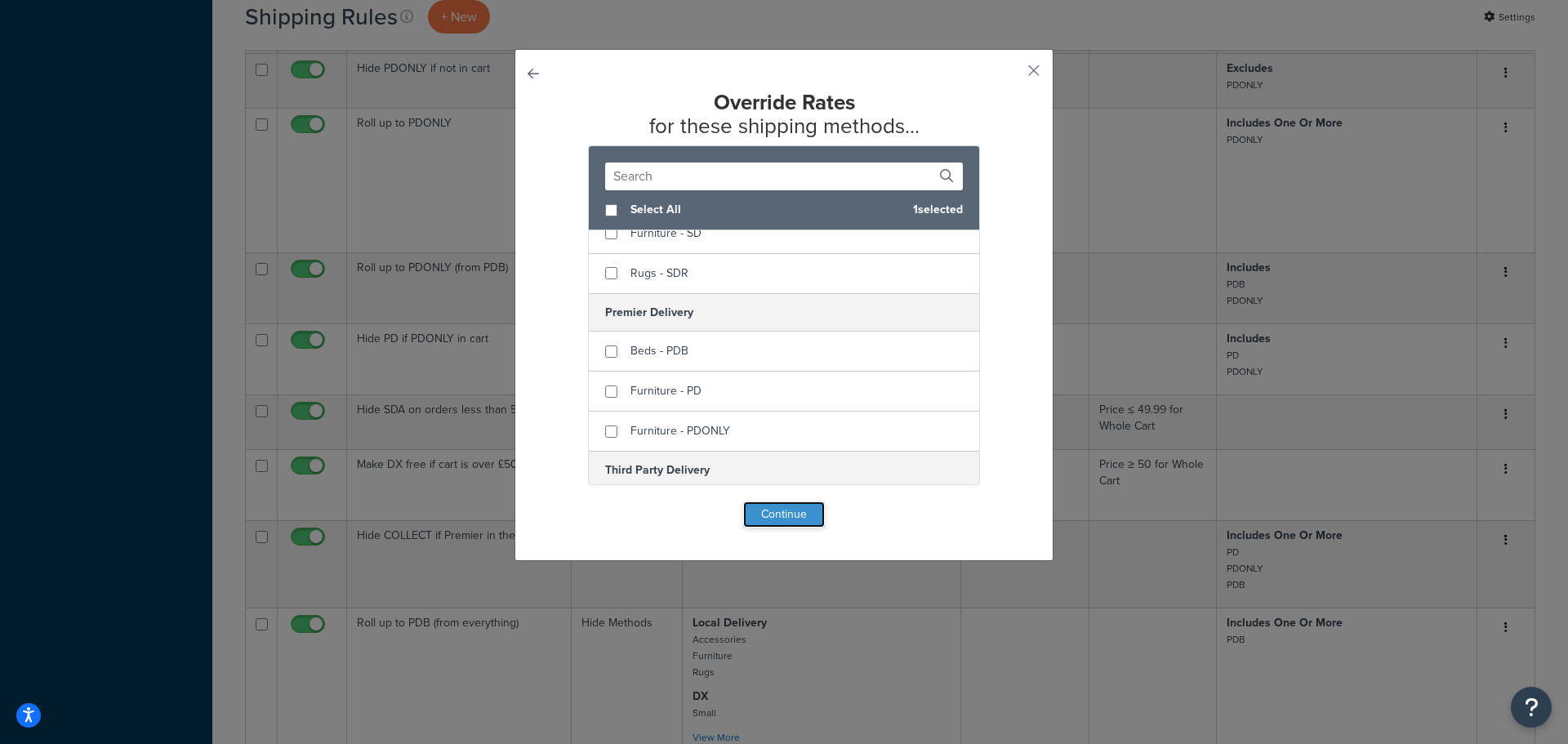
click at [792, 518] on button "Continue" at bounding box center [784, 515] width 82 height 26
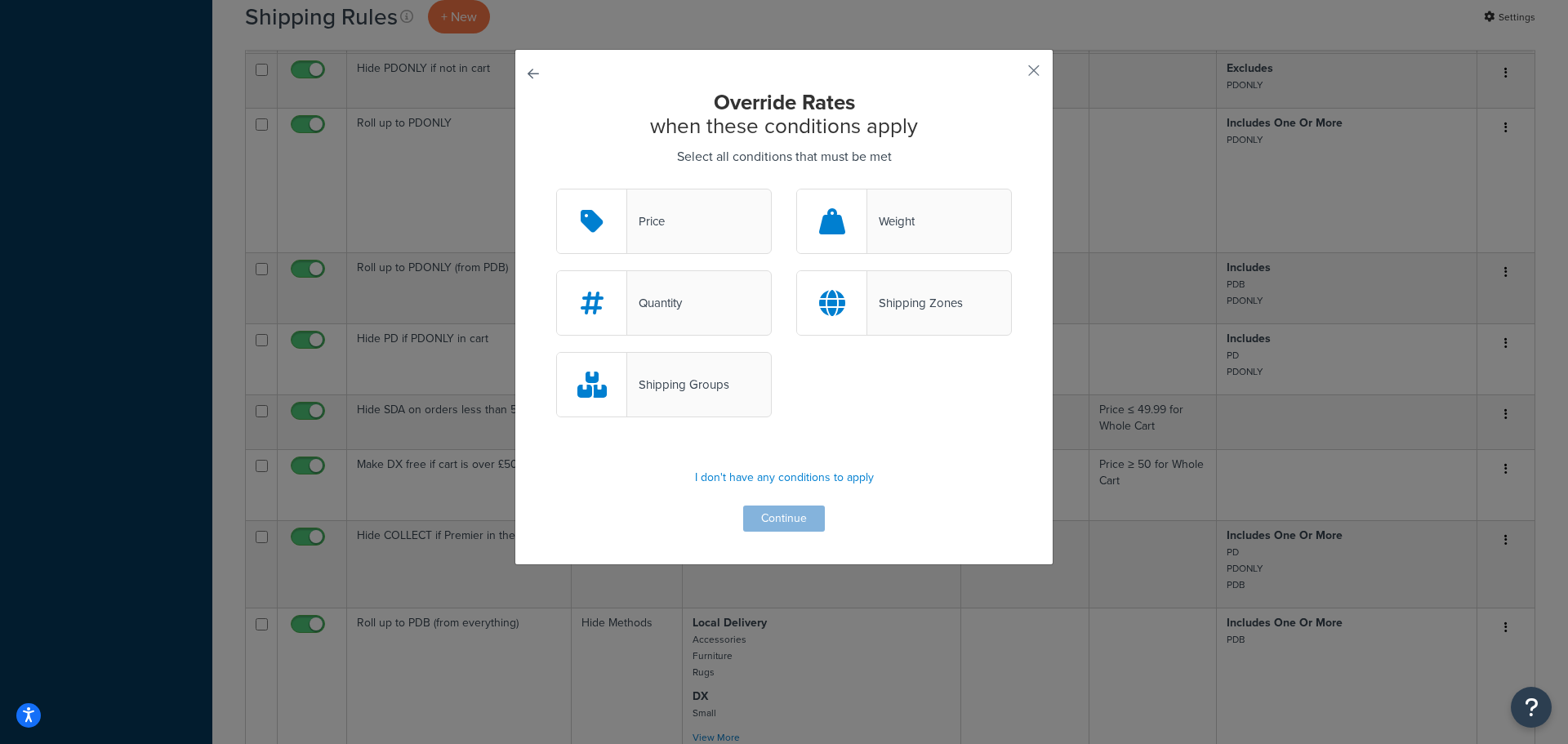
click at [712, 231] on div "Price" at bounding box center [663, 221] width 216 height 65
click at [0, 0] on input "Price" at bounding box center [0, 0] width 0 height 0
click at [773, 522] on button "Continue" at bounding box center [784, 519] width 82 height 26
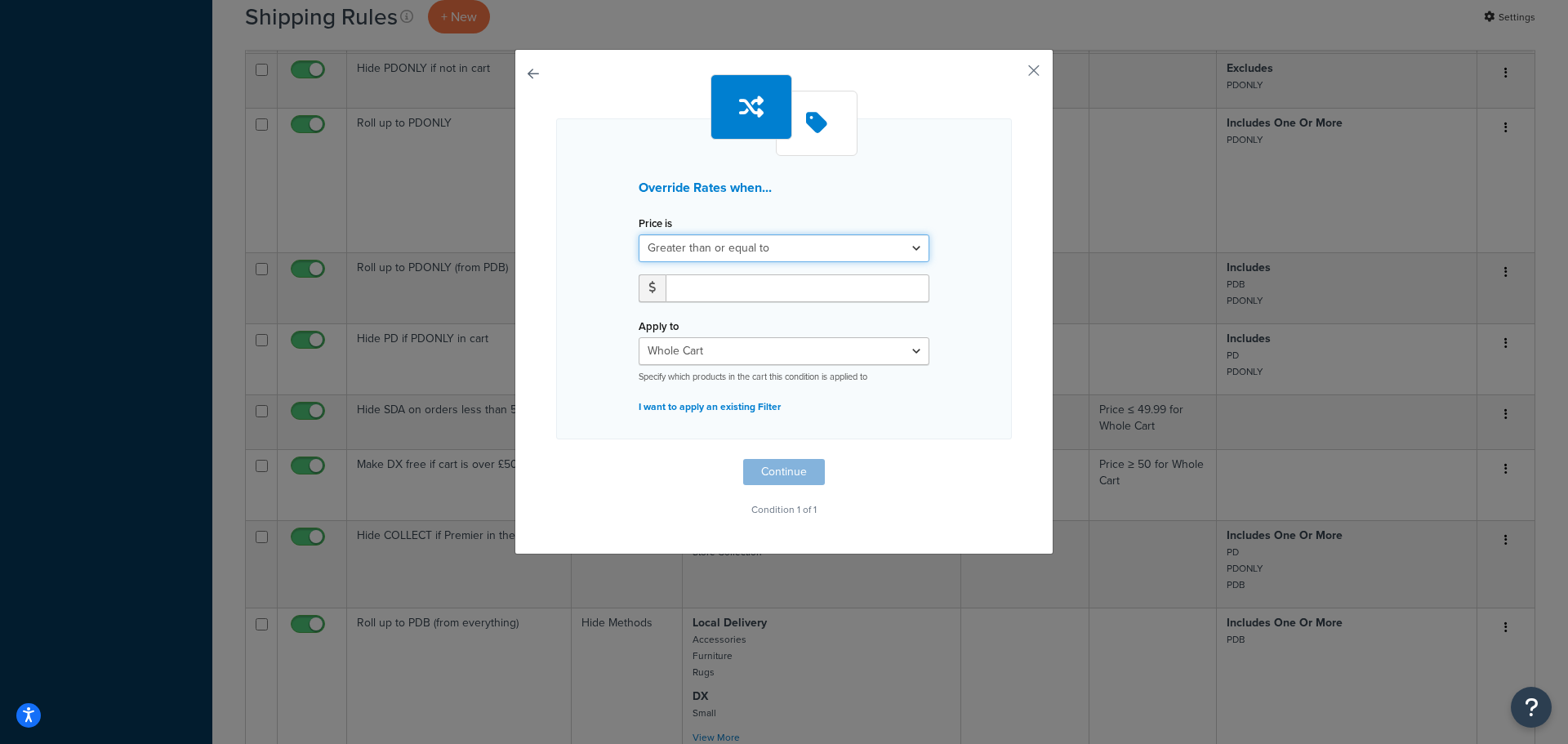
click at [763, 251] on select "Greater than or equal to Between or equal to Less than or equal to" at bounding box center [784, 248] width 291 height 28
click at [752, 262] on div "Price is Greater than or equal to Between or equal to Less than or equal to" at bounding box center [784, 263] width 316 height 103
click at [742, 295] on input "number" at bounding box center [798, 288] width 264 height 28
type input "50"
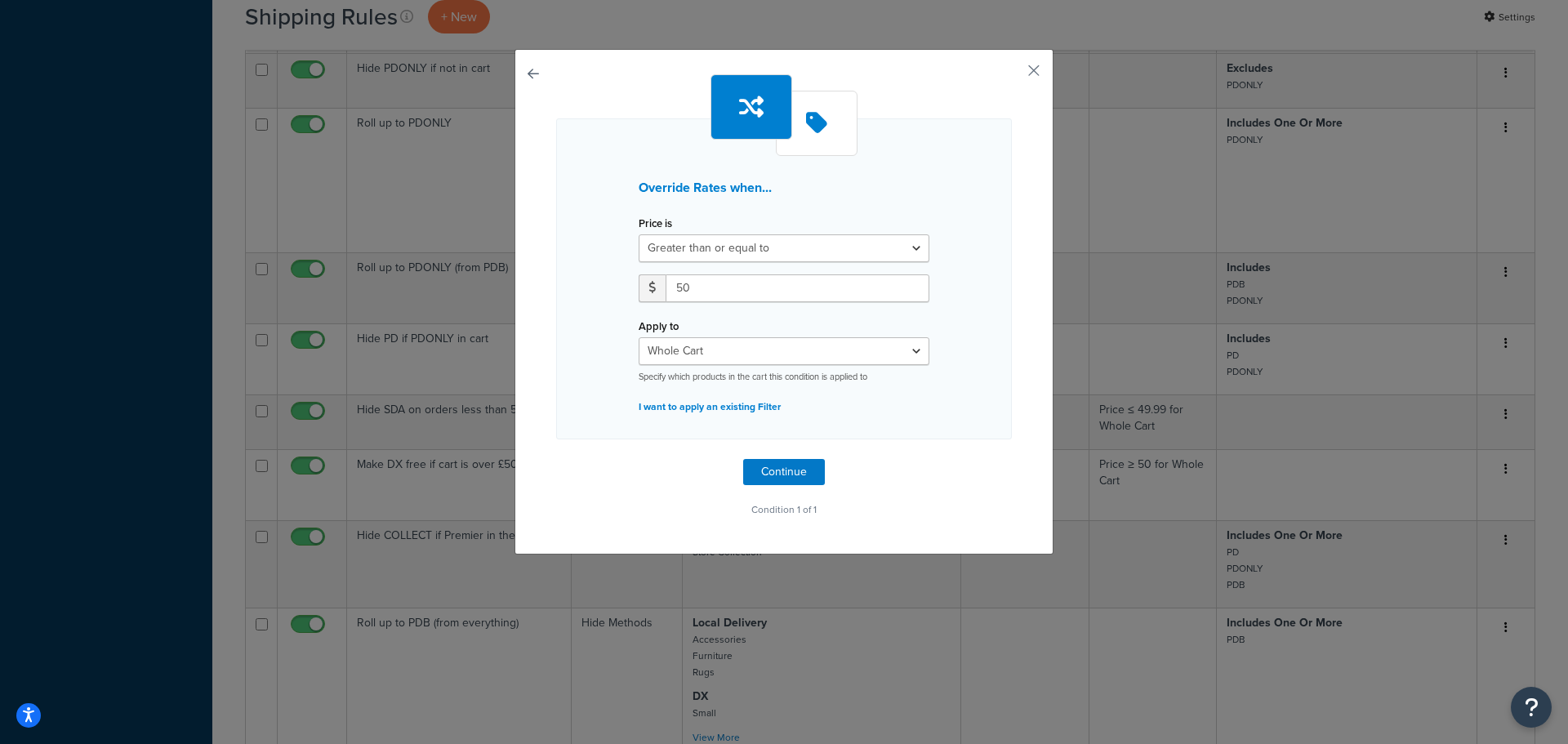
click at [946, 314] on div "Override Rates when... Price is Greater than or equal to Between or equal to Le…" at bounding box center [784, 278] width 456 height 321
click at [792, 466] on button "Continue" at bounding box center [784, 472] width 82 height 26
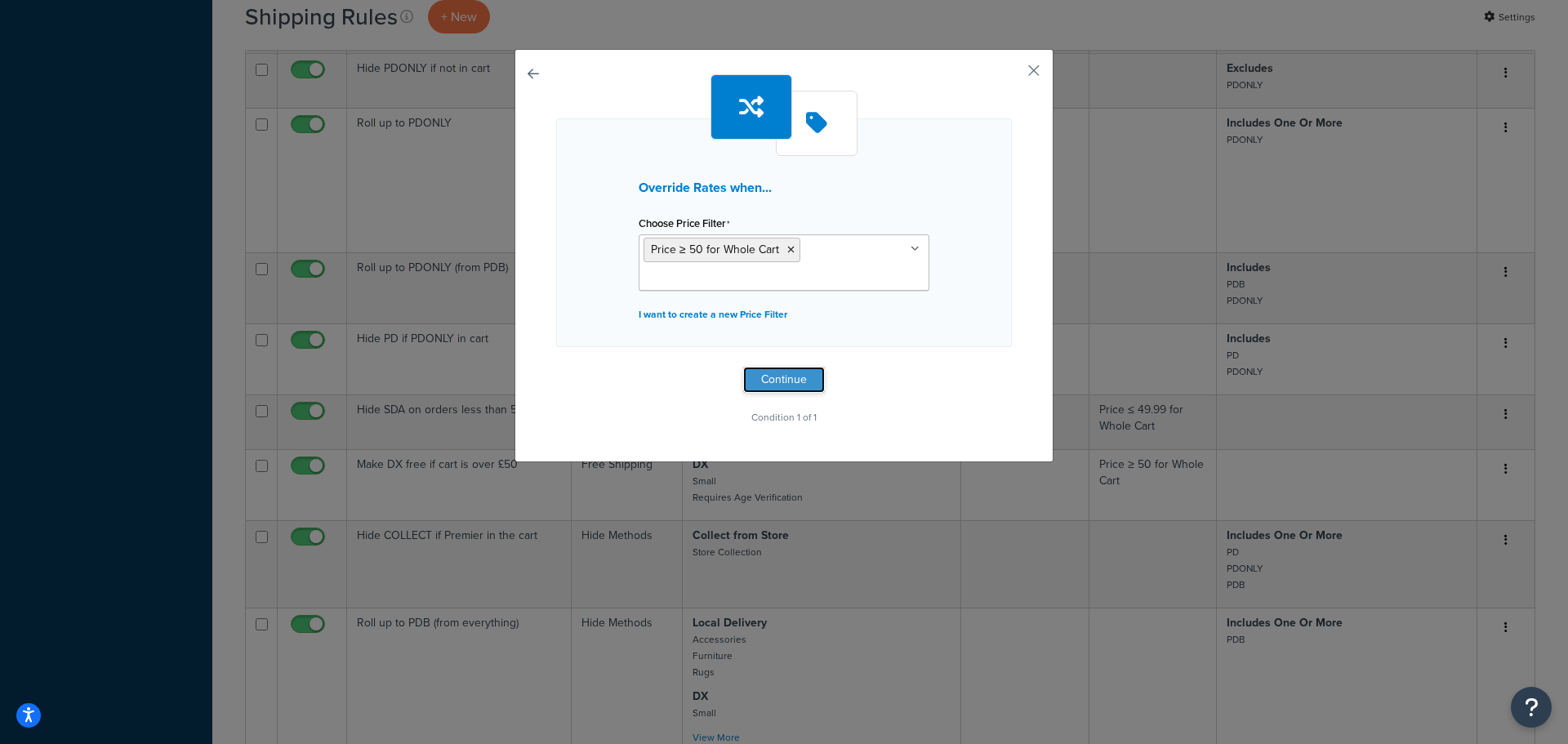
click at [777, 383] on button "Continue" at bounding box center [784, 379] width 82 height 26
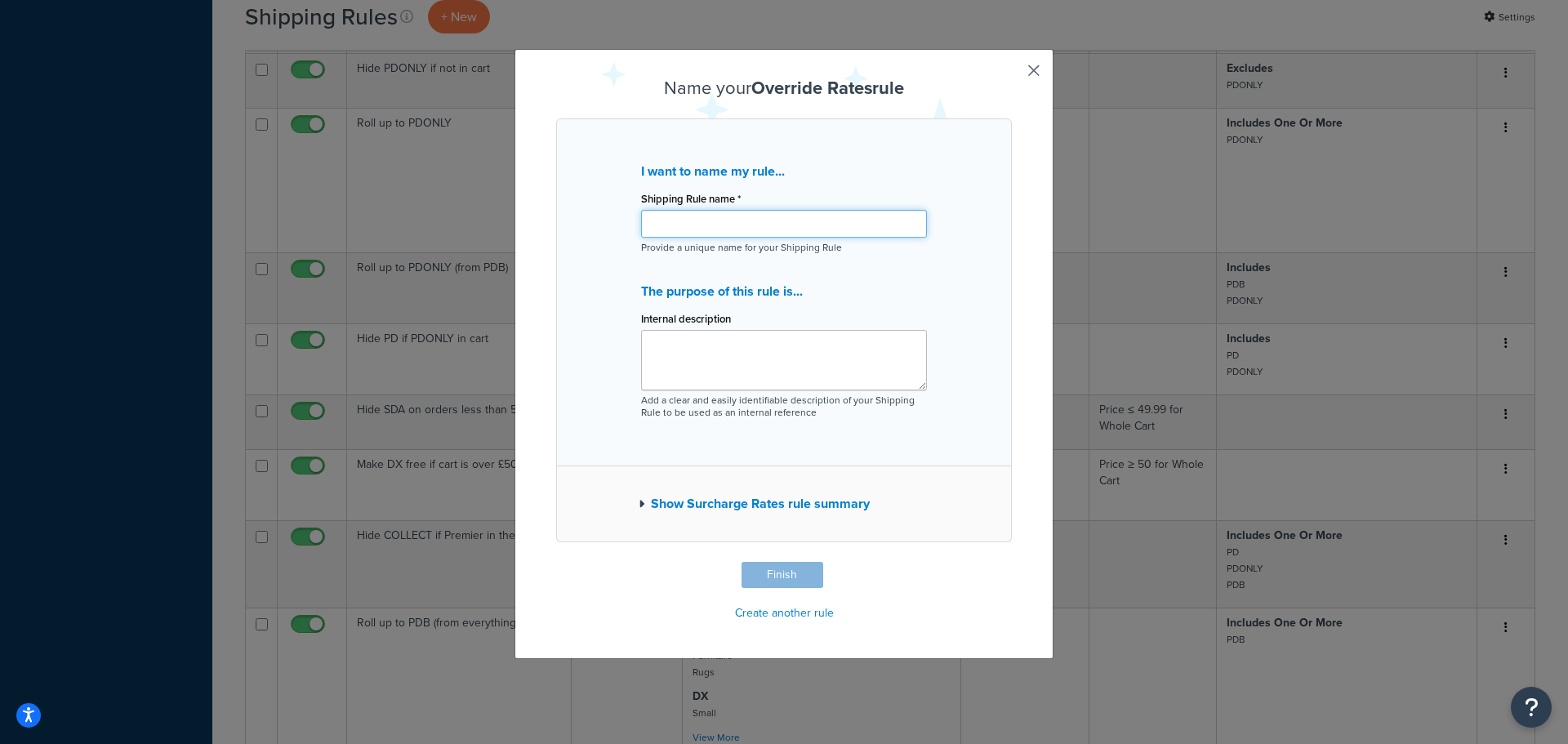
click at [753, 211] on input "Shipping Rule name *" at bounding box center [784, 223] width 286 height 28
click at [748, 233] on input "Age Verification - Free Delivery" at bounding box center [784, 223] width 286 height 28
type input "Age Verification - Free Delivery"
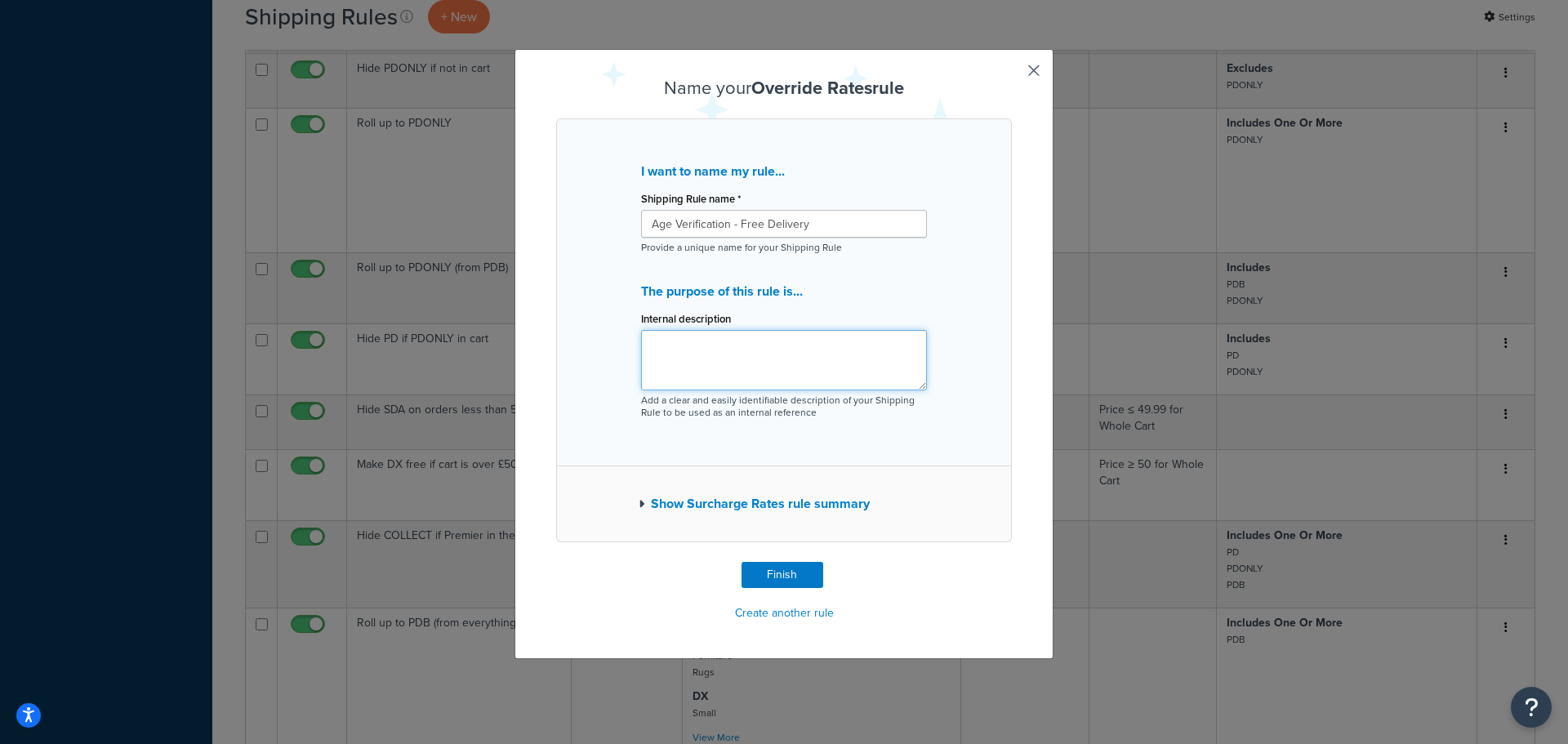
click at [772, 387] on textarea "Internal description" at bounding box center [784, 360] width 286 height 60
paste textarea "Age Verification - Free Delivery"
type textarea "Age Verification - Free Delivery over £50"
click at [783, 566] on button "Finish" at bounding box center [783, 575] width 82 height 26
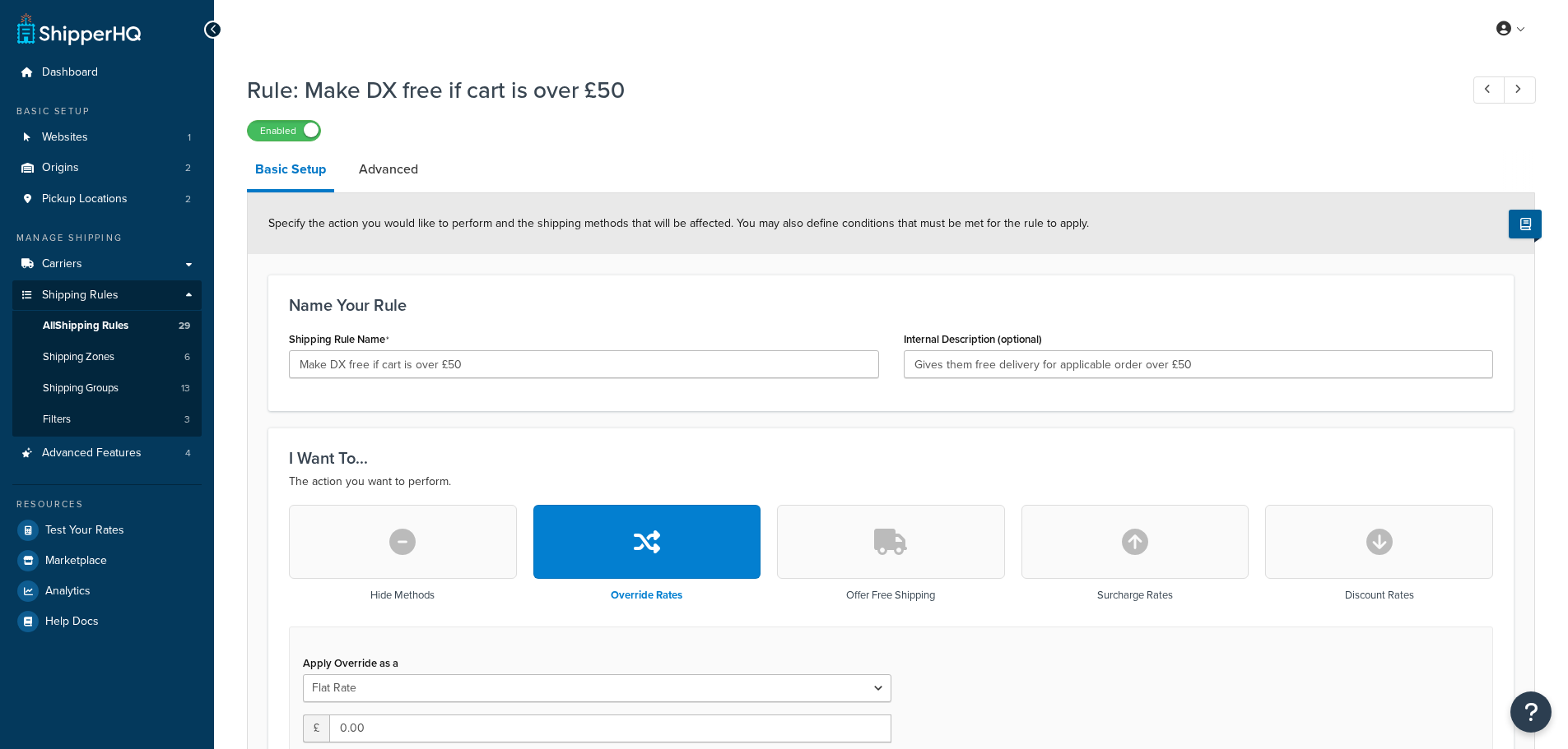
select select "LOCATION"
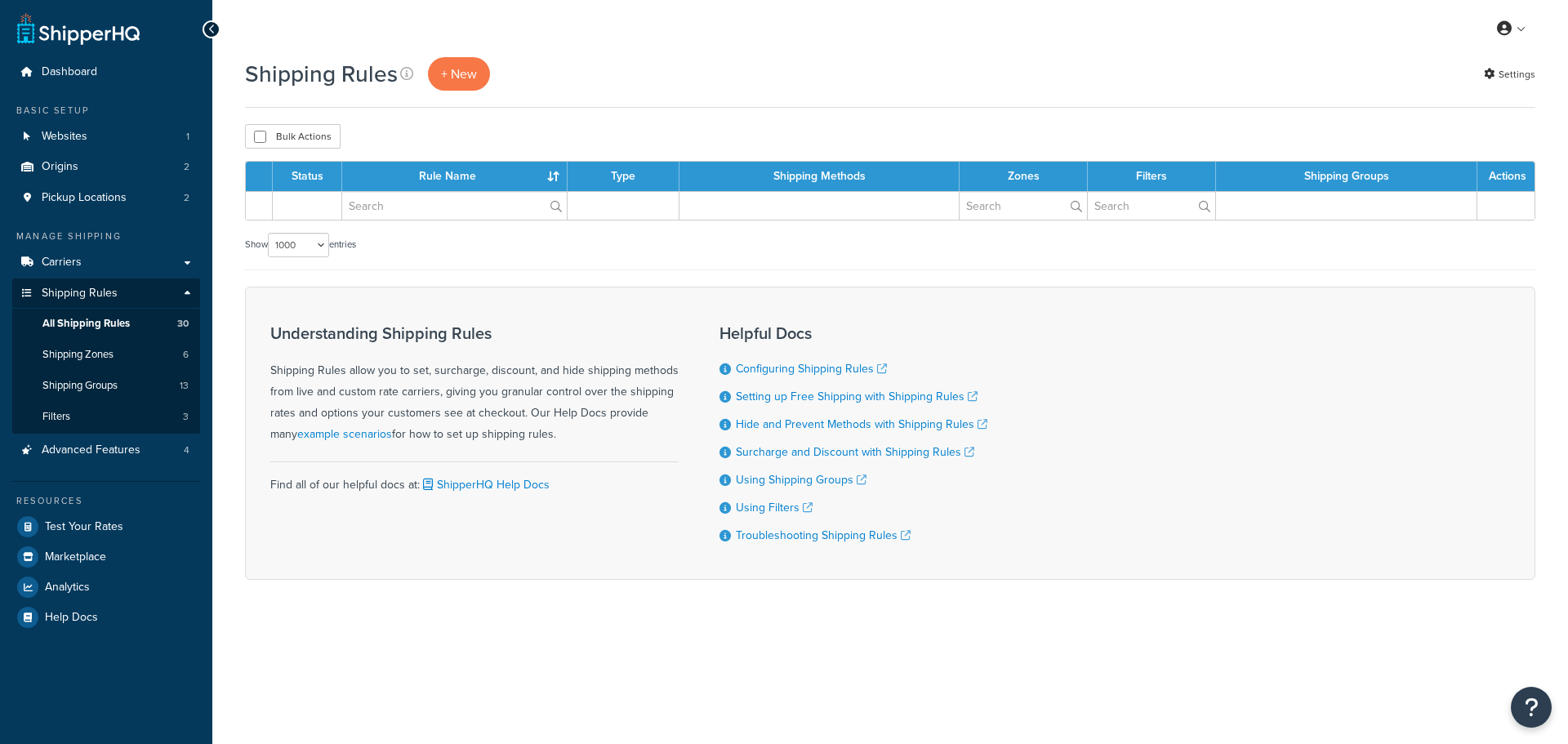
select select "1000"
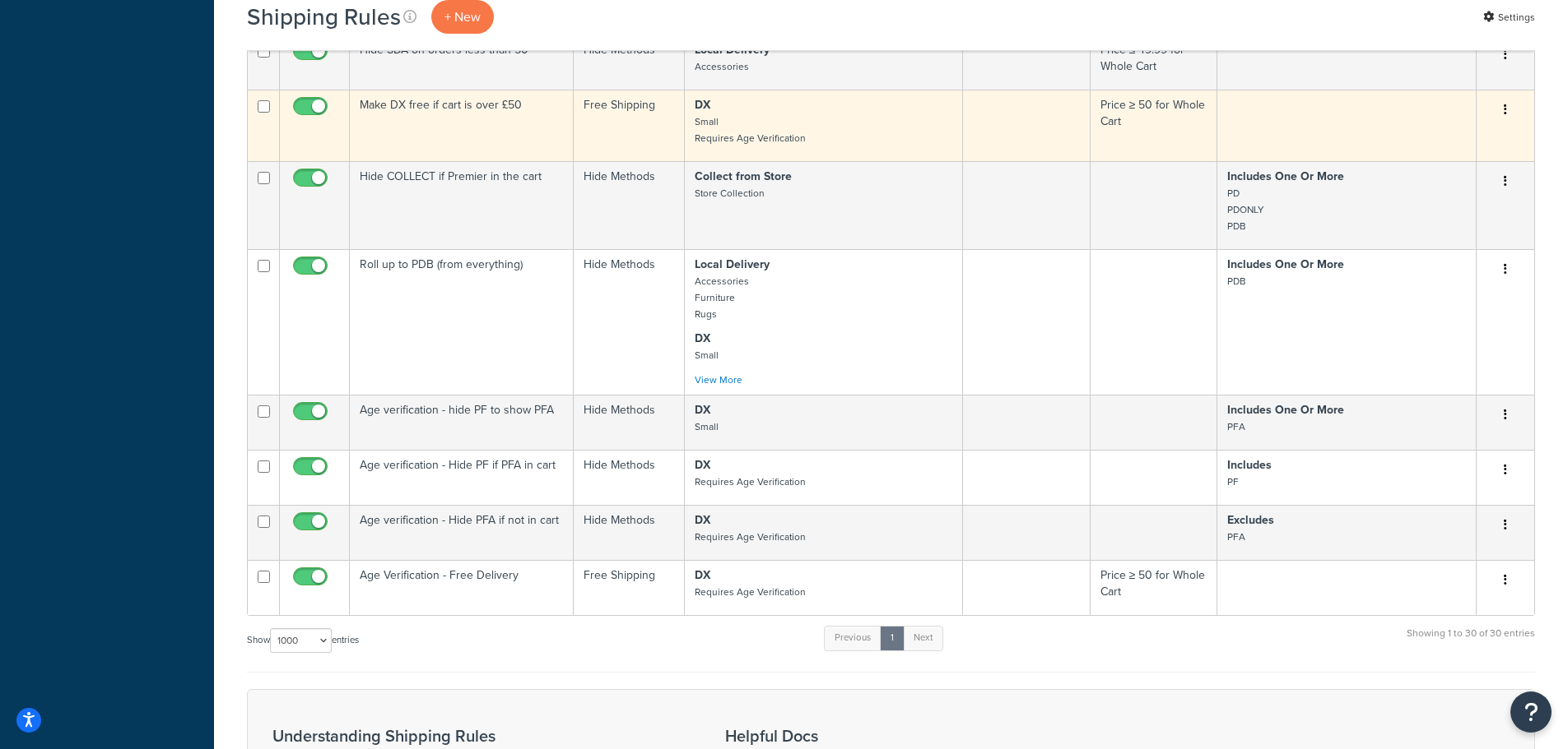
scroll to position [2430, 0]
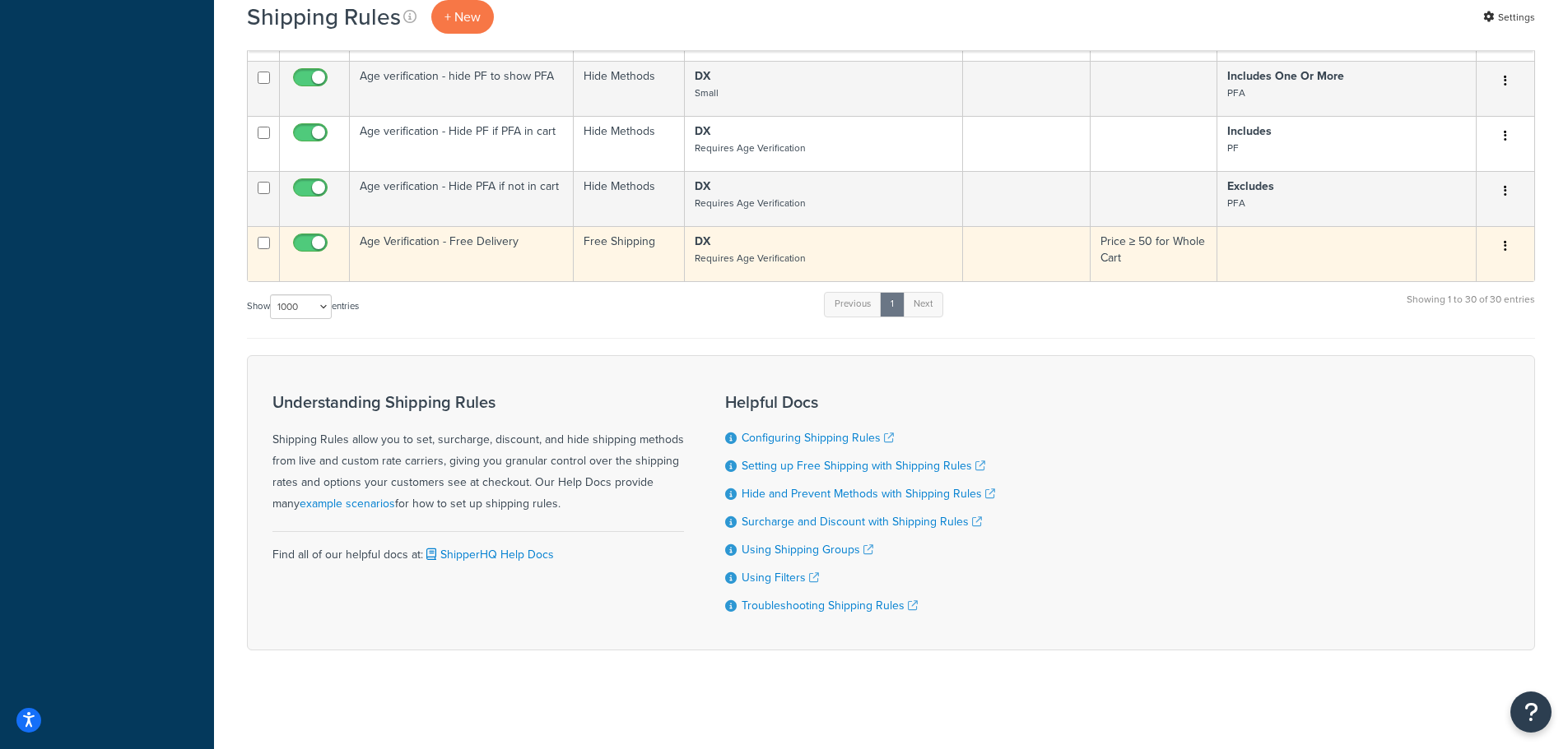
click at [1048, 249] on td at bounding box center [1027, 253] width 128 height 55
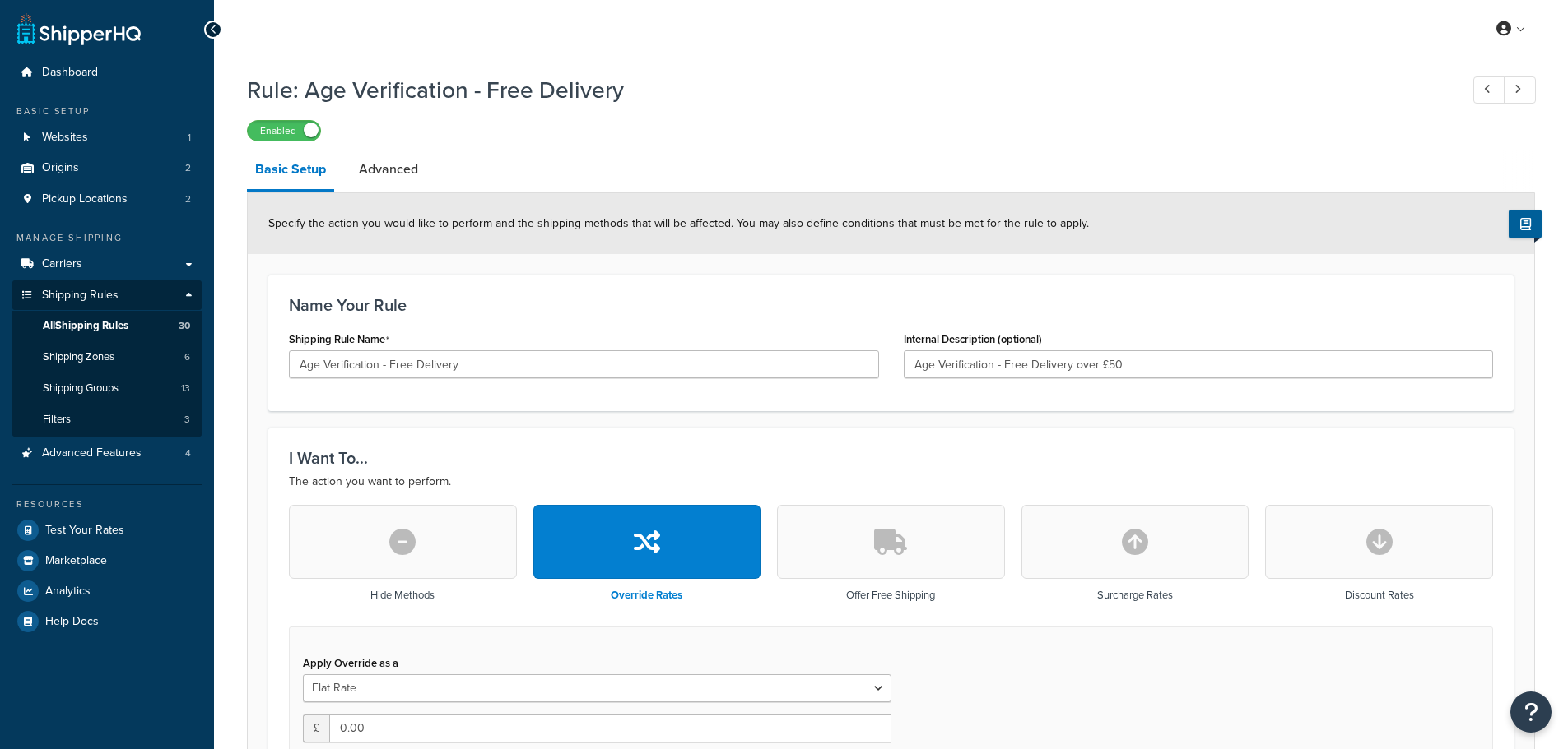
select select "LOCATION"
click at [208, 30] on div at bounding box center [212, 29] width 18 height 18
click at [211, 28] on icon at bounding box center [213, 30] width 8 height 12
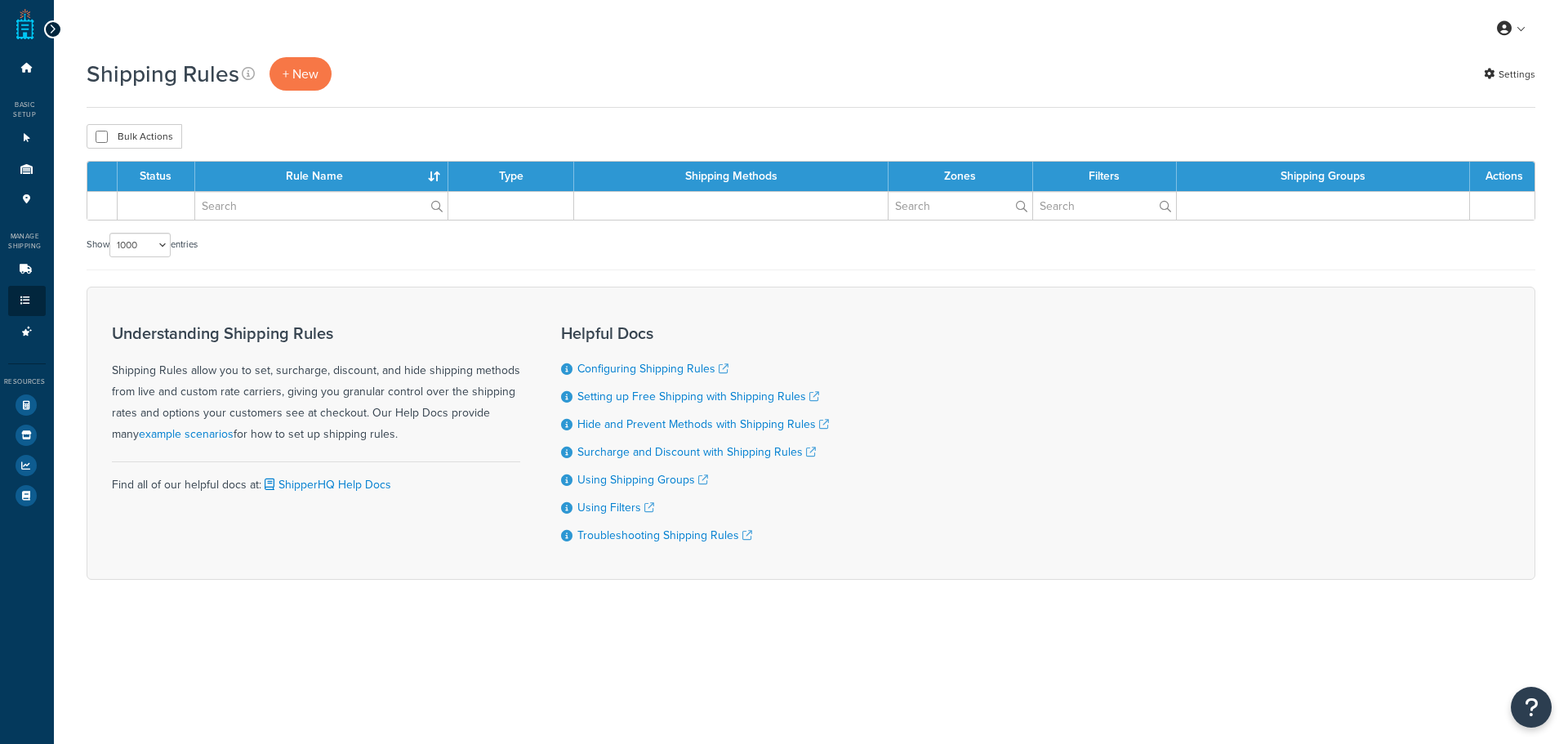
select select "1000"
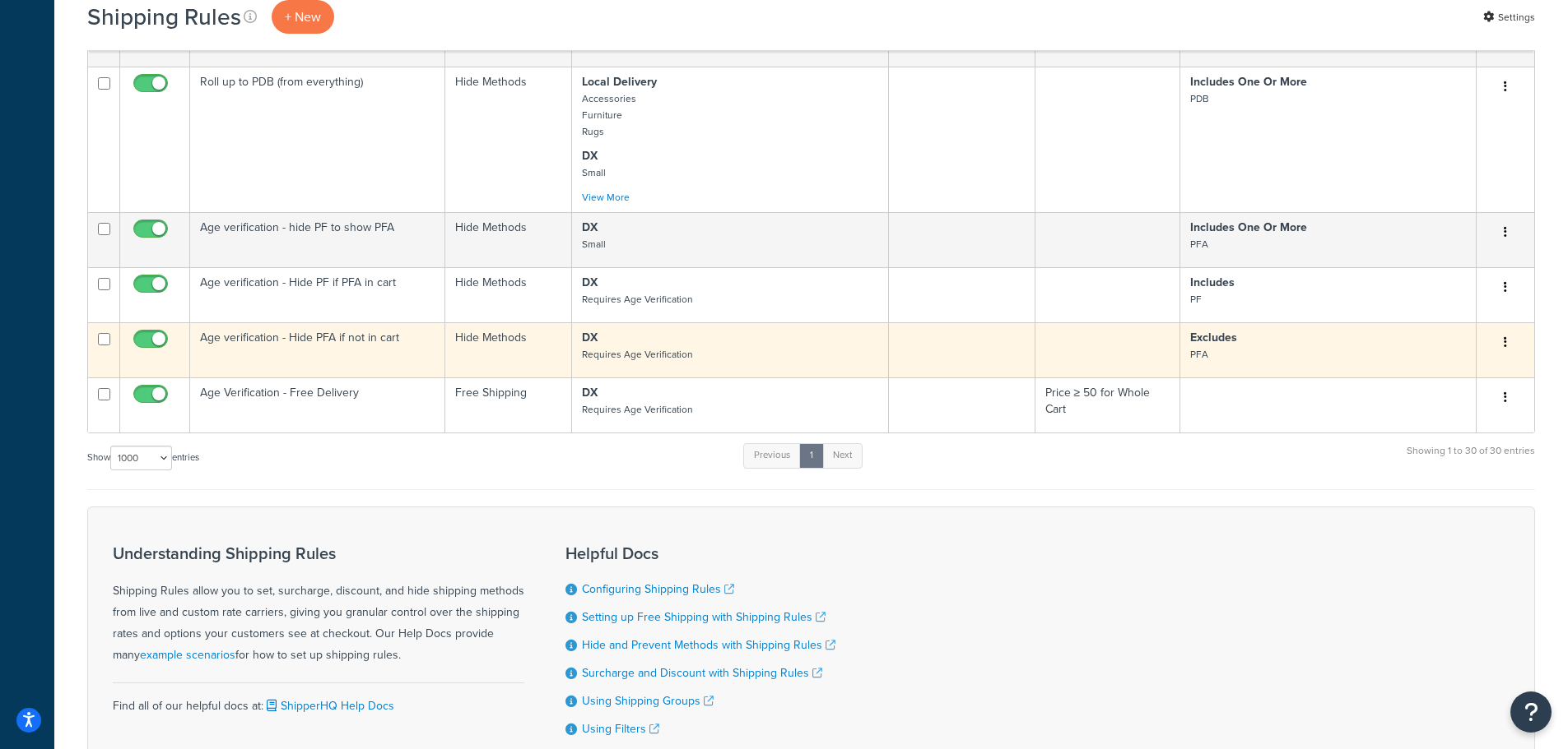
scroll to position [2266, 0]
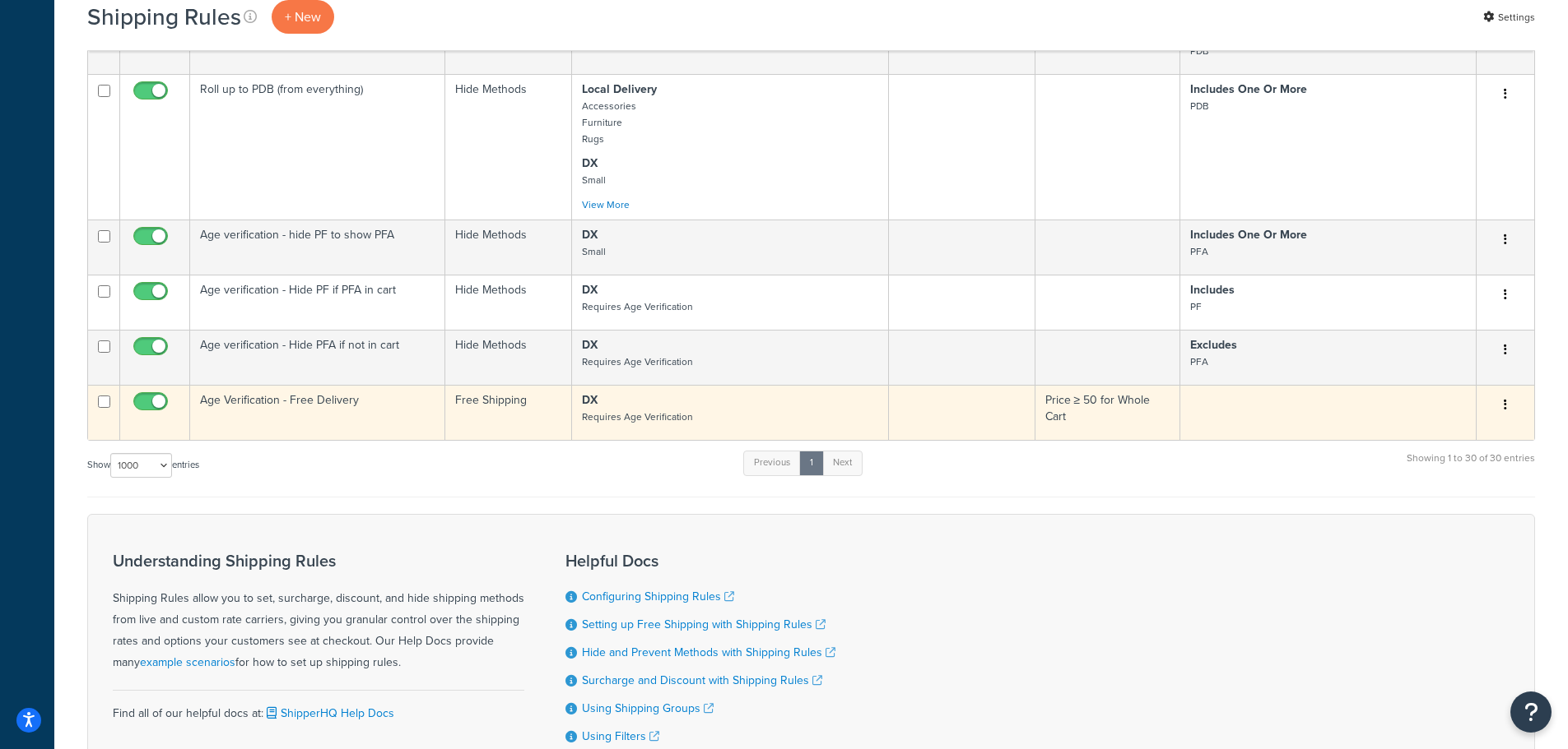
drag, startPoint x: 570, startPoint y: 420, endPoint x: 625, endPoint y: 430, distance: 55.9
click at [570, 420] on td "Free Shipping" at bounding box center [508, 412] width 127 height 55
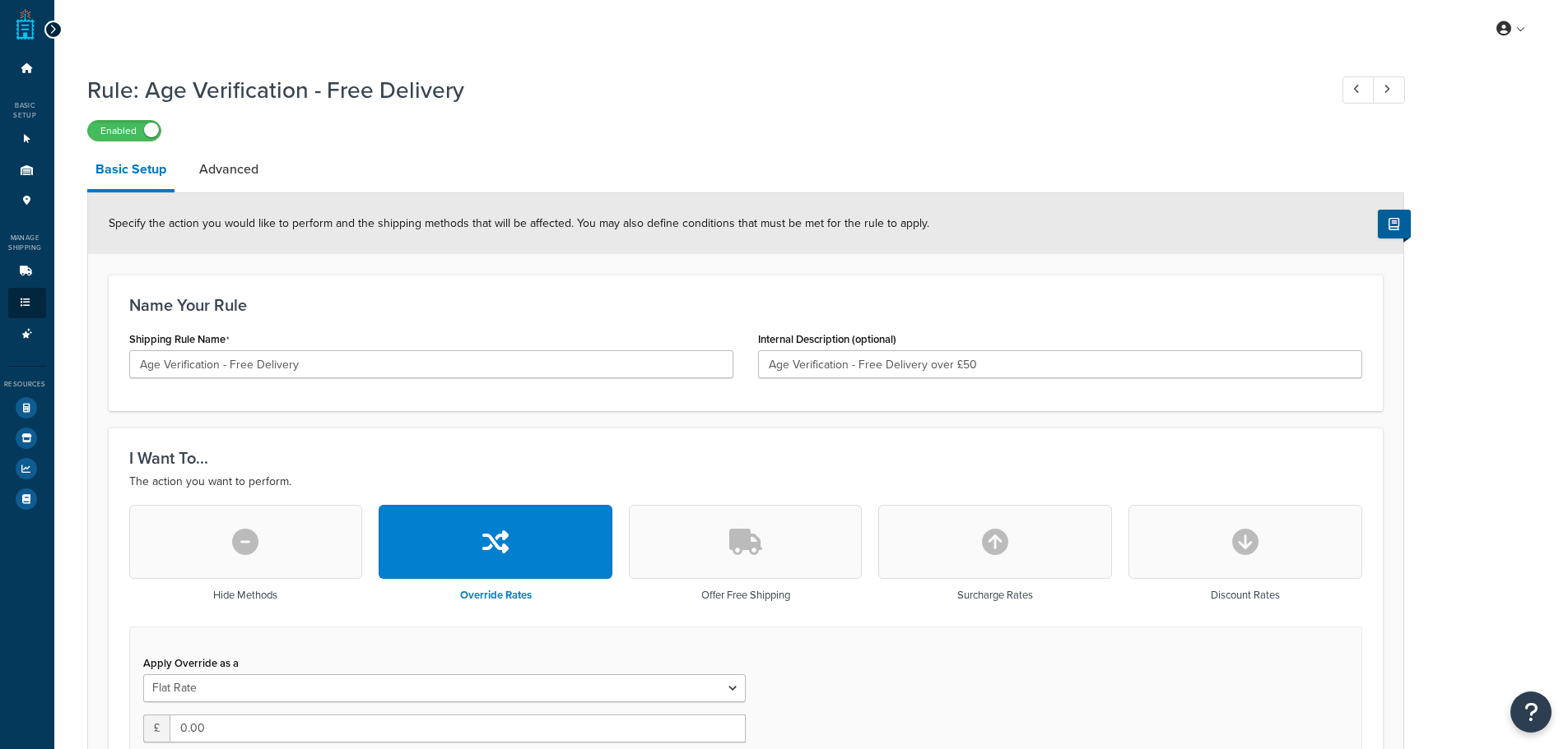
select select "LOCATION"
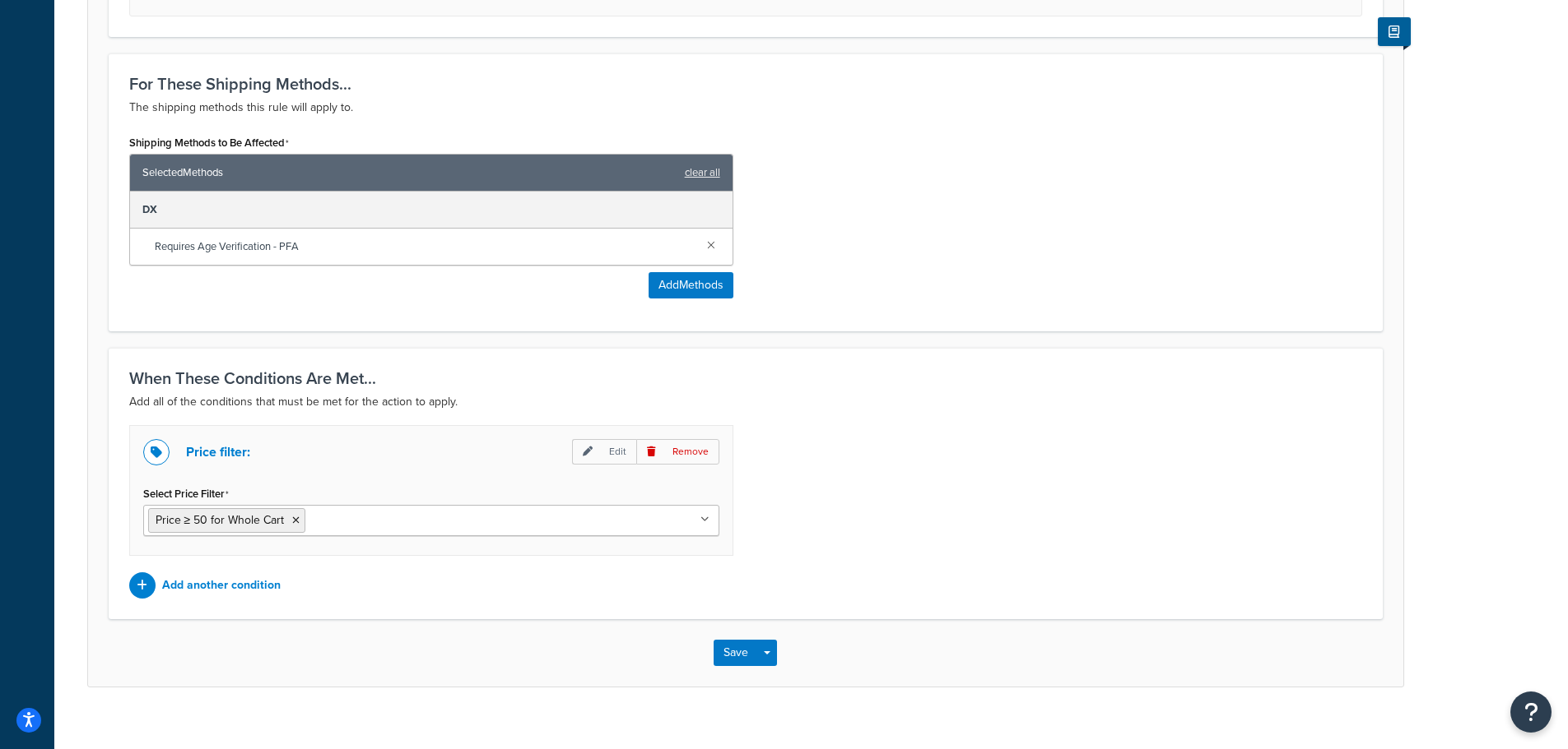
scroll to position [602, 0]
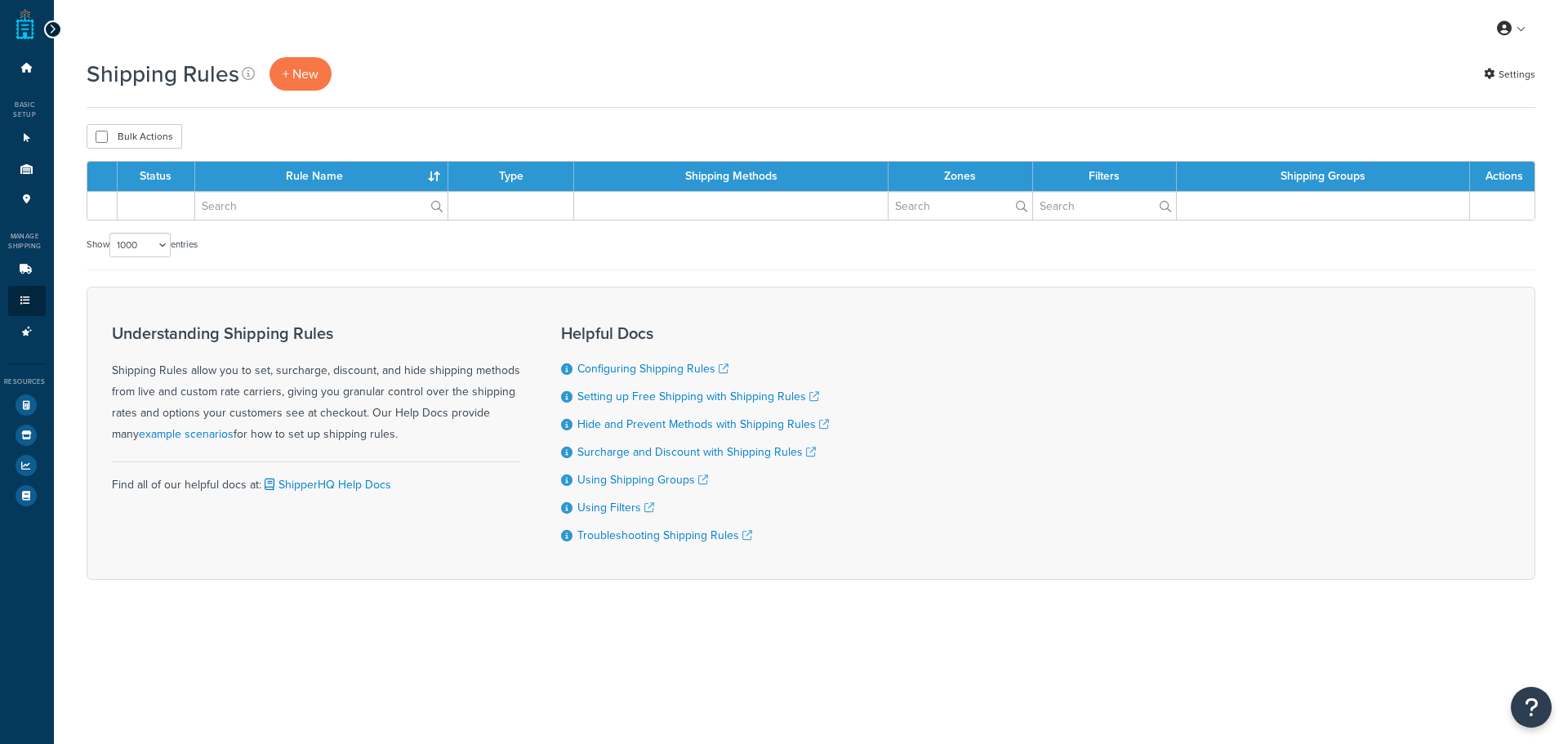
select select "1000"
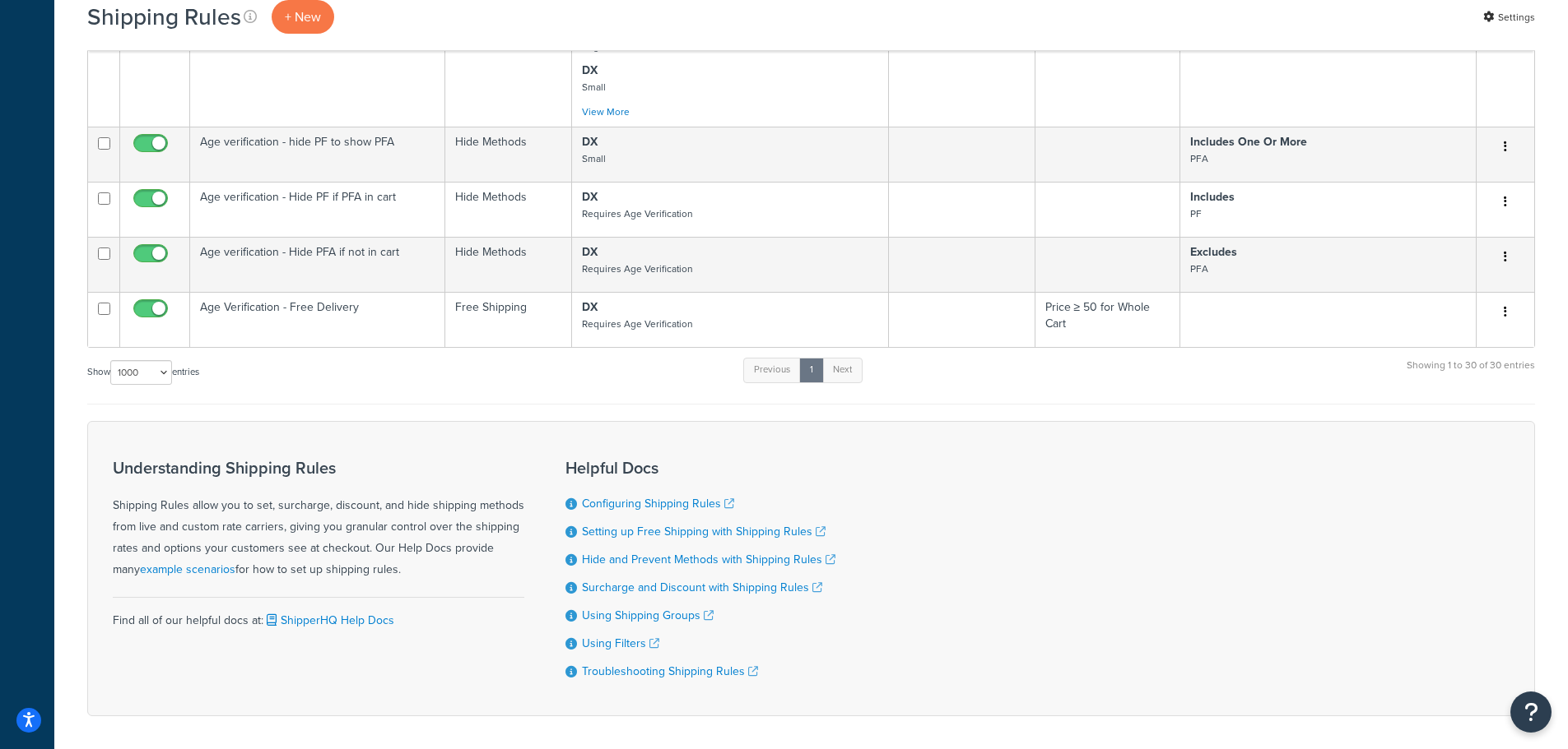
scroll to position [2266, 0]
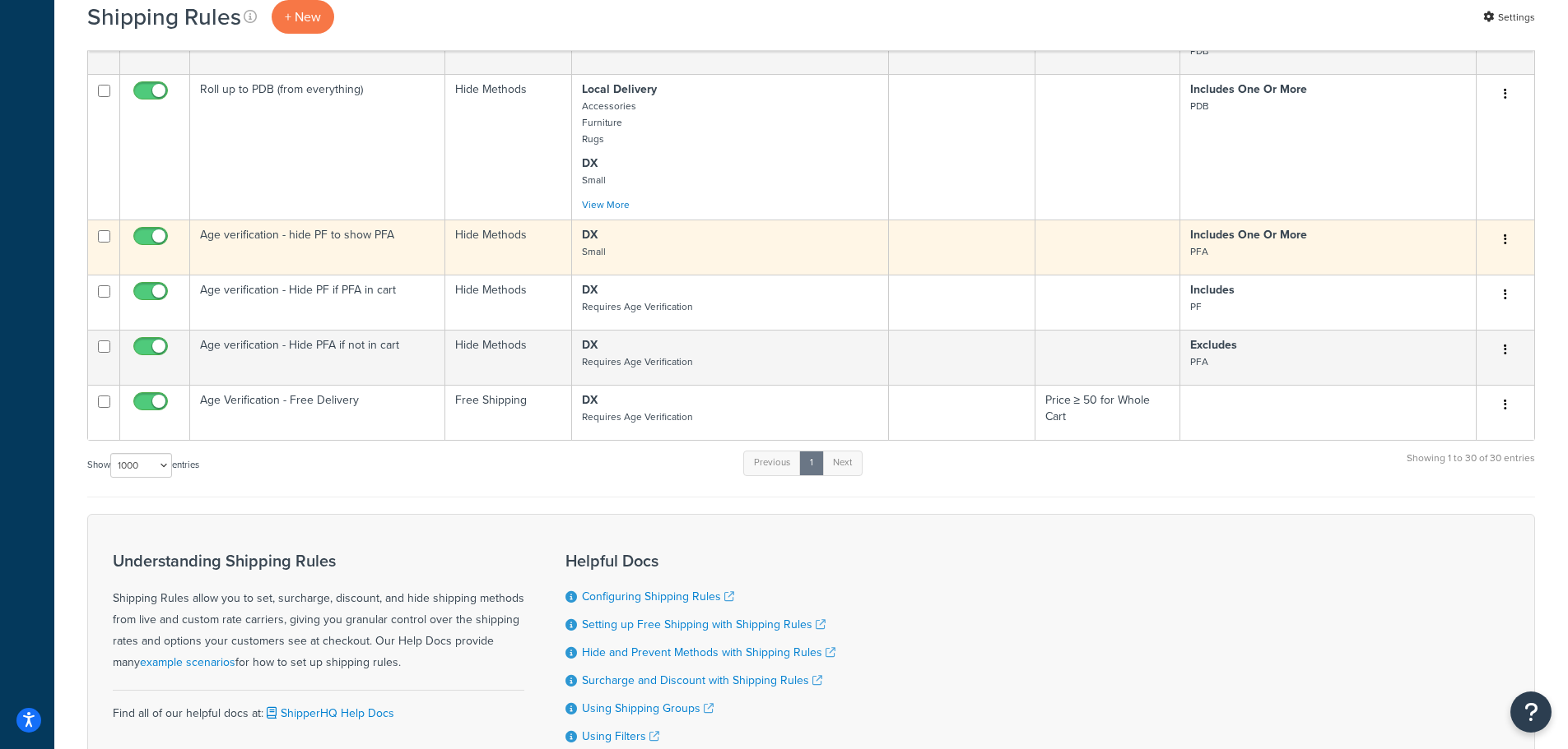
click at [396, 250] on td "Age verification - hide PF to show PFA" at bounding box center [317, 247] width 255 height 55
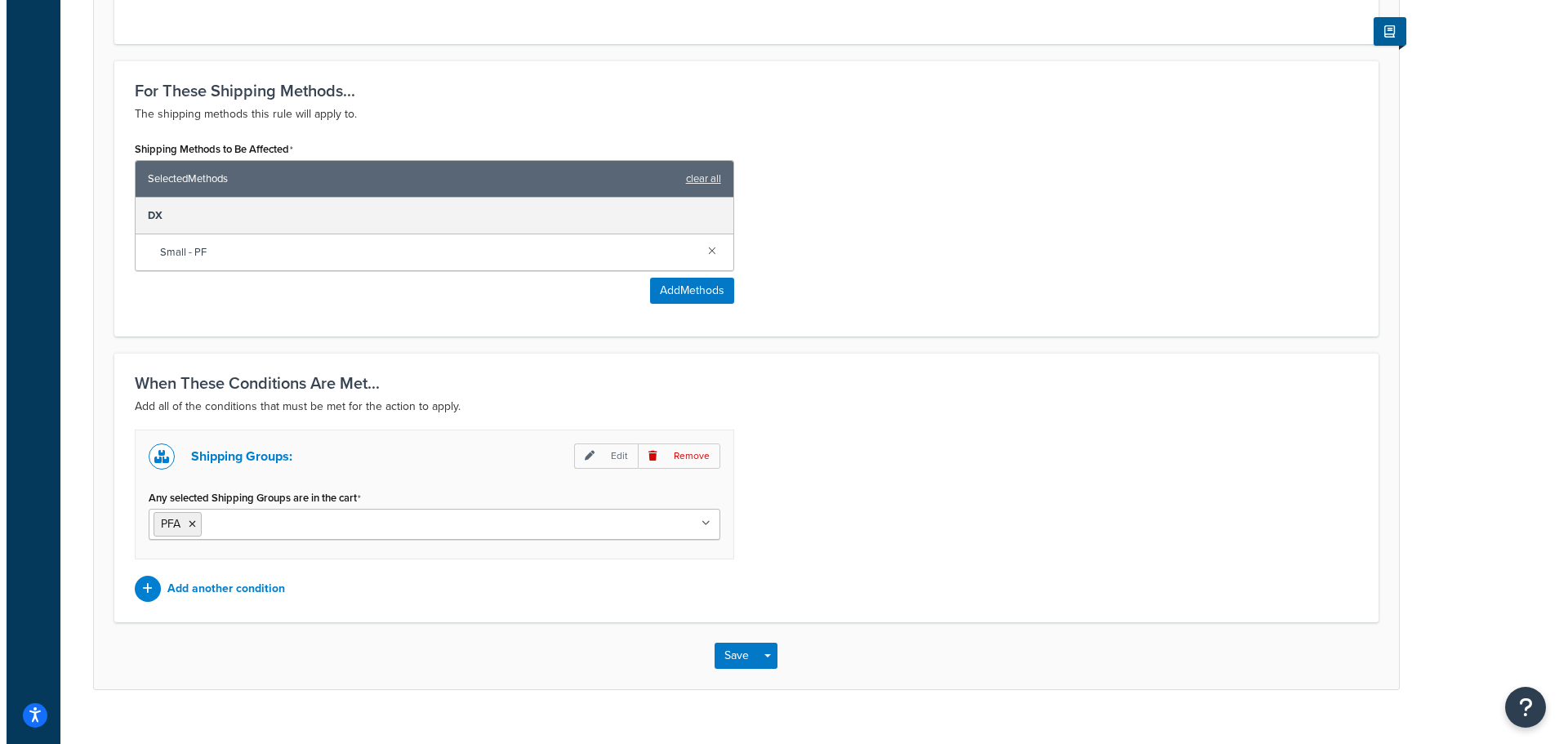
scroll to position [547, 0]
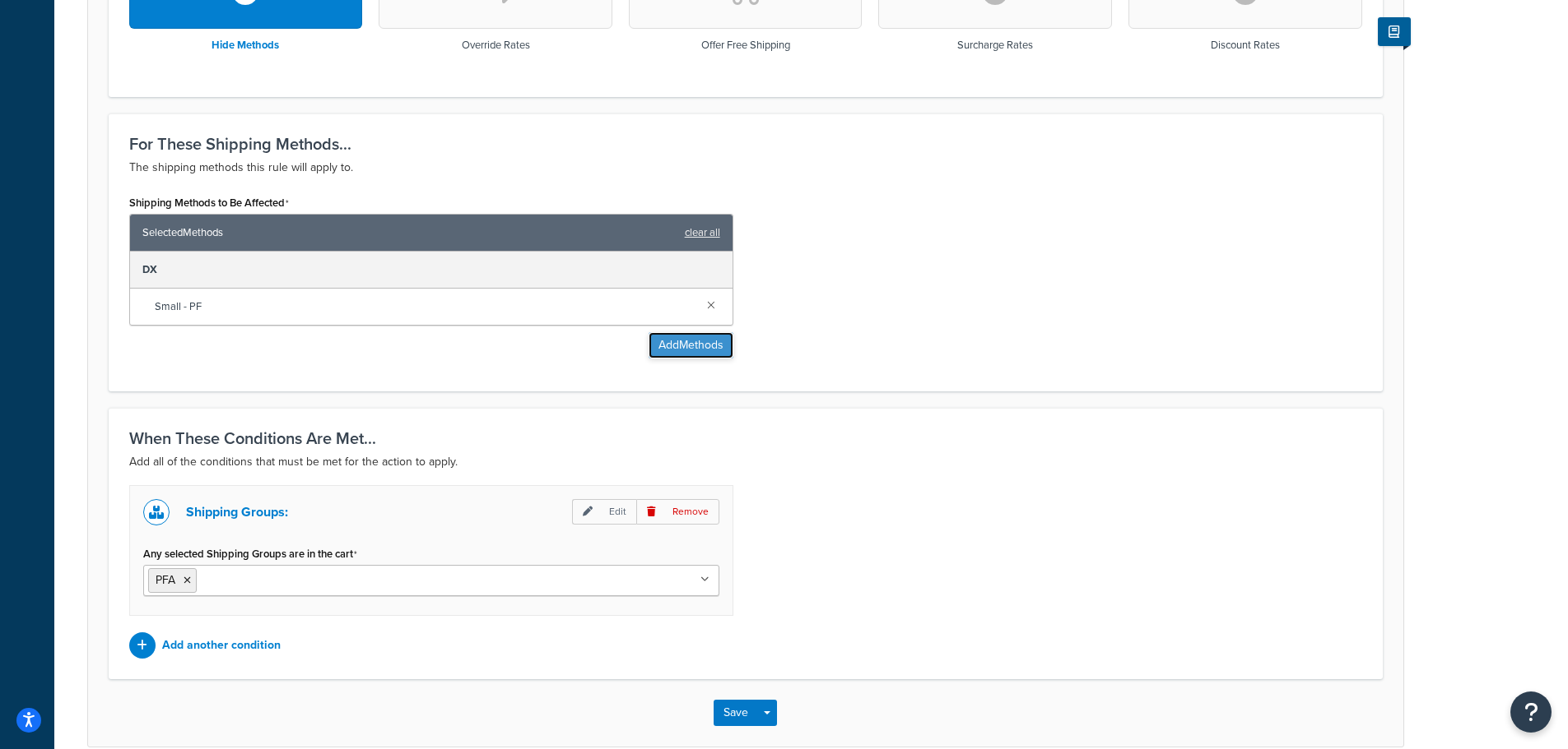
click at [676, 352] on button "Add Methods" at bounding box center [691, 345] width 84 height 26
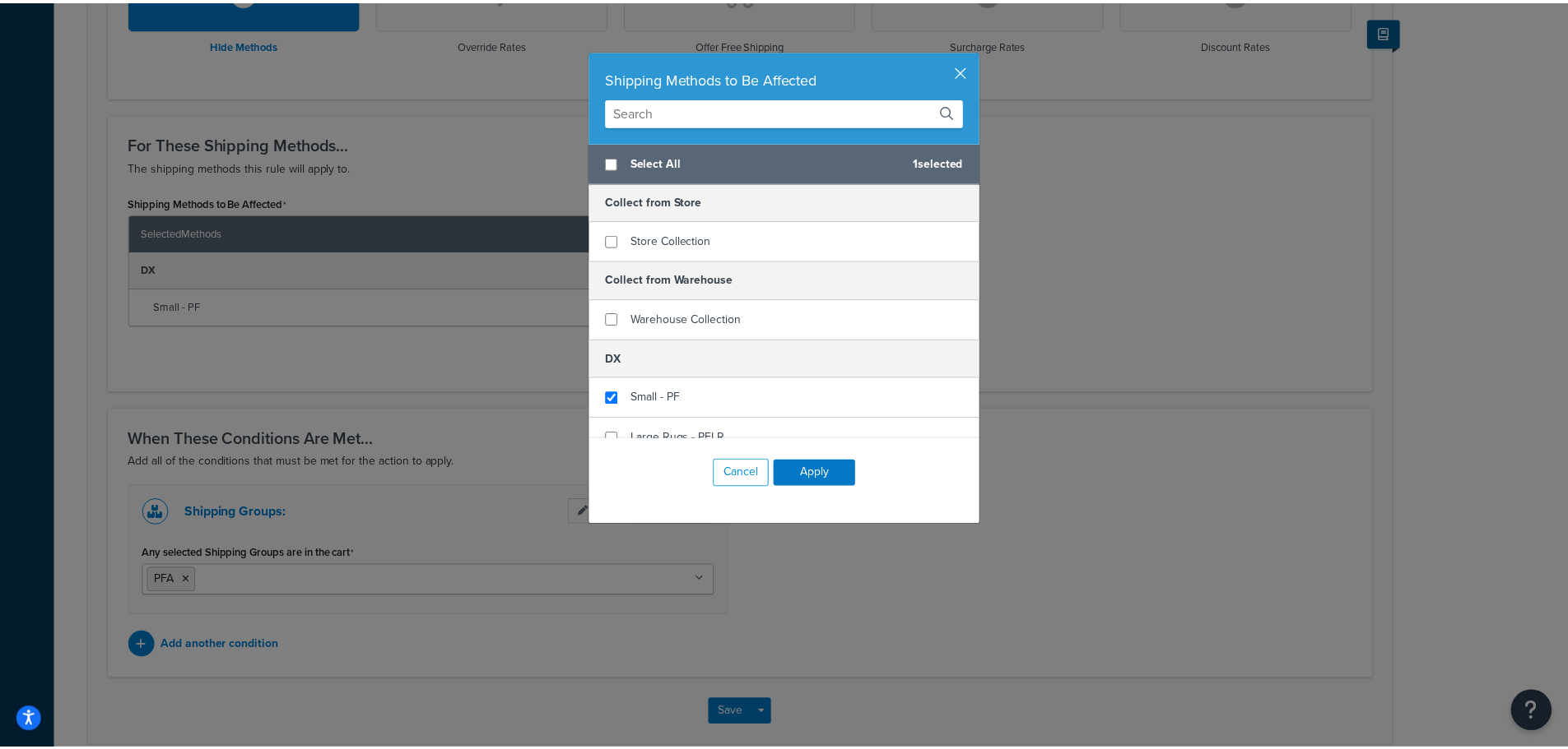
scroll to position [164, 0]
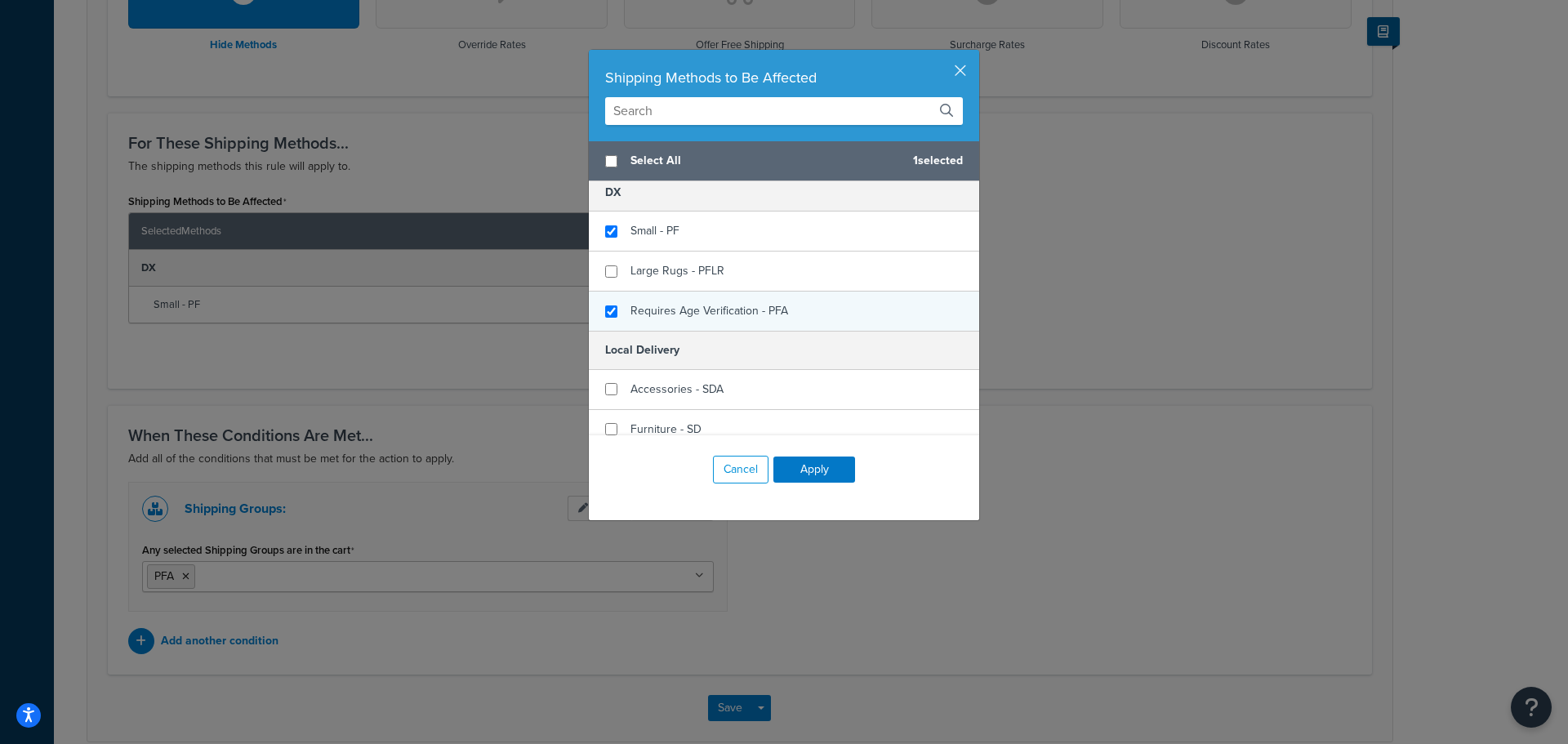
checkbox input "true"
click at [708, 311] on span "Requires Age Verification - PFA" at bounding box center [709, 311] width 157 height 17
click at [828, 466] on button "Apply" at bounding box center [814, 470] width 82 height 26
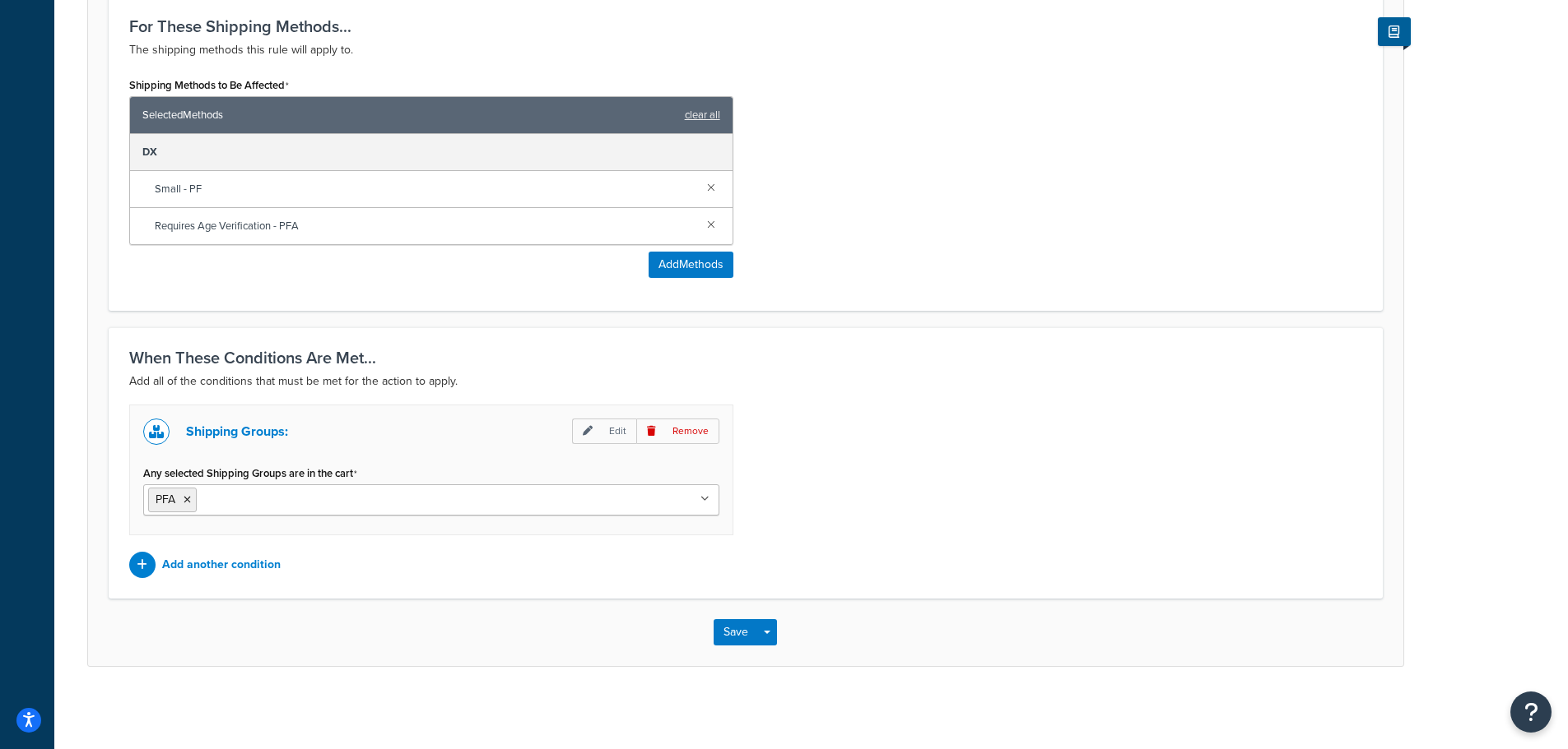
scroll to position [670, 0]
click at [718, 648] on div "Save Save Dropdown Save and Edit Save and Duplicate Save and Create New" at bounding box center [745, 632] width 1316 height 67
click at [724, 638] on button "Save" at bounding box center [736, 632] width 44 height 26
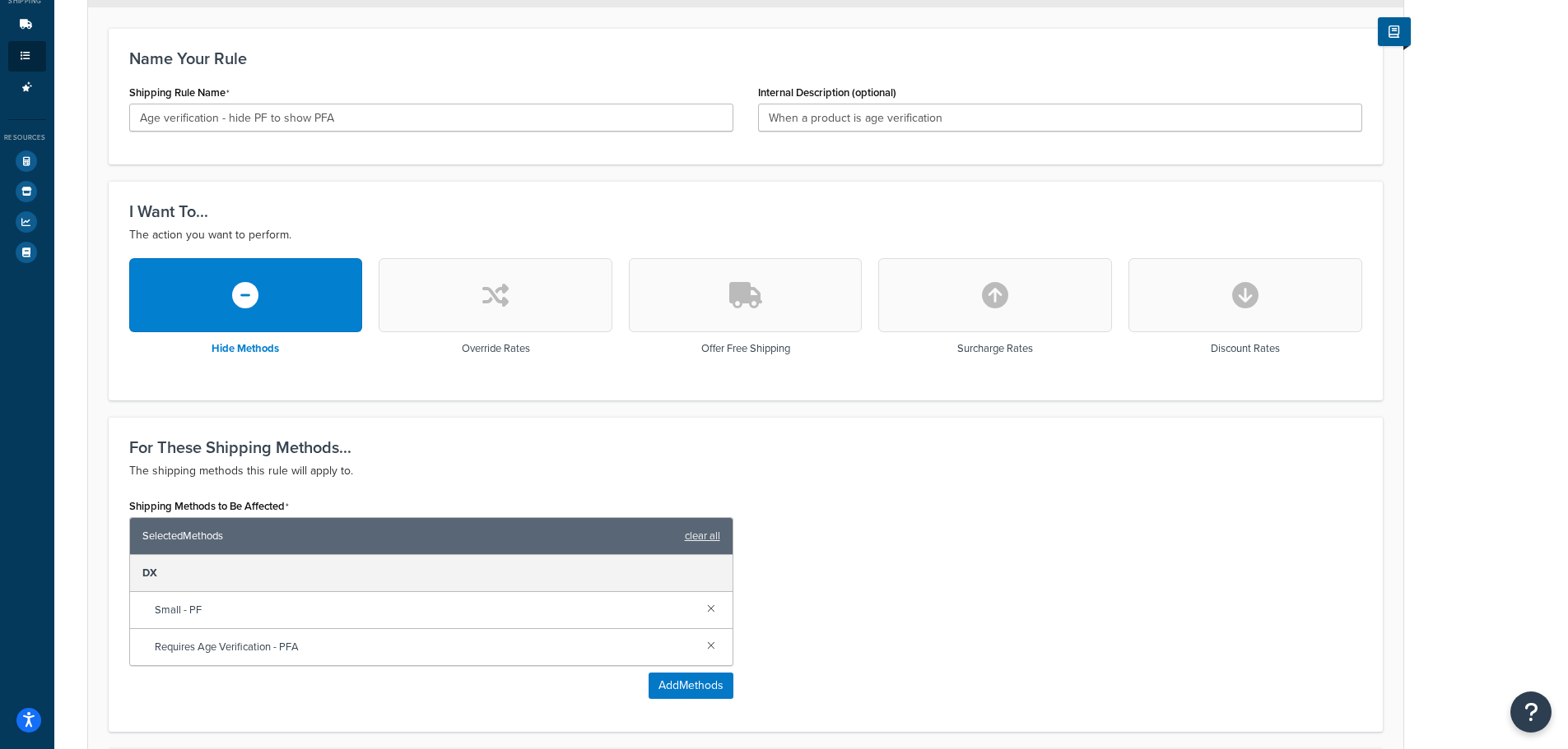
scroll to position [0, 0]
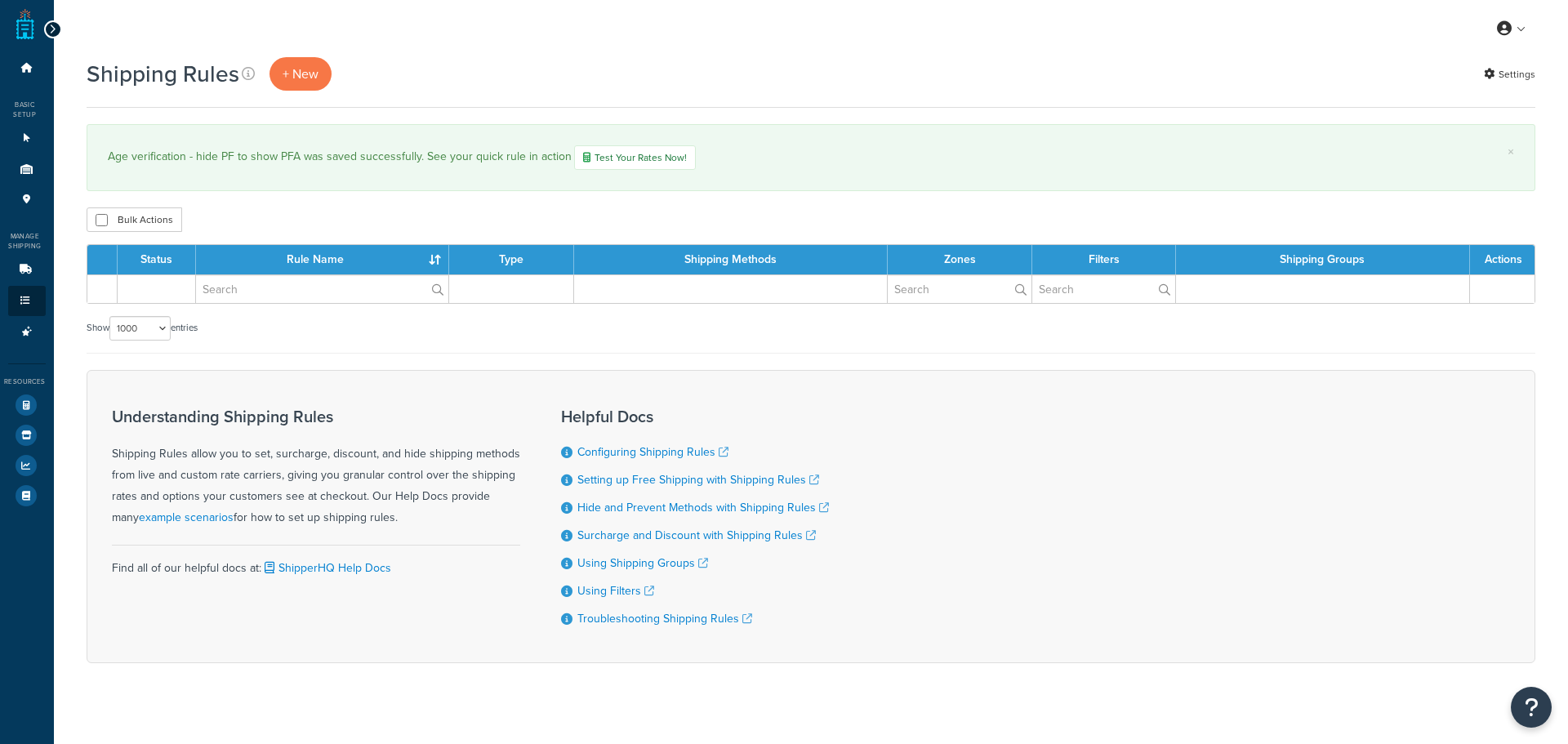
select select "1000"
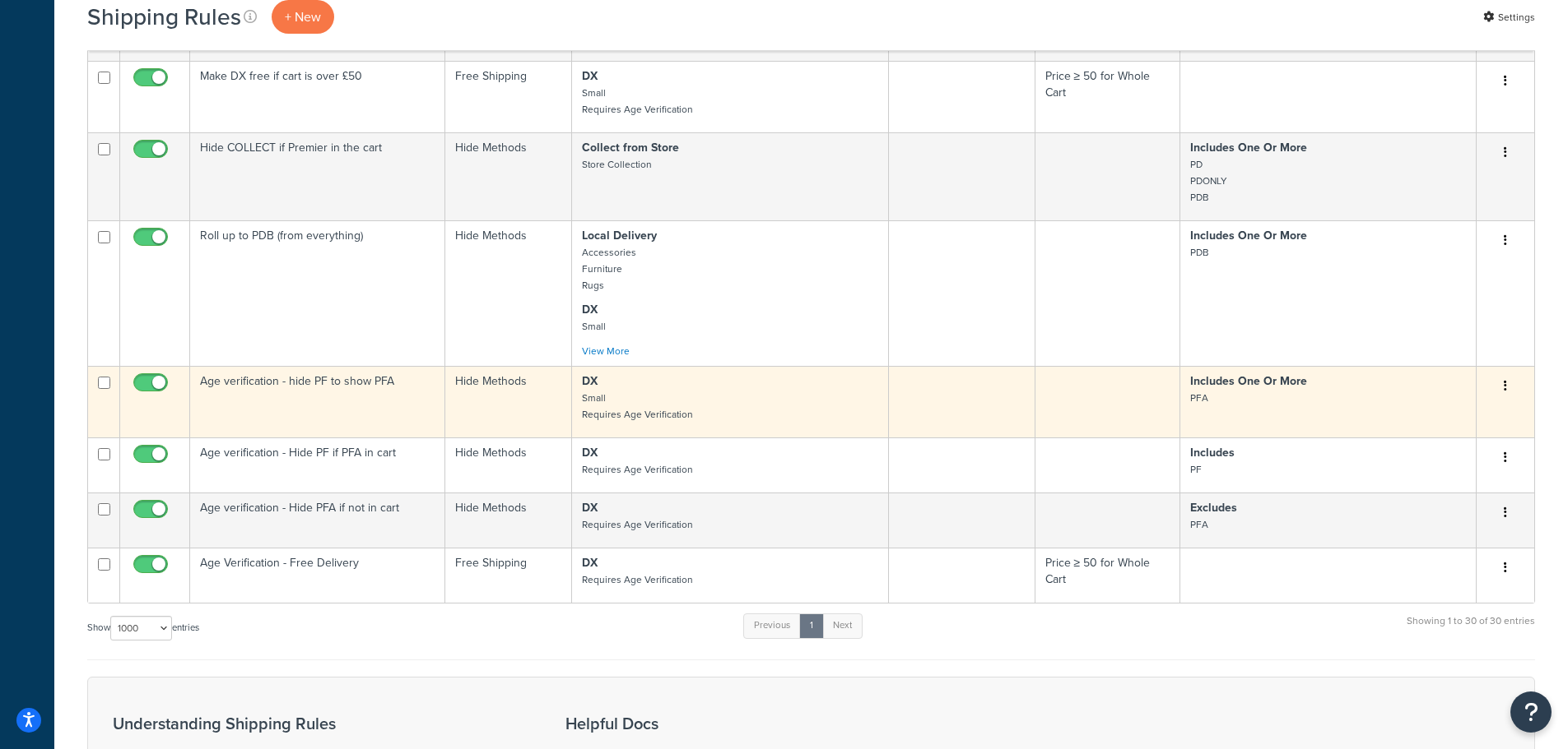
scroll to position [2202, 0]
click at [739, 406] on p "DX Small Requires Age Verification" at bounding box center [730, 399] width 297 height 49
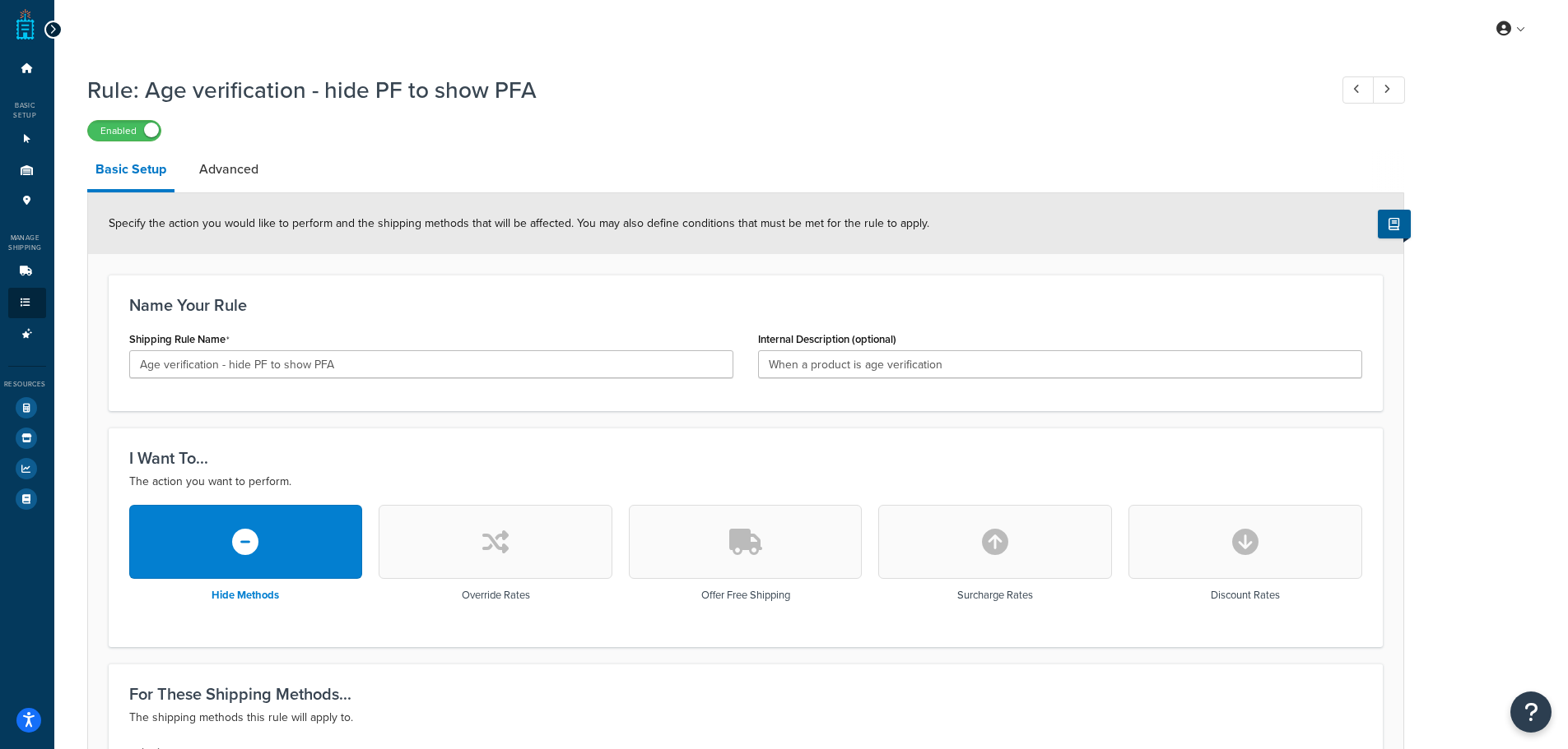
click at [761, 561] on button "button" at bounding box center [746, 542] width 234 height 74
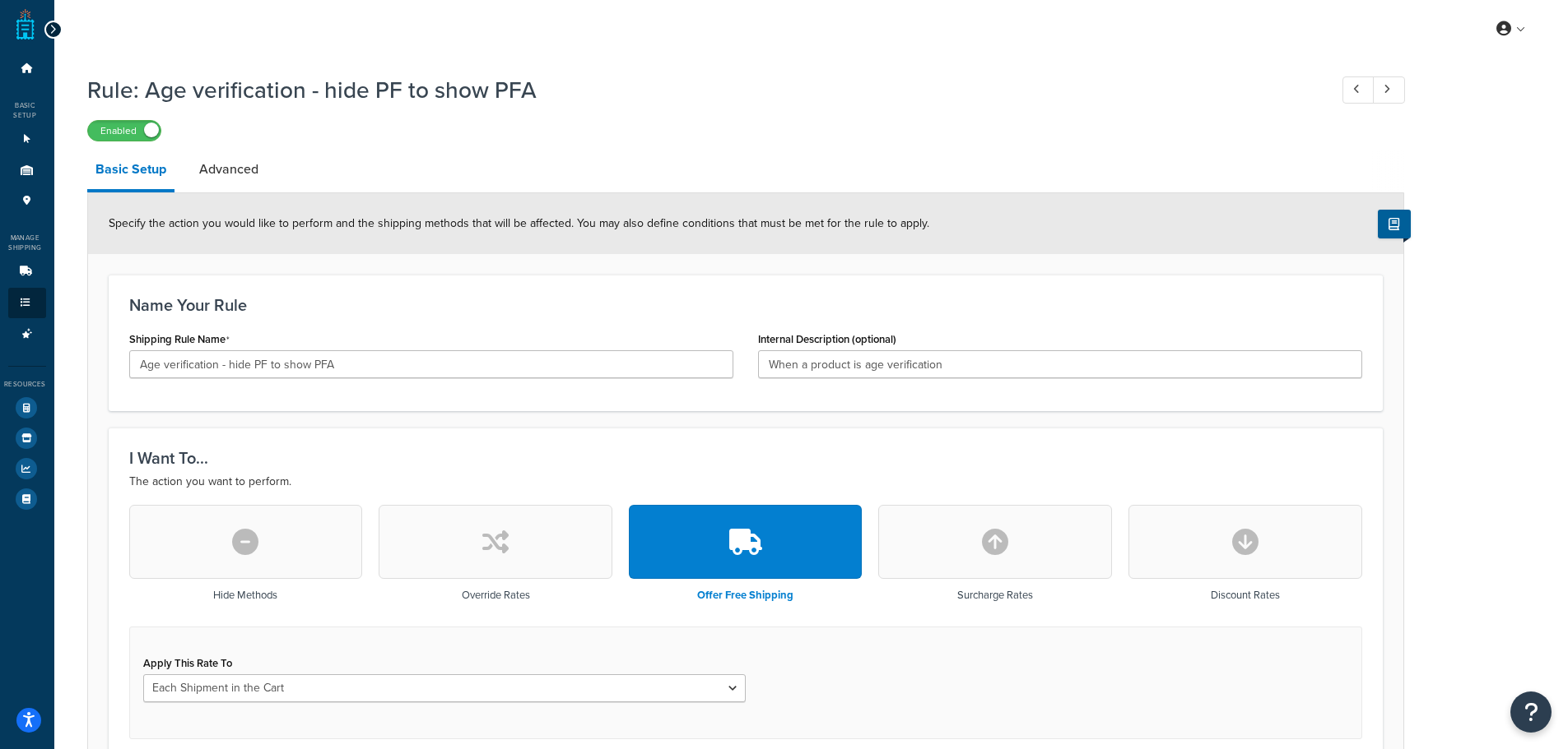
click at [240, 531] on icon "button" at bounding box center [245, 542] width 26 height 26
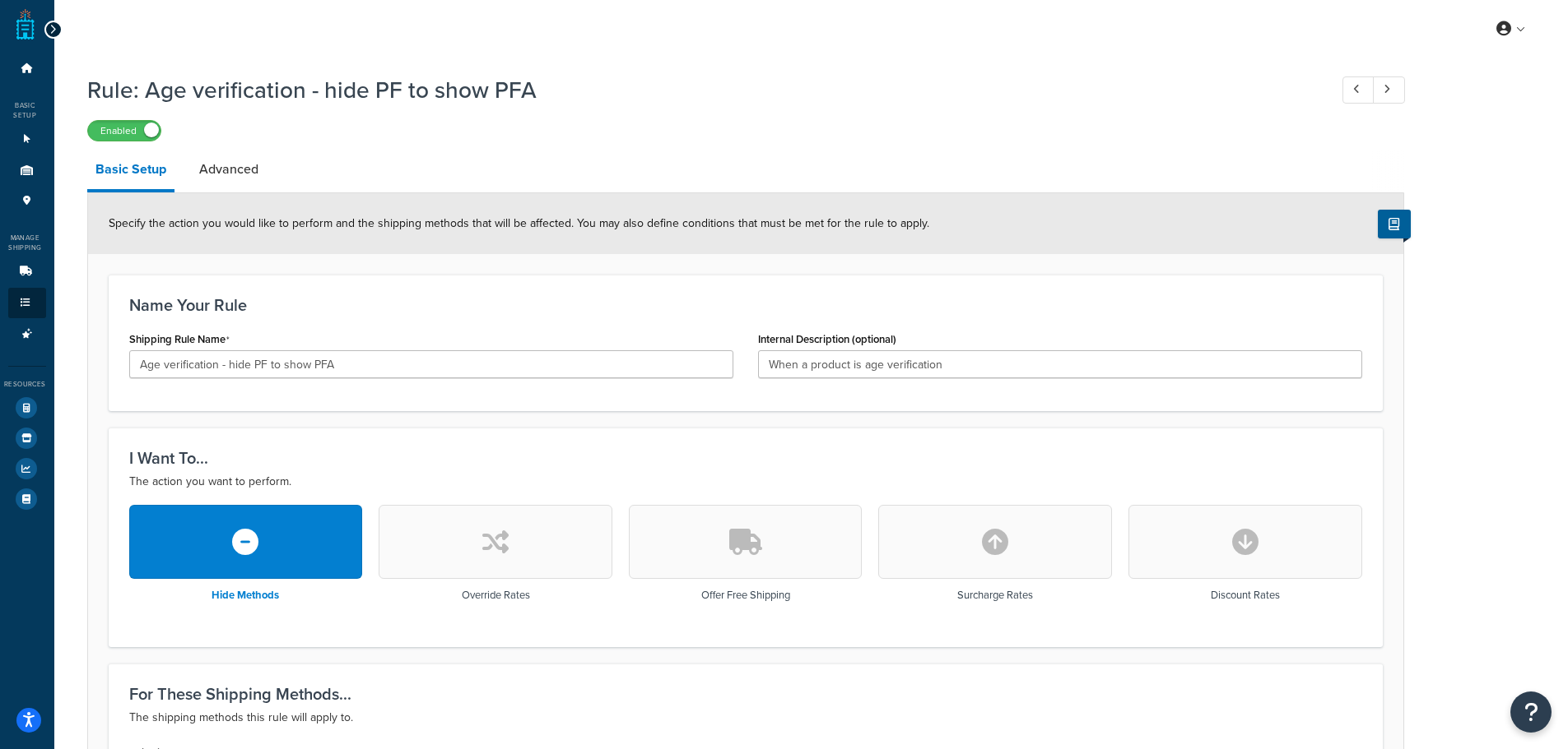
click at [801, 554] on button "button" at bounding box center [746, 542] width 234 height 74
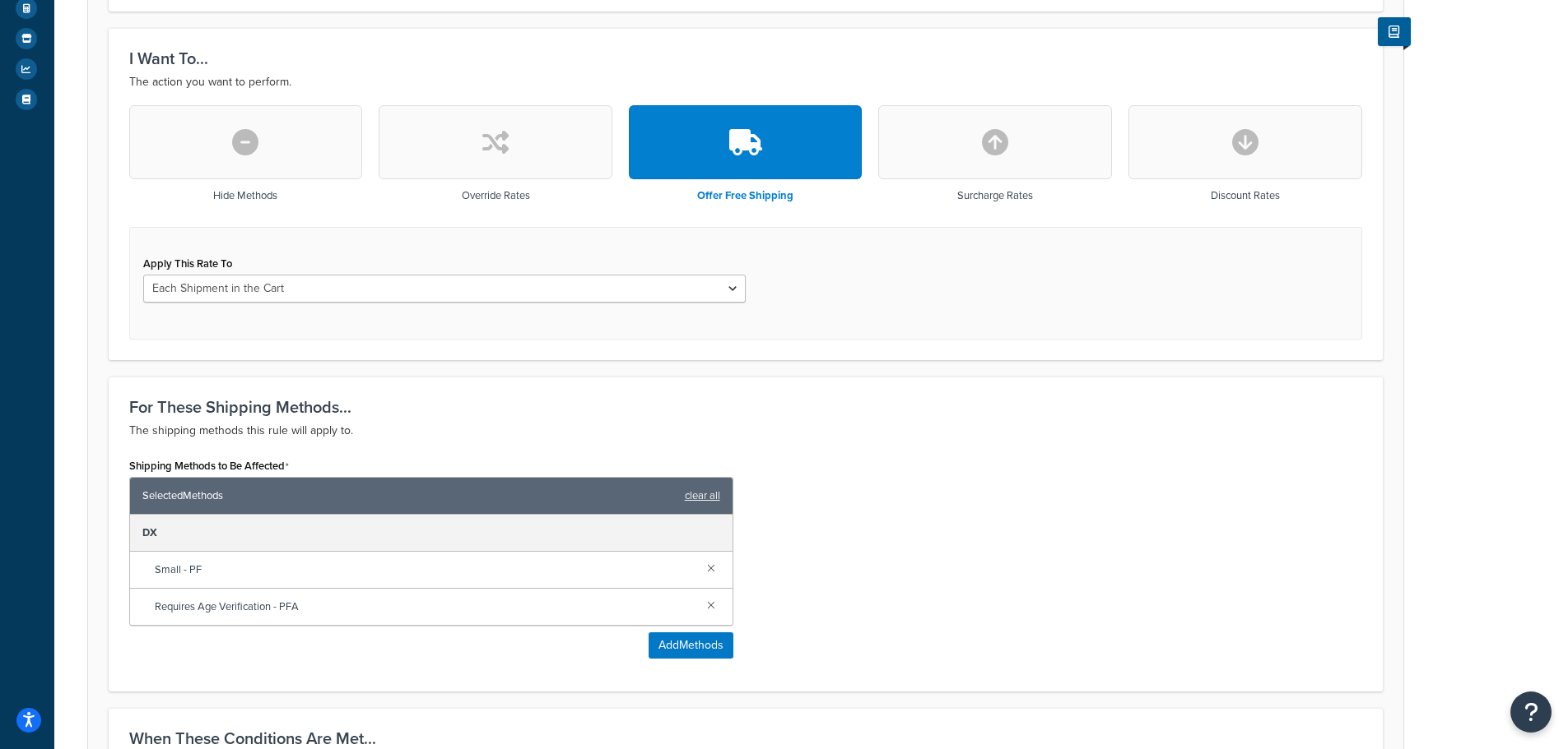
scroll to position [371, 0]
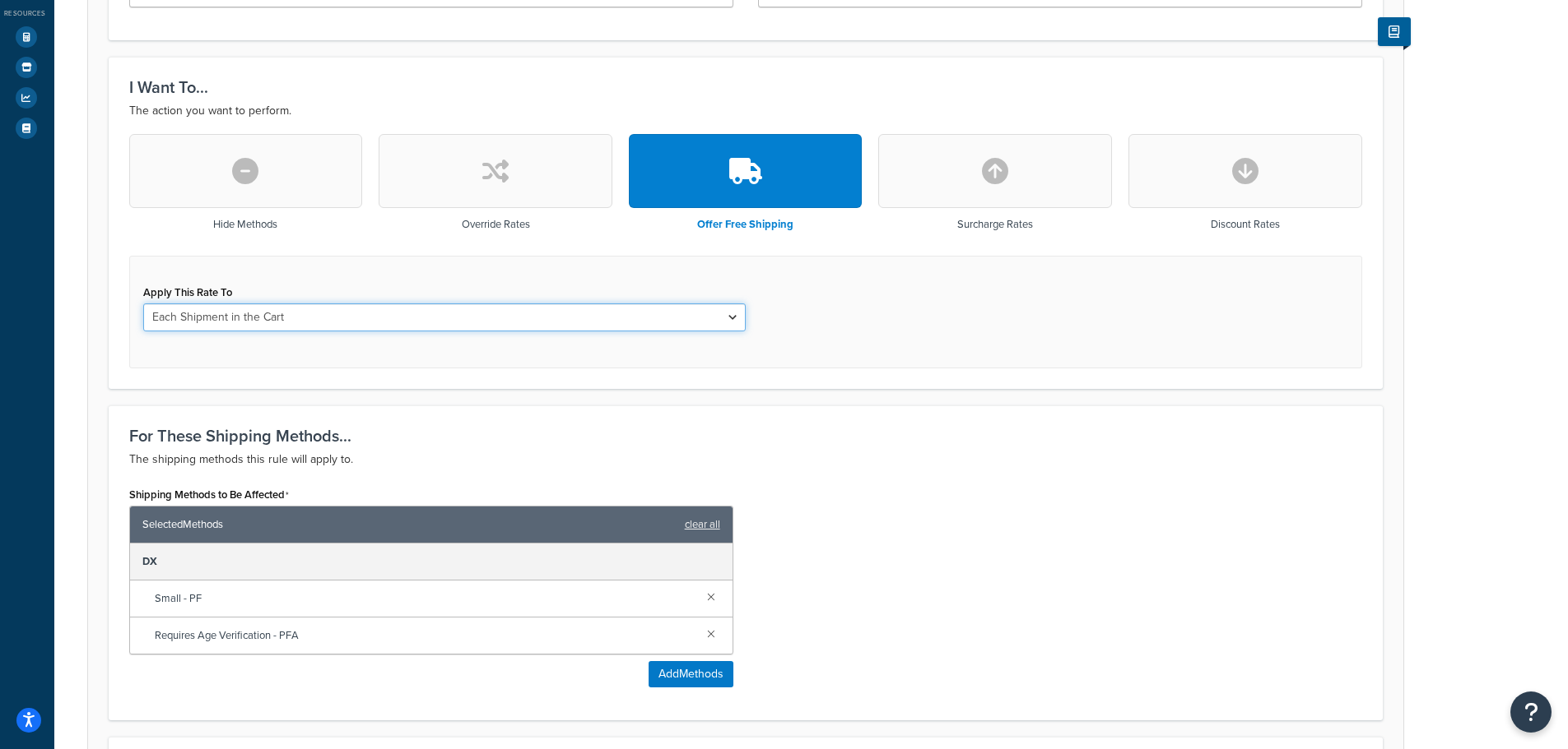
click at [465, 313] on select "Each Shipment in the Cart Each Origin in the Cart Each Shipping Group in the Ca…" at bounding box center [444, 317] width 603 height 28
click at [463, 313] on select "Each Shipment in the Cart Each Origin in the Cart Each Shipping Group in the Ca…" at bounding box center [444, 317] width 603 height 28
click at [257, 132] on div "I Want To... The action you want to perform. Hide Methods Override Rates Offer …" at bounding box center [745, 222] width 1274 height 331
click at [264, 160] on button "button" at bounding box center [246, 170] width 234 height 74
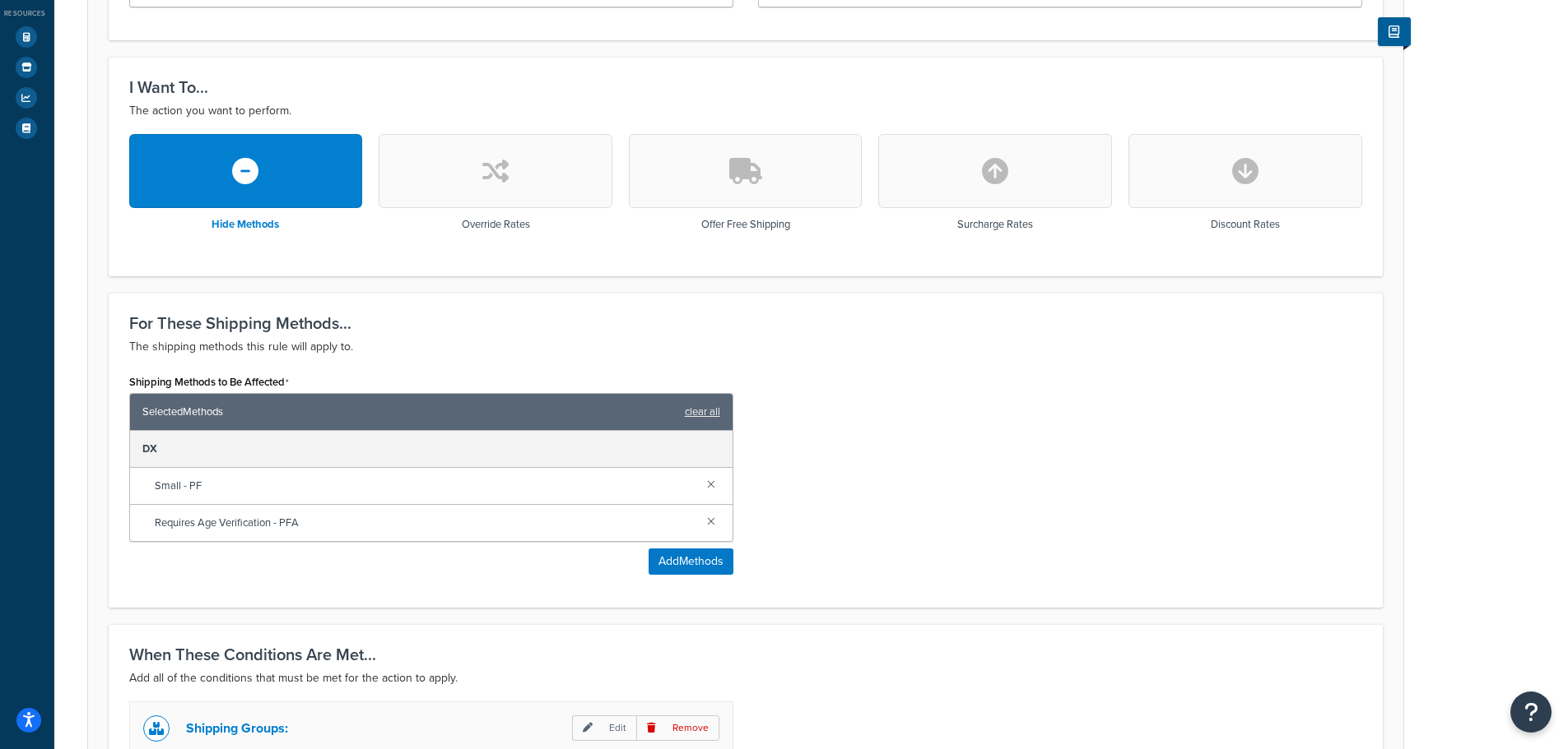
scroll to position [0, 0]
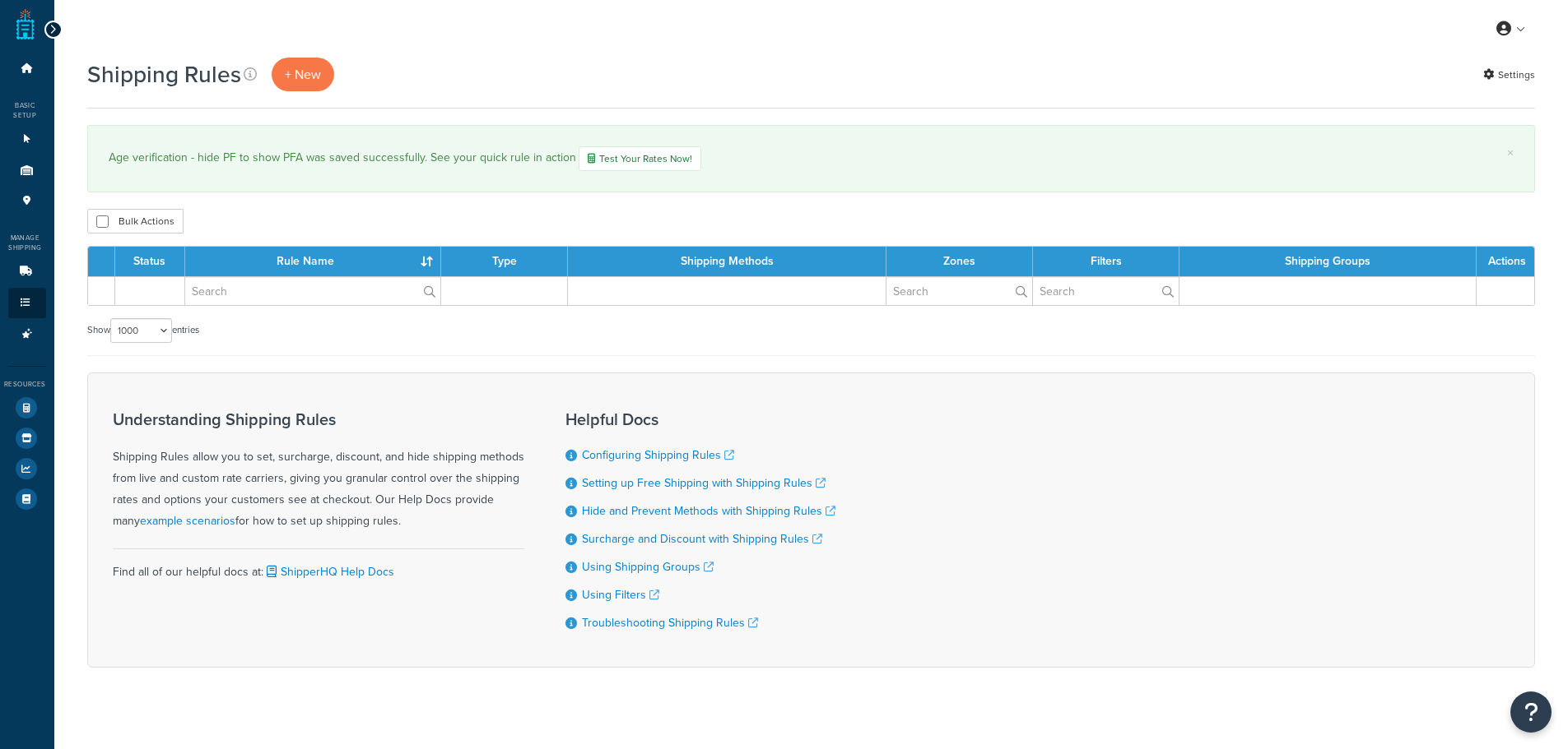
select select "1000"
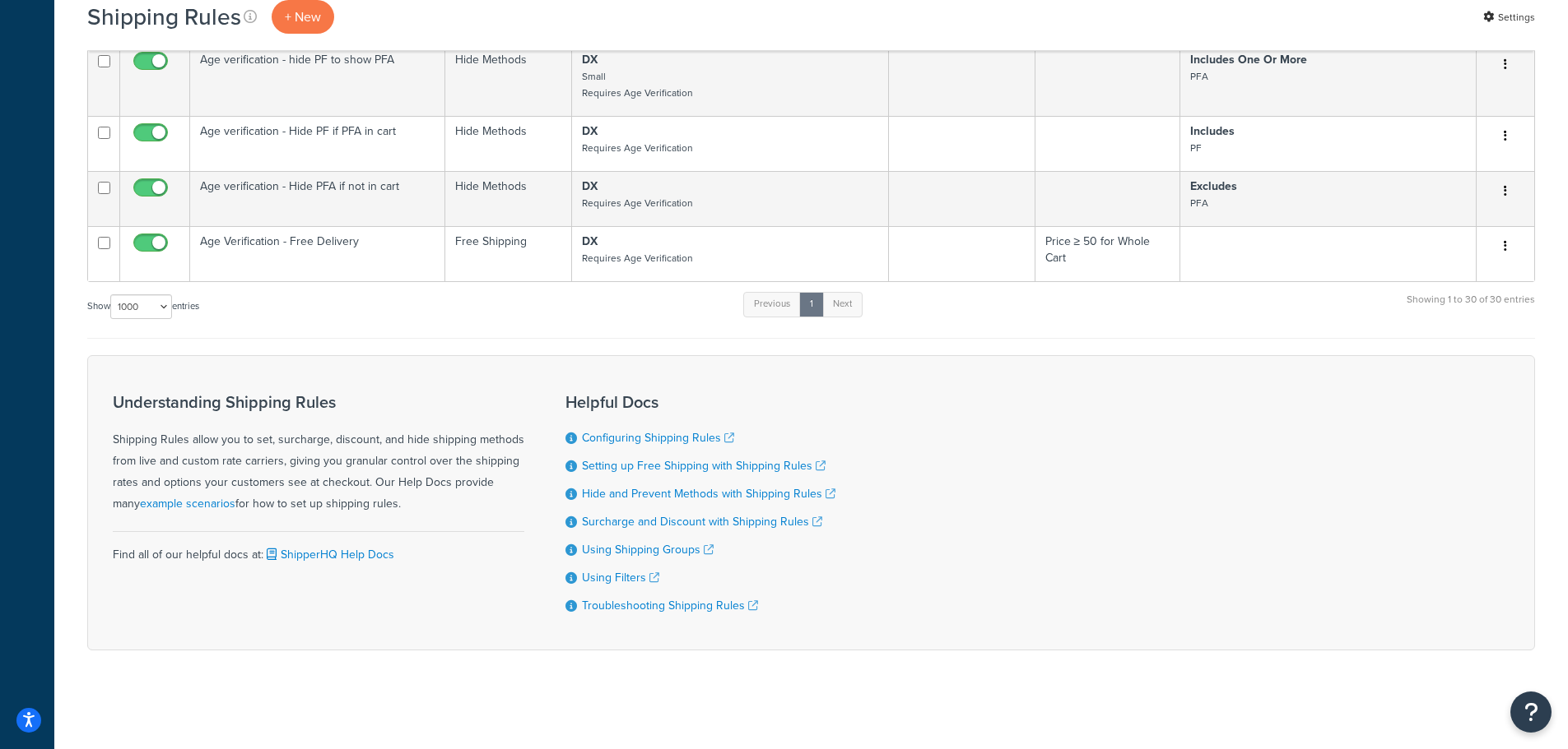
scroll to position [2284, 0]
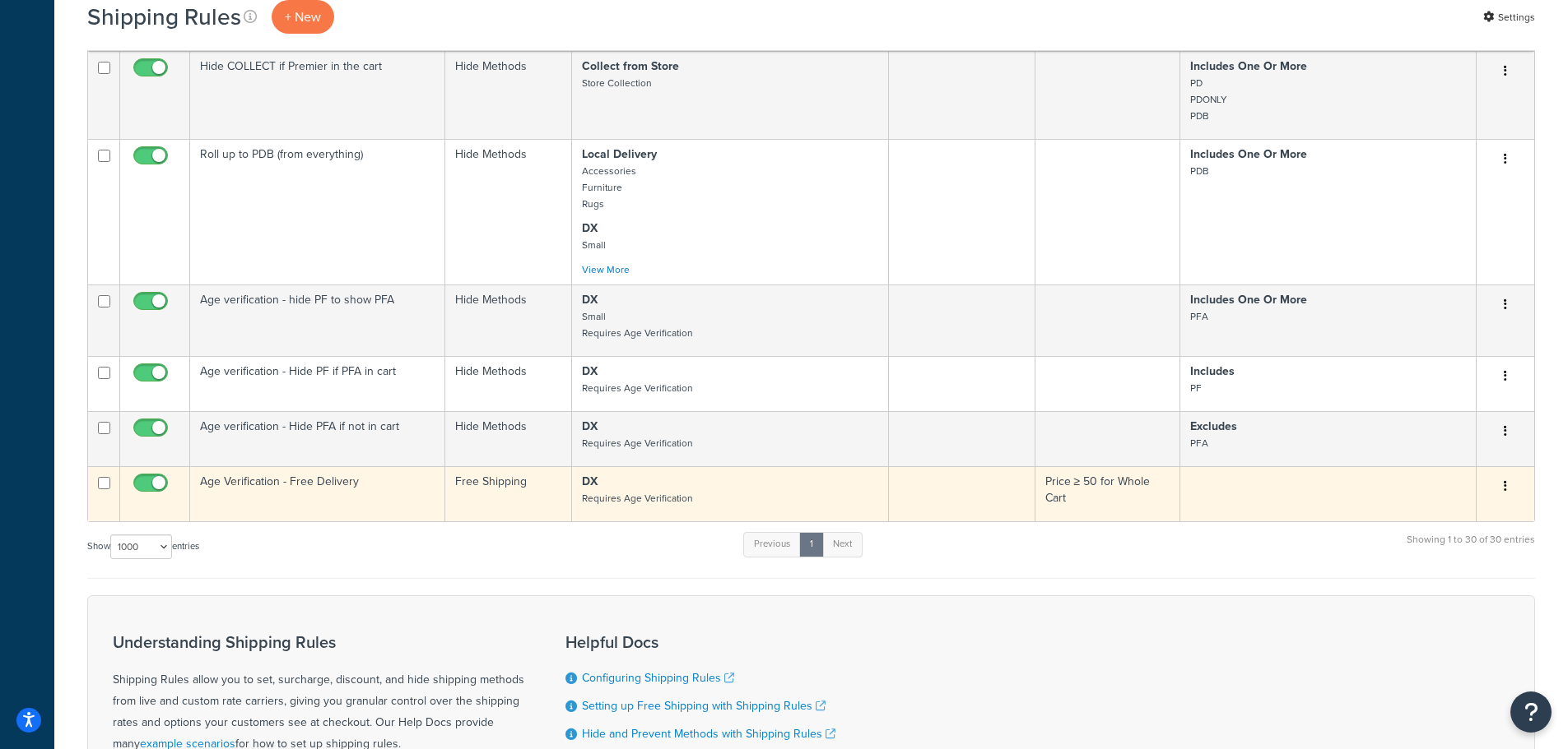
click at [1090, 498] on td "Price ≥ 50 for Whole Cart" at bounding box center [1108, 493] width 146 height 55
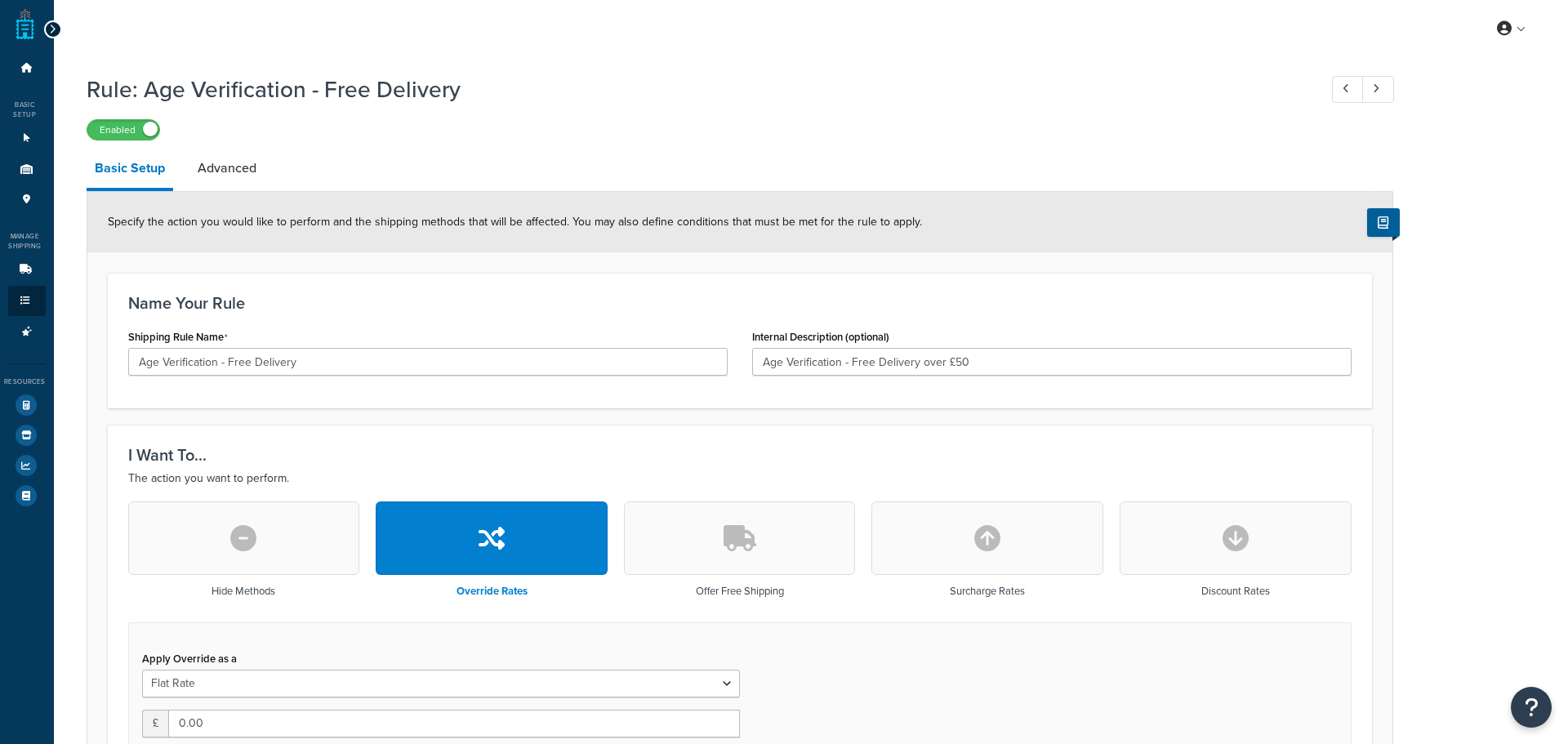
select select "LOCATION"
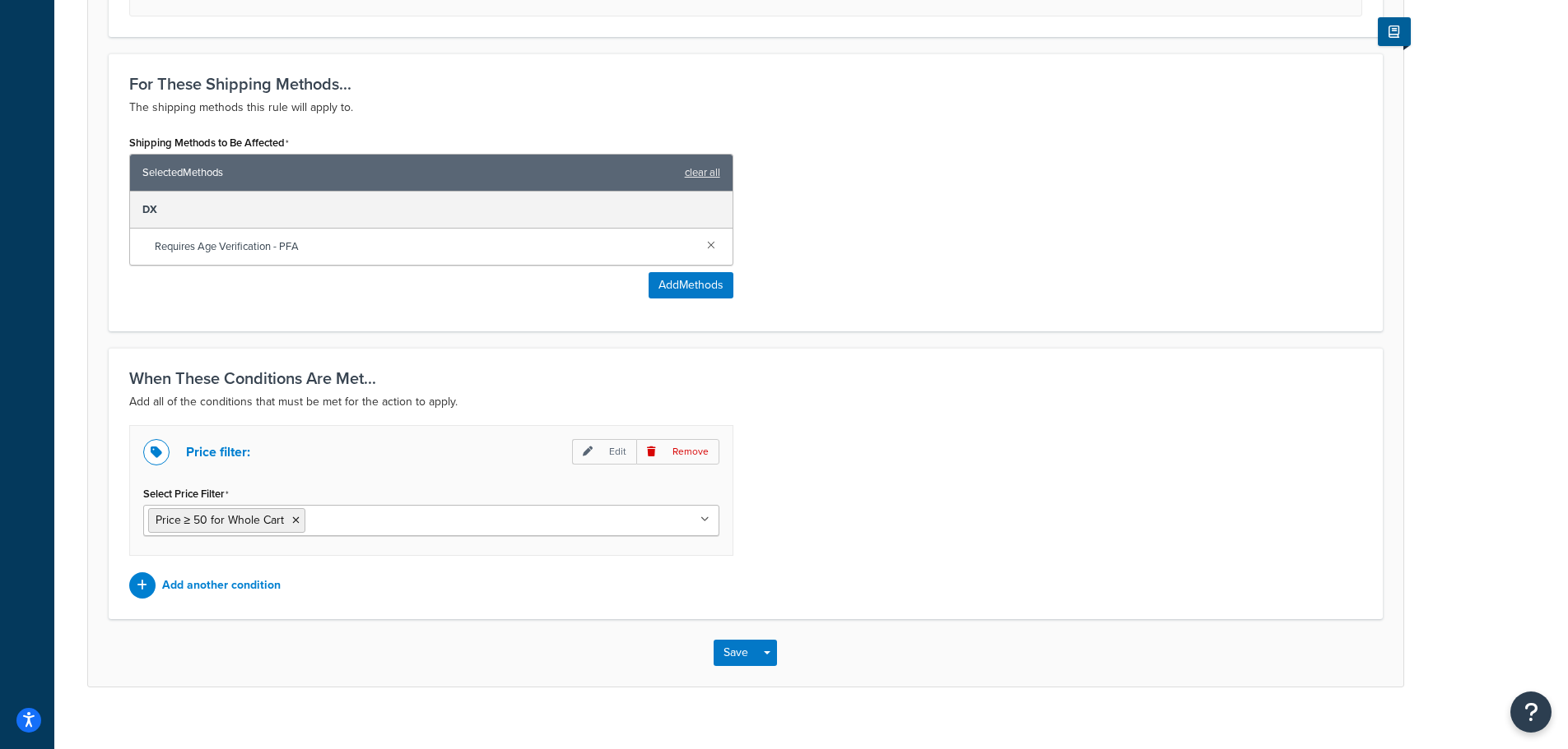
scroll to position [849, 0]
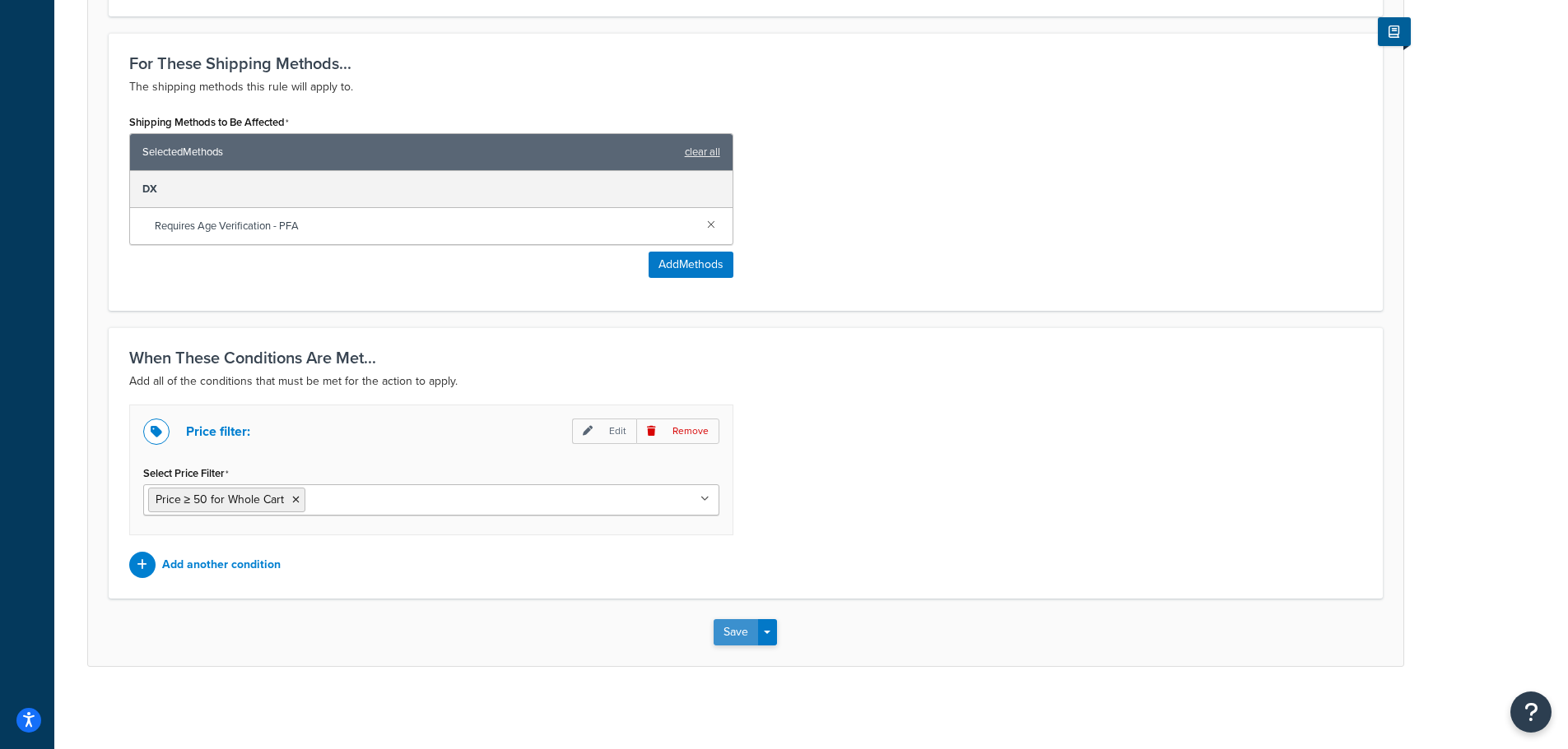
click at [726, 641] on button "Save" at bounding box center [736, 632] width 44 height 26
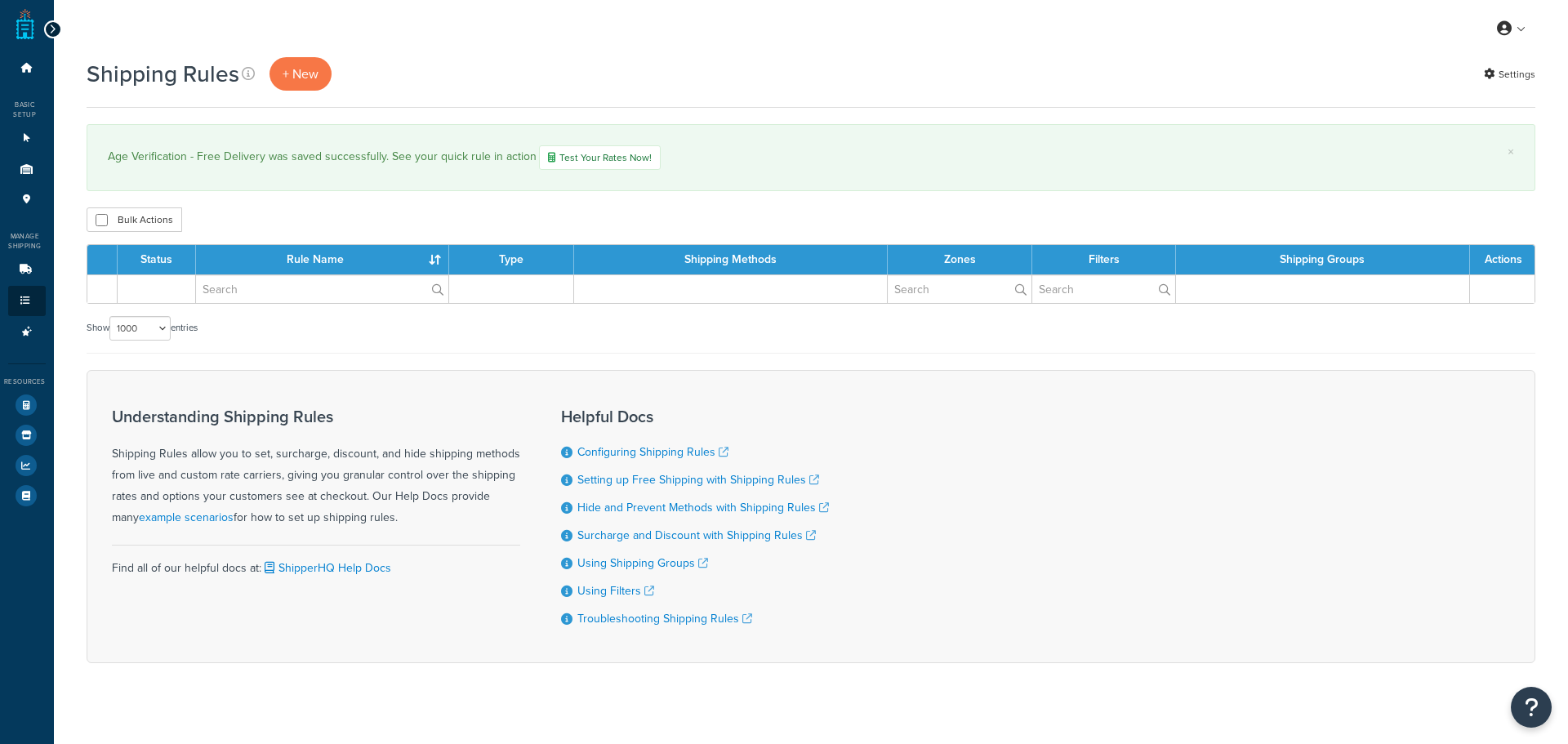
select select "1000"
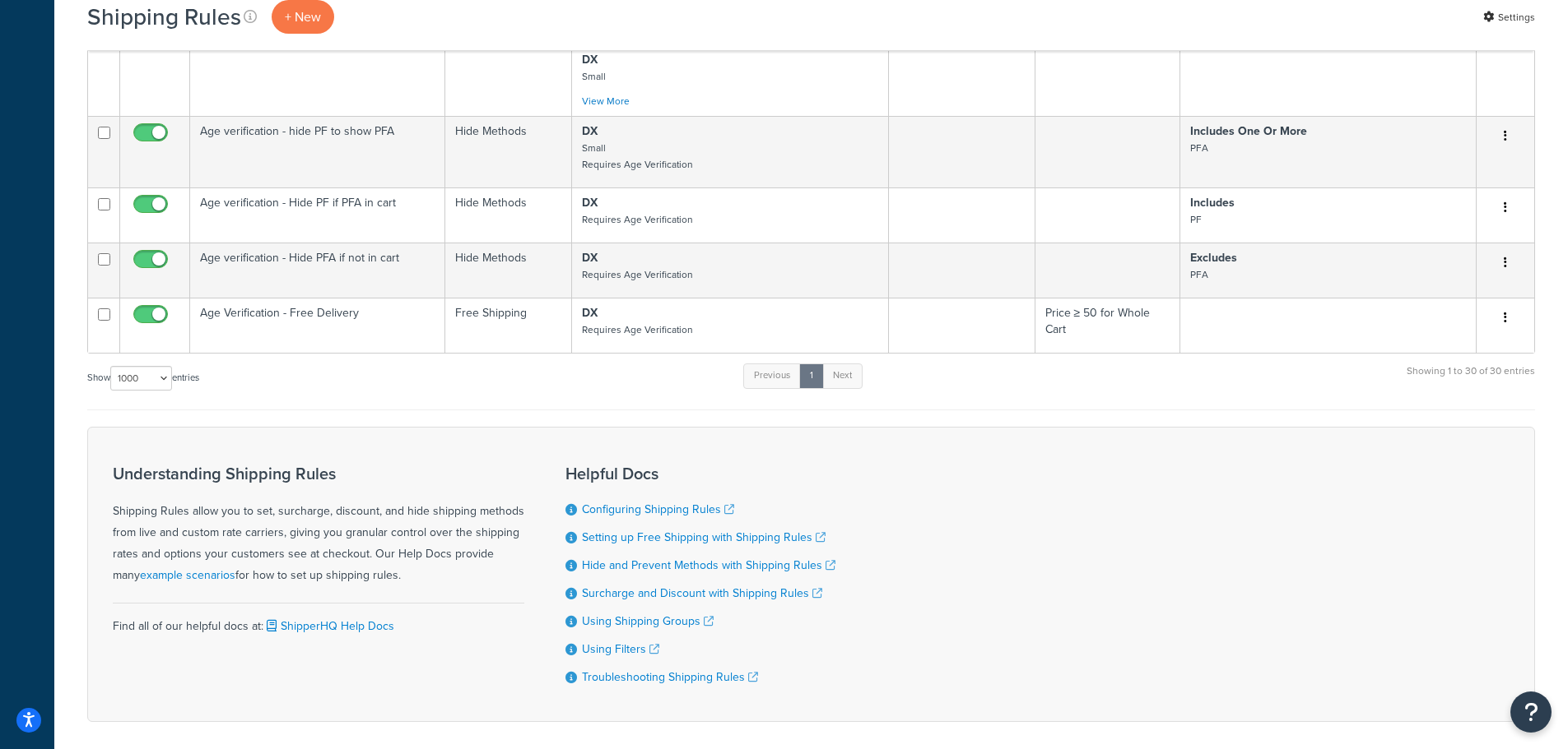
scroll to position [2366, 0]
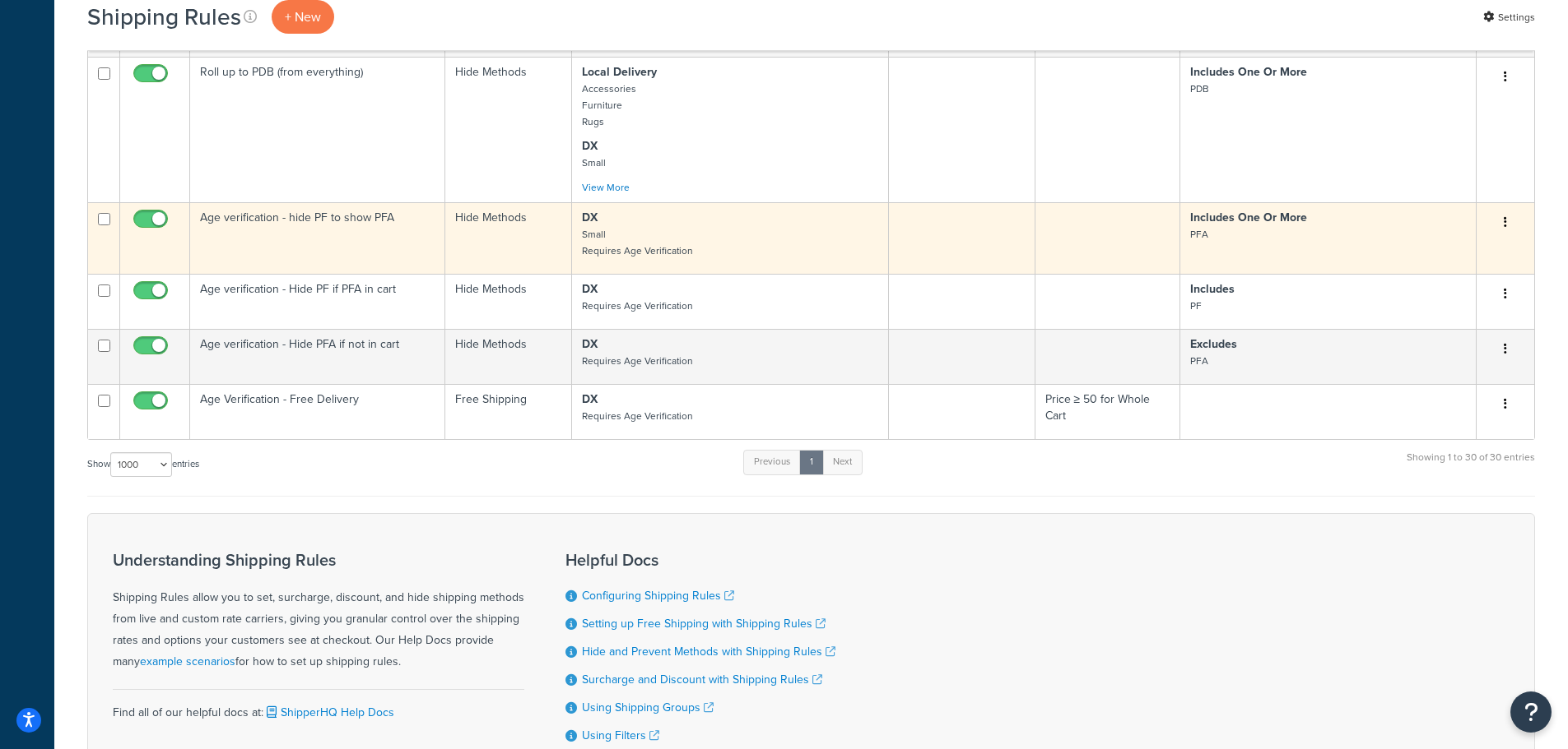
click at [144, 223] on input "checkbox" at bounding box center [153, 223] width 45 height 20
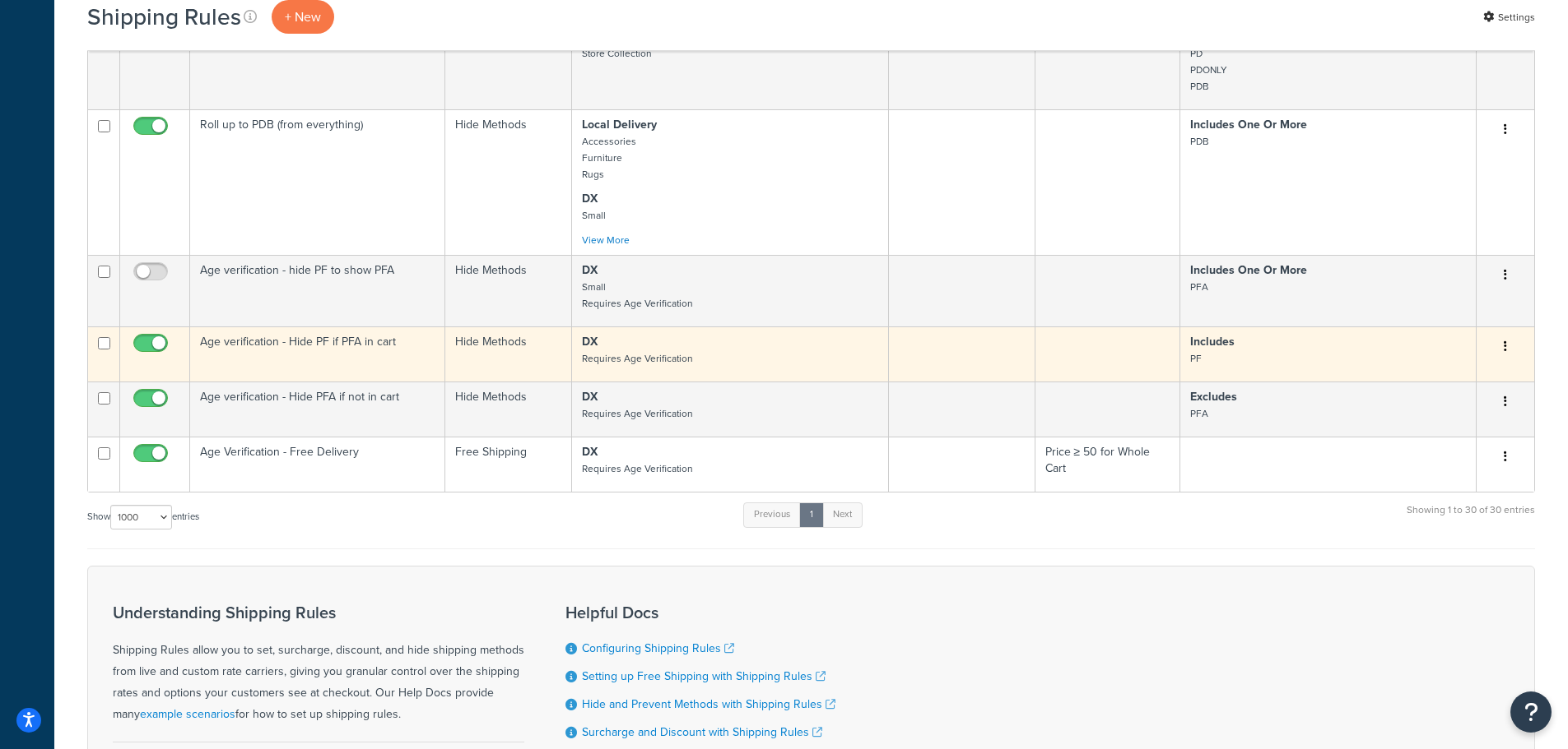
scroll to position [2284, 0]
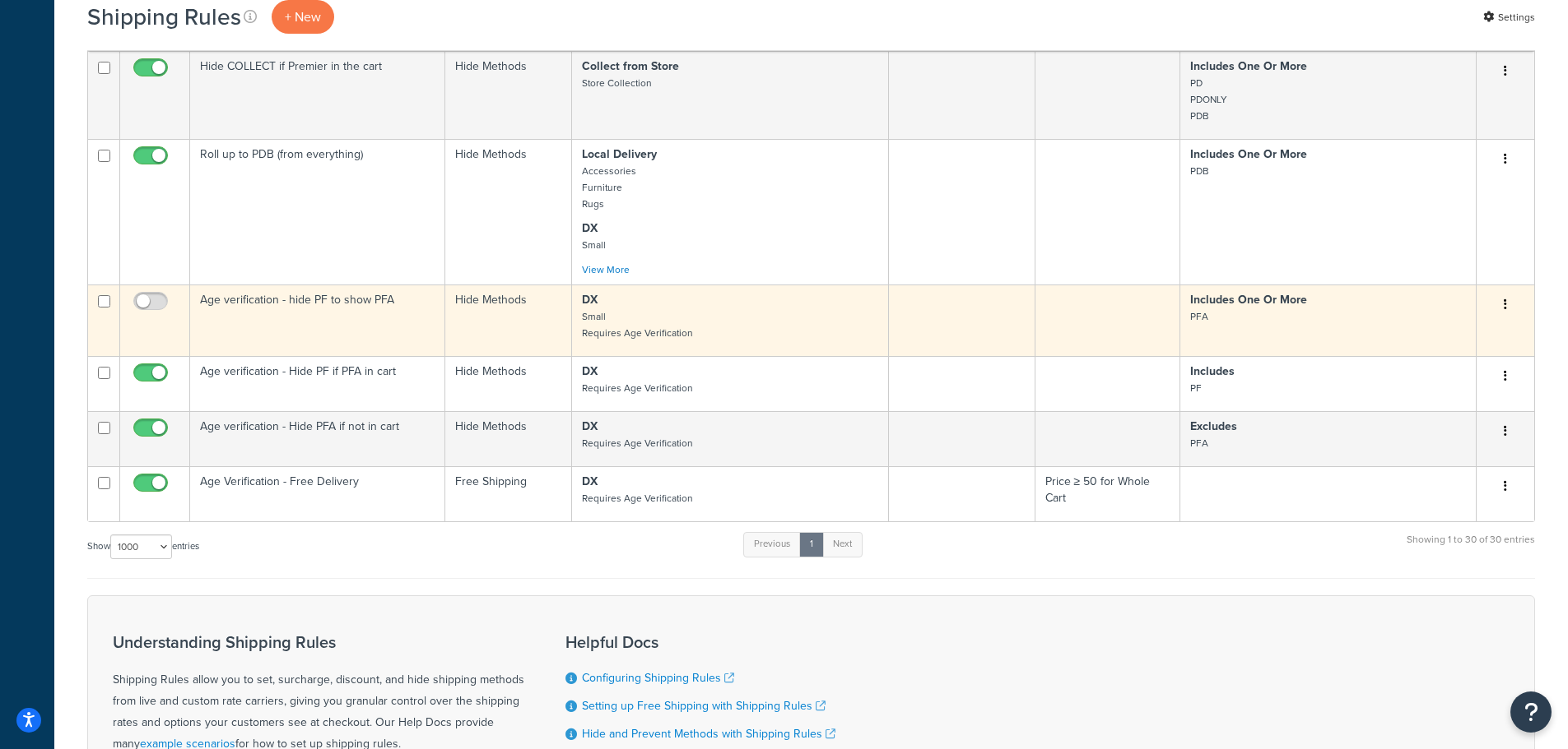
click at [154, 293] on td at bounding box center [155, 320] width 70 height 72
click at [156, 297] on input "checkbox" at bounding box center [153, 306] width 45 height 20
checkbox input "true"
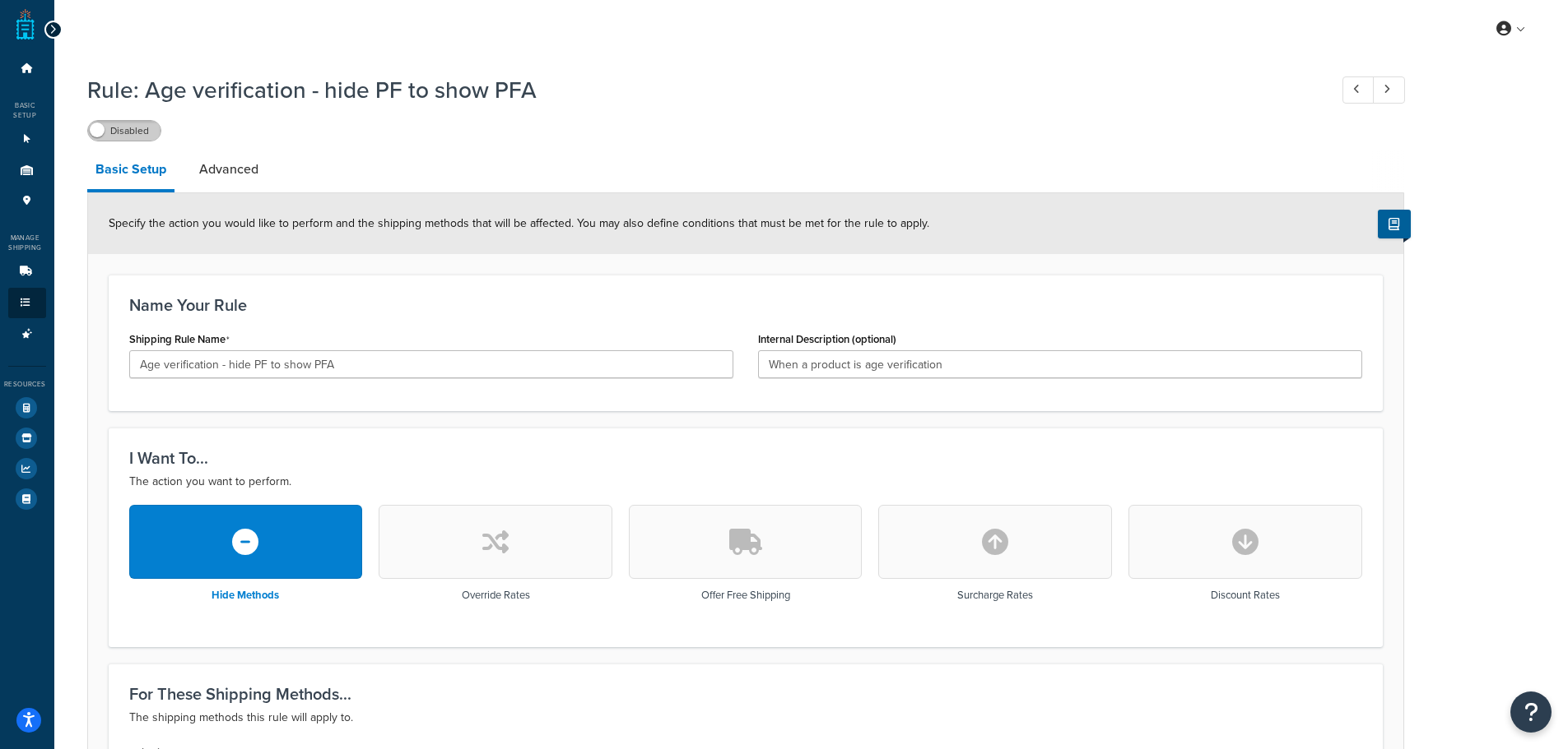
click at [149, 130] on label "Disabled" at bounding box center [124, 130] width 72 height 20
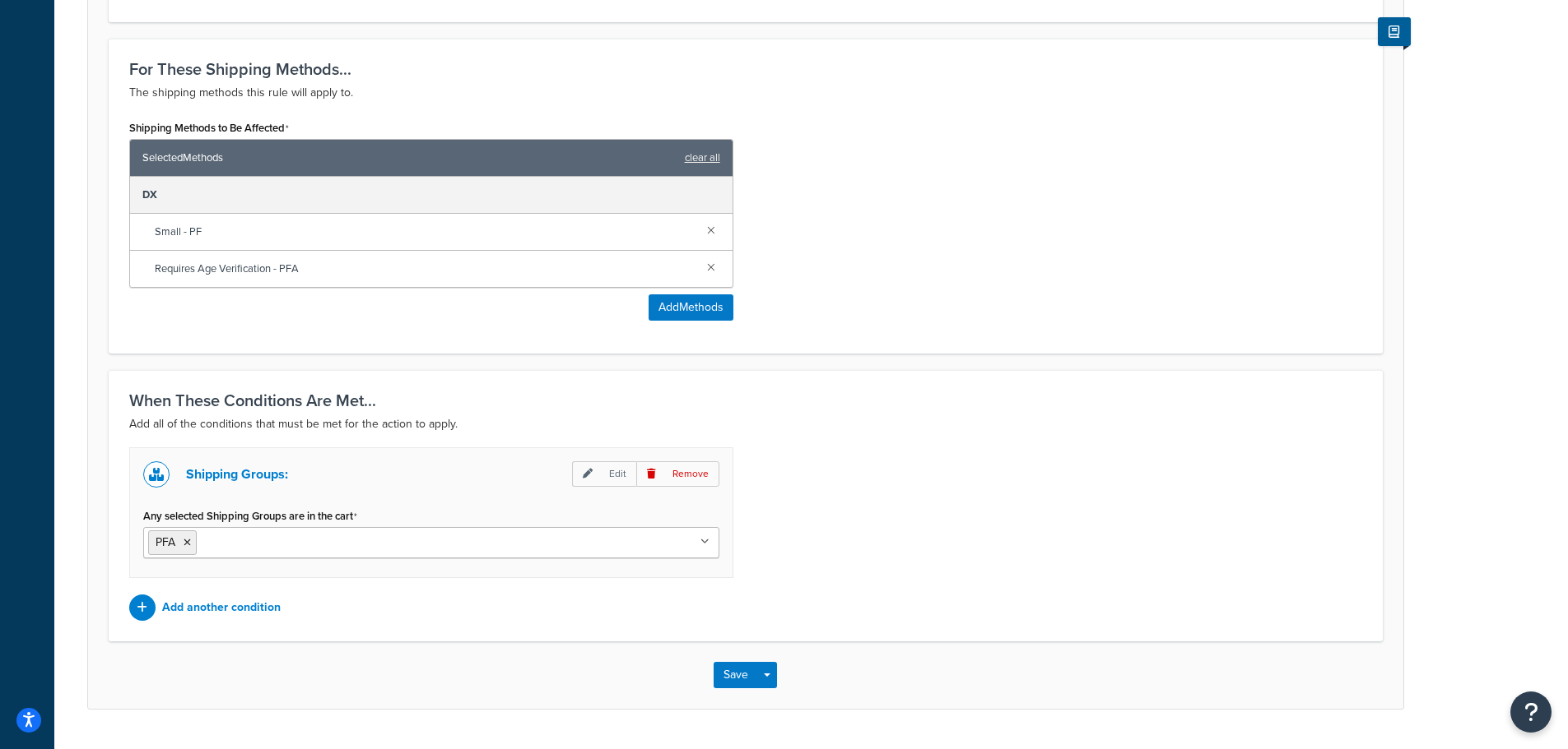
scroll to position [670, 0]
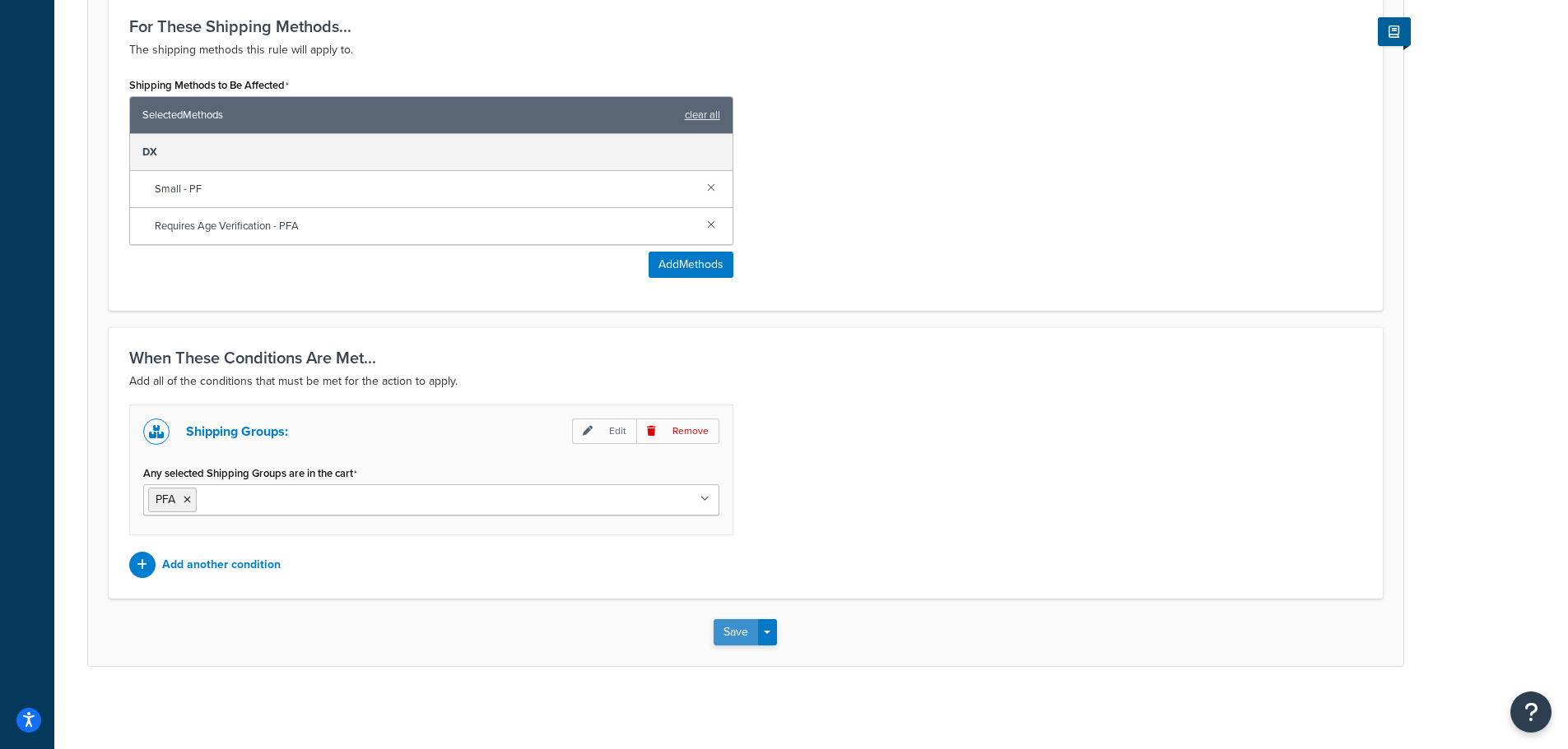
click at [715, 622] on button "Save" at bounding box center [736, 632] width 44 height 26
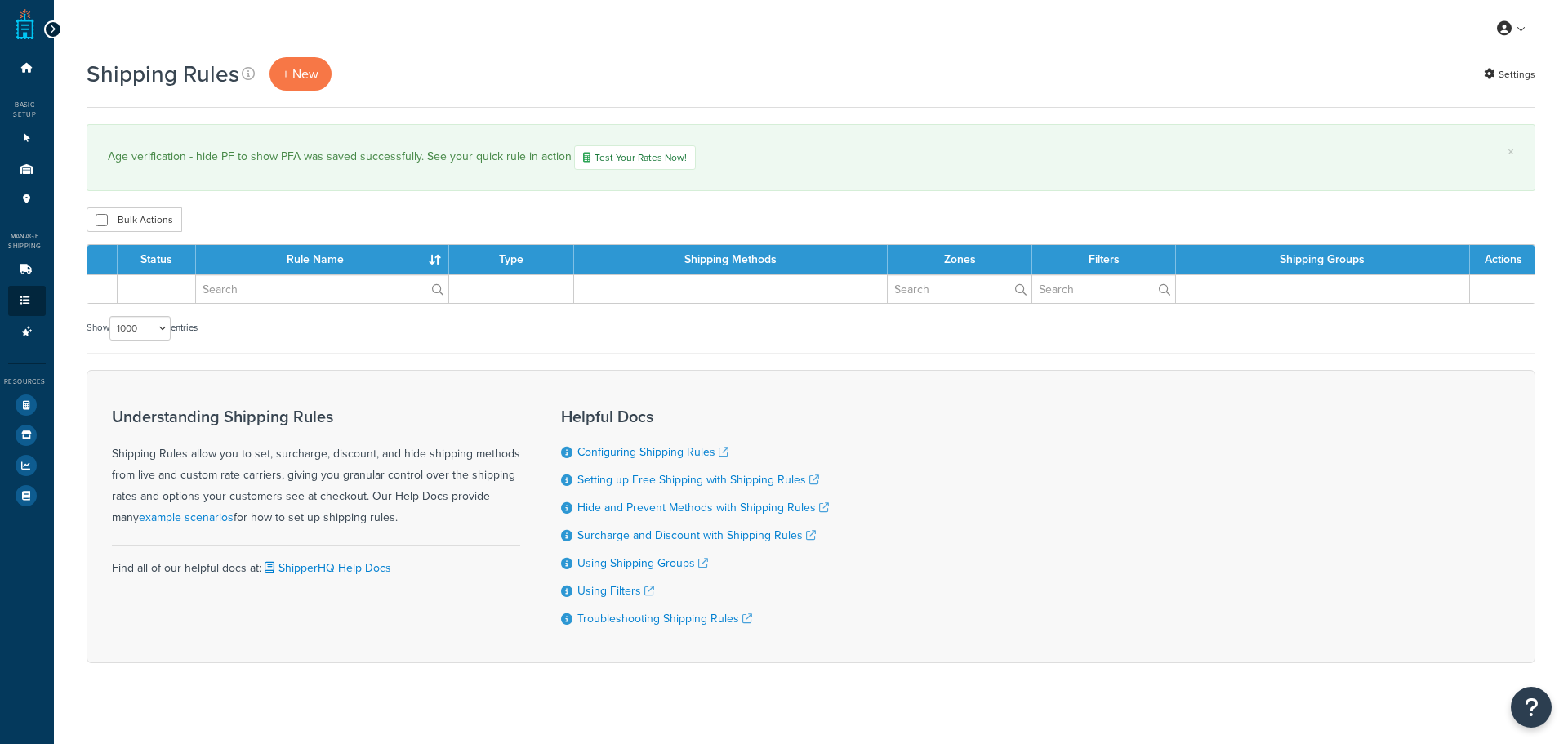
select select "1000"
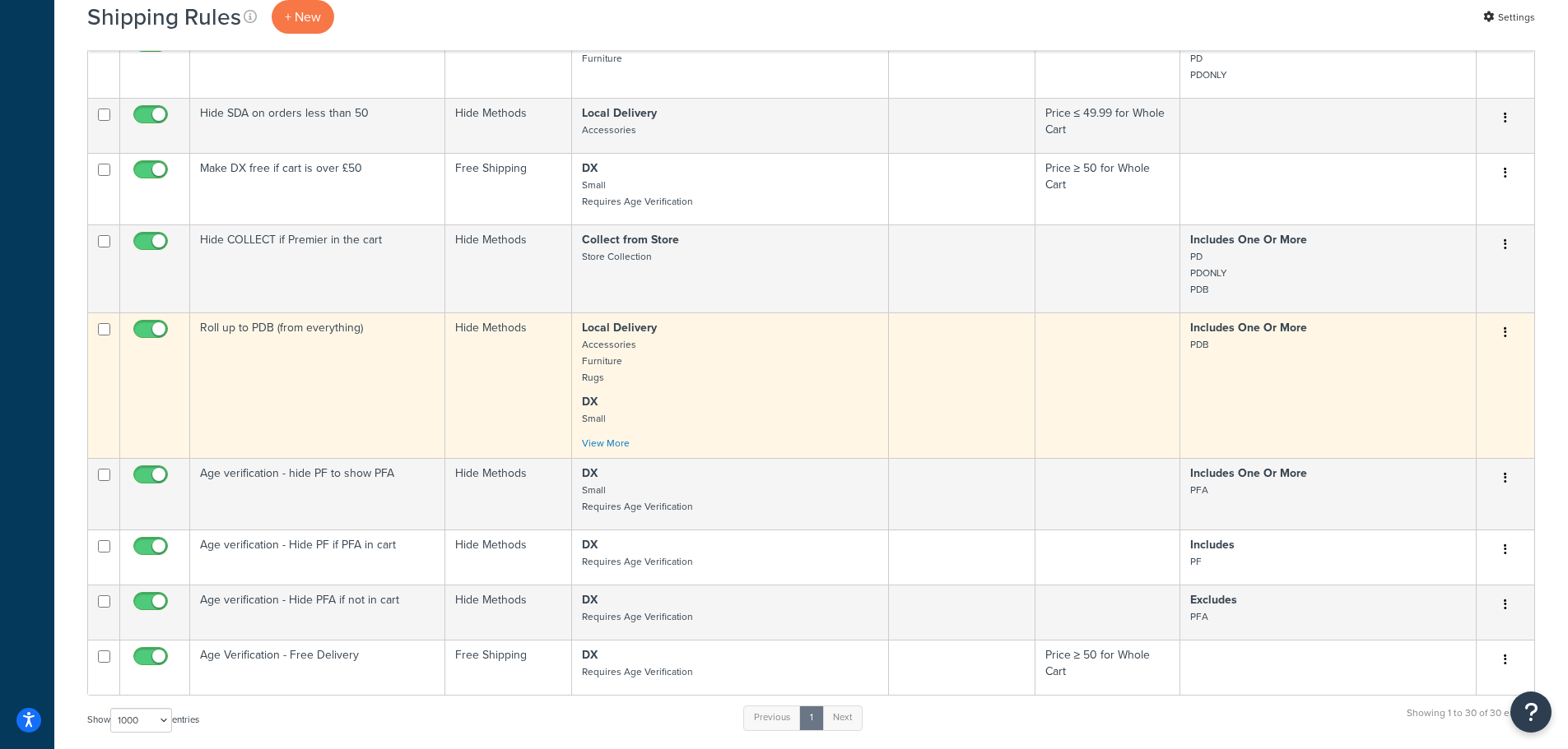
scroll to position [2110, 0]
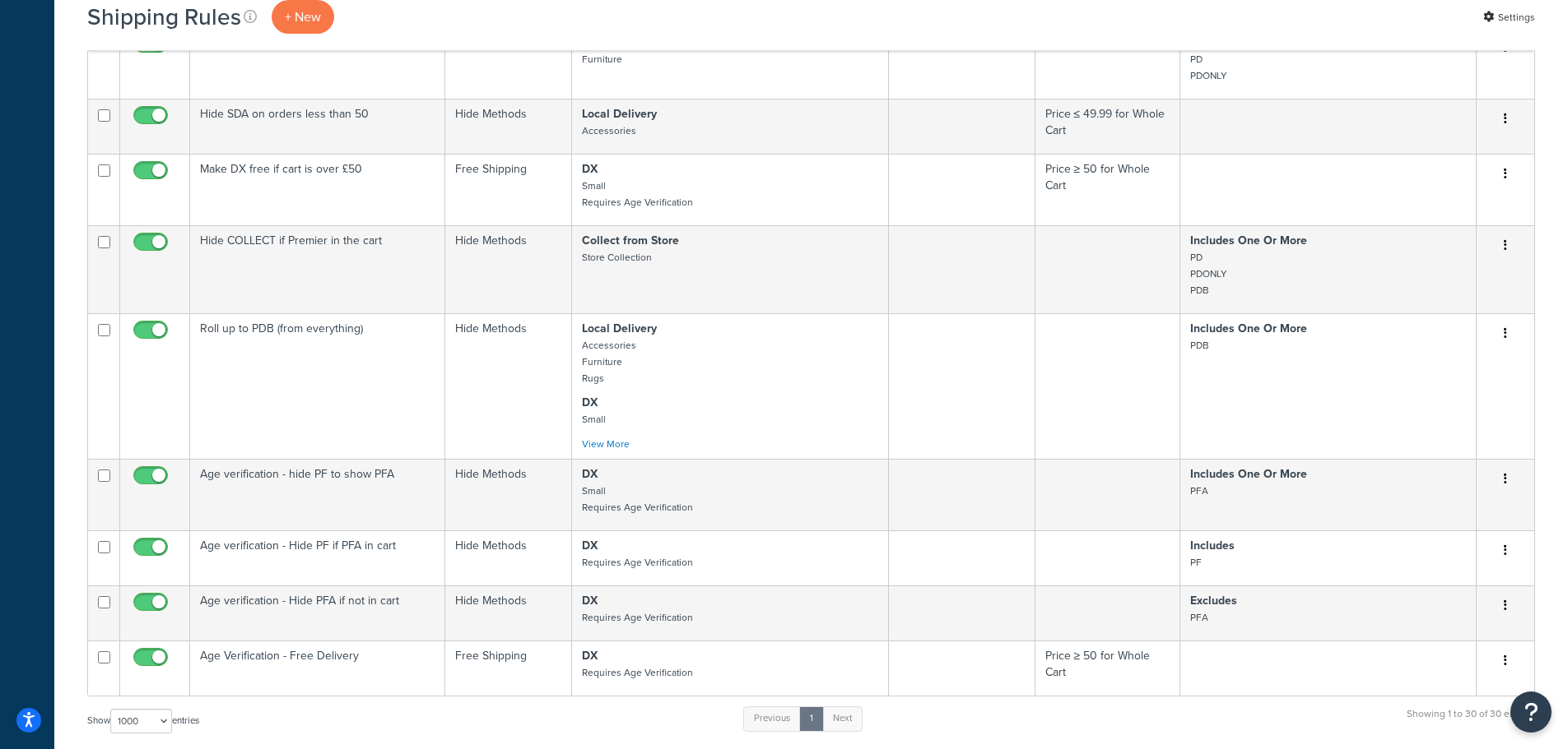
click at [1276, 4] on div "Shipping Rules + New Settings" at bounding box center [811, 17] width 1448 height 34
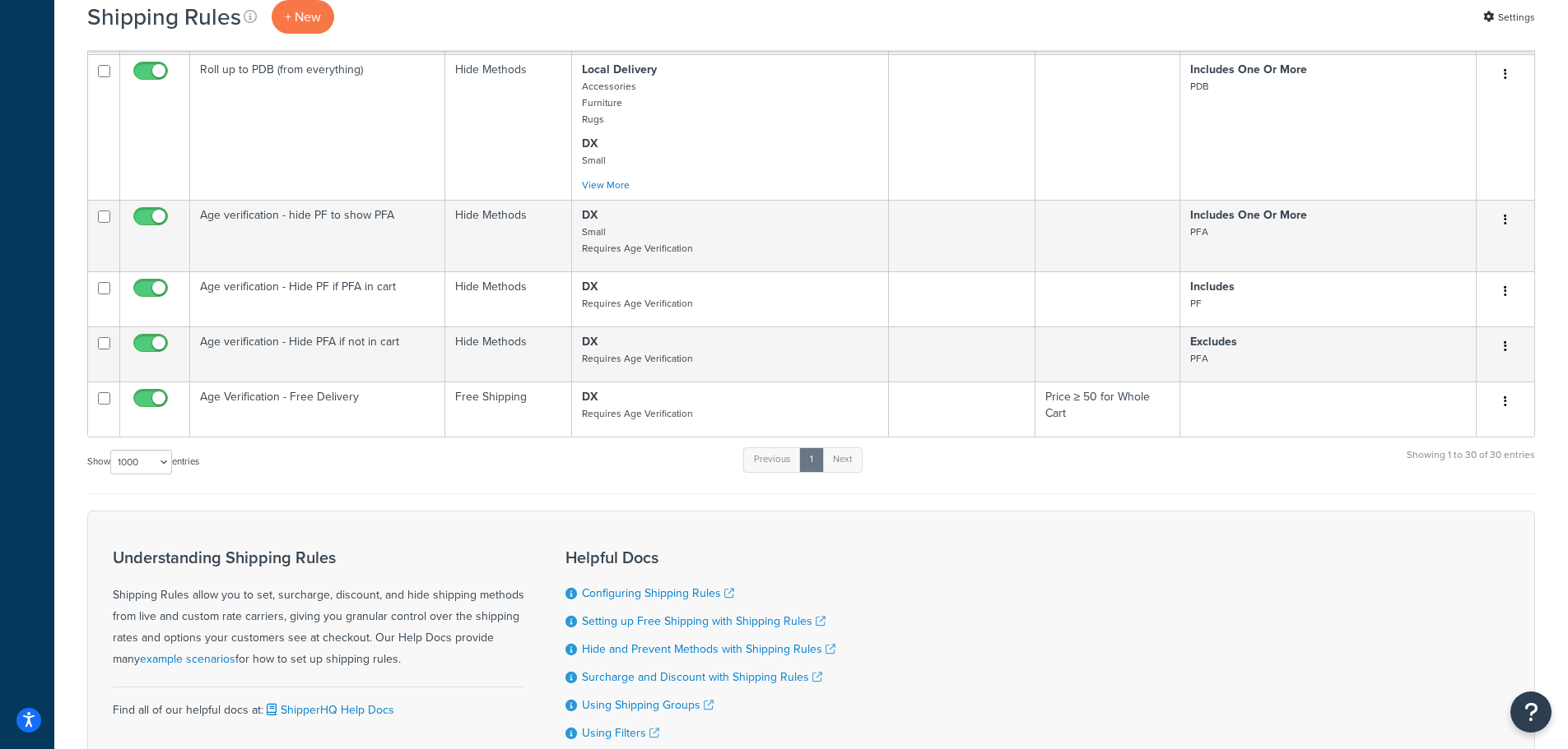
scroll to position [2531, 0]
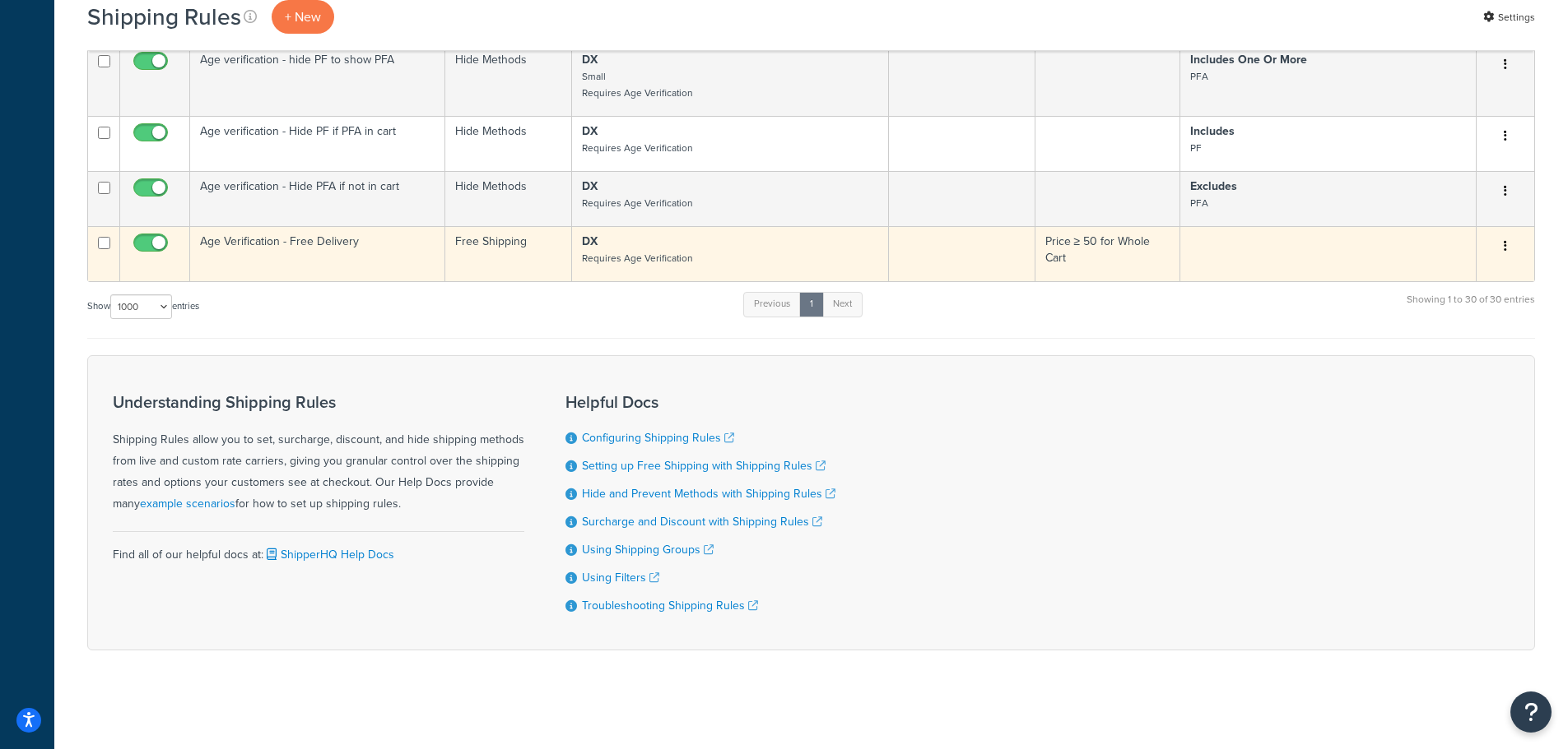
click at [367, 248] on td "Age Verification - Free Delivery" at bounding box center [317, 253] width 255 height 55
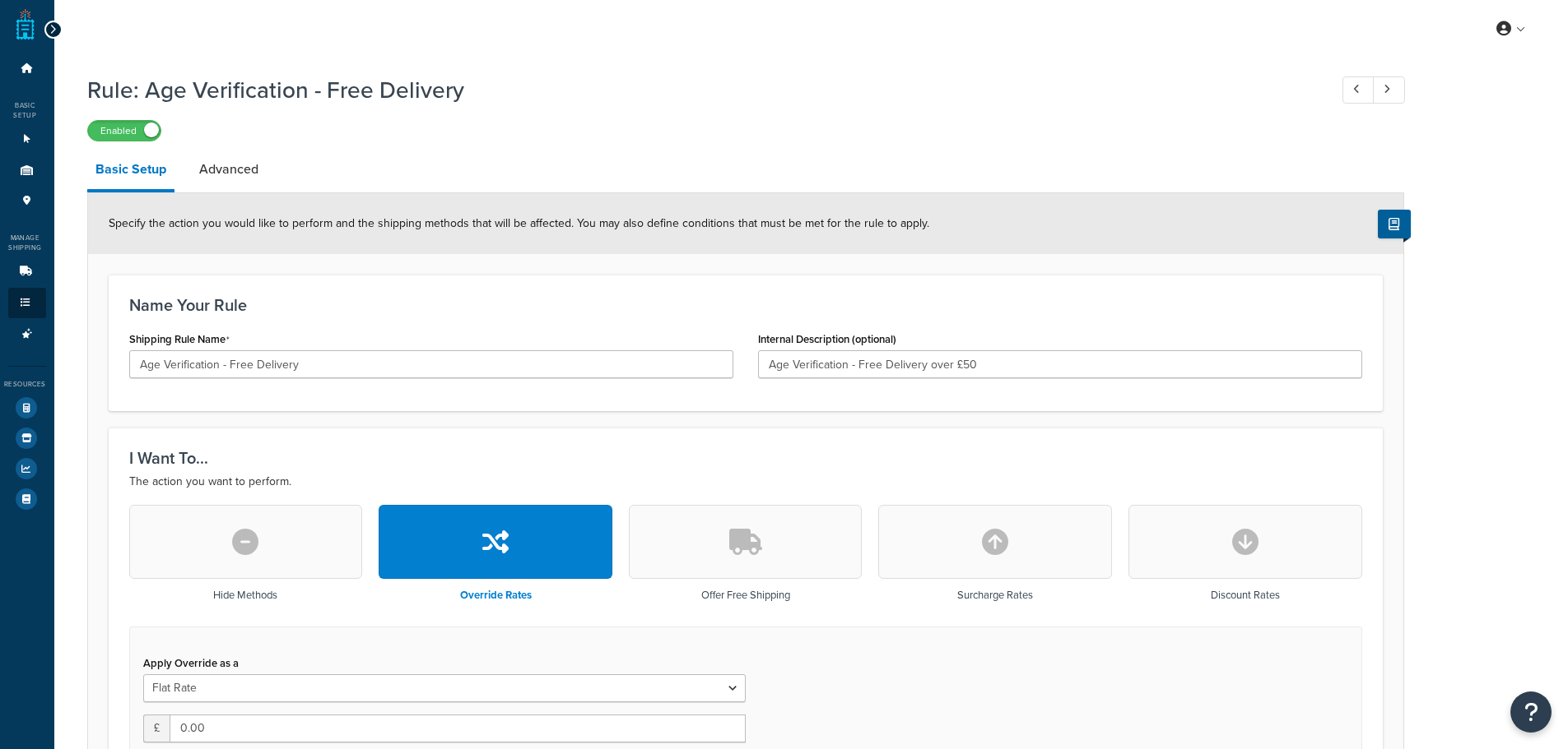
select select "LOCATION"
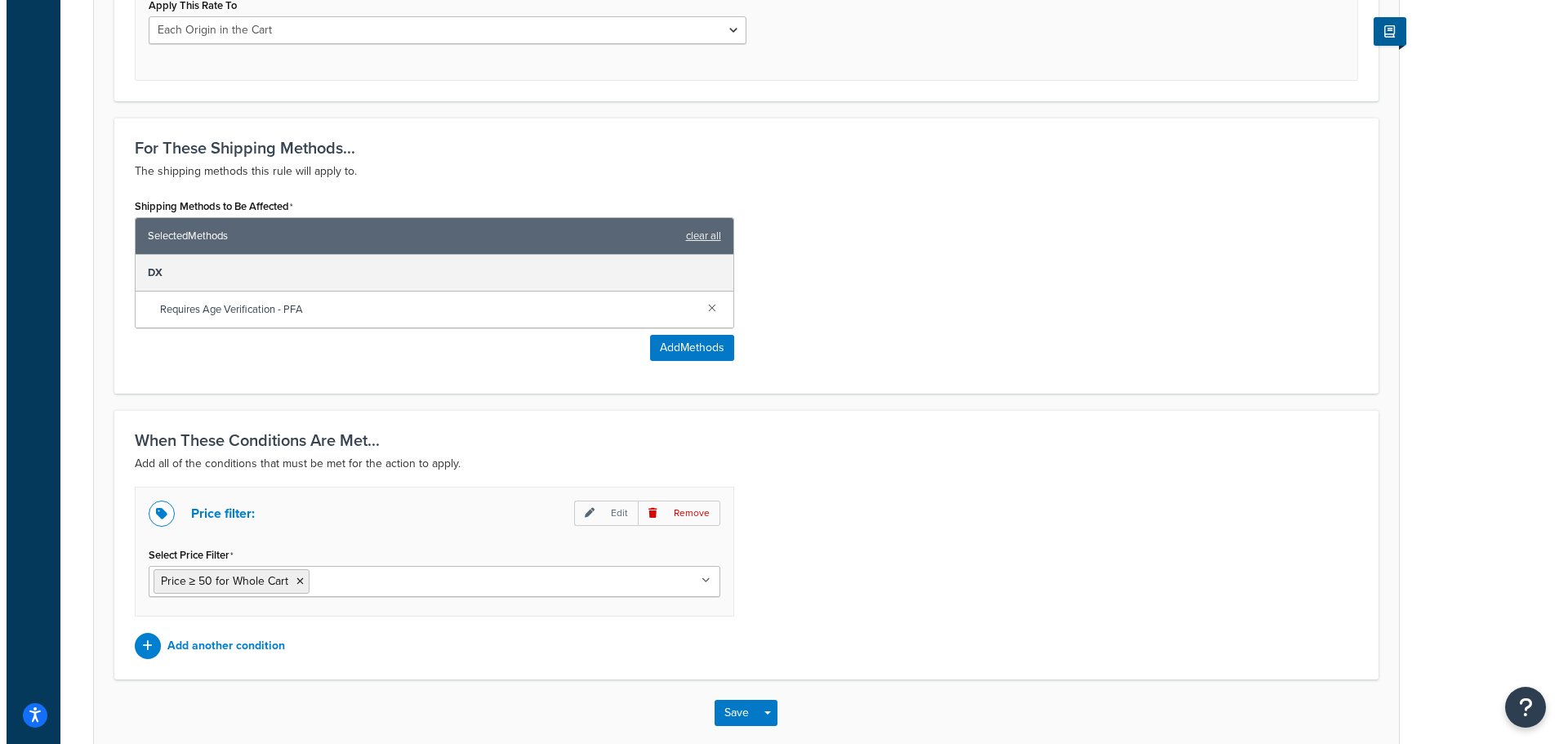
scroll to position [843, 0]
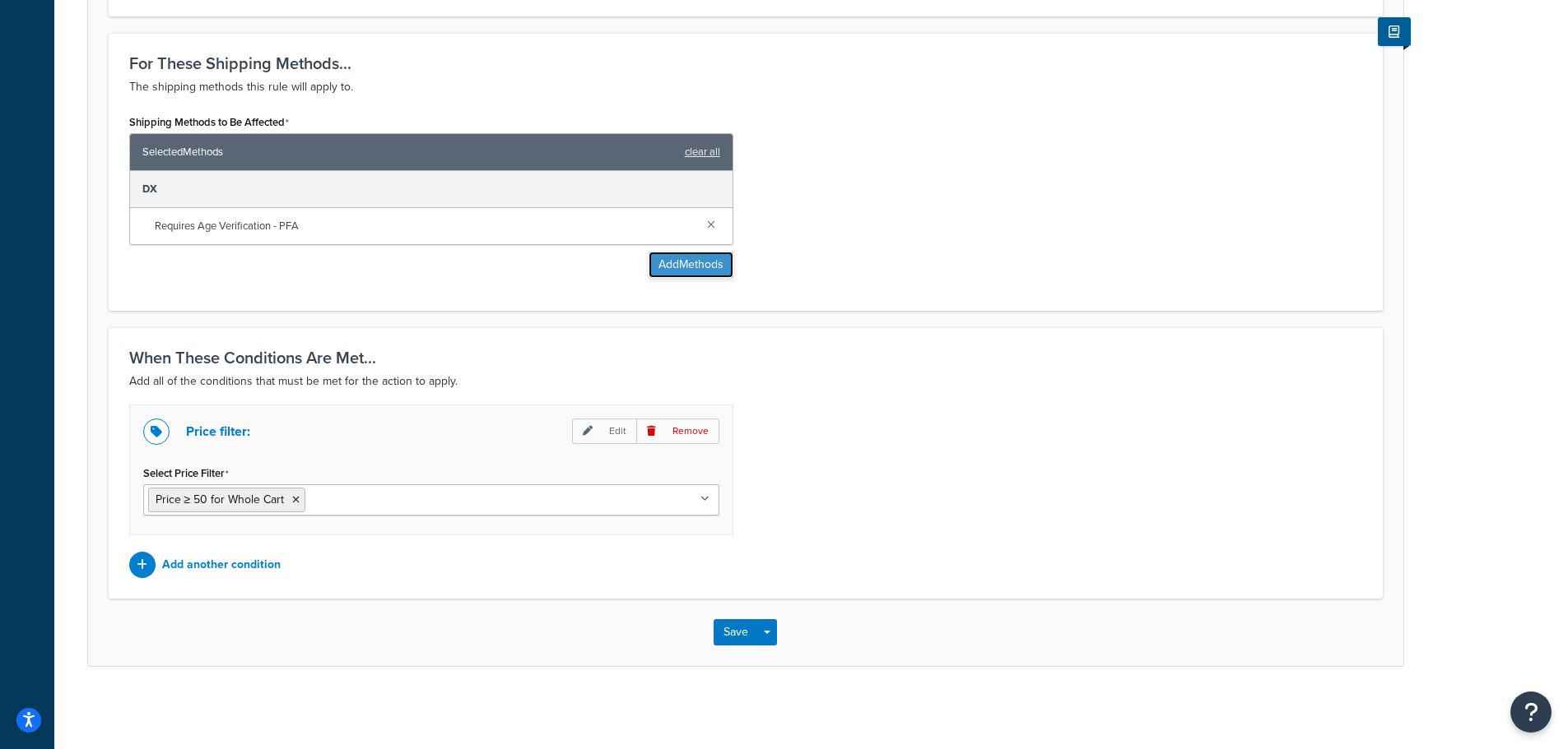
click at [679, 268] on button "Add Methods" at bounding box center [691, 264] width 84 height 26
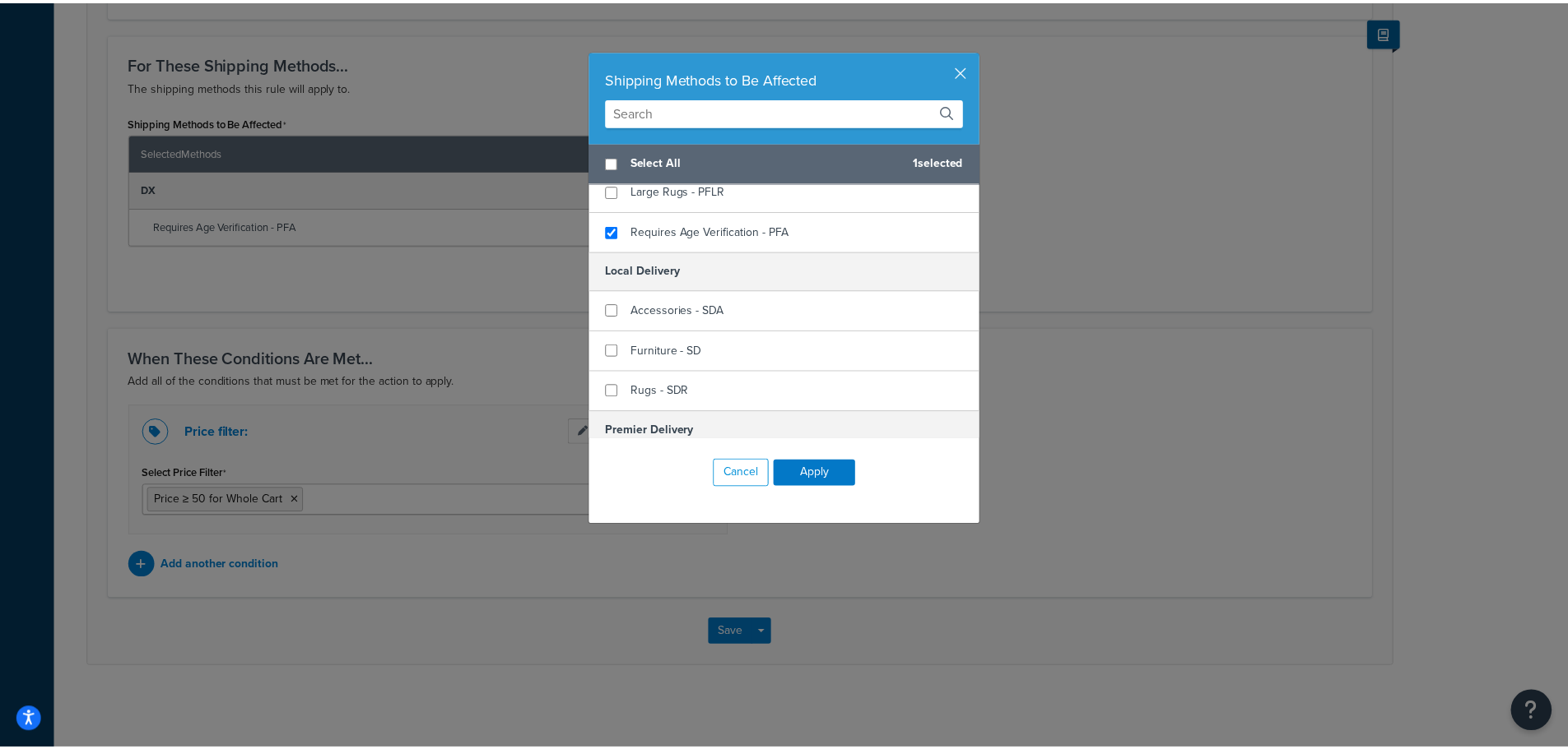
scroll to position [456, 0]
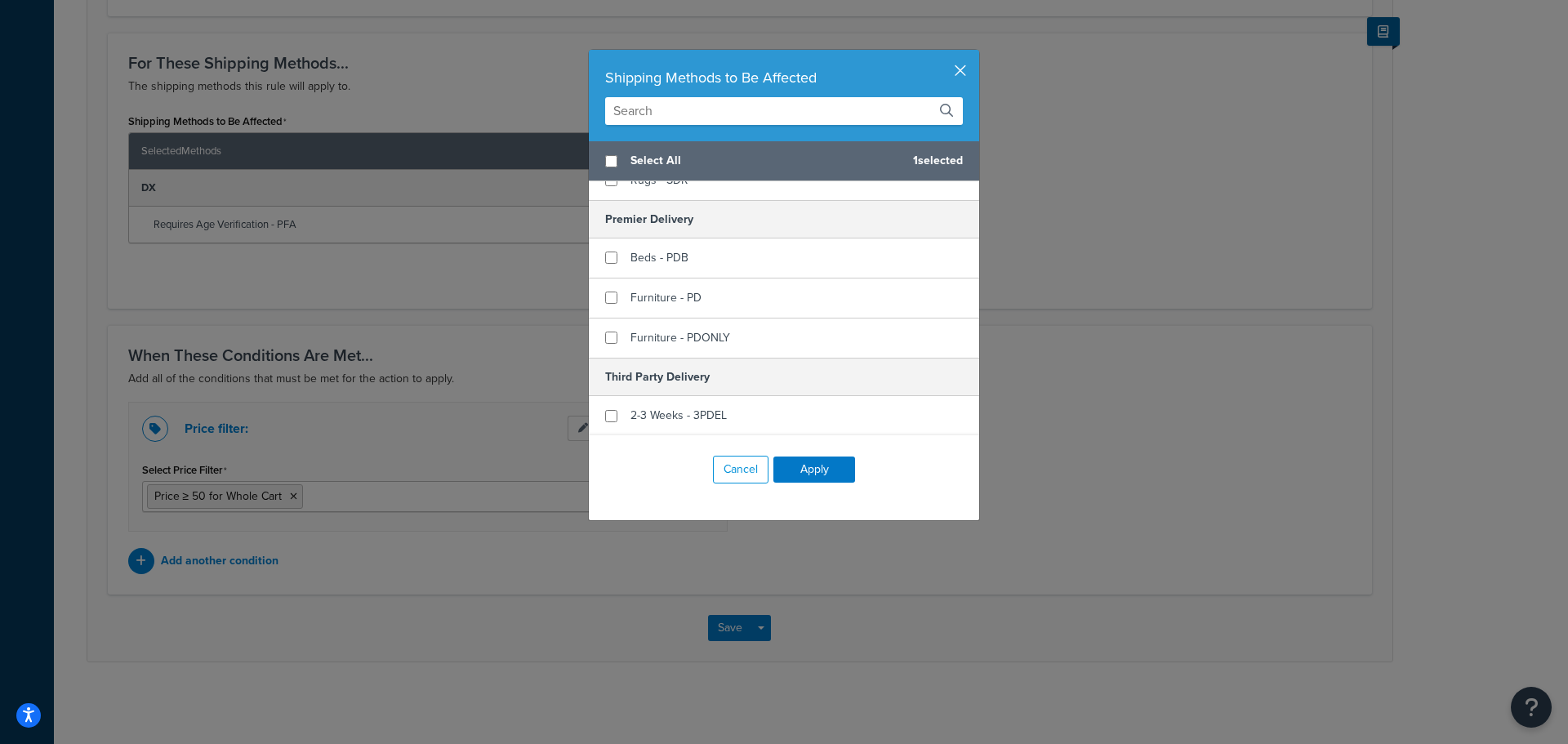
click at [976, 54] on button "button" at bounding box center [977, 52] width 4 height 4
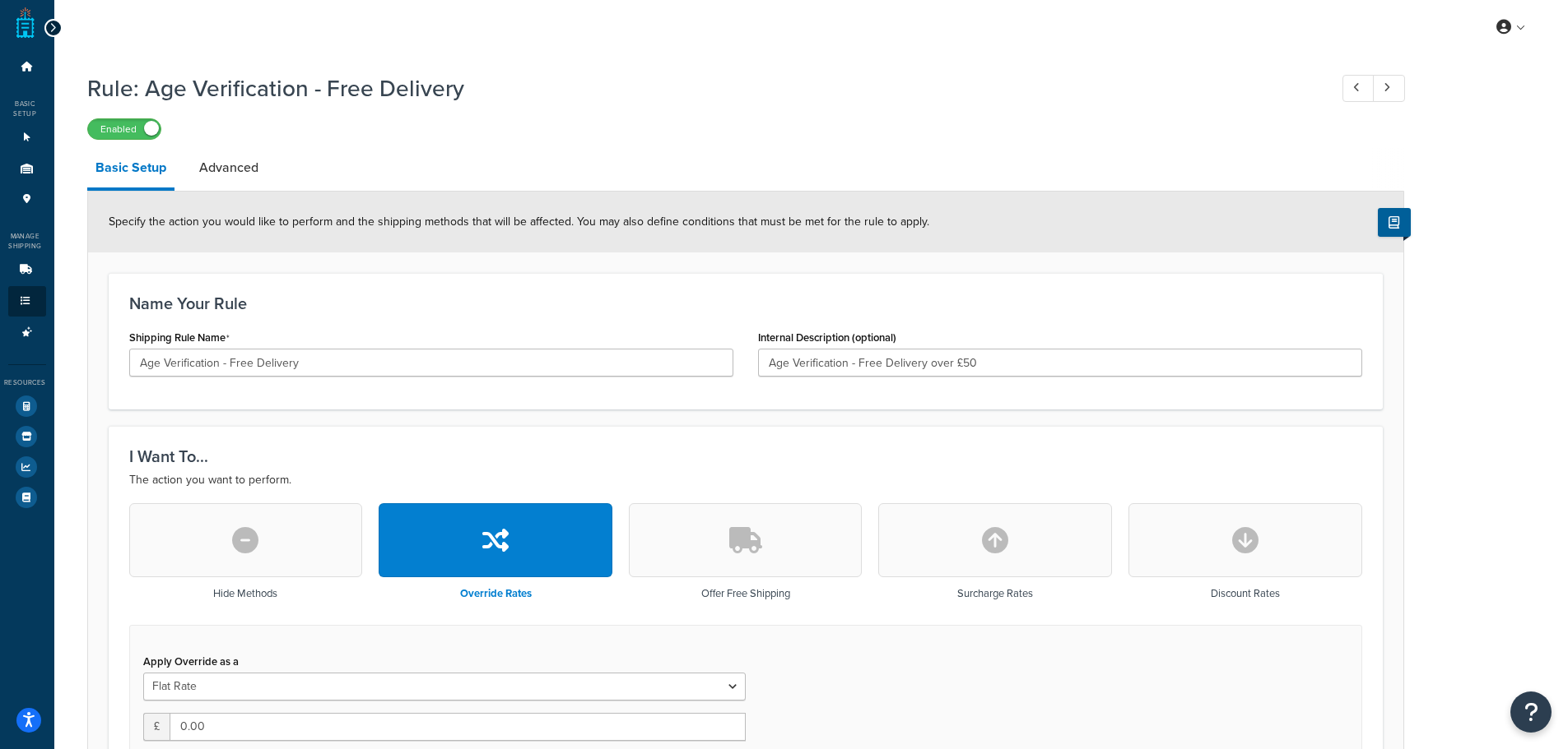
scroll to position [0, 0]
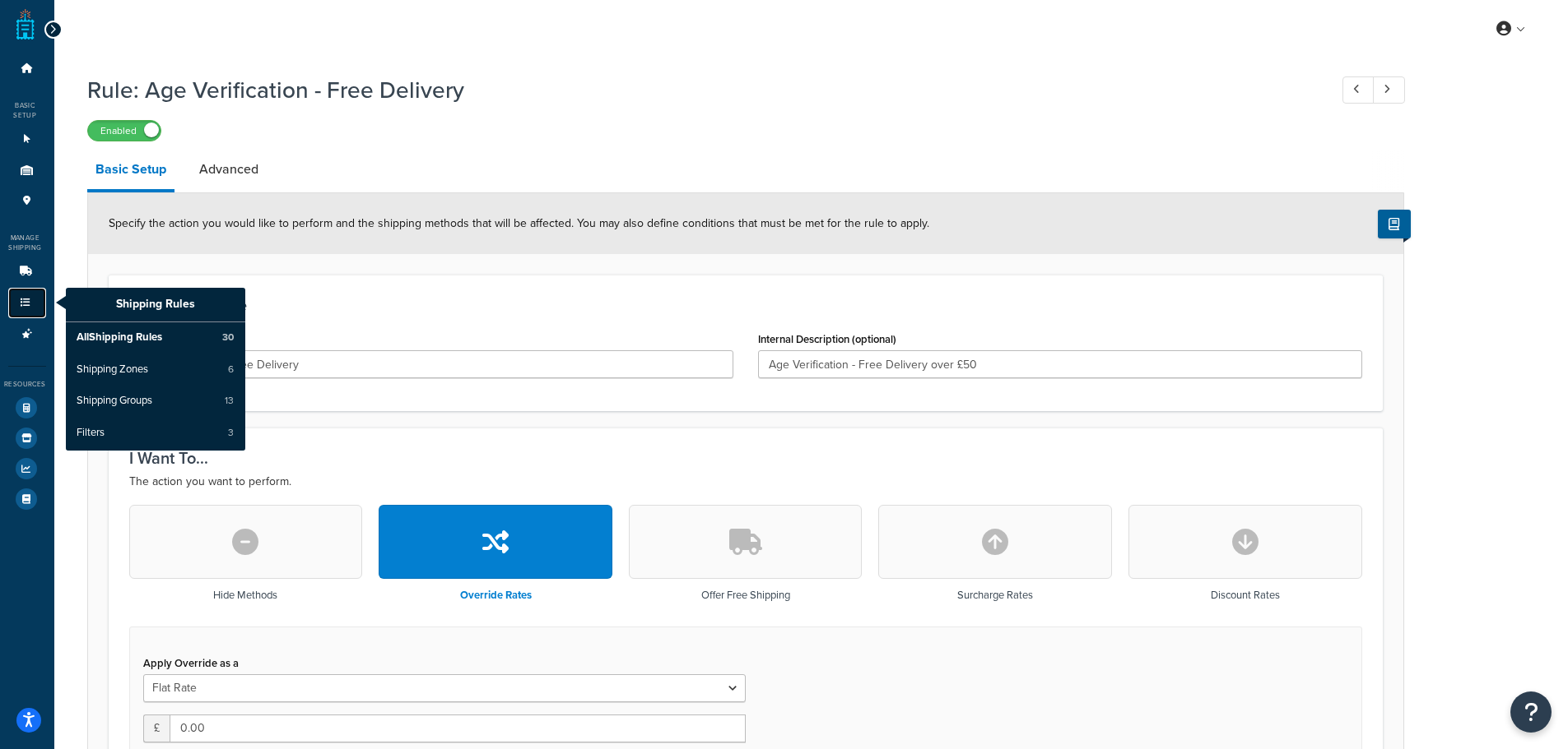
click at [20, 309] on link "Shipping Rules" at bounding box center [27, 303] width 38 height 31
click at [126, 338] on span "All Shipping Rules" at bounding box center [119, 337] width 85 height 14
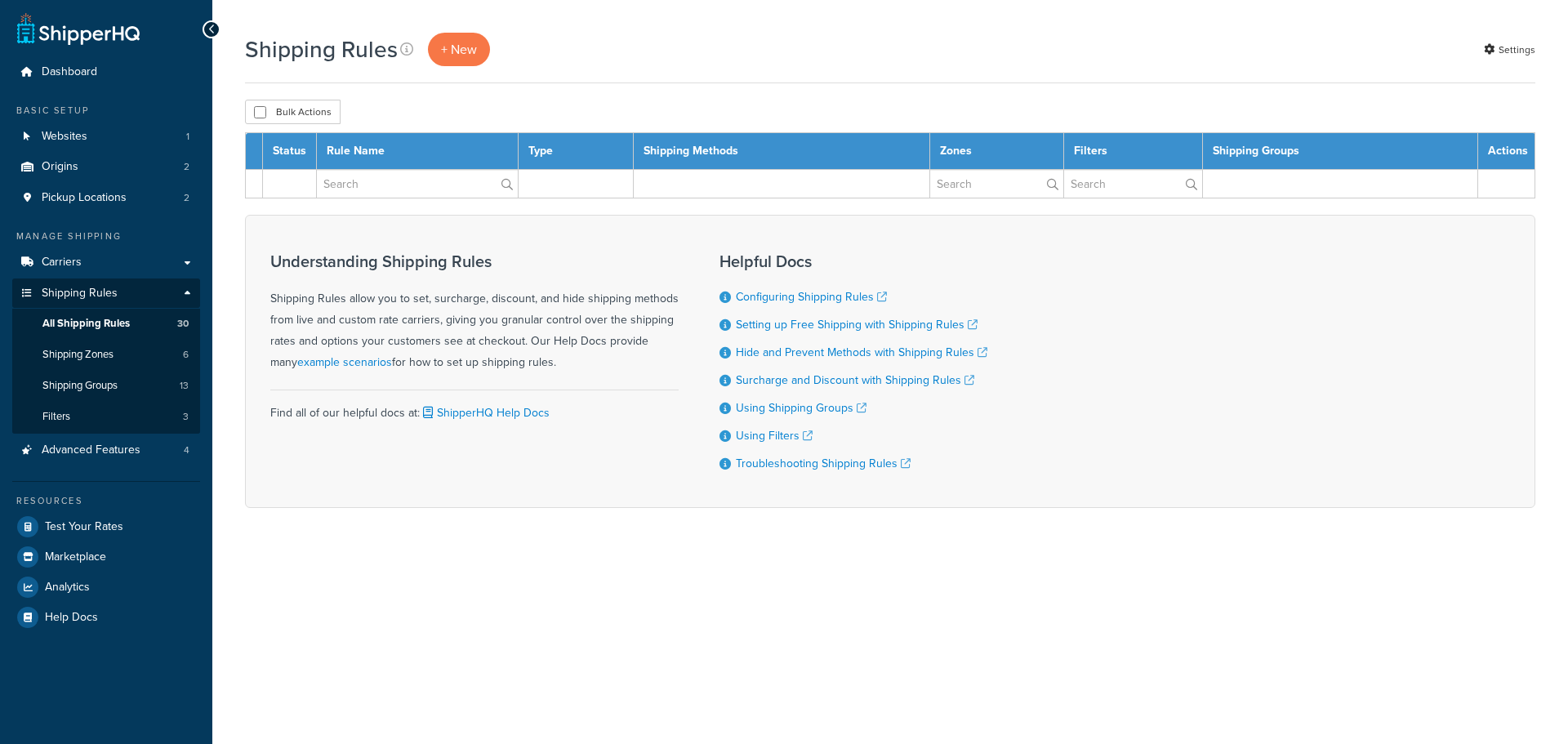
select select "1000"
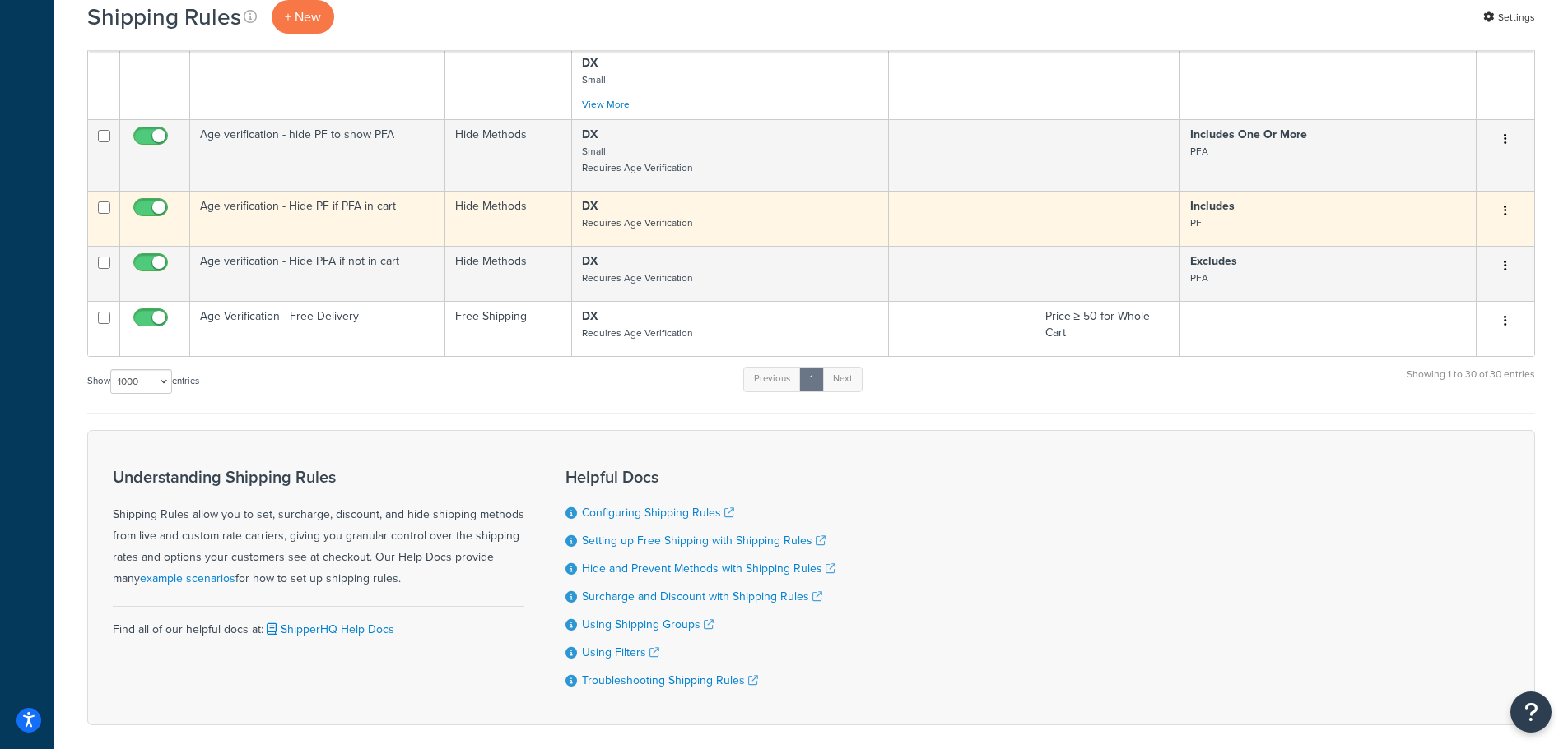
scroll to position [2446, 0]
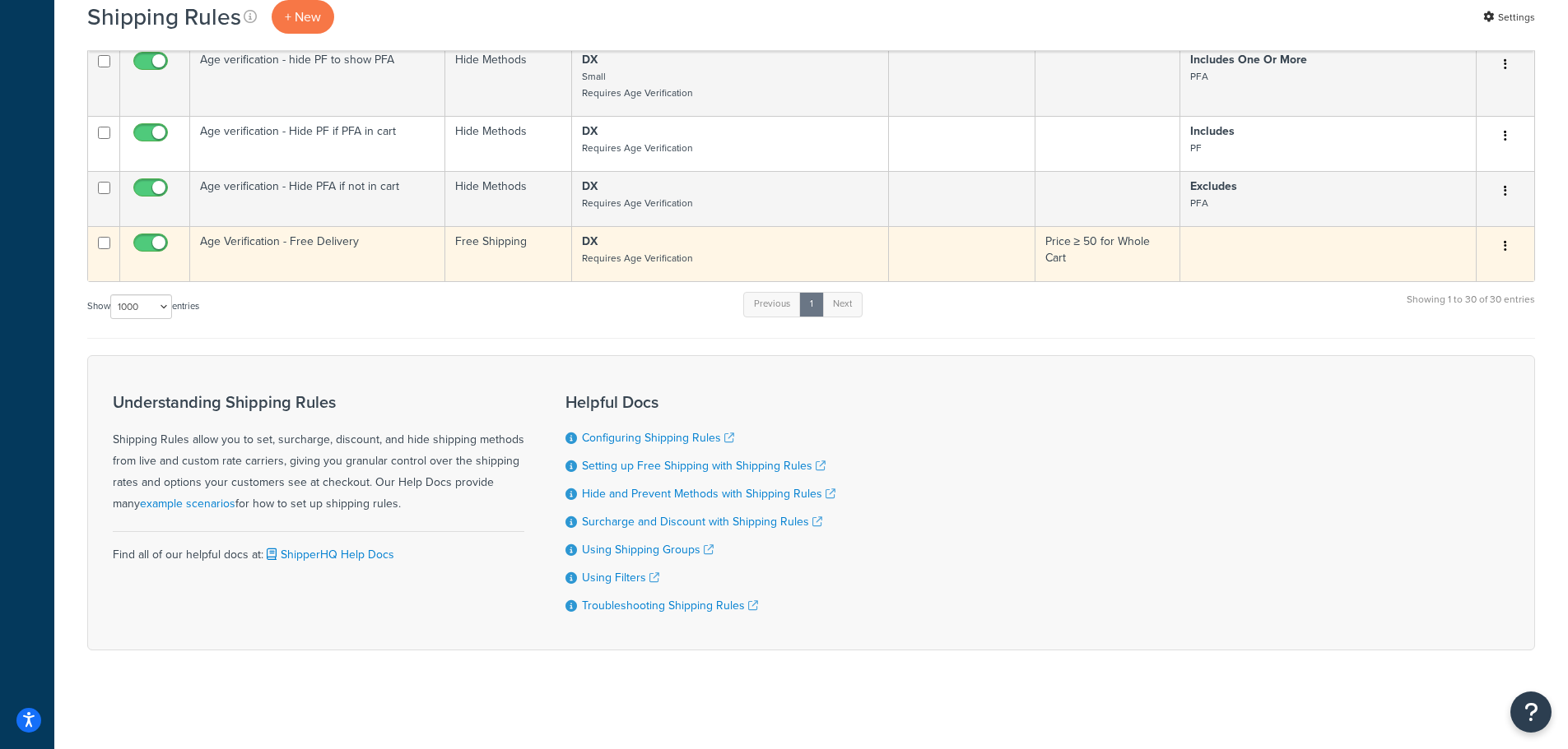
click at [350, 249] on td "Age Verification - Free Delivery" at bounding box center [317, 253] width 255 height 55
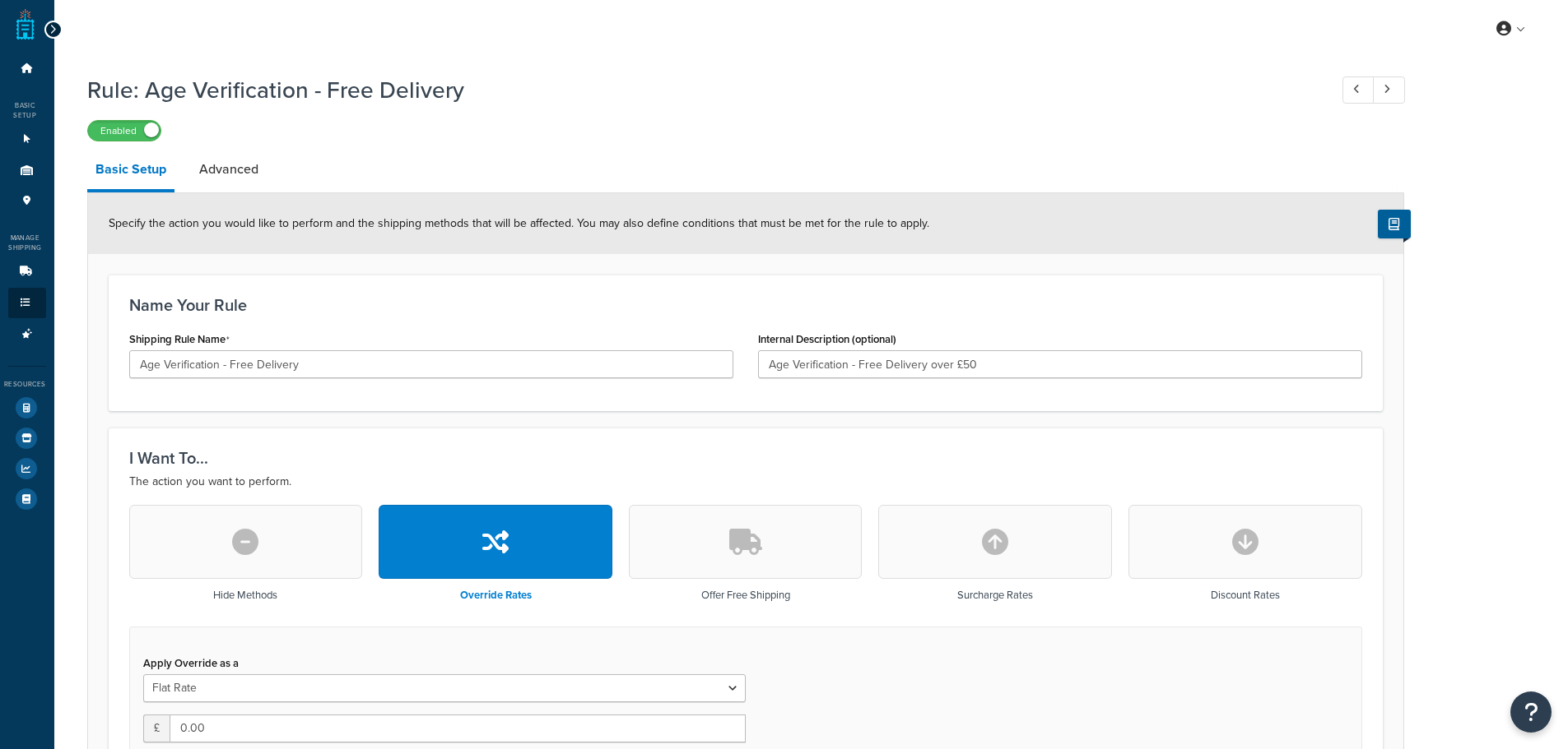
select select "LOCATION"
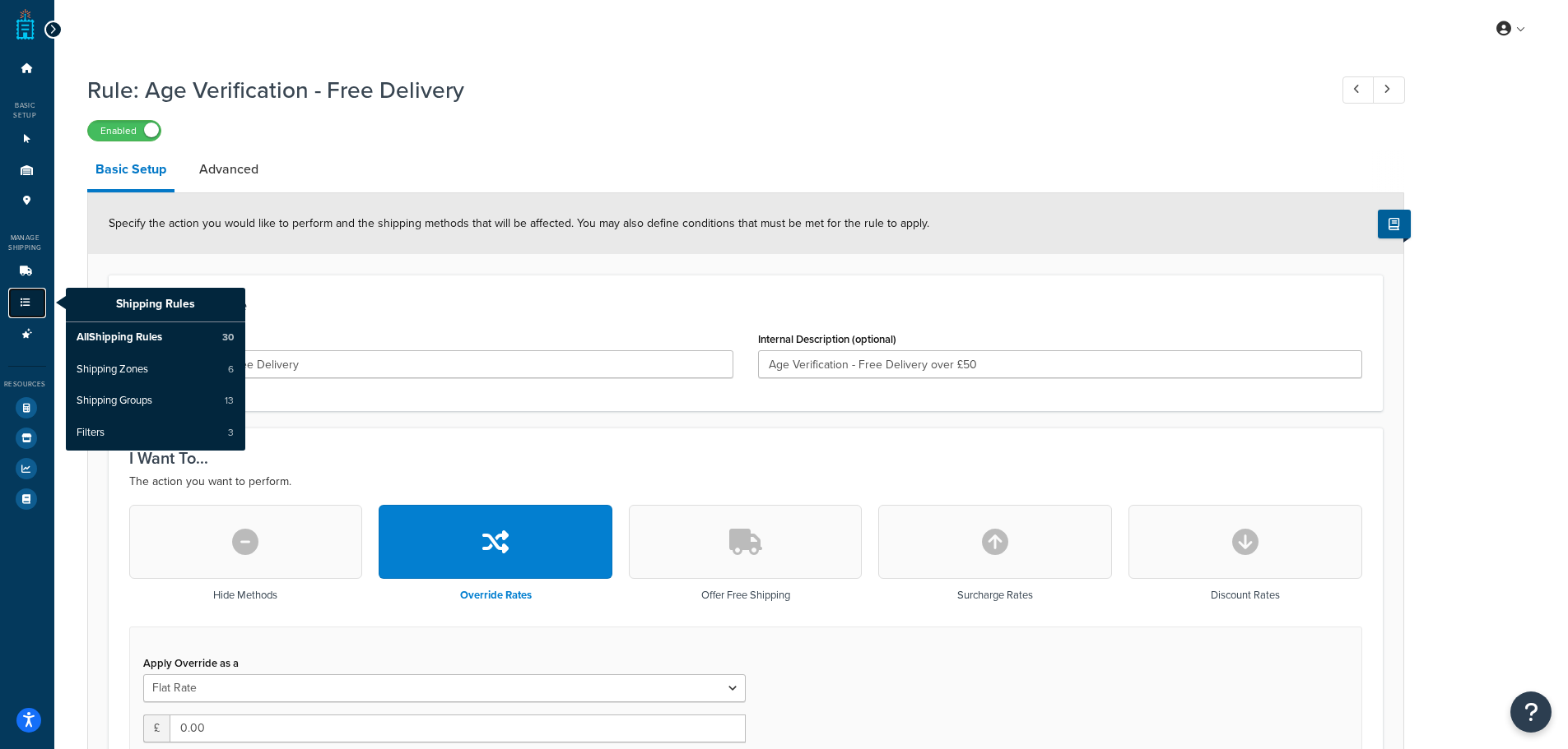
click at [26, 304] on icon at bounding box center [25, 302] width 16 height 10
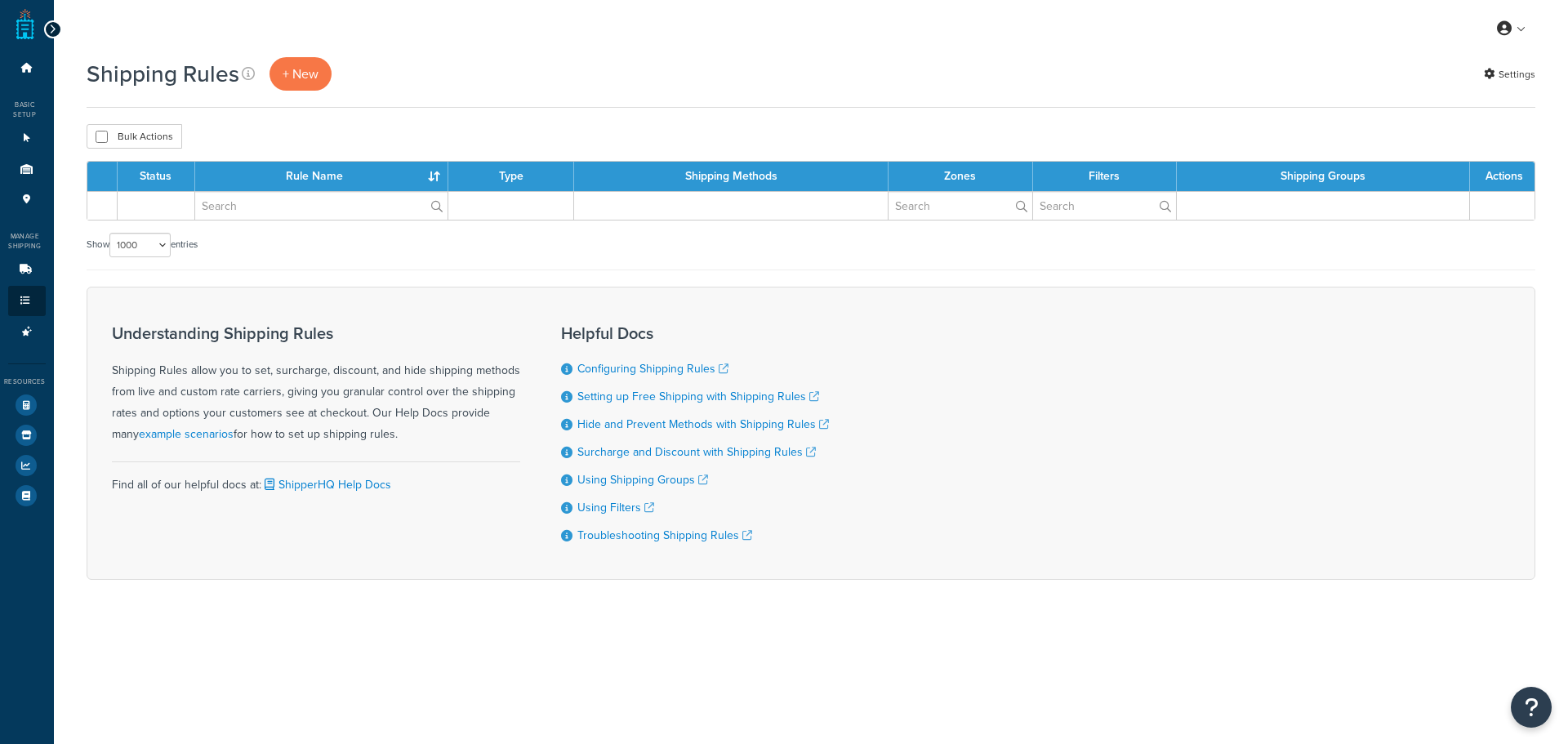
select select "1000"
